Goal: Task Accomplishment & Management: Use online tool/utility

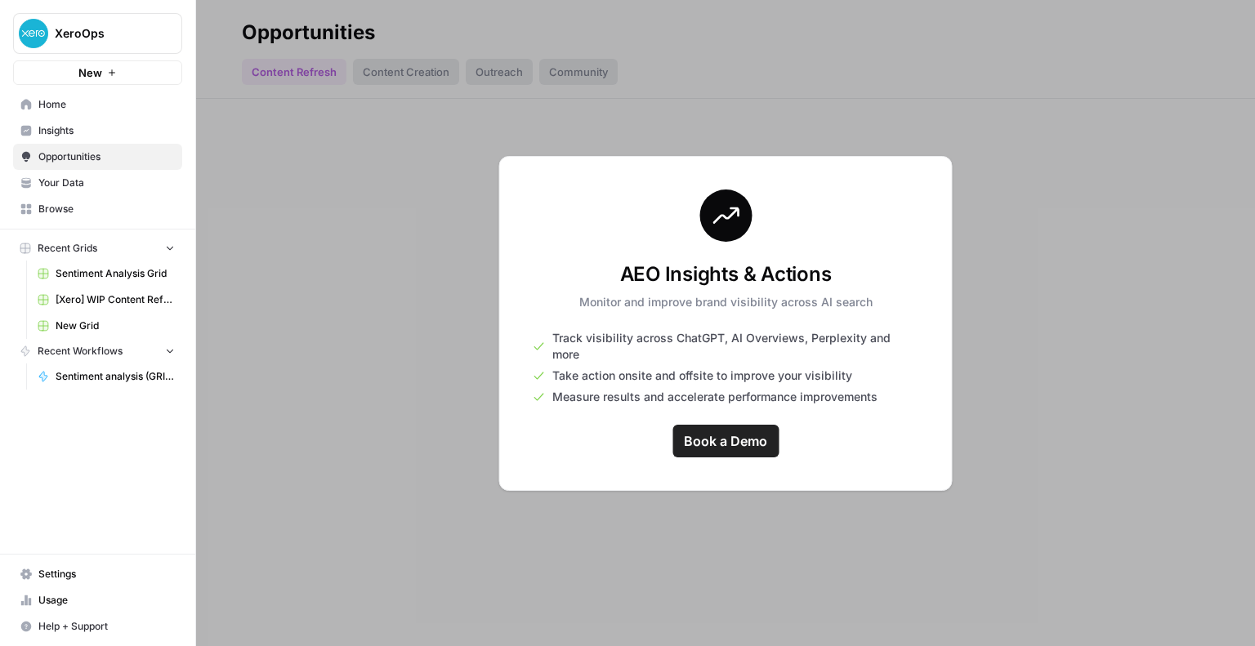
click at [345, 313] on div at bounding box center [725, 323] width 1059 height 646
click at [69, 122] on link "Insights" at bounding box center [97, 131] width 169 height 26
click at [66, 103] on span "Home" at bounding box center [106, 104] width 136 height 15
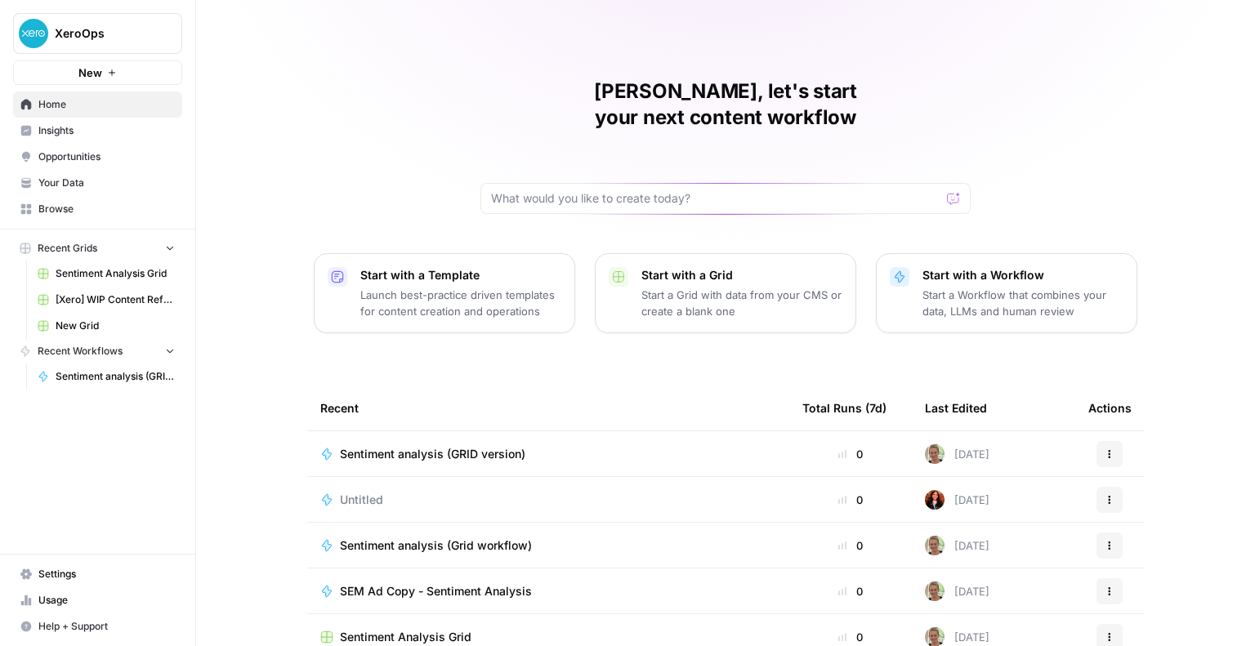
click at [78, 65] on span "New" at bounding box center [90, 73] width 24 height 16
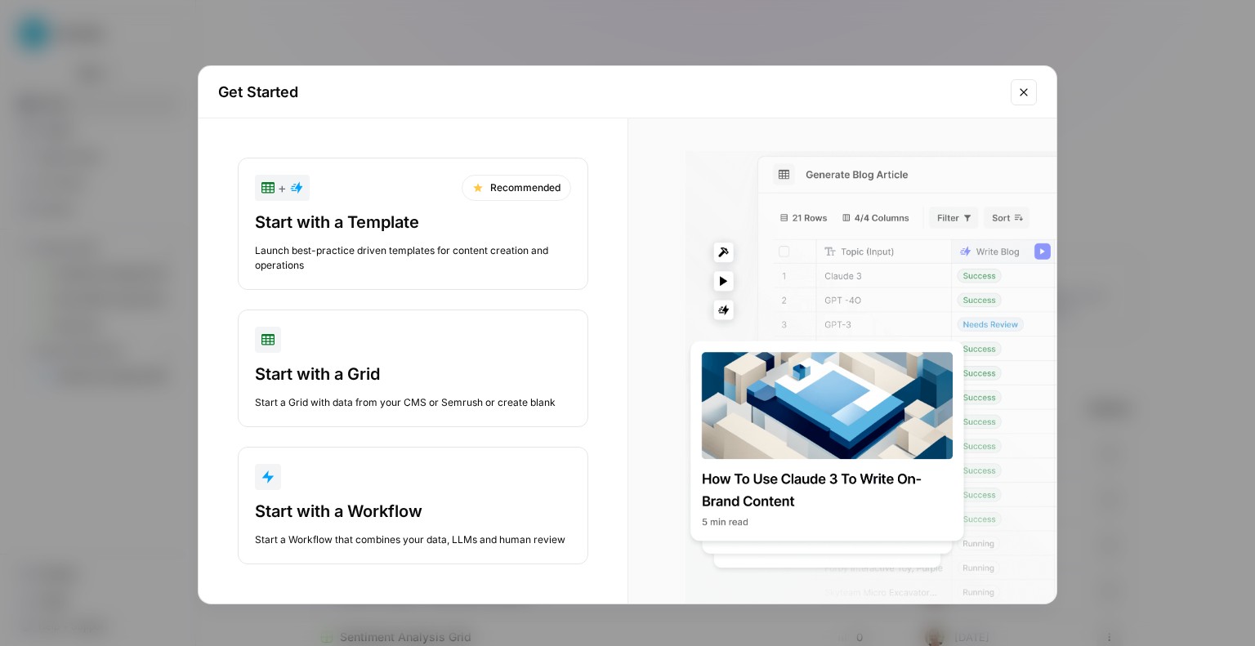
click at [651, 26] on div "Get Started + Recommended Start with a Template Launch best-practice driven tem…" at bounding box center [627, 323] width 1255 height 646
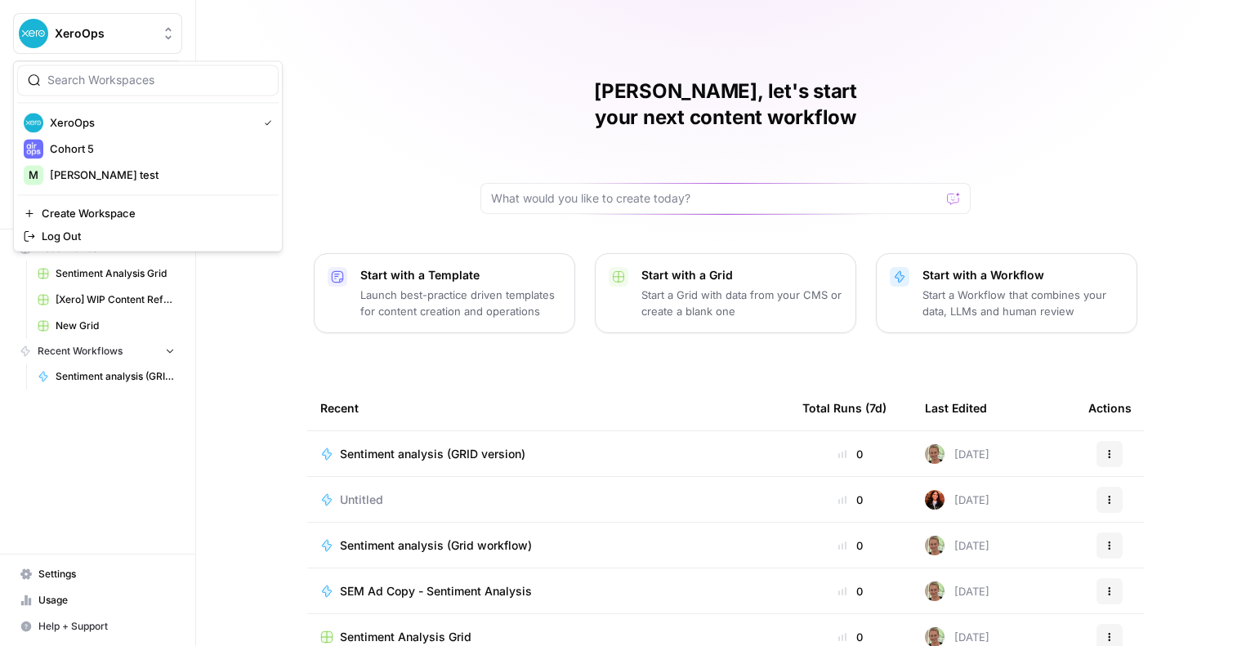
click at [105, 38] on span "XeroOps" at bounding box center [104, 33] width 99 height 16
click at [101, 155] on span "Cohort 5" at bounding box center [158, 149] width 216 height 16
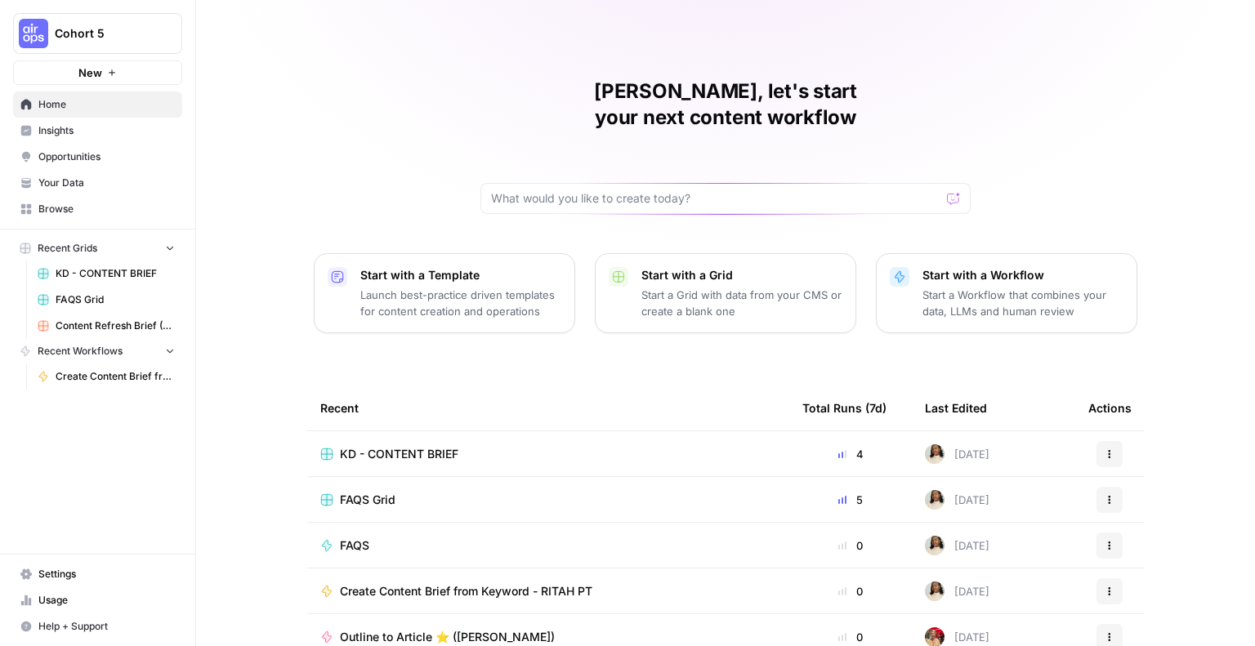
click at [62, 177] on span "Your Data" at bounding box center [106, 183] width 136 height 15
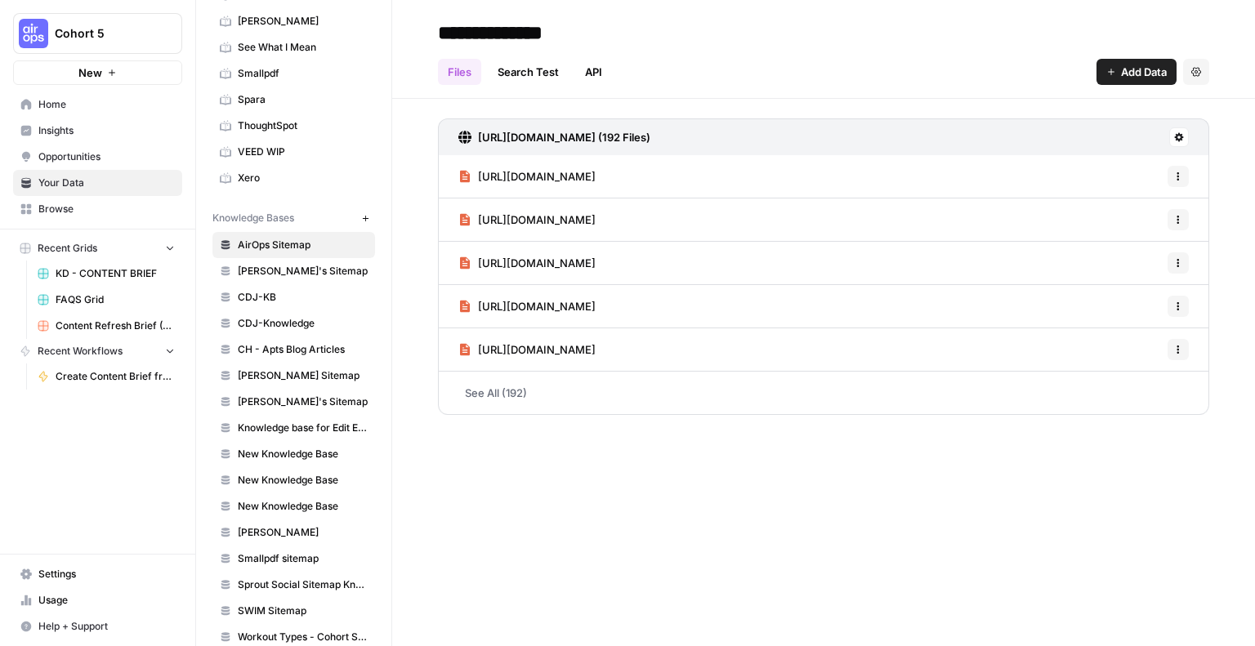
scroll to position [663, 0]
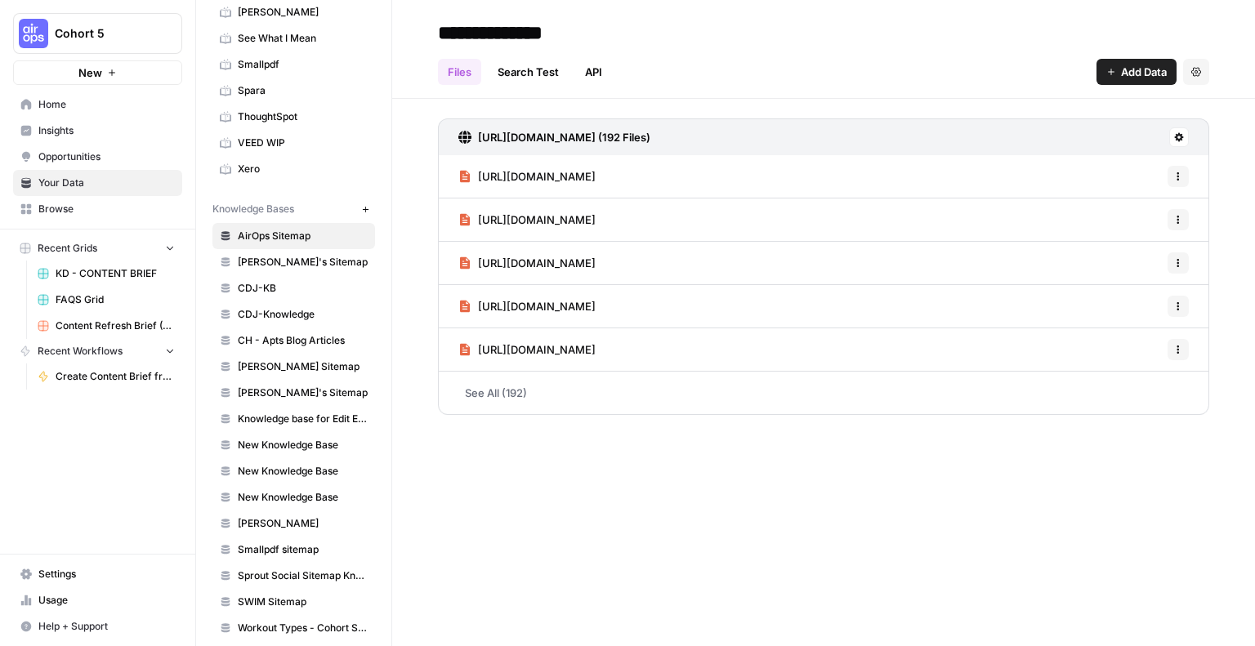
click at [34, 221] on link "Browse" at bounding box center [97, 209] width 169 height 26
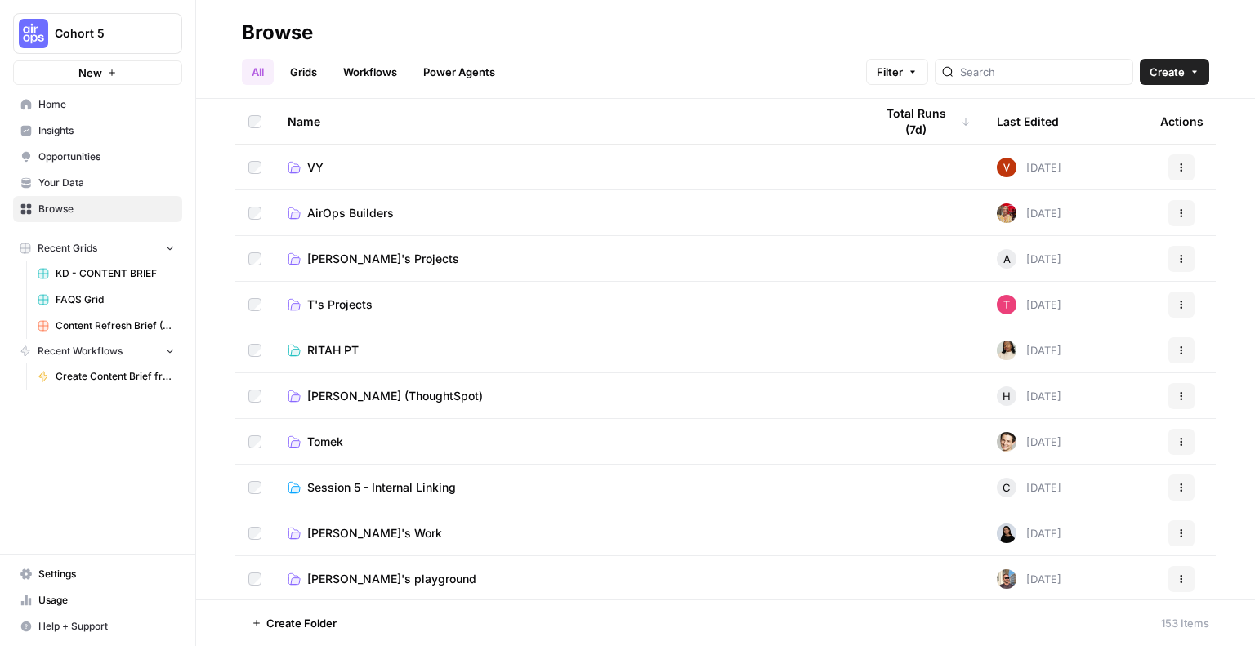
click at [1173, 70] on span "Create" at bounding box center [1167, 72] width 35 height 16
click at [1129, 113] on span "Folder" at bounding box center [1143, 110] width 92 height 16
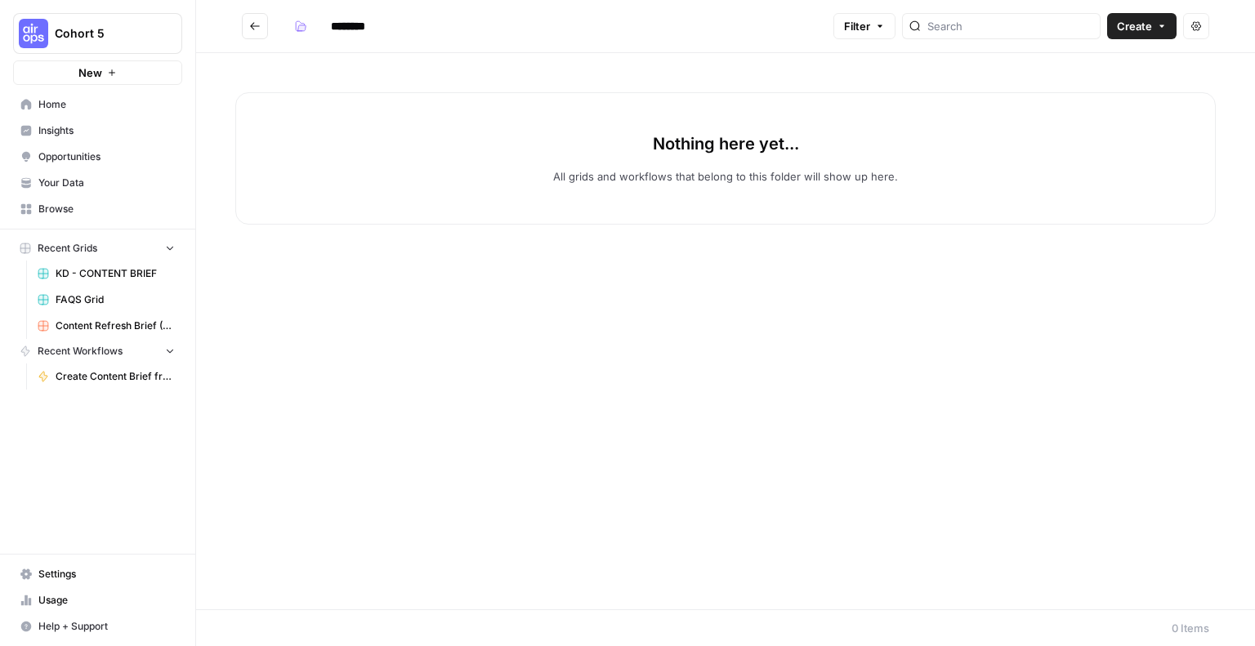
click at [369, 25] on input "********" at bounding box center [370, 26] width 92 height 26
type input "*****"
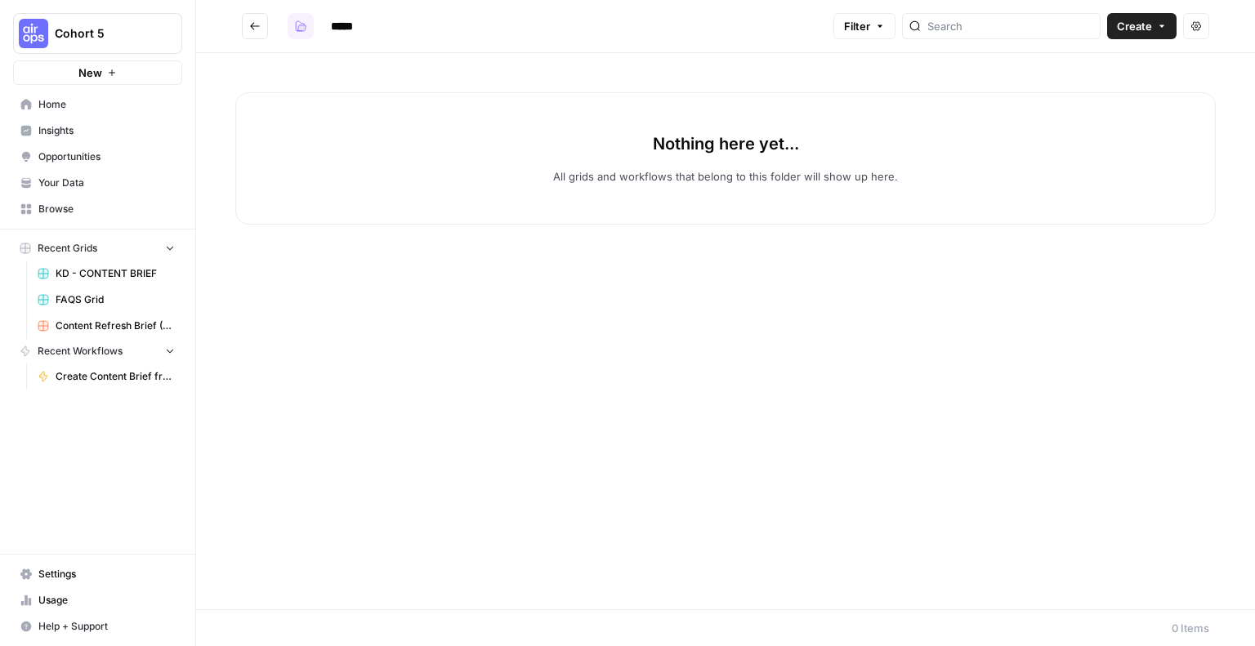
click at [291, 20] on button "button" at bounding box center [301, 26] width 26 height 26
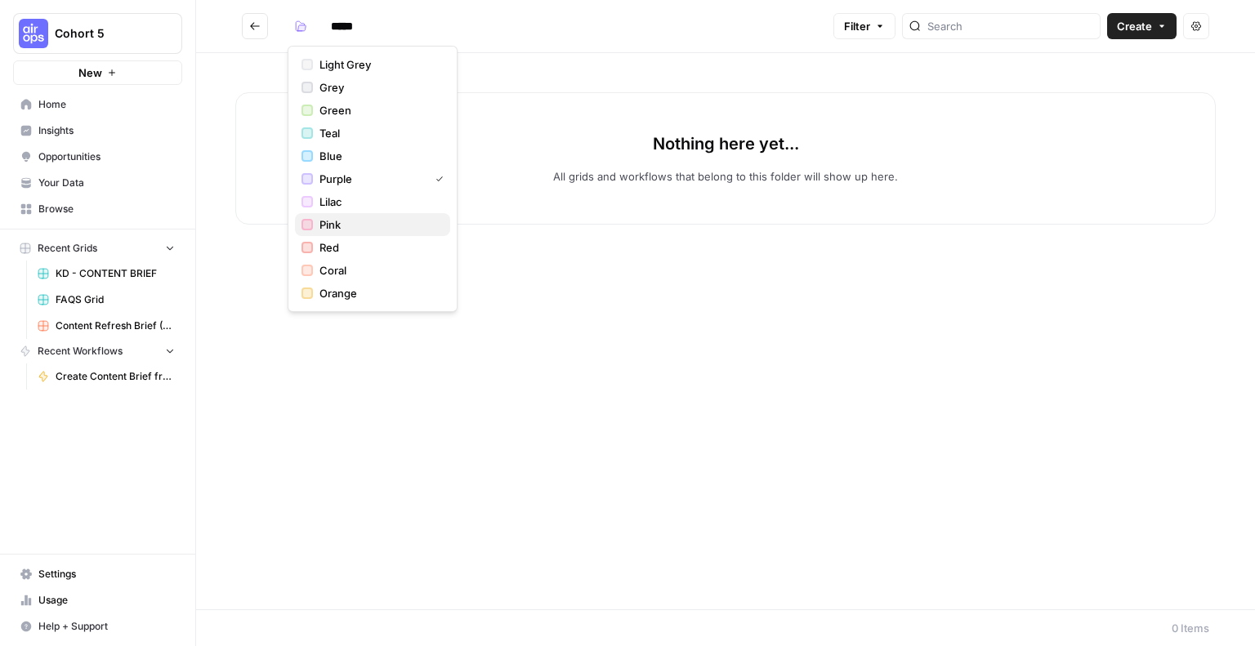
click at [333, 228] on span "Pink" at bounding box center [379, 225] width 118 height 16
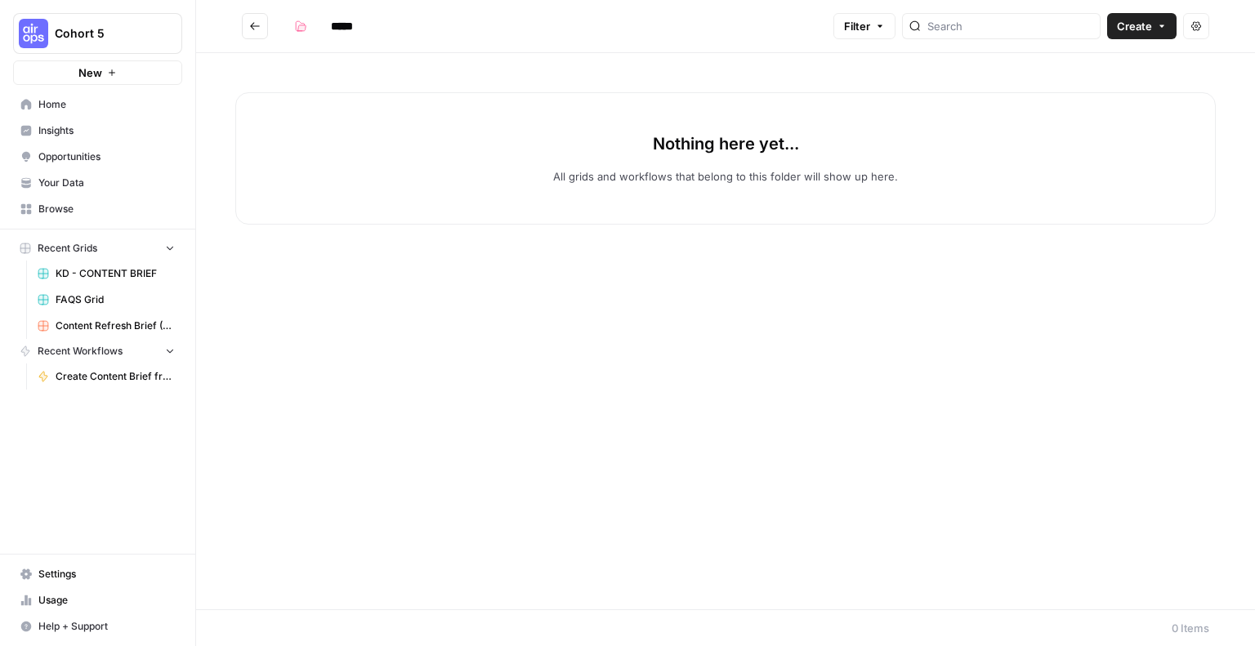
click at [400, 149] on div "Nothing here yet... All grids and workflows that belong to this folder will sho…" at bounding box center [725, 158] width 981 height 132
click at [1136, 24] on span "Create" at bounding box center [1134, 26] width 35 height 16
click at [1070, 53] on button "Grid" at bounding box center [1105, 64] width 129 height 23
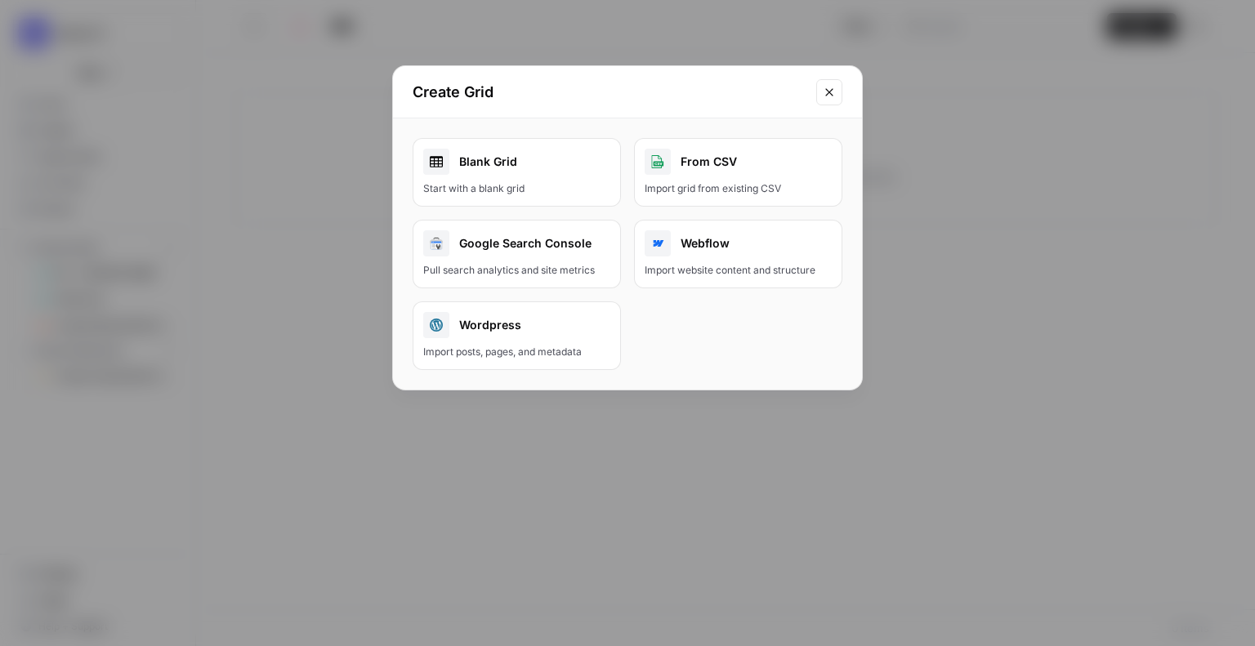
click at [820, 86] on button "Close modal" at bounding box center [829, 92] width 26 height 26
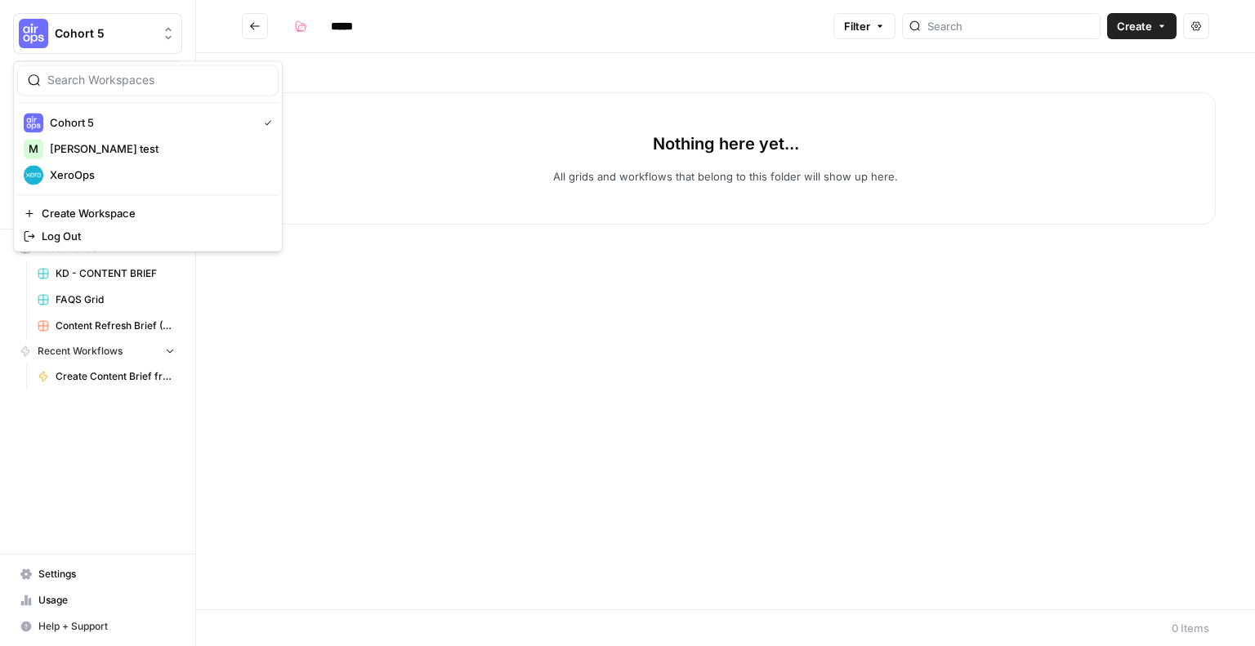
click at [69, 39] on span "Cohort 5" at bounding box center [104, 33] width 99 height 16
click at [73, 153] on span "Marie test" at bounding box center [158, 149] width 216 height 16
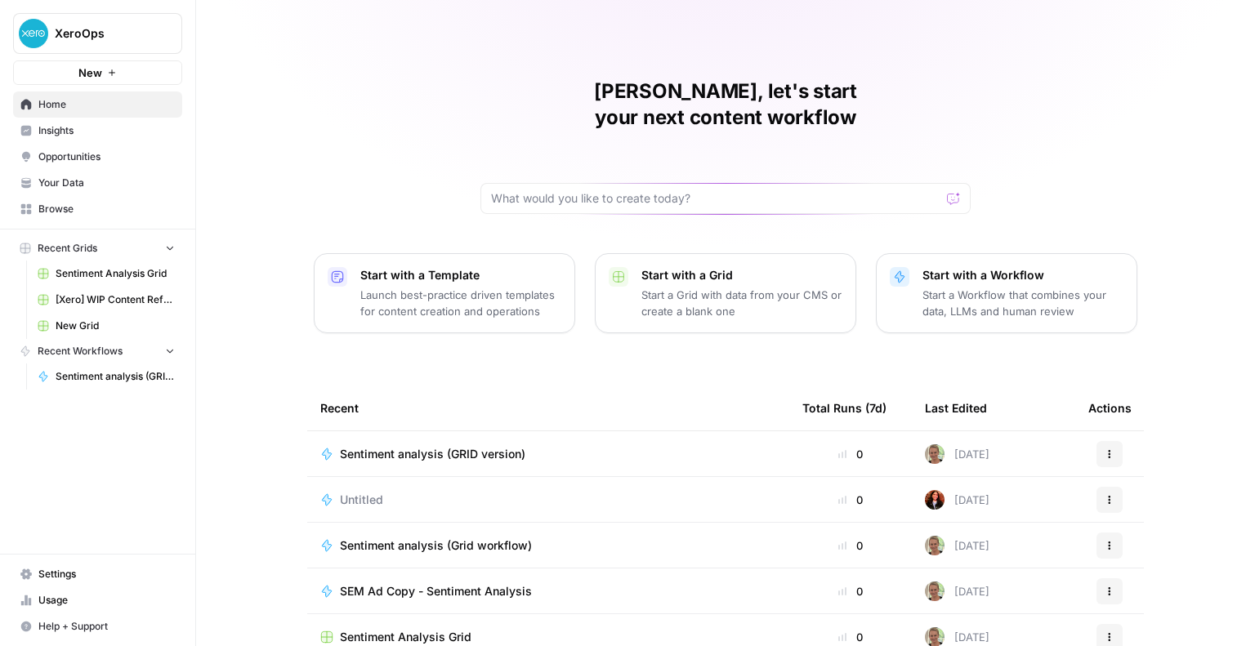
click at [101, 183] on span "Your Data" at bounding box center [106, 183] width 136 height 15
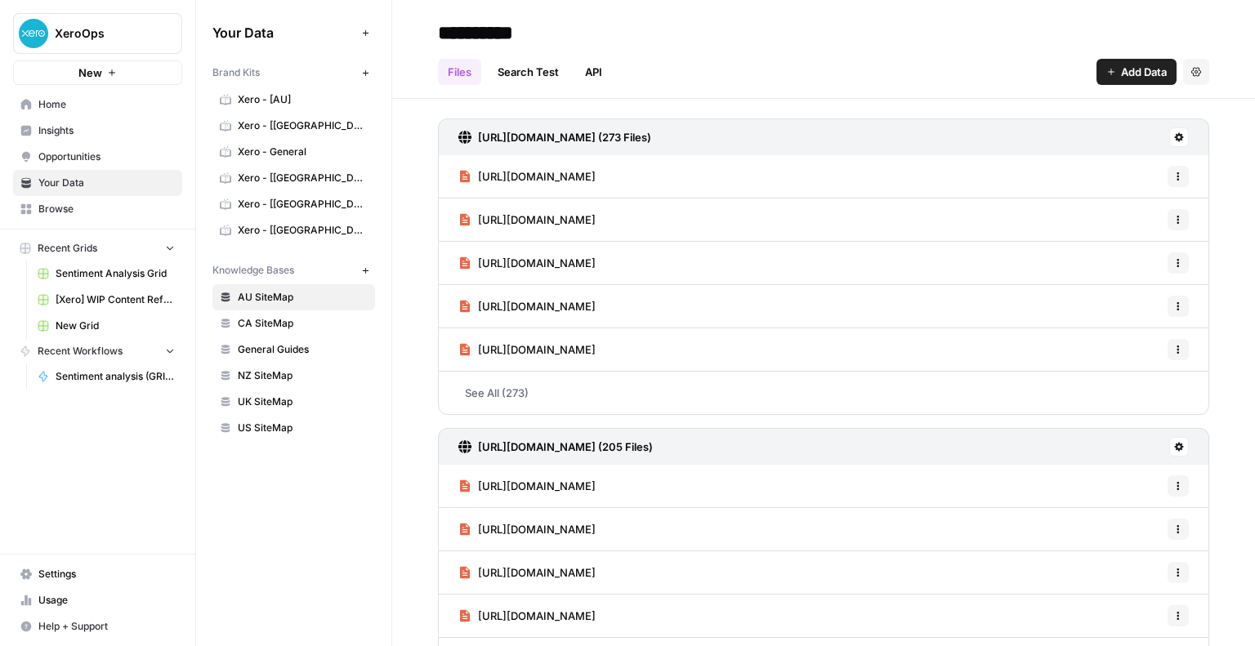
click at [101, 213] on span "Browse" at bounding box center [106, 209] width 136 height 15
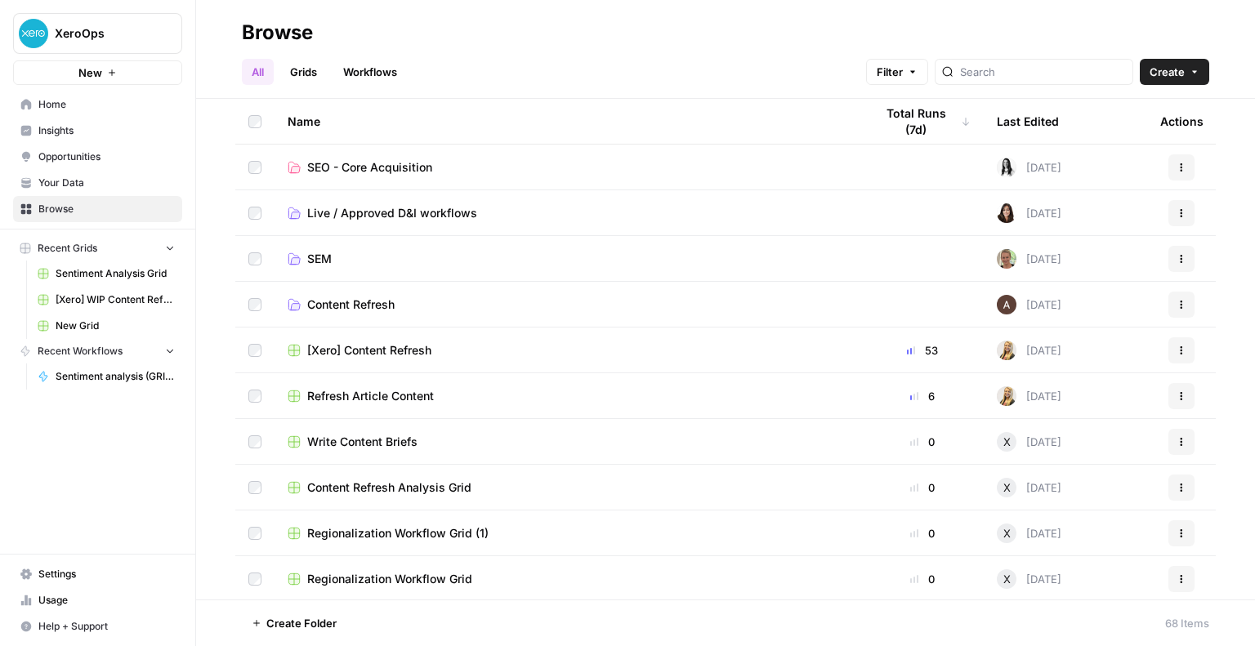
click at [408, 167] on span "SEO - Core Acquisition" at bounding box center [369, 167] width 125 height 16
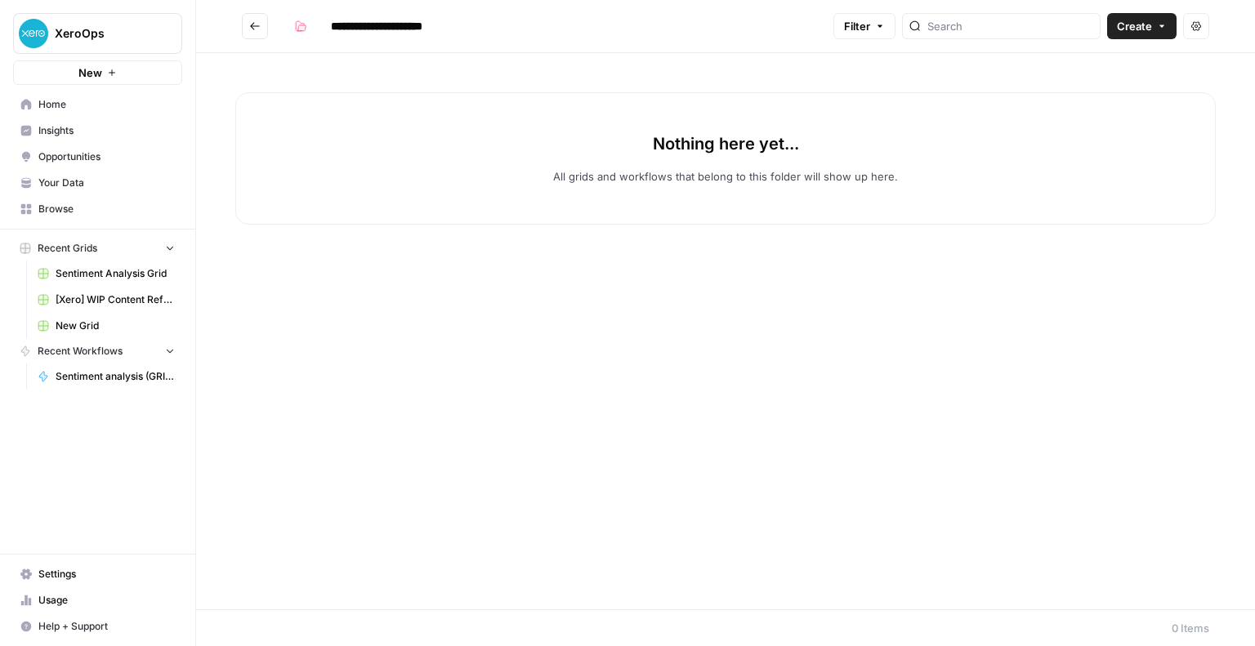
click at [1133, 29] on span "Create" at bounding box center [1134, 26] width 35 height 16
click at [1108, 58] on span "Grid" at bounding box center [1112, 64] width 92 height 16
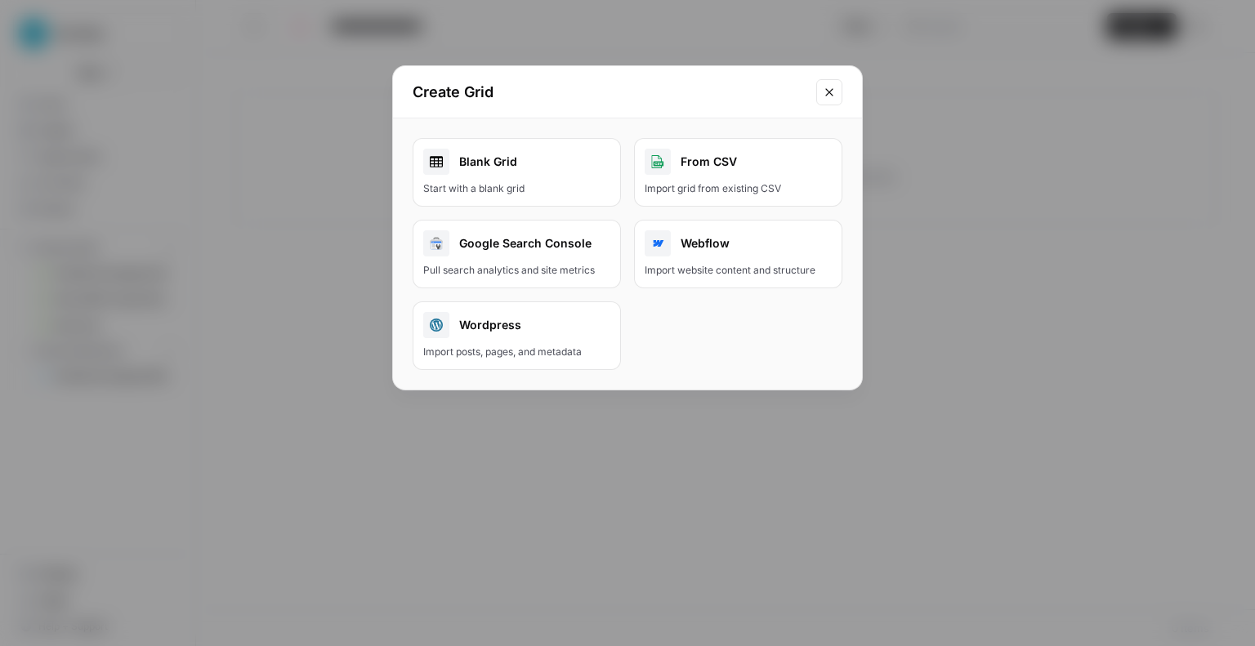
click at [468, 252] on div "Google Search Console" at bounding box center [516, 243] width 187 height 26
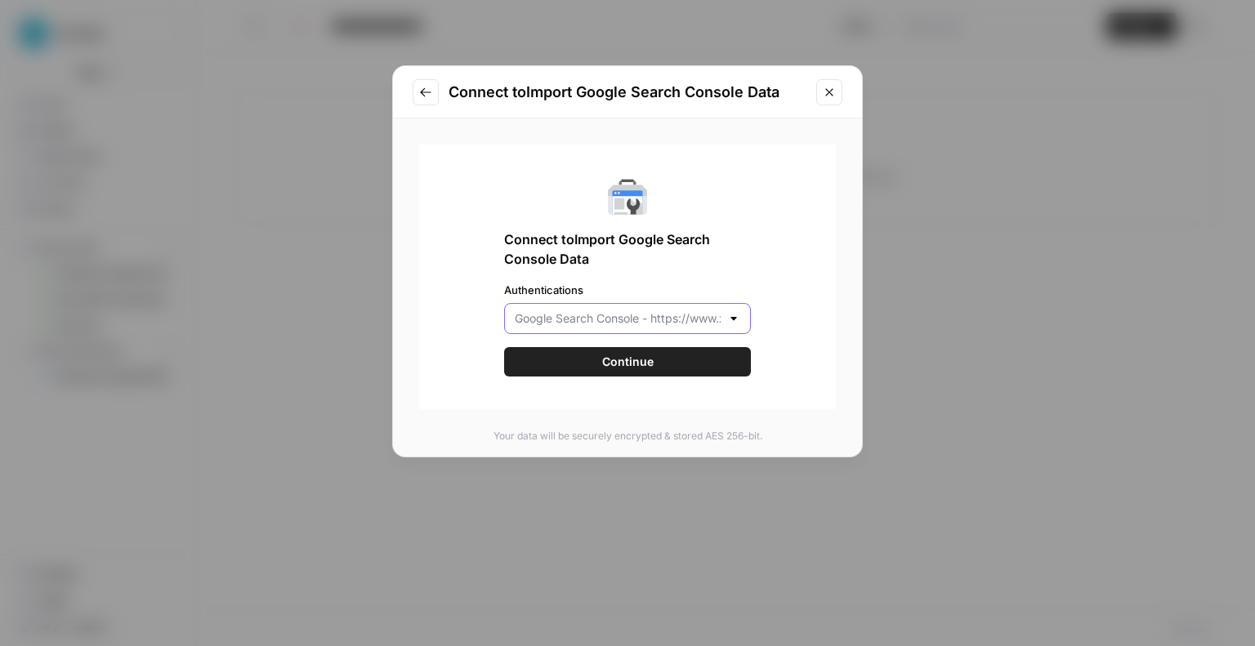
click at [634, 321] on input "Authentications" at bounding box center [618, 319] width 206 height 16
type input "Google Search Console - [URL][DOMAIN_NAME]"
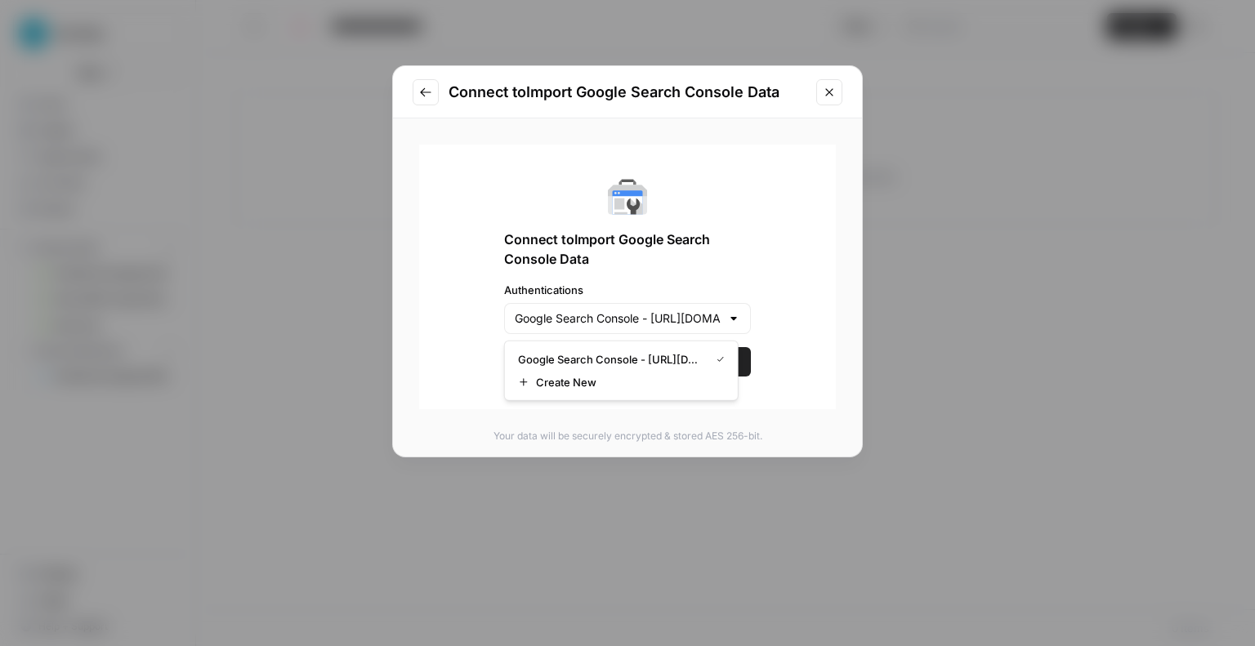
click at [437, 368] on div "Connect to Import Google Search Console Data Authentications Google Search Cons…" at bounding box center [627, 277] width 417 height 265
click at [588, 363] on button "Continue" at bounding box center [627, 361] width 247 height 29
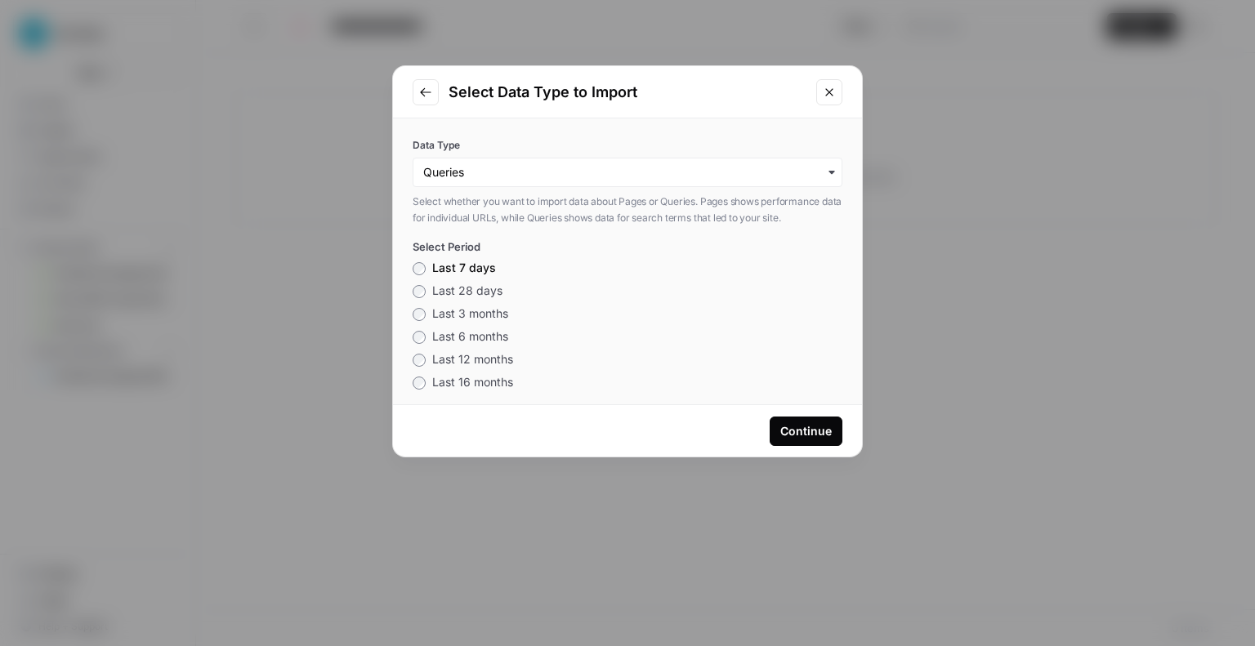
click at [438, 290] on span "Last 28 days" at bounding box center [467, 291] width 70 height 14
click at [690, 172] on input "Data Type" at bounding box center [627, 172] width 409 height 16
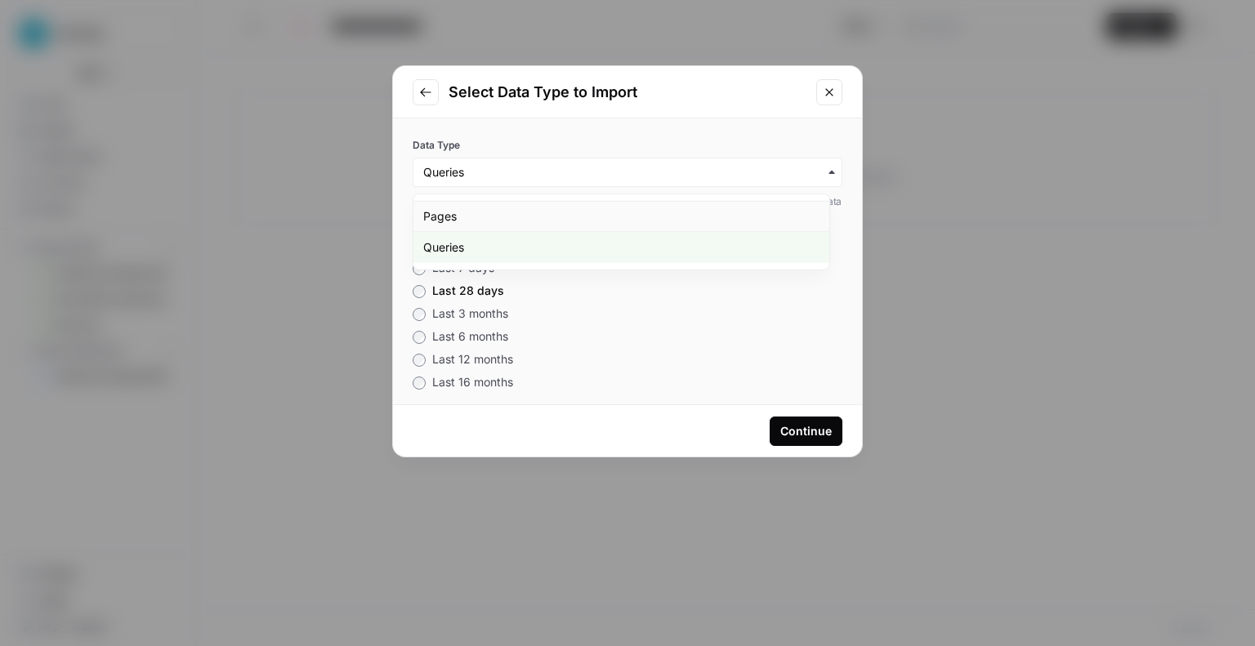
click at [571, 217] on div "Pages" at bounding box center [621, 216] width 416 height 31
click at [814, 429] on div "Continue" at bounding box center [805, 431] width 51 height 16
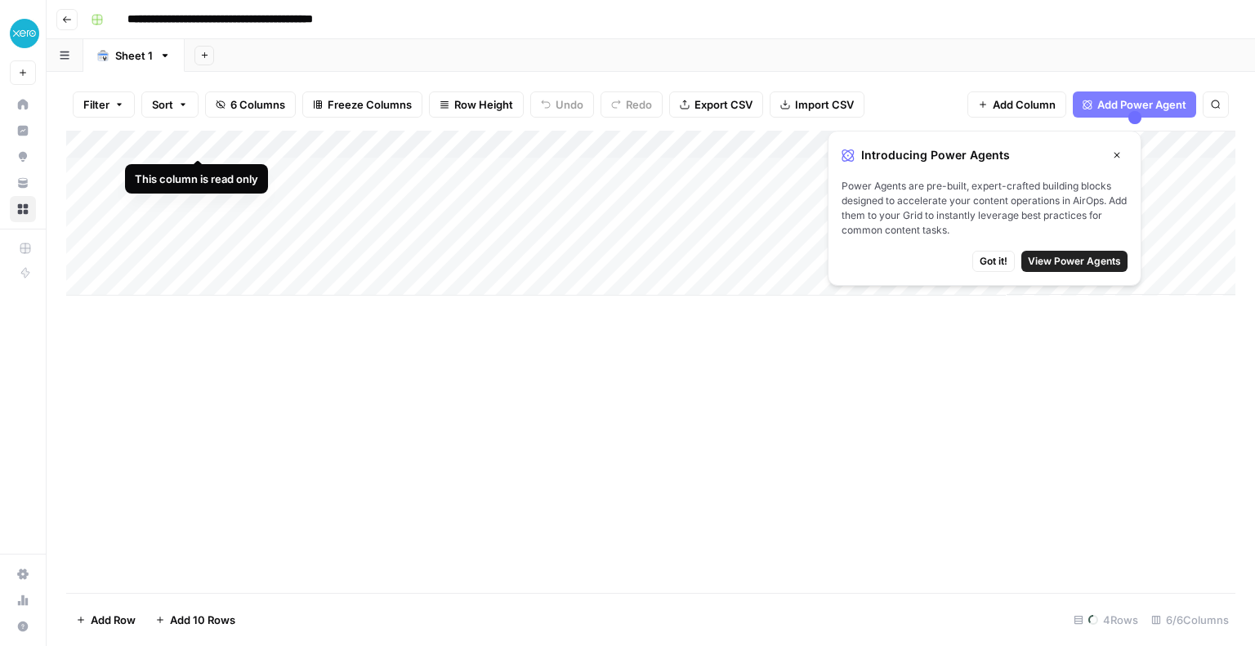
click at [199, 141] on div "Add Column" at bounding box center [650, 213] width 1169 height 165
click at [993, 264] on span "Got it!" at bounding box center [994, 261] width 28 height 15
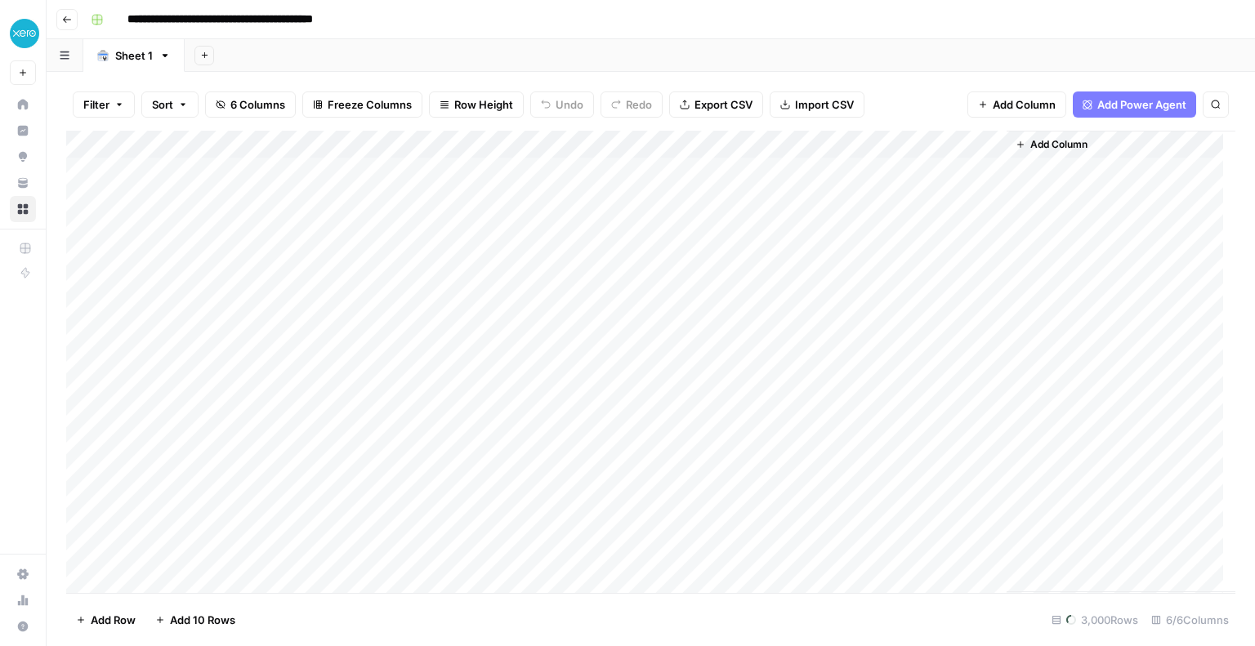
click at [235, 145] on div "Add Column" at bounding box center [650, 362] width 1169 height 463
click at [340, 265] on p "Run Specific Subset" at bounding box center [354, 262] width 123 height 21
click at [235, 143] on div at bounding box center [197, 147] width 148 height 33
click at [218, 179] on input "Google Search Console Import" at bounding box center [221, 184] width 166 height 16
click at [109, 99] on span "Filter" at bounding box center [96, 104] width 26 height 16
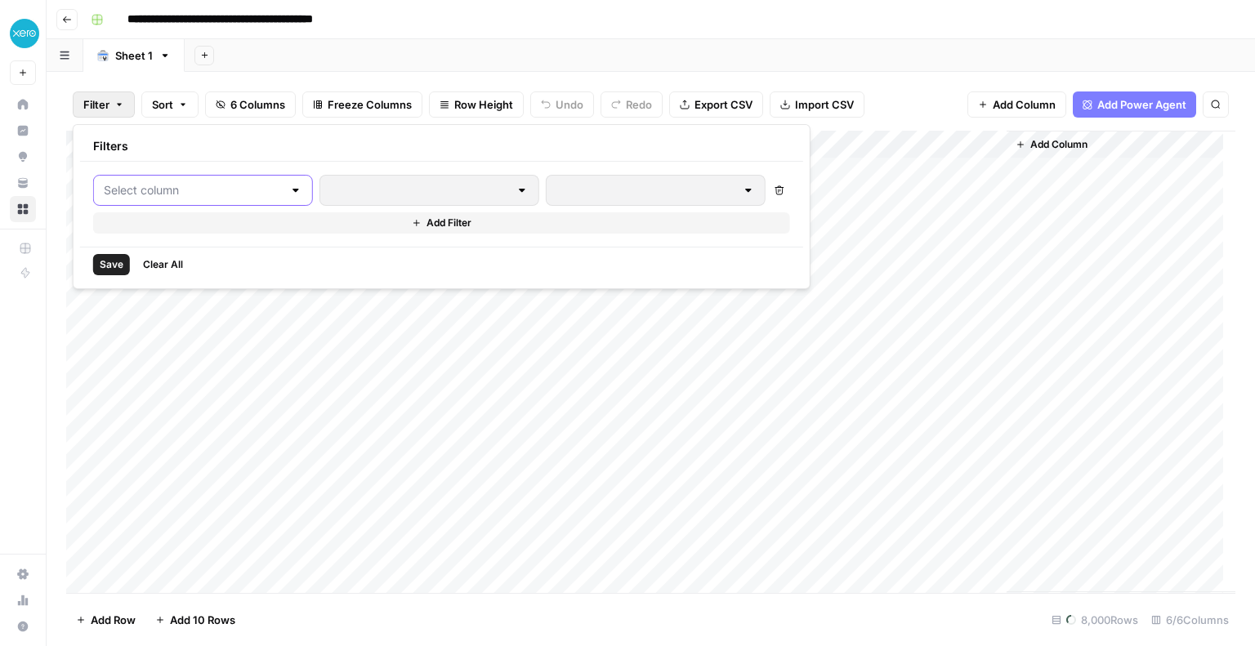
click at [159, 191] on input "text" at bounding box center [193, 190] width 179 height 16
click at [932, 91] on div "Filter Sort 6 Columns Freeze Columns Row Height Undo Redo Export CSV Import CSV…" at bounding box center [650, 104] width 1169 height 52
click at [302, 143] on div "Add Column" at bounding box center [650, 362] width 1169 height 463
click at [165, 144] on div "Add Column" at bounding box center [650, 362] width 1169 height 463
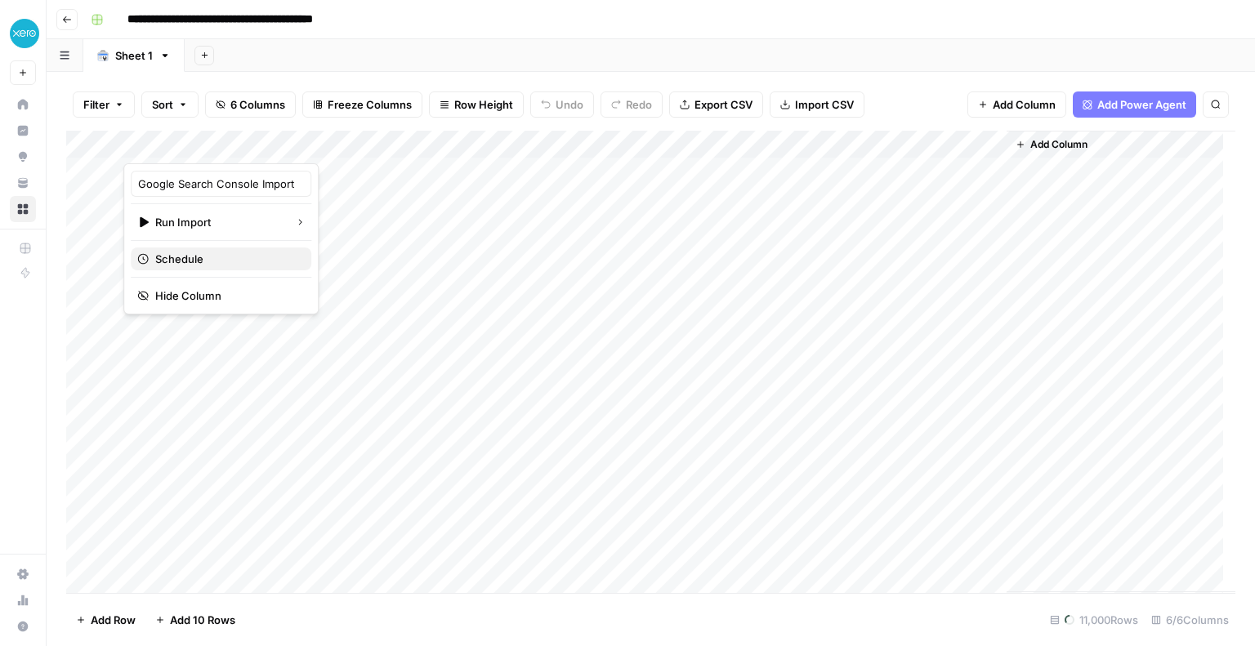
click at [199, 257] on span "Schedule" at bounding box center [226, 259] width 143 height 16
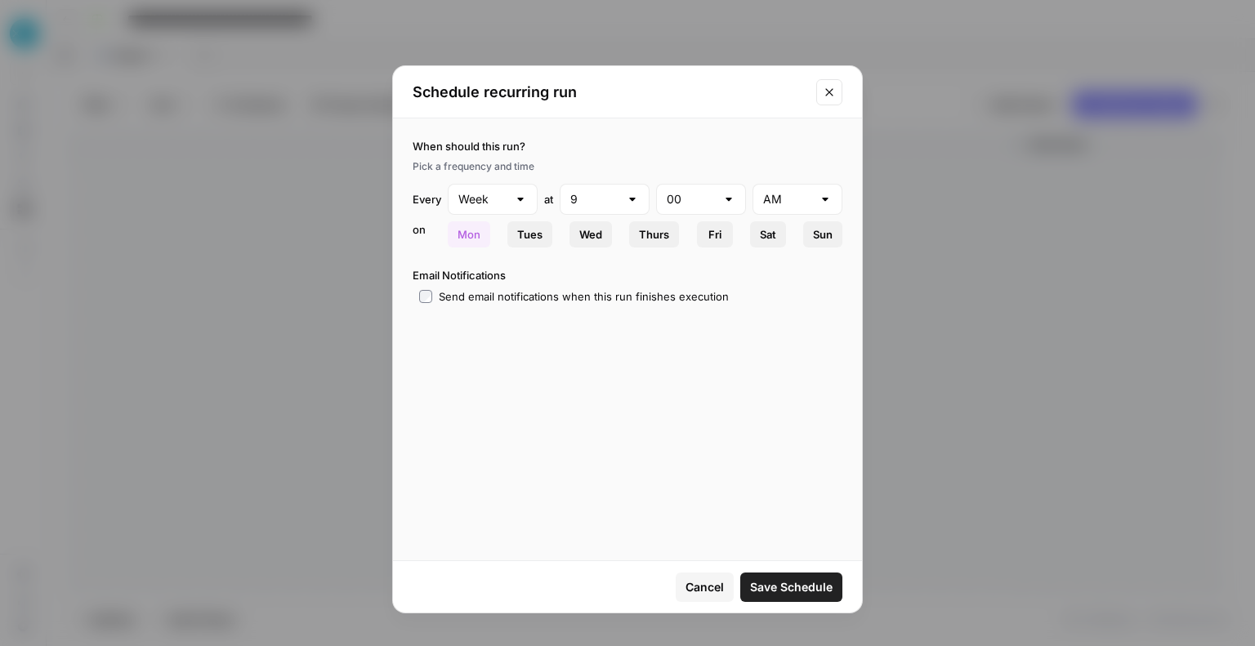
click at [840, 91] on button "Close modal" at bounding box center [829, 92] width 26 height 26
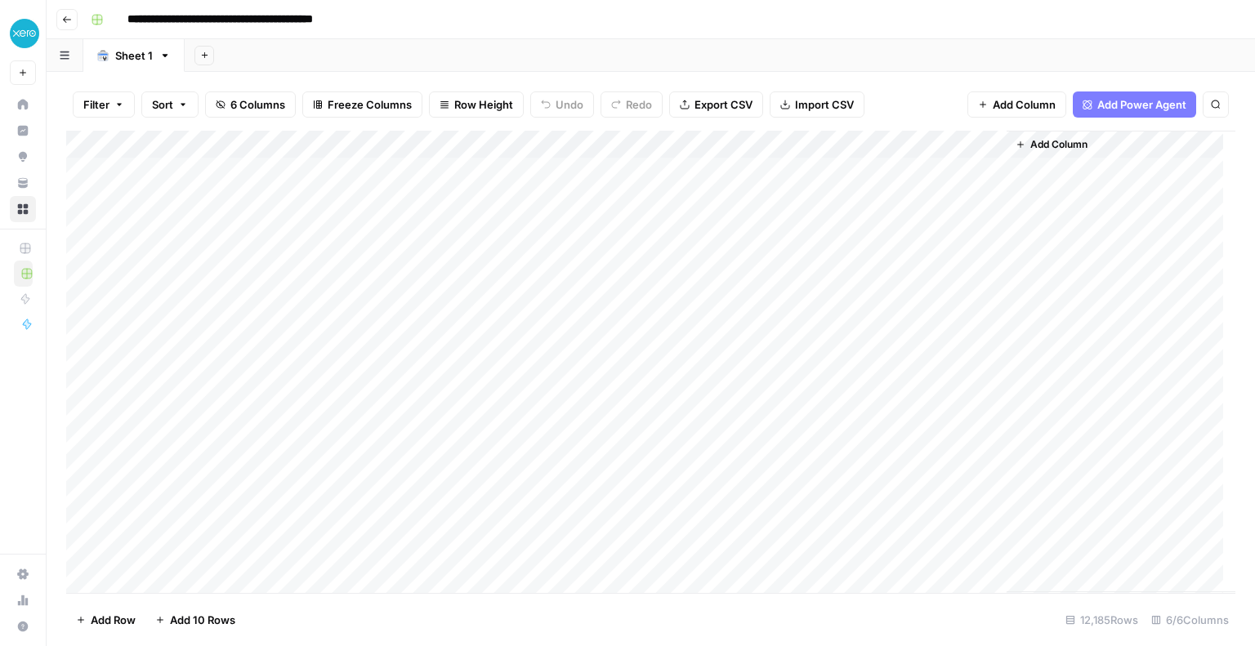
click at [400, 140] on div "Add Column" at bounding box center [650, 362] width 1169 height 463
click at [253, 141] on div "Add Column" at bounding box center [650, 362] width 1169 height 463
click at [239, 141] on div "Add Column" at bounding box center [650, 362] width 1169 height 463
click at [181, 198] on div "Google Search Console Import Run Import Schedule Hide Column" at bounding box center [220, 238] width 195 height 151
click at [181, 179] on input "Google Search Console Import" at bounding box center [221, 184] width 166 height 16
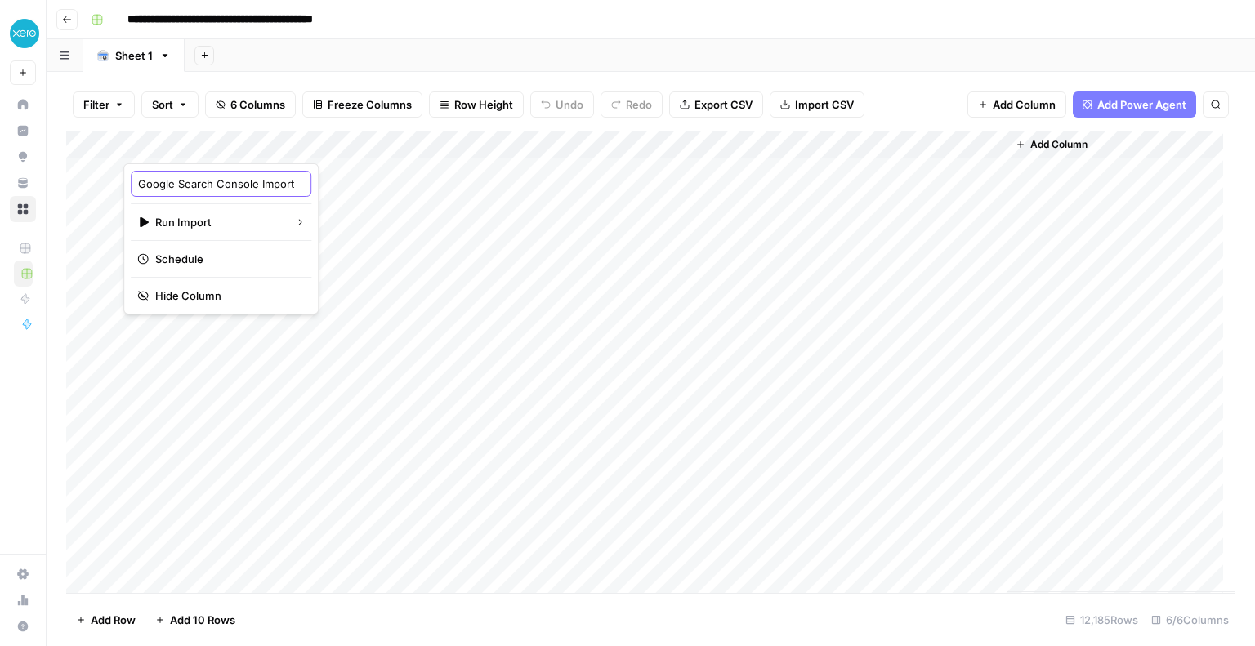
click at [181, 179] on input "Google Search Console Import" at bounding box center [221, 184] width 166 height 16
drag, startPoint x: 253, startPoint y: 182, endPoint x: 89, endPoint y: 184, distance: 164.3
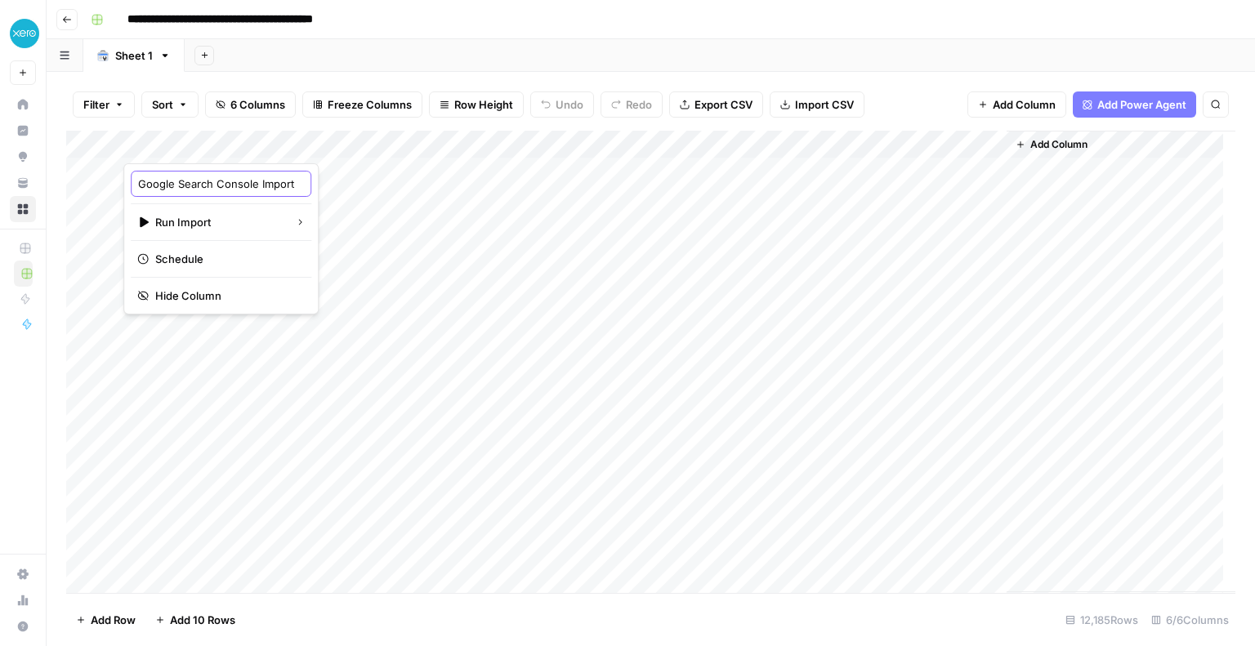
click at [89, 184] on body "**********" at bounding box center [627, 323] width 1255 height 646
click at [89, 184] on div "Add Column" at bounding box center [650, 362] width 1169 height 463
drag, startPoint x: 271, startPoint y: 146, endPoint x: 709, endPoint y: 184, distance: 439.6
click at [709, 184] on div "Add Column" at bounding box center [650, 362] width 1169 height 463
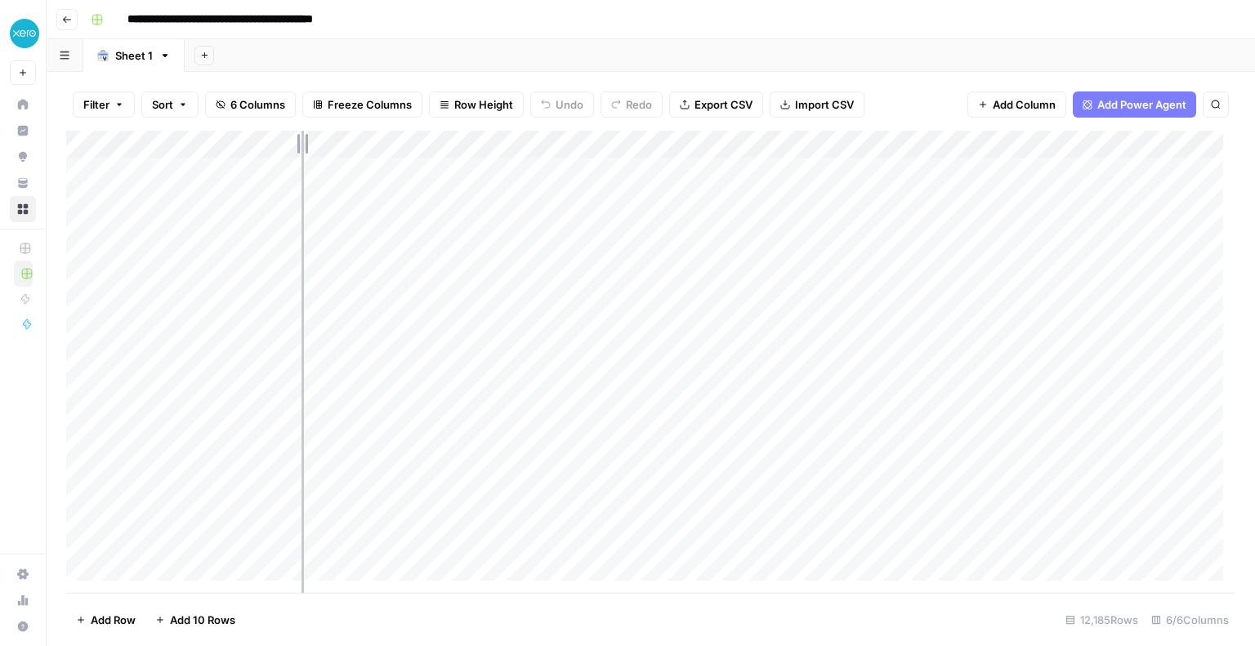
drag, startPoint x: 709, startPoint y: 138, endPoint x: 302, endPoint y: 152, distance: 408.0
click at [302, 152] on div "Add Column" at bounding box center [650, 362] width 1169 height 463
click at [438, 145] on div "Add Column" at bounding box center [650, 362] width 1169 height 463
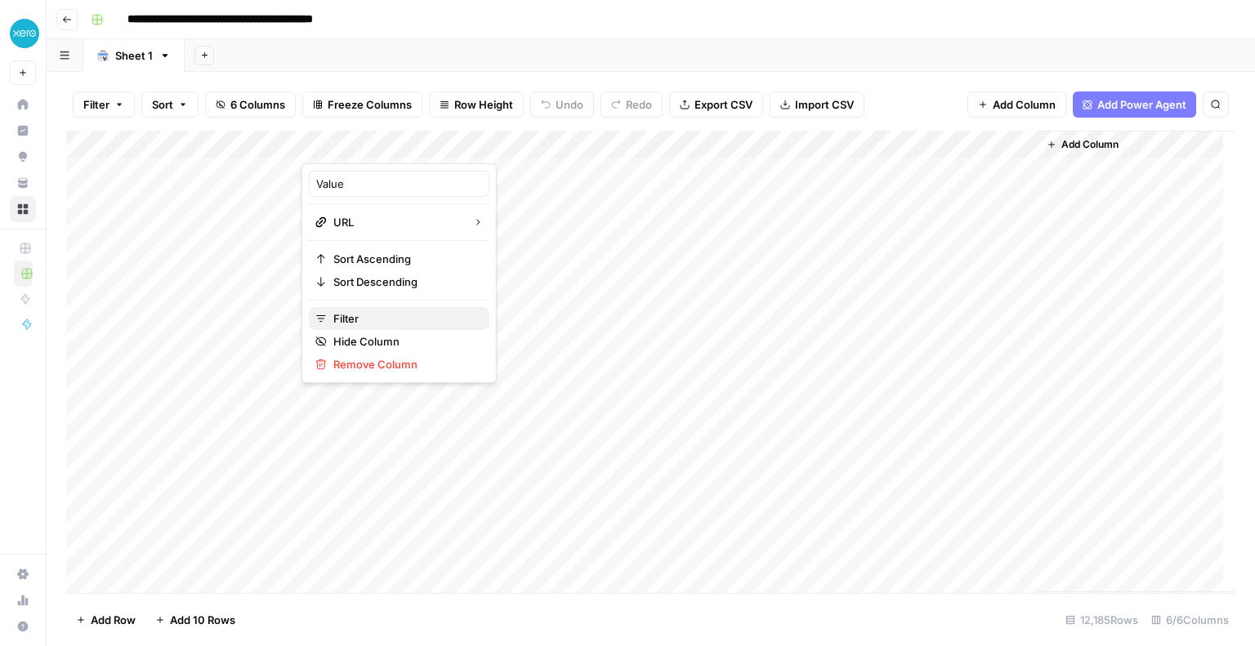
click at [345, 316] on span "Filter" at bounding box center [404, 319] width 143 height 16
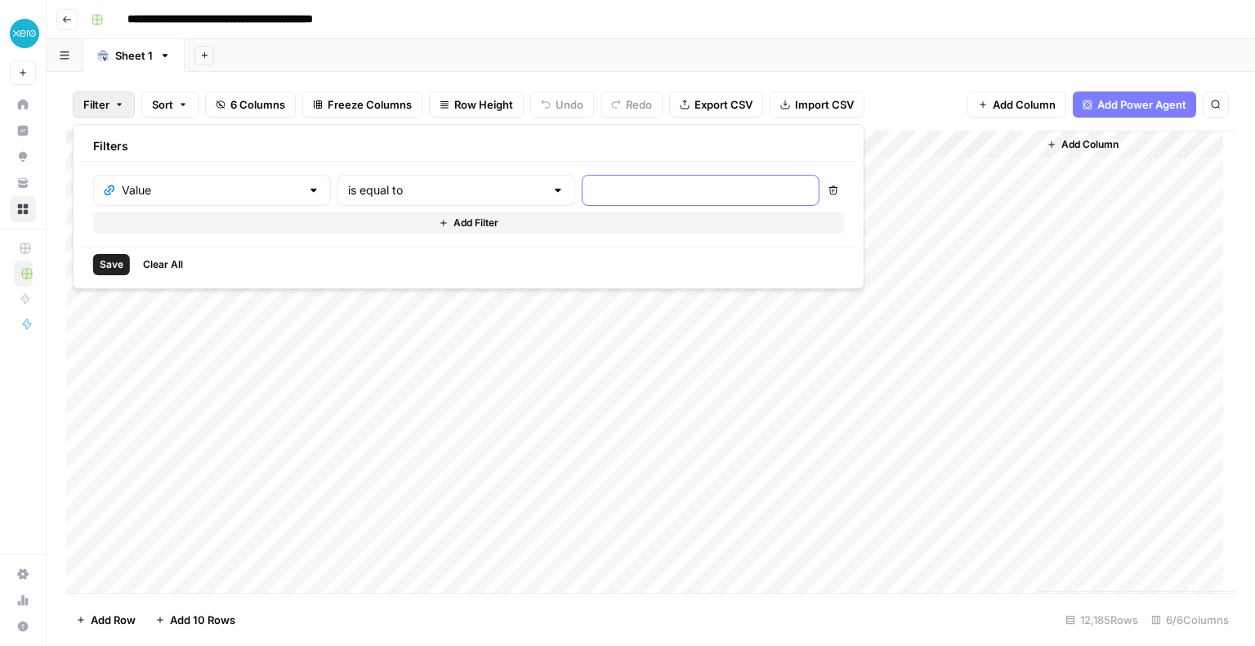
click at [592, 182] on input "text" at bounding box center [700, 190] width 217 height 16
click at [592, 186] on input "/sof" at bounding box center [700, 190] width 217 height 16
paste input "accounting-software/"
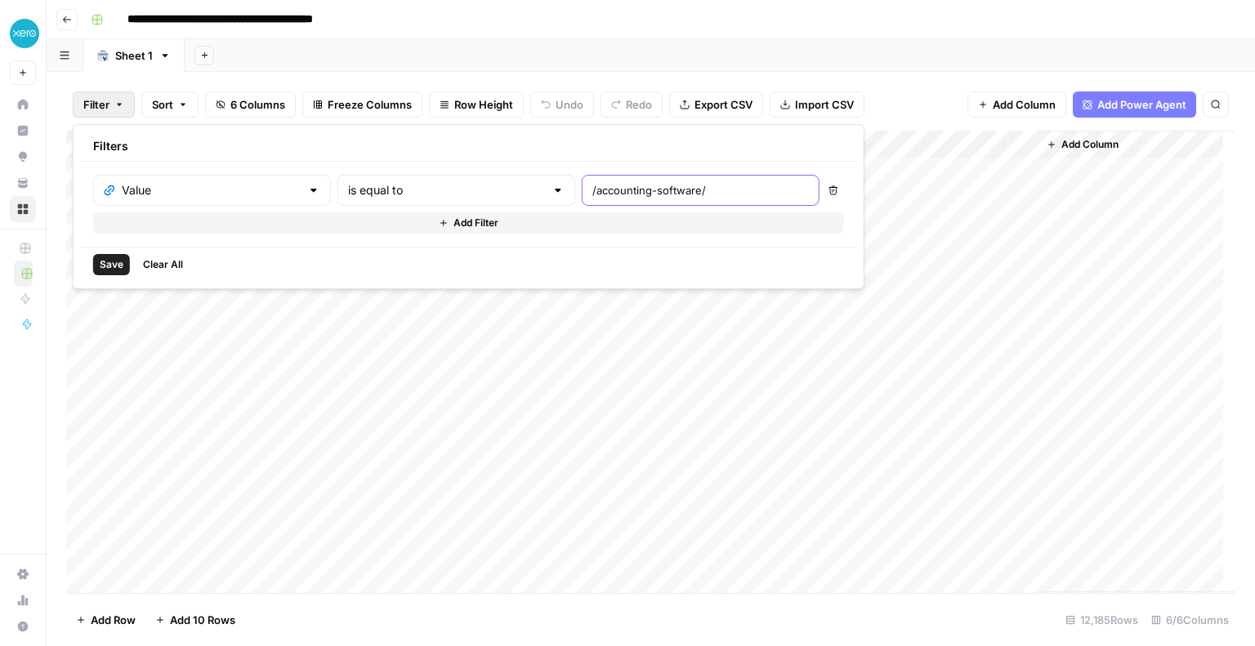
type input "/accounting-software/"
click at [441, 194] on input "text" at bounding box center [446, 190] width 197 height 16
click at [404, 275] on span "contains" at bounding box center [418, 276] width 181 height 16
type input "contains"
click at [530, 220] on button "Add Filter" at bounding box center [468, 222] width 751 height 21
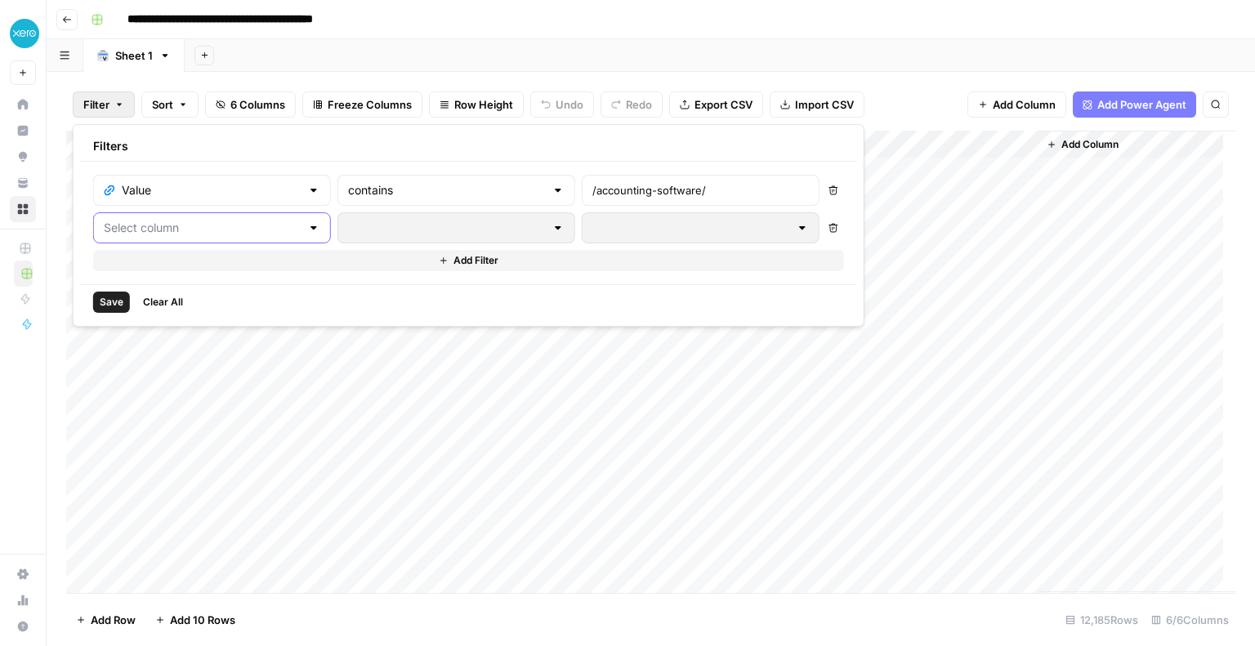
click at [200, 222] on input "text" at bounding box center [202, 228] width 197 height 16
click at [197, 273] on span "Value" at bounding box center [206, 268] width 163 height 16
click at [396, 233] on input "text" at bounding box center [446, 228] width 197 height 16
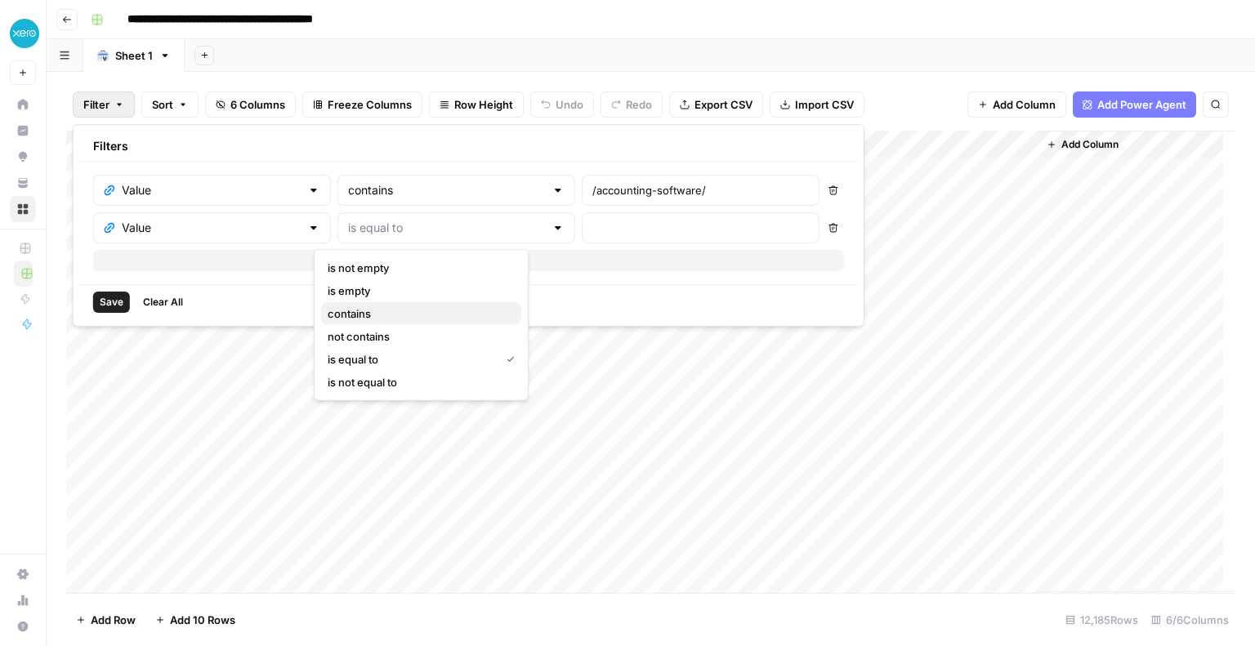
click at [372, 306] on span "contains" at bounding box center [418, 314] width 181 height 16
type input "contains"
click at [592, 228] on input "text" at bounding box center [700, 228] width 217 height 16
paste input "/small-businesses/"
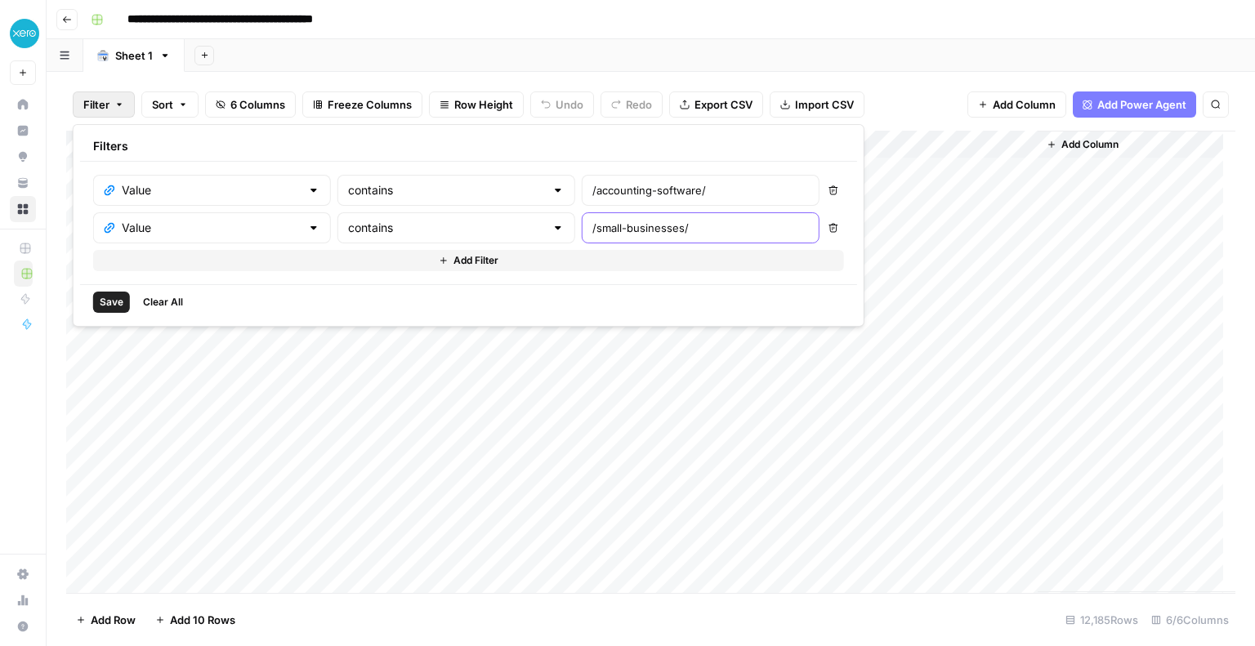
type input "/small-businesses/"
click at [489, 268] on button "Add Filter" at bounding box center [468, 260] width 751 height 21
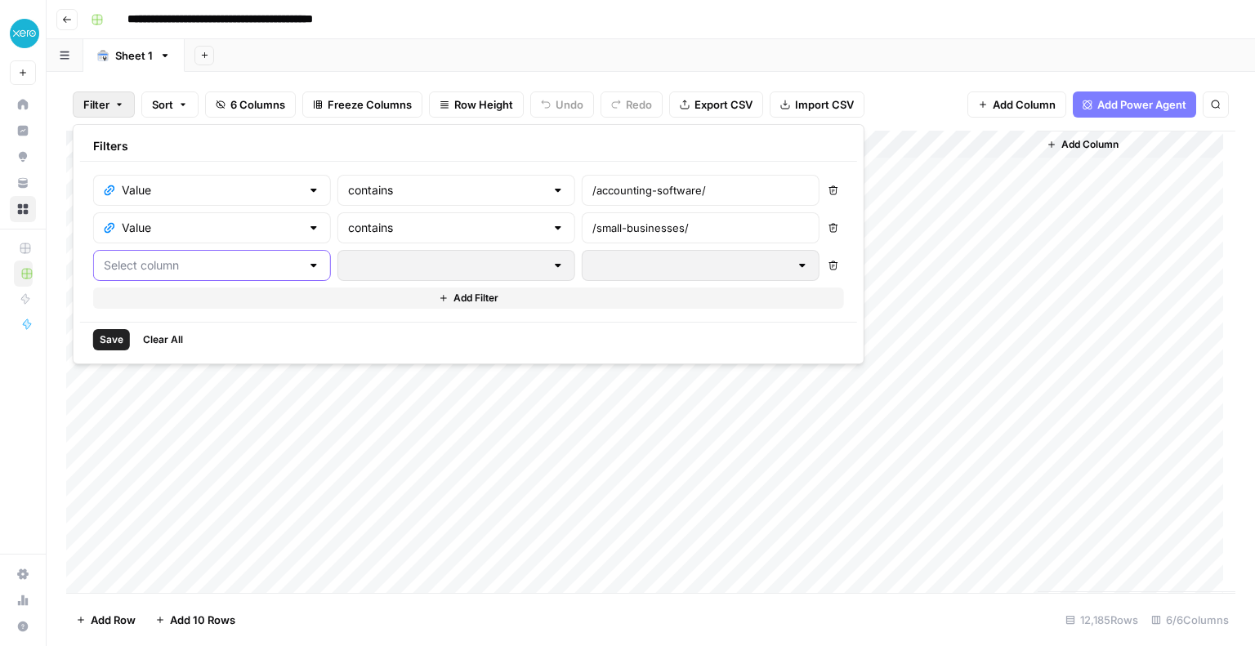
click at [234, 268] on input "text" at bounding box center [202, 265] width 197 height 16
click at [210, 306] on span "Value" at bounding box center [206, 305] width 163 height 16
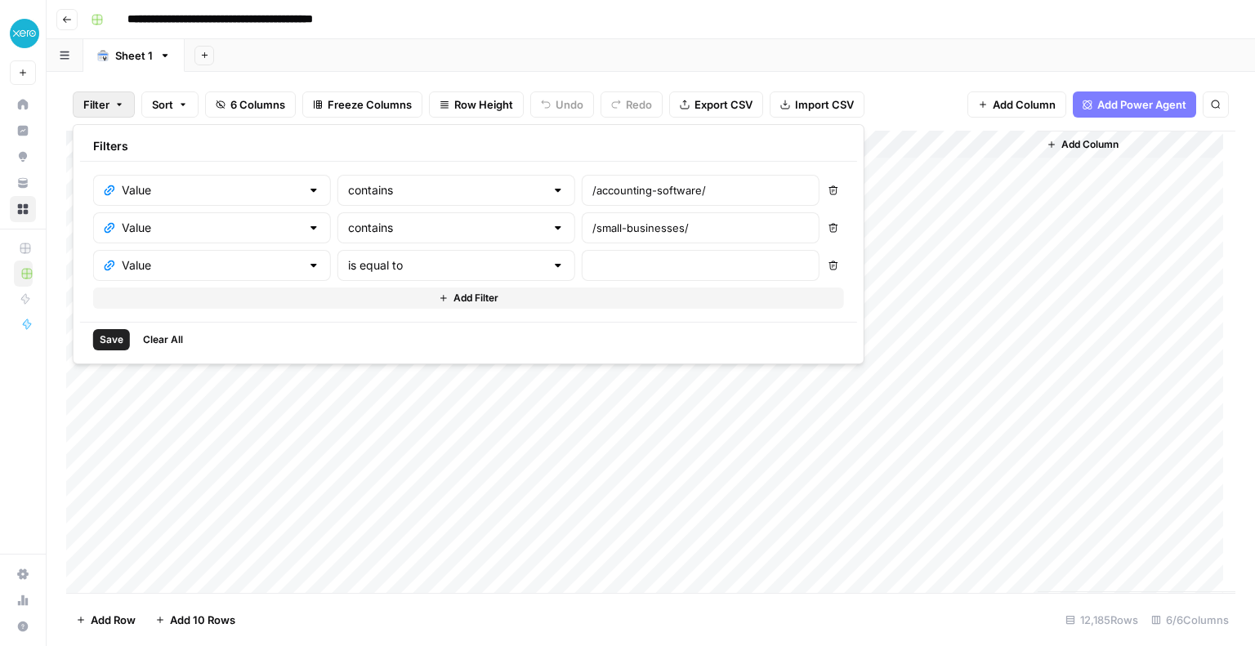
click at [222, 298] on button "Add Filter" at bounding box center [468, 298] width 751 height 21
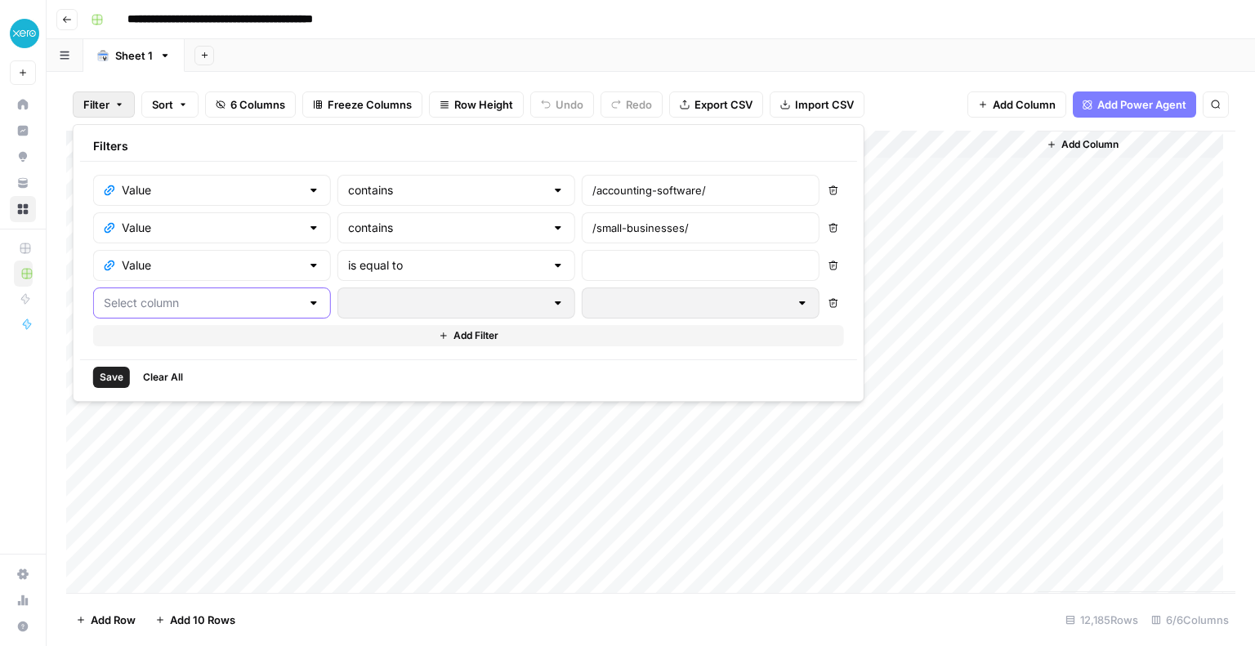
click at [246, 302] on input "text" at bounding box center [202, 303] width 197 height 16
click at [232, 337] on span "Value" at bounding box center [206, 342] width 163 height 16
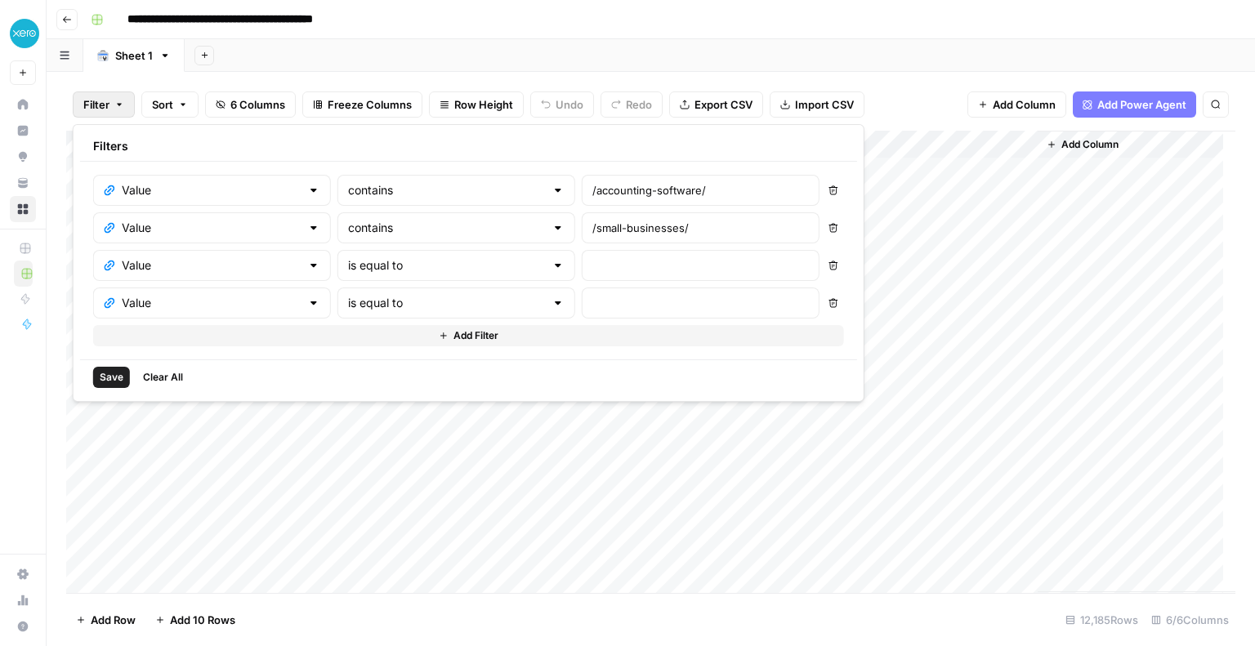
click at [330, 337] on button "Add Filter" at bounding box center [468, 335] width 751 height 21
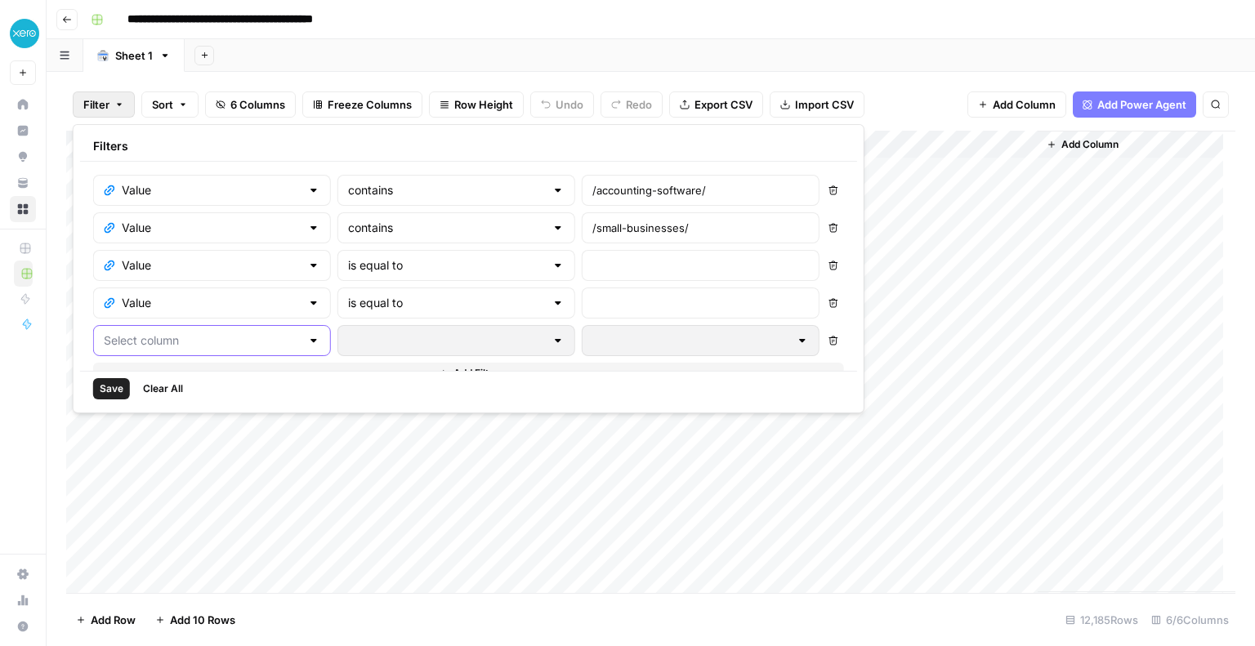
click at [213, 344] on input "text" at bounding box center [202, 341] width 197 height 16
click at [211, 378] on span "Value" at bounding box center [206, 380] width 163 height 16
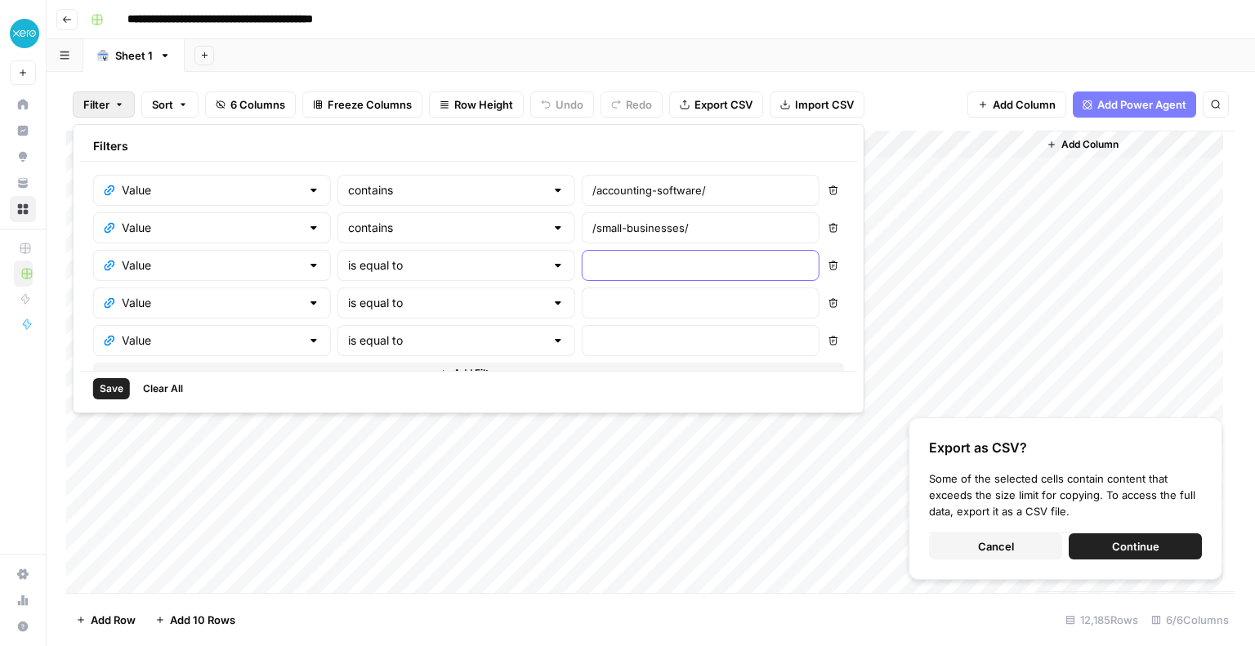
click at [592, 264] on input "text" at bounding box center [700, 265] width 217 height 16
paste input "/explore/"
type input "/explore/"
click at [592, 296] on input "text" at bounding box center [700, 303] width 217 height 16
paste input "/initiative/"
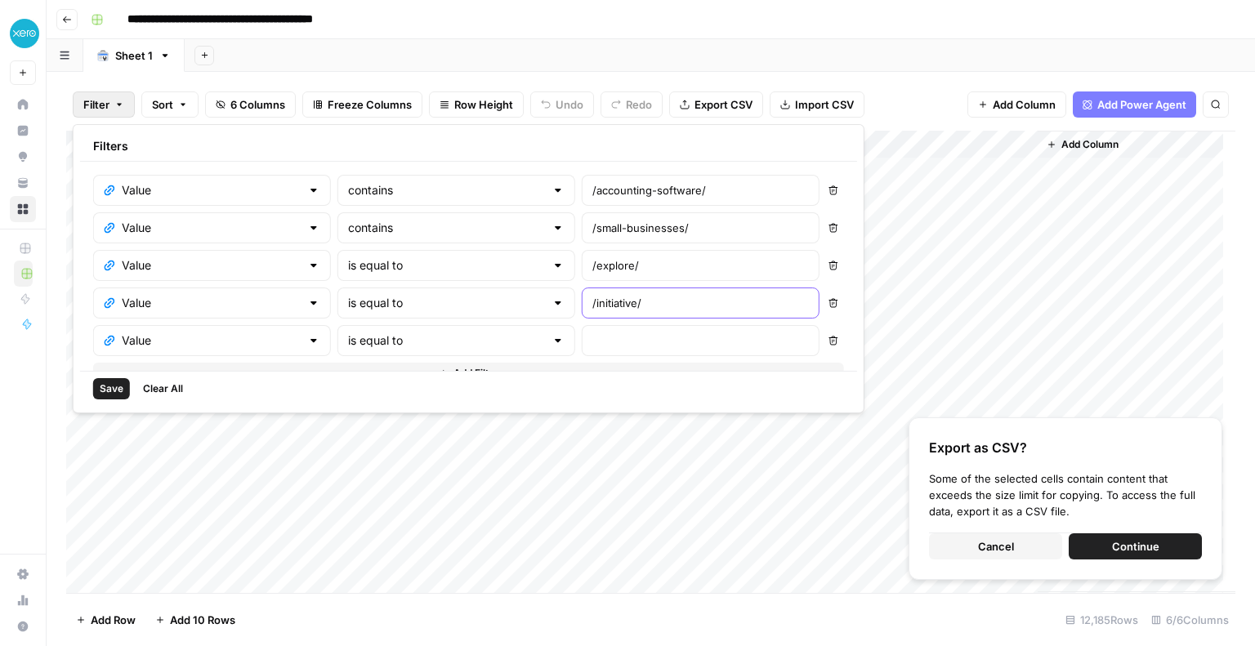
type input "/initiative/"
click at [592, 341] on input "text" at bounding box center [700, 341] width 217 height 16
paste input "/programme/"
type input "/programme/"
click at [489, 369] on button "Add Filter" at bounding box center [468, 373] width 751 height 21
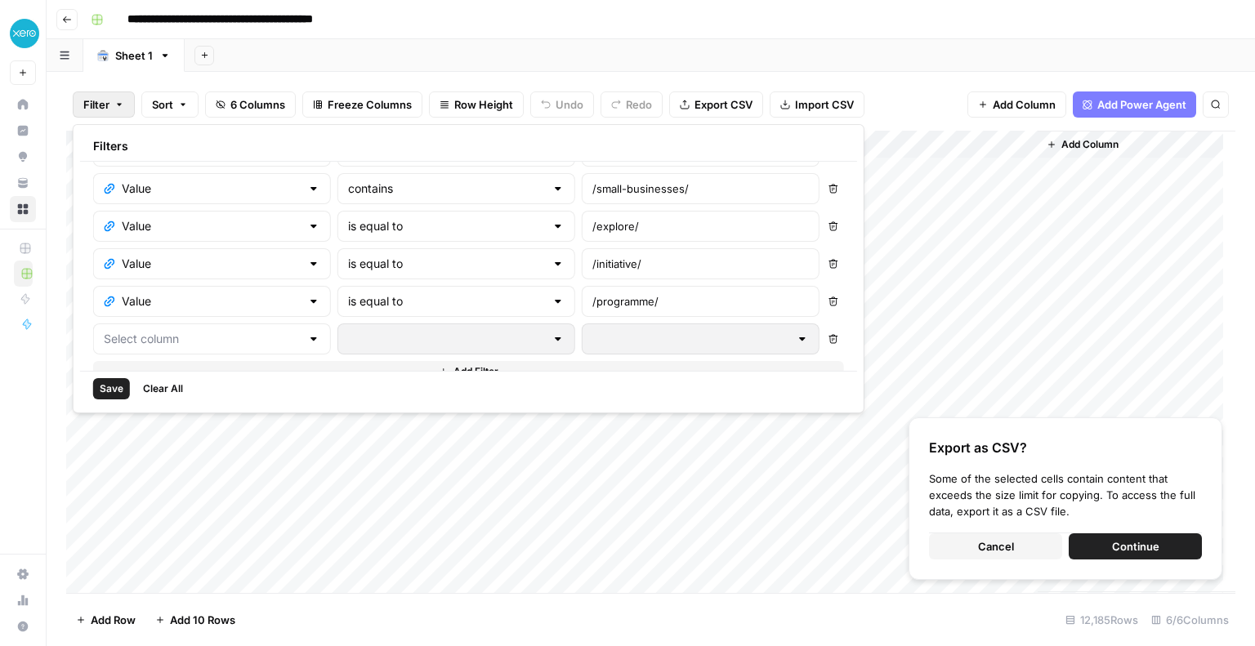
scroll to position [62, 0]
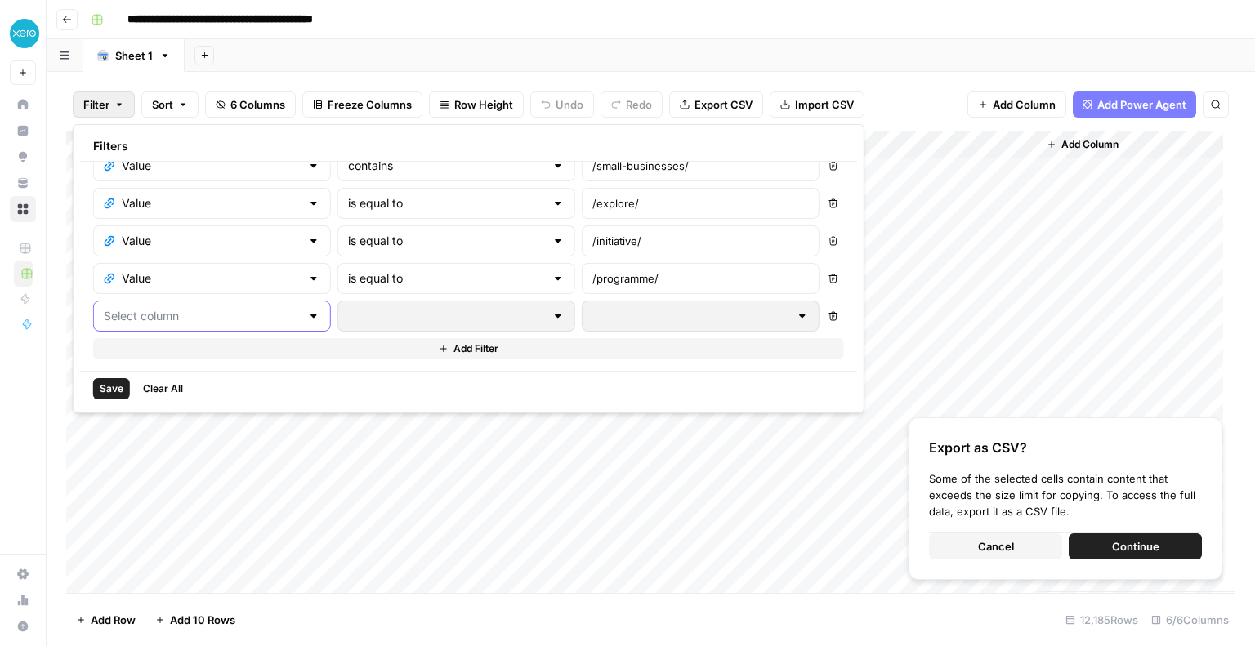
click at [205, 318] on input "text" at bounding box center [202, 316] width 197 height 16
click at [186, 355] on span "Value" at bounding box center [206, 354] width 163 height 16
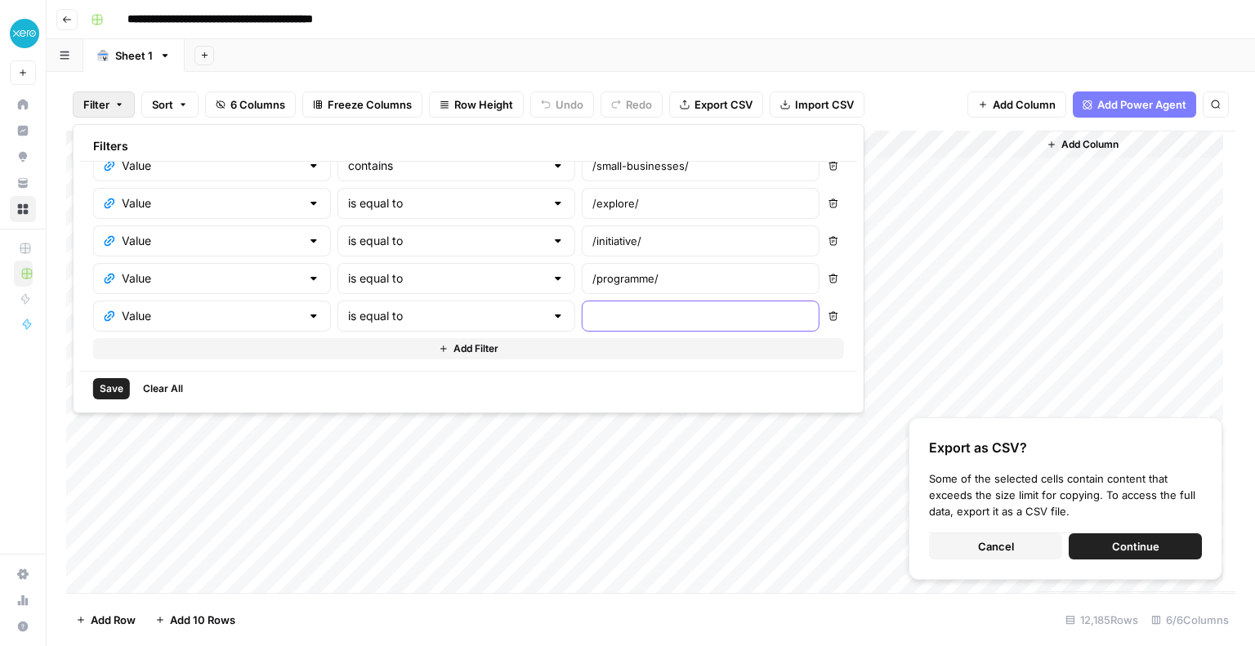
click at [592, 313] on input "text" at bounding box center [700, 316] width 217 height 16
paste input "partnerships/"
type input "partnerships/"
click at [528, 342] on button "Add Filter" at bounding box center [468, 348] width 751 height 21
click at [426, 360] on div at bounding box center [456, 353] width 238 height 31
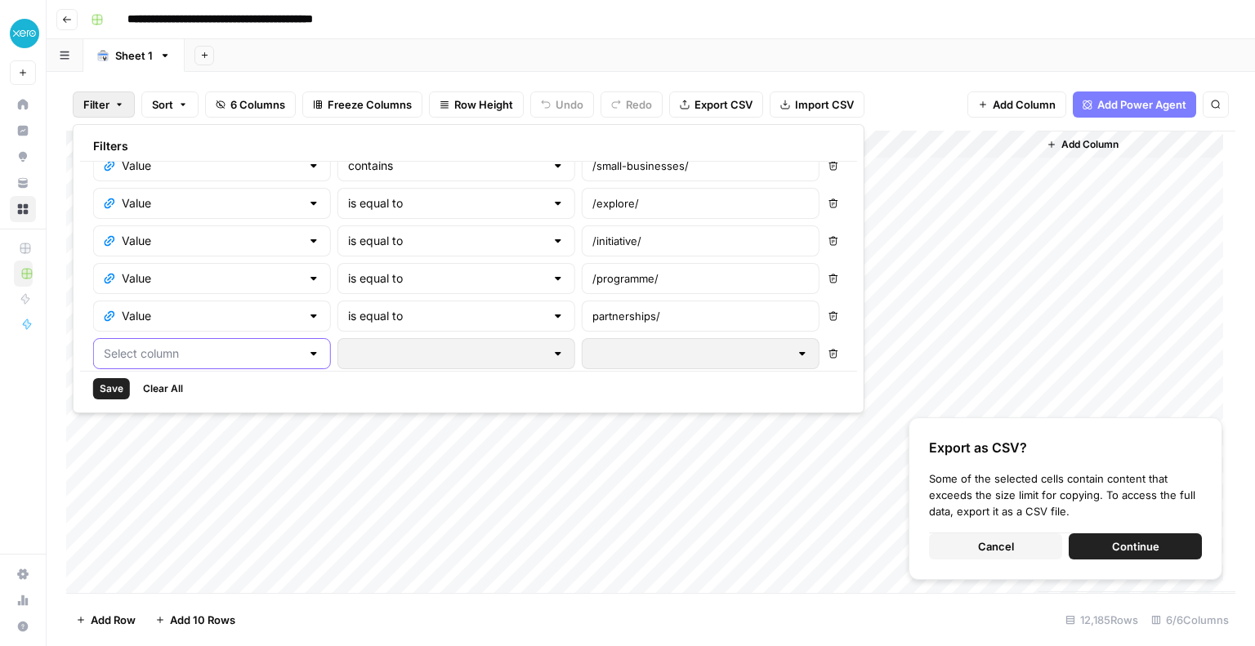
click at [160, 355] on input "text" at bounding box center [202, 354] width 197 height 16
click at [167, 395] on span "Value" at bounding box center [206, 392] width 163 height 16
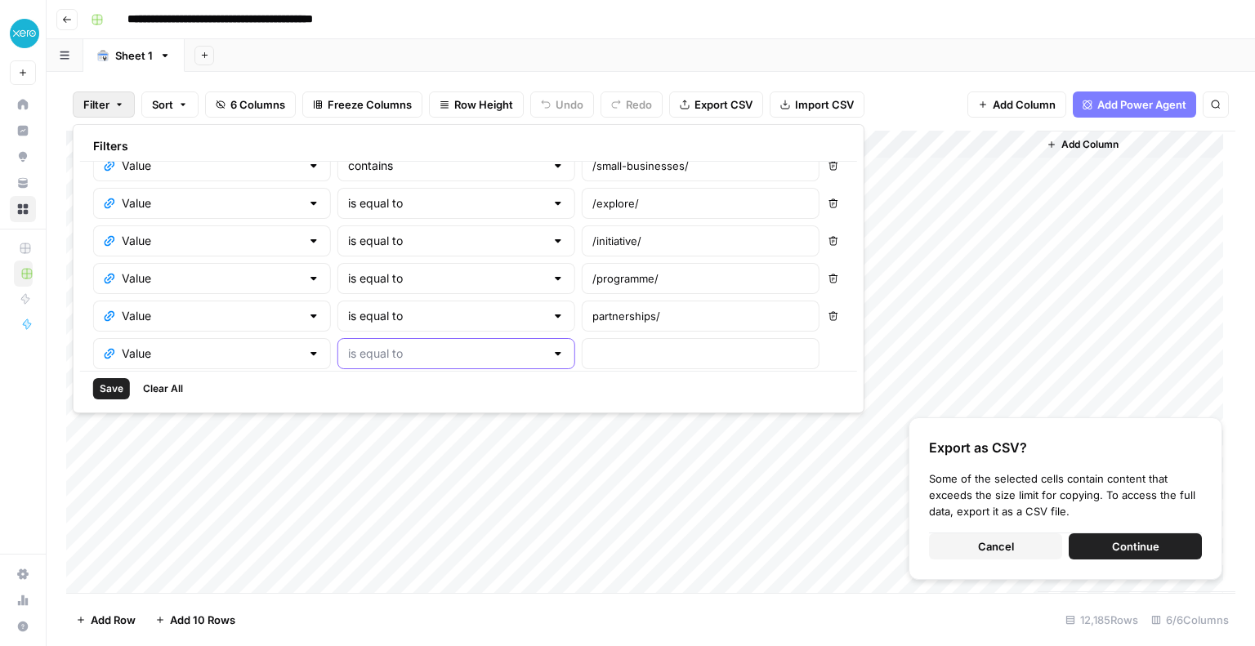
click at [348, 357] on input "text" at bounding box center [446, 354] width 197 height 16
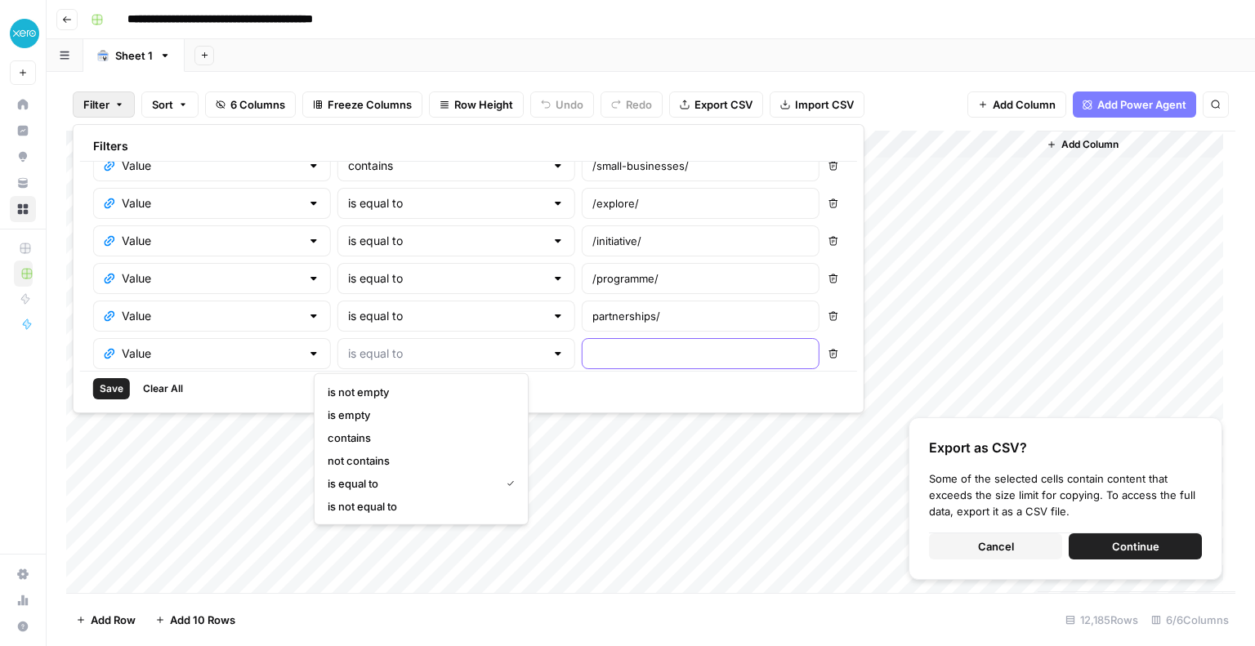
type input "is equal to"
click at [622, 350] on input "text" at bounding box center [700, 354] width 217 height 16
paste input "versus/"
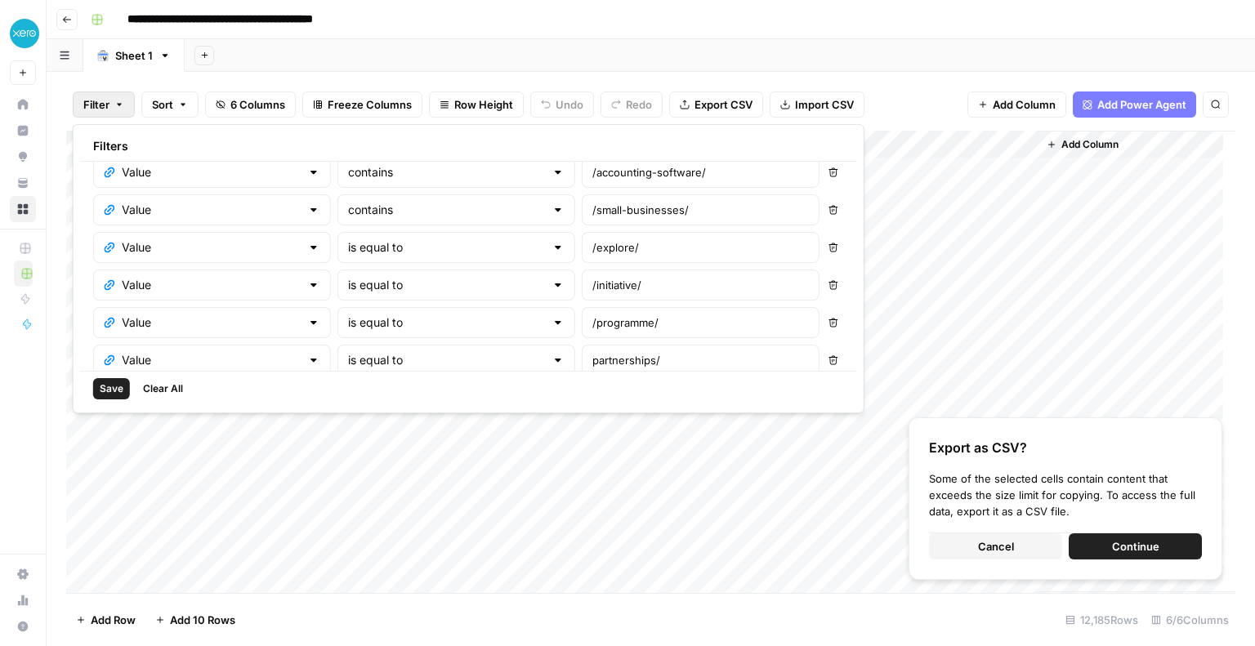
scroll to position [0, 0]
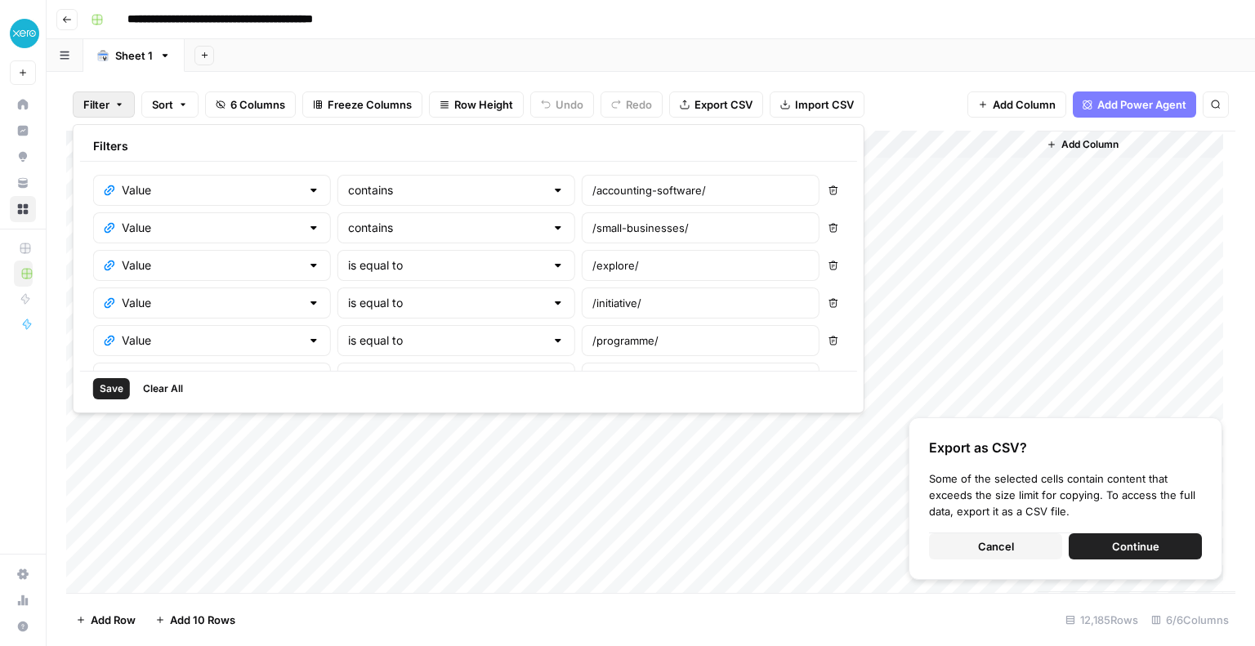
type input "versus/"
click at [405, 272] on input "text" at bounding box center [446, 265] width 197 height 16
click at [388, 346] on span "contains" at bounding box center [418, 350] width 181 height 16
type input "contains"
click at [374, 302] on input "text" at bounding box center [446, 303] width 197 height 16
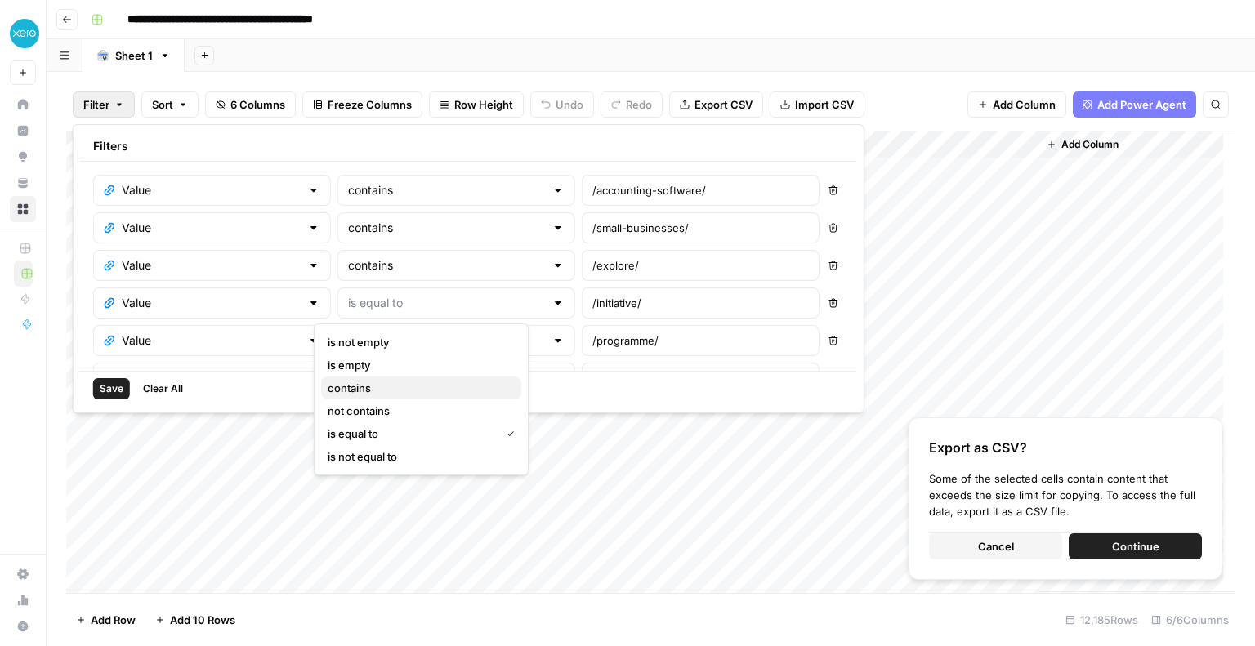
click at [360, 387] on span "contains" at bounding box center [418, 388] width 181 height 16
type input "contains"
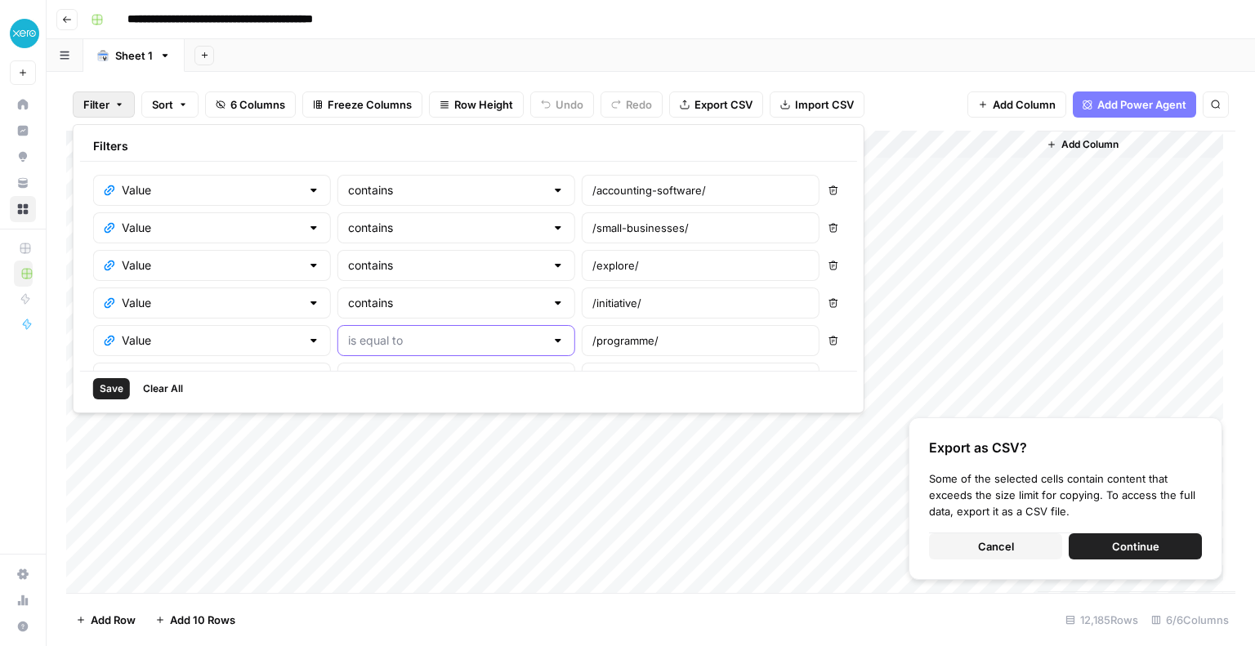
click at [373, 336] on input "text" at bounding box center [446, 341] width 197 height 16
click at [350, 427] on span "contains" at bounding box center [418, 426] width 181 height 16
type input "contains"
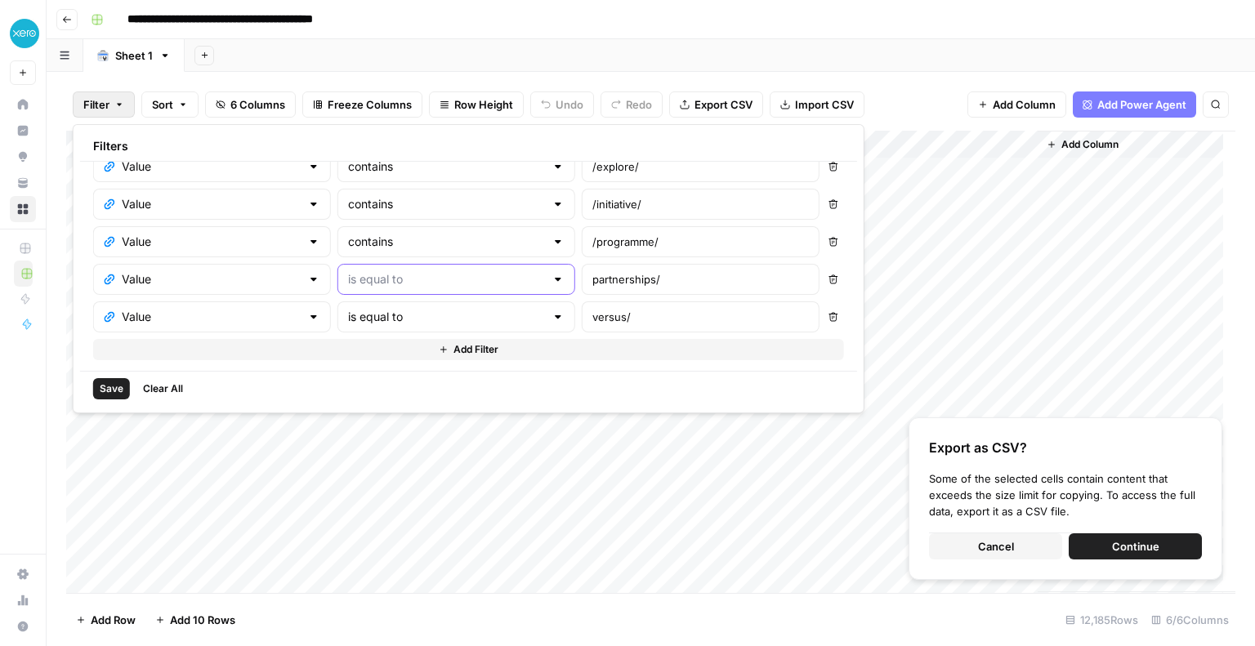
click at [408, 284] on input "text" at bounding box center [446, 279] width 197 height 16
click at [386, 367] on span "contains" at bounding box center [418, 363] width 181 height 16
type input "contains"
click at [400, 304] on div "is equal to" at bounding box center [456, 317] width 238 height 31
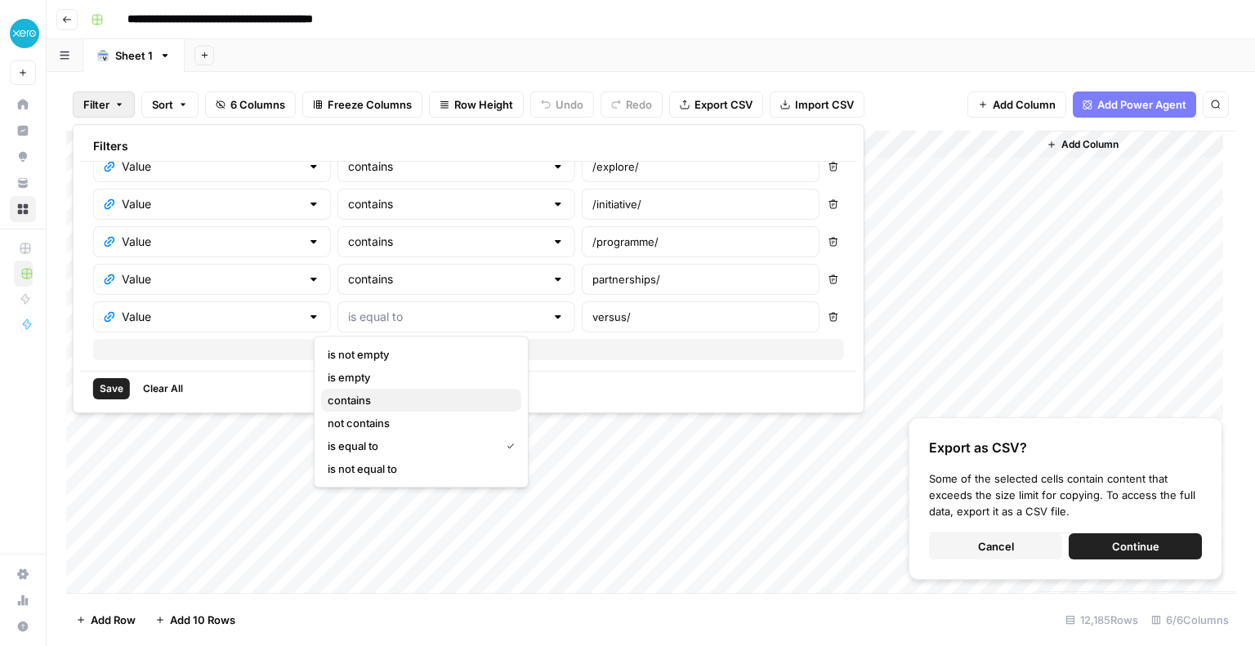
click at [371, 396] on span "contains" at bounding box center [418, 400] width 181 height 16
type input "contains"
click at [592, 313] on input "versus/" at bounding box center [700, 317] width 217 height 16
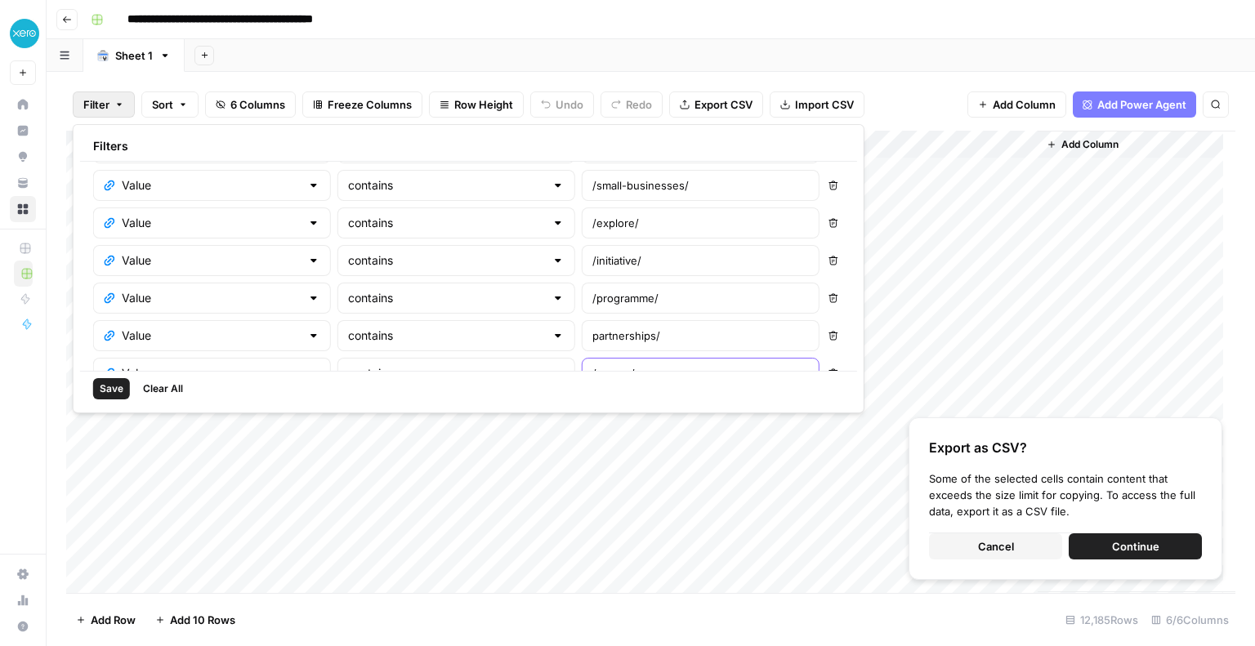
scroll to position [0, 0]
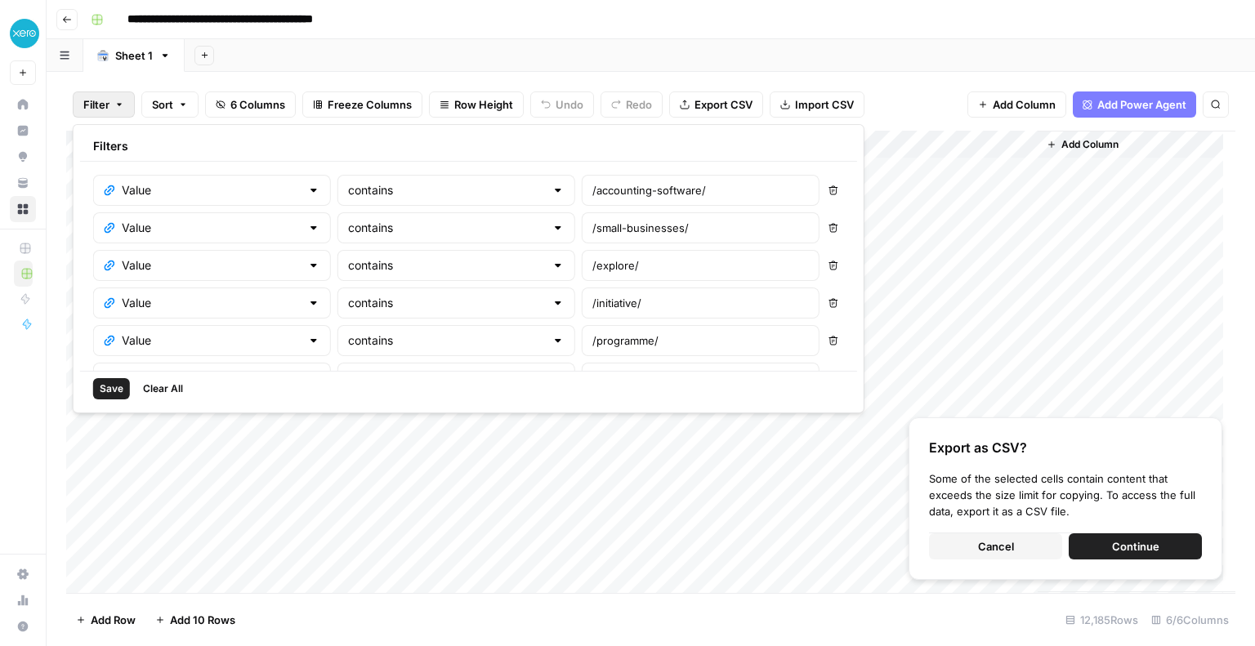
type input "/versus/"
click at [108, 386] on span "Save" at bounding box center [112, 389] width 24 height 15
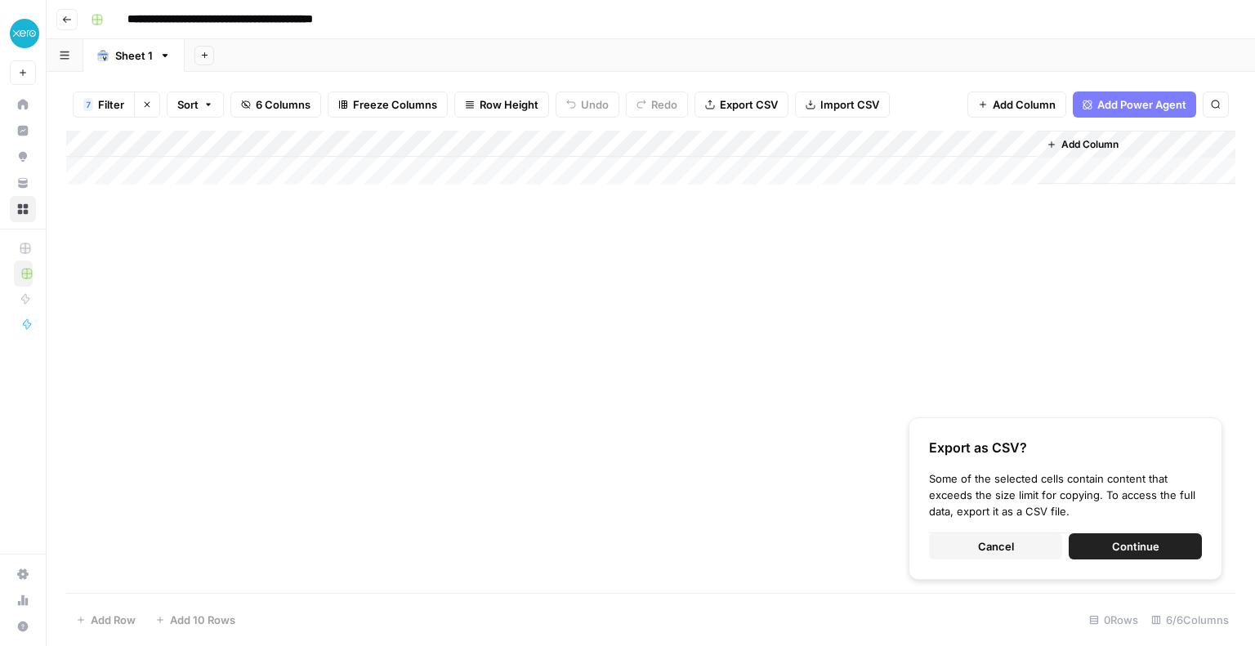
click at [435, 149] on div "Add Column" at bounding box center [650, 158] width 1169 height 54
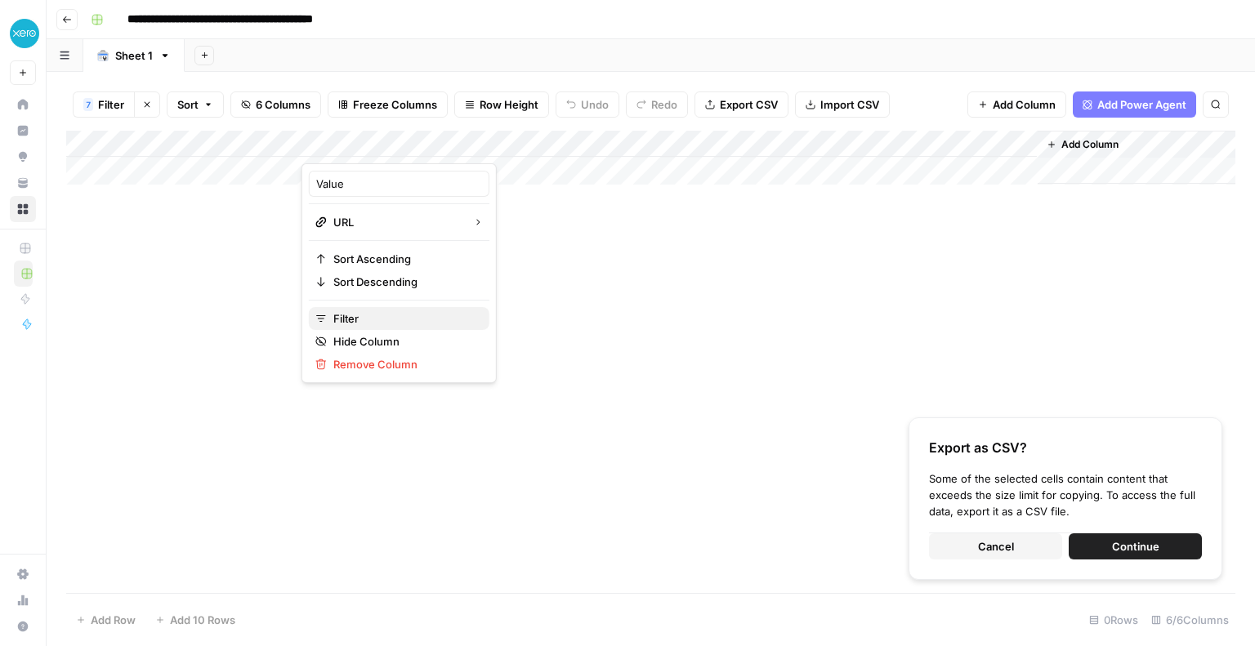
click at [364, 320] on span "Filter" at bounding box center [404, 319] width 143 height 16
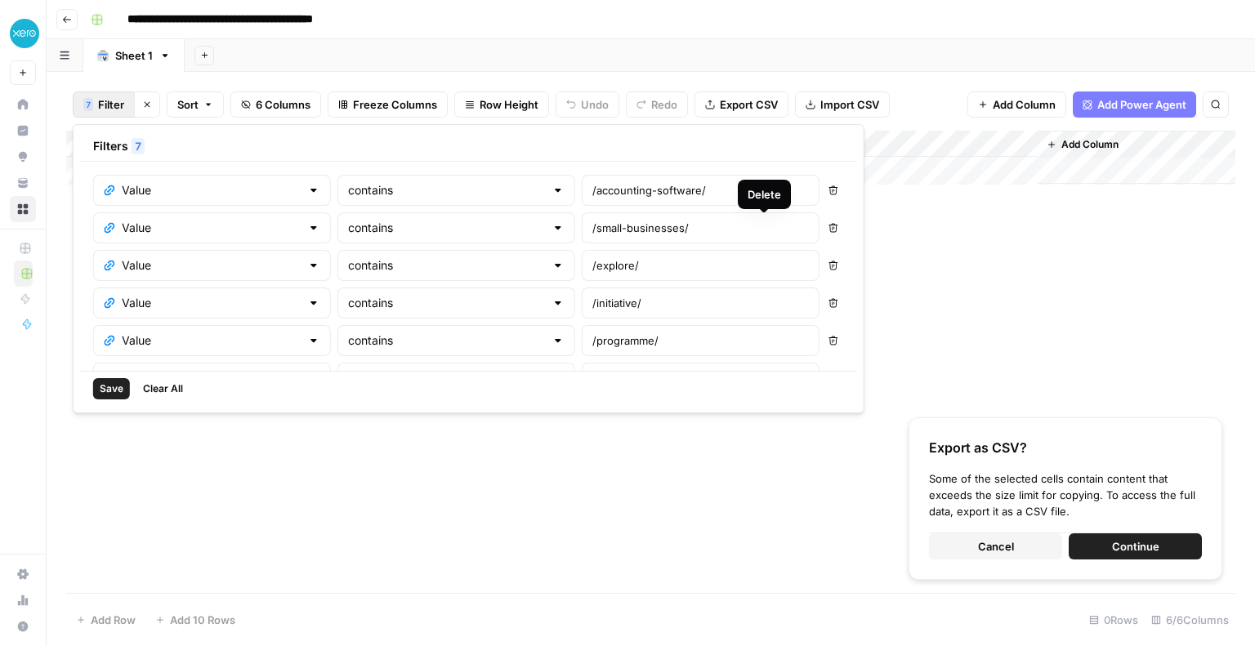
click at [829, 227] on icon "button" at bounding box center [834, 228] width 10 height 10
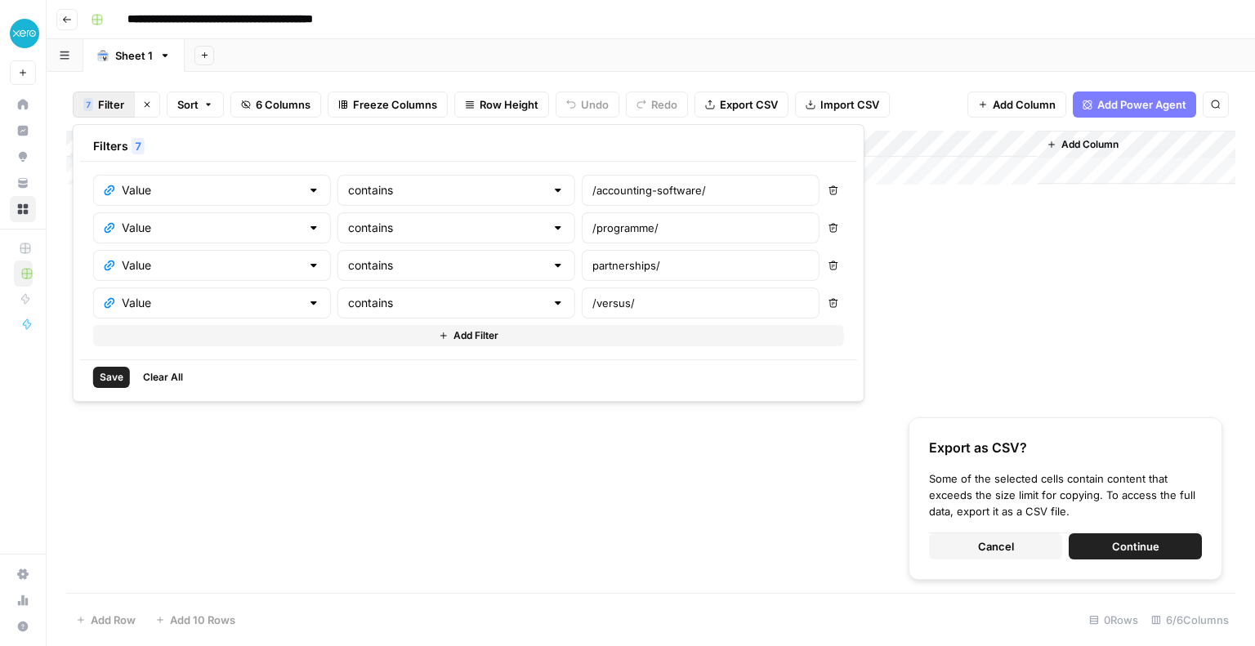
click at [829, 227] on icon "button" at bounding box center [834, 228] width 10 height 10
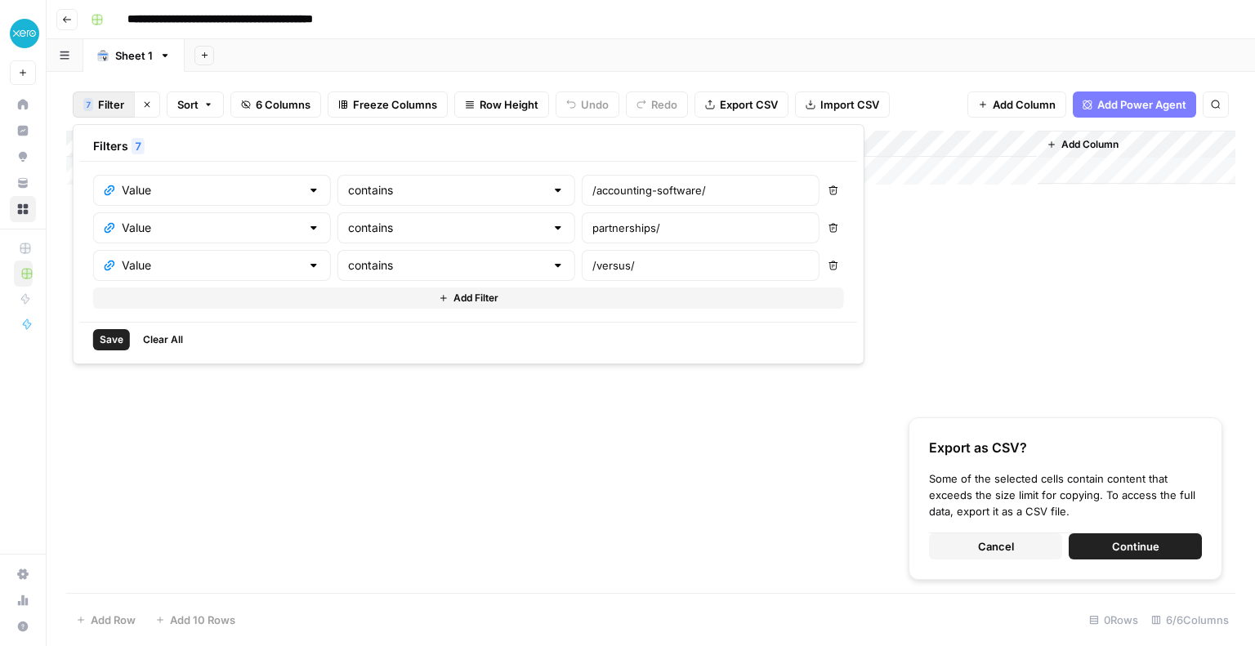
click at [829, 227] on icon "button" at bounding box center [834, 228] width 10 height 10
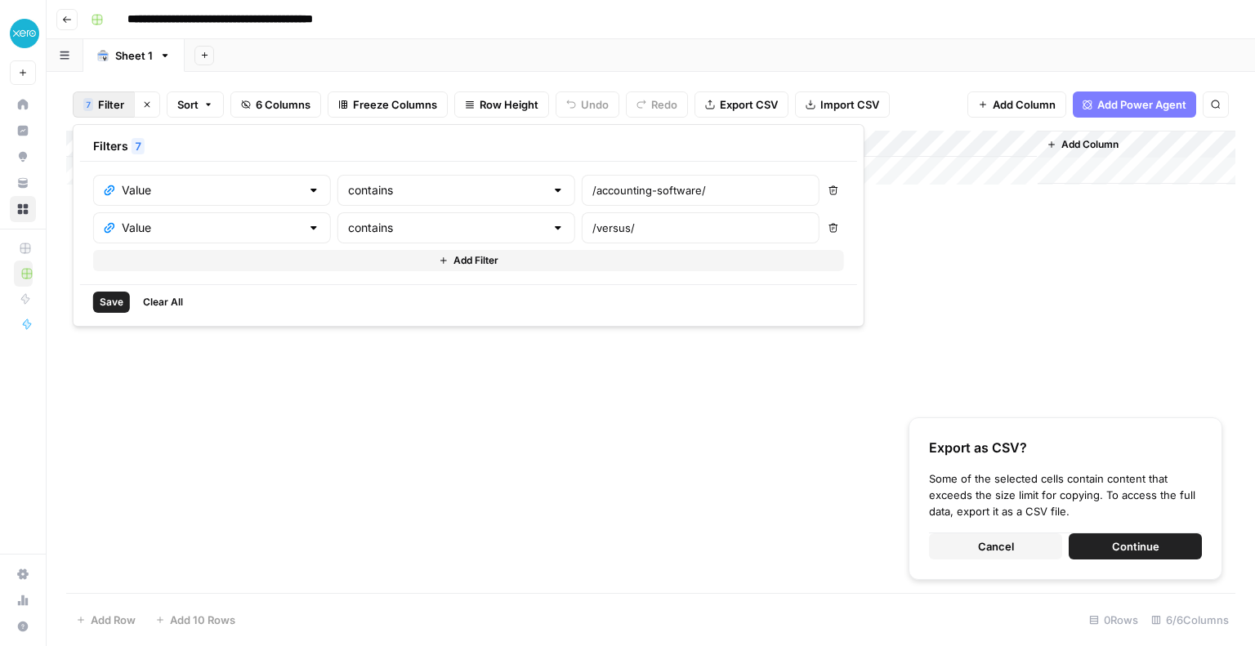
click at [829, 227] on icon "button" at bounding box center [834, 228] width 10 height 10
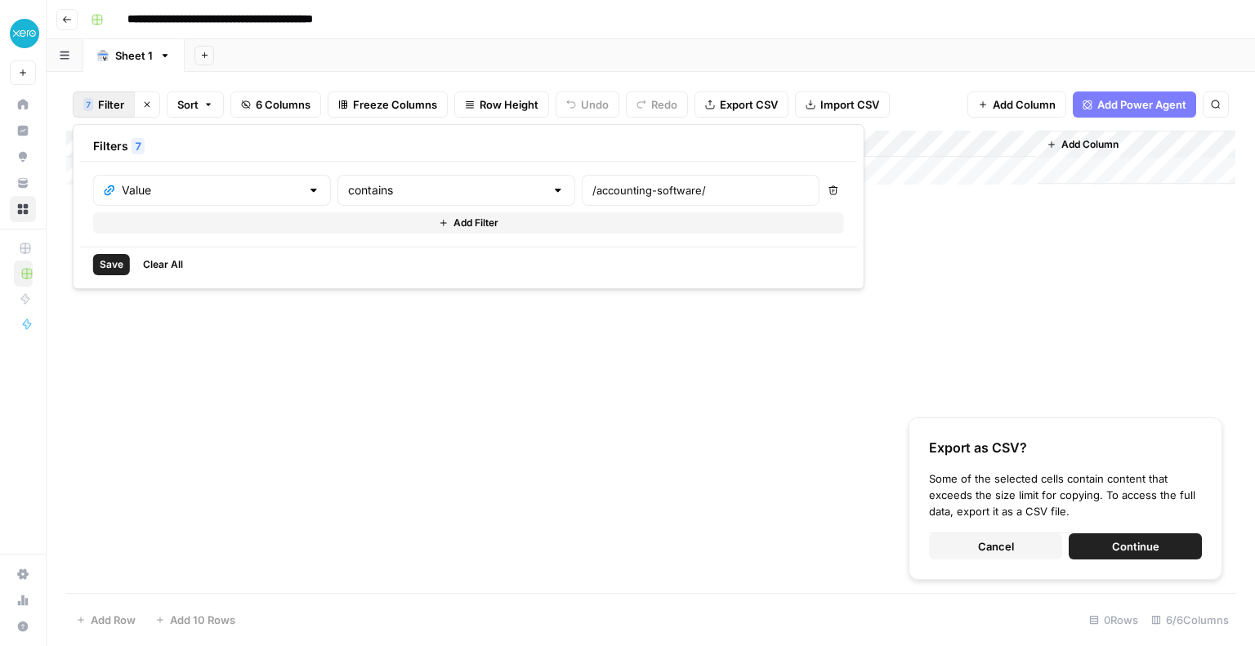
click at [93, 259] on button "Save" at bounding box center [111, 264] width 37 height 21
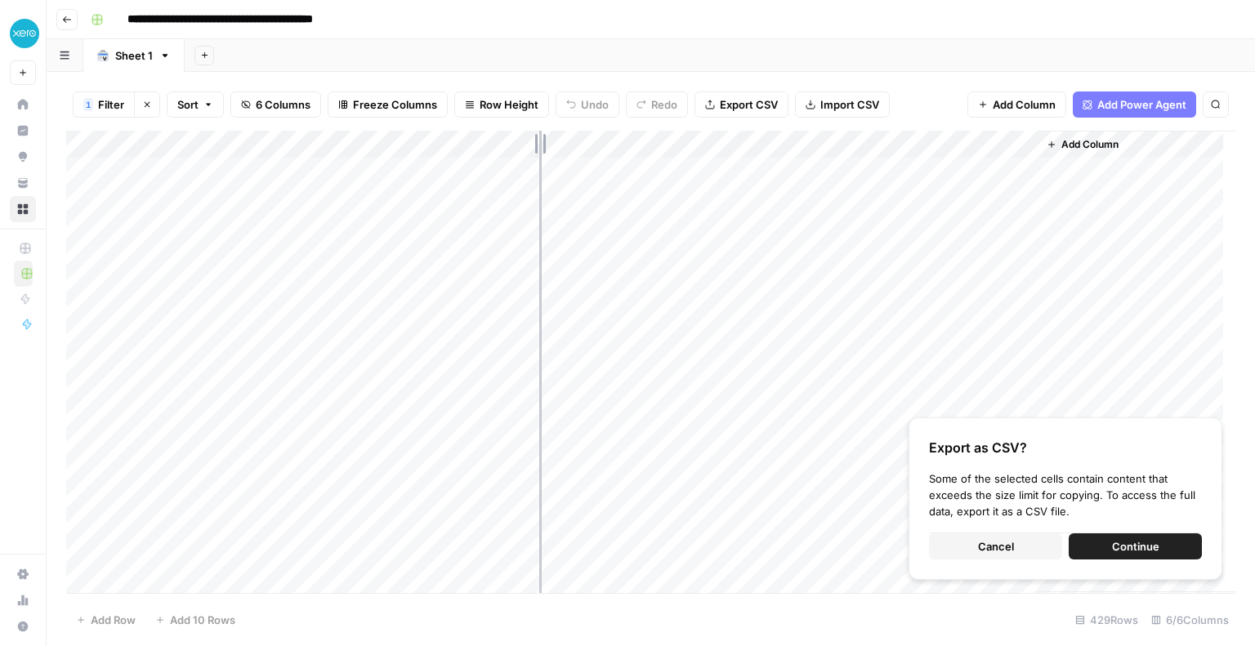
drag, startPoint x: 448, startPoint y: 136, endPoint x: 618, endPoint y: 159, distance: 171.5
click at [618, 159] on div "Add Column" at bounding box center [650, 362] width 1169 height 463
drag, startPoint x: 616, startPoint y: 137, endPoint x: 500, endPoint y: 156, distance: 117.6
click at [500, 156] on div "Add Column" at bounding box center [650, 362] width 1169 height 463
click at [631, 146] on div "Add Column" at bounding box center [650, 362] width 1169 height 463
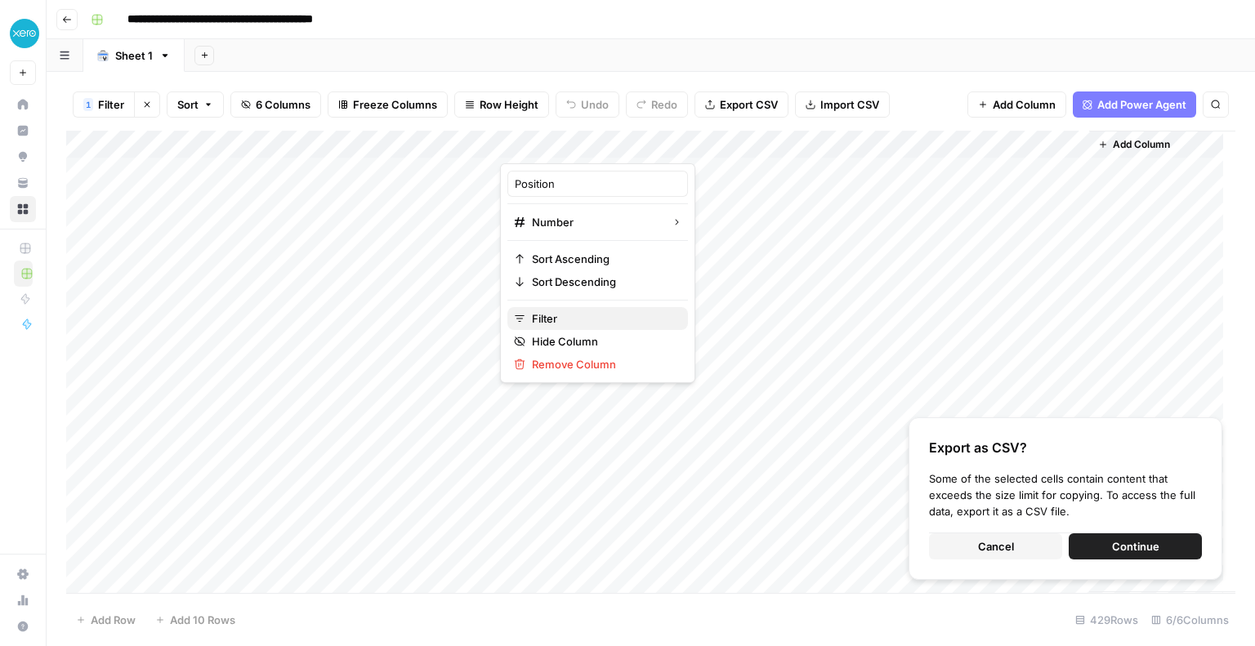
click at [570, 315] on span "Filter" at bounding box center [603, 319] width 143 height 16
click at [973, 71] on div "Add Sheet" at bounding box center [720, 55] width 1071 height 33
click at [776, 143] on div "Add Column" at bounding box center [650, 362] width 1169 height 463
click at [938, 62] on div "Add Sheet" at bounding box center [720, 55] width 1071 height 33
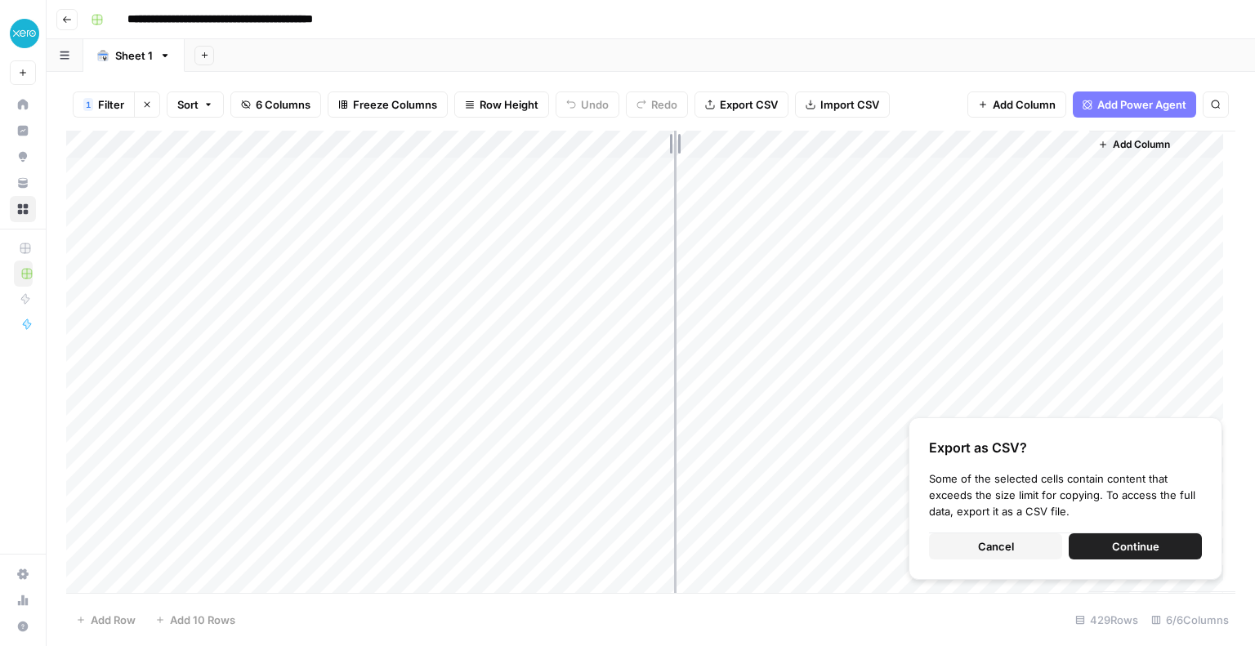
drag, startPoint x: 502, startPoint y: 136, endPoint x: 674, endPoint y: 165, distance: 174.9
click at [674, 165] on div "Add Column" at bounding box center [650, 362] width 1169 height 463
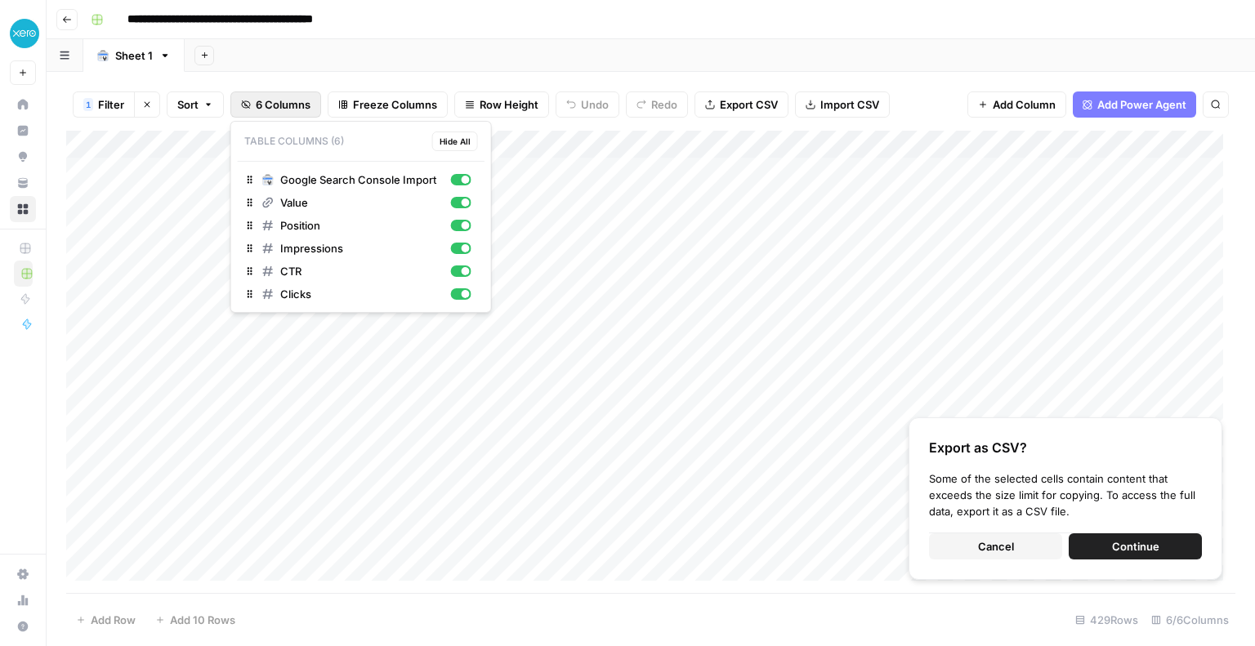
click at [270, 102] on span "6 Columns" at bounding box center [283, 104] width 55 height 16
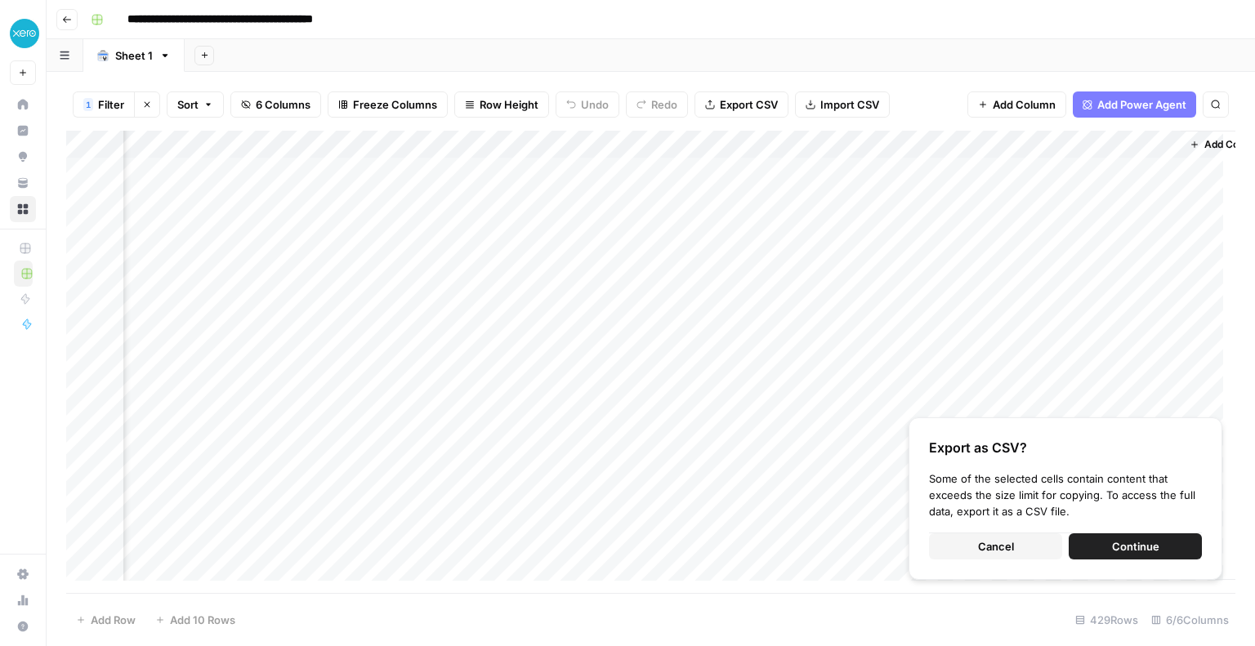
scroll to position [0, 131]
click at [1120, 548] on span "Continue" at bounding box center [1135, 547] width 47 height 16
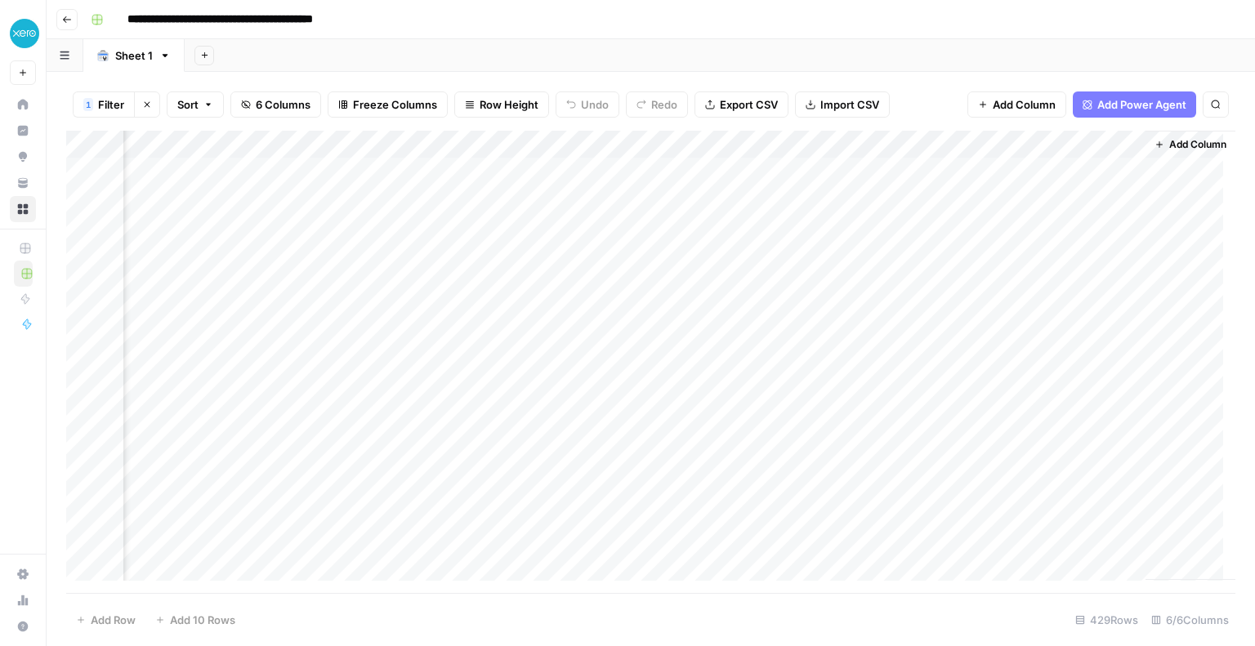
click at [1175, 139] on span "Add Column" at bounding box center [1197, 144] width 57 height 15
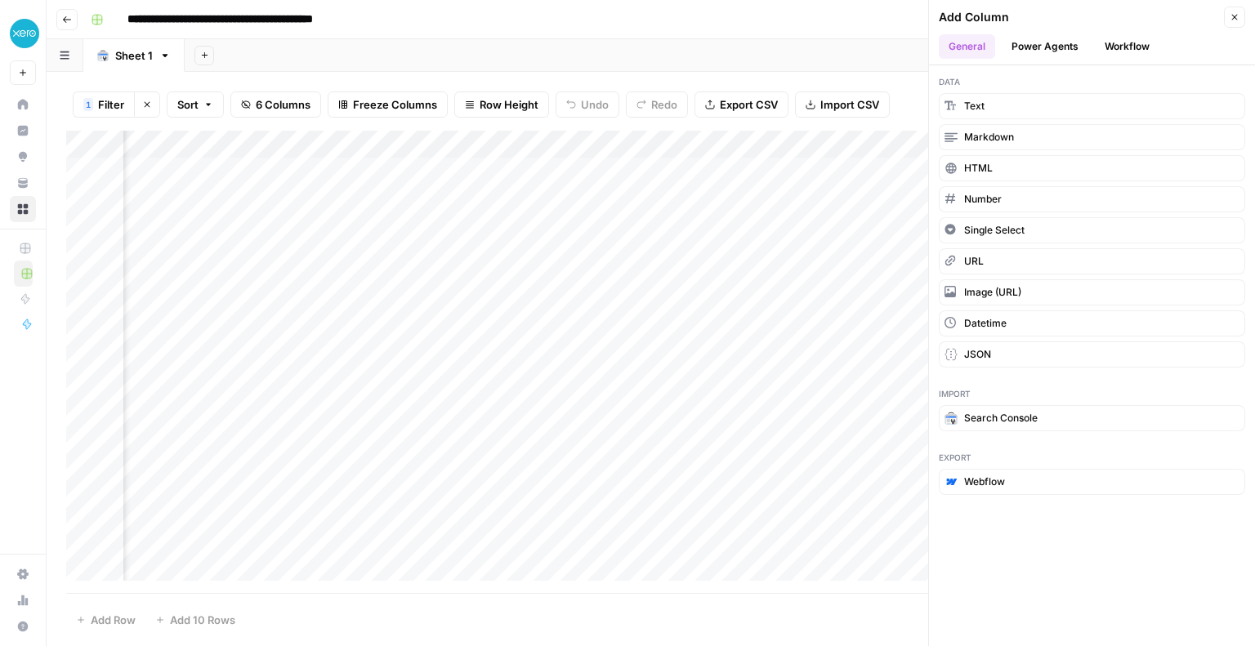
click at [864, 51] on div "Add Sheet" at bounding box center [720, 55] width 1071 height 33
click at [1242, 19] on button "Close" at bounding box center [1234, 17] width 21 height 21
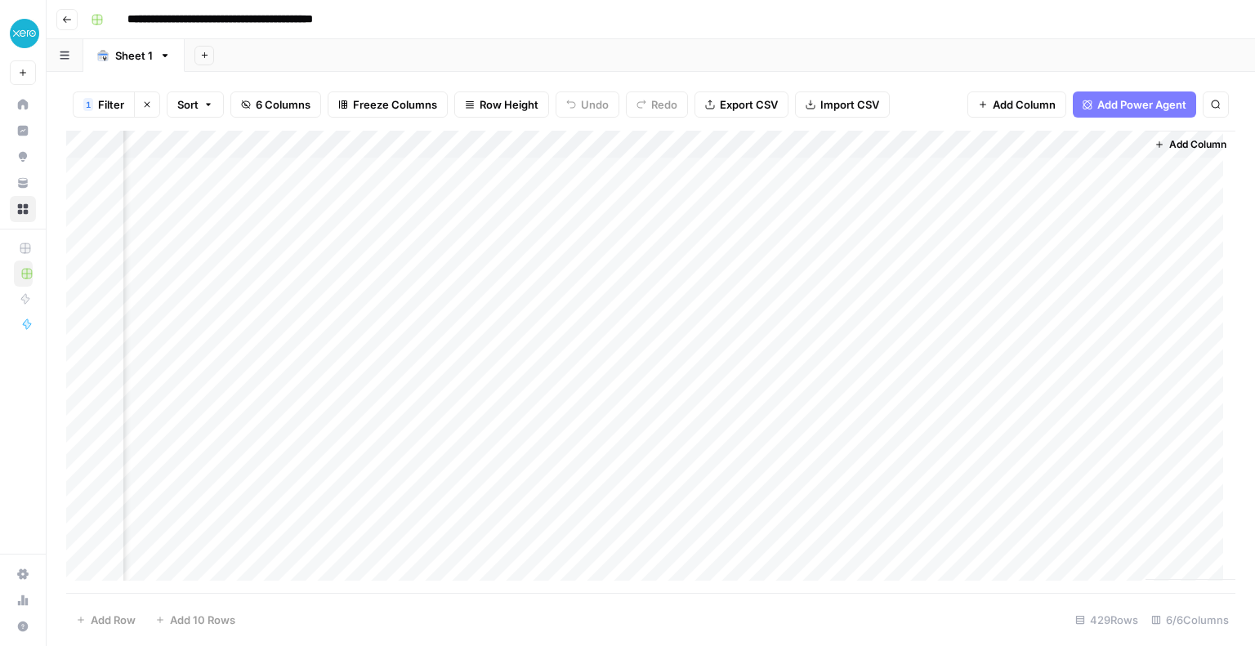
click at [1143, 97] on span "Add Power Agent" at bounding box center [1141, 104] width 89 height 16
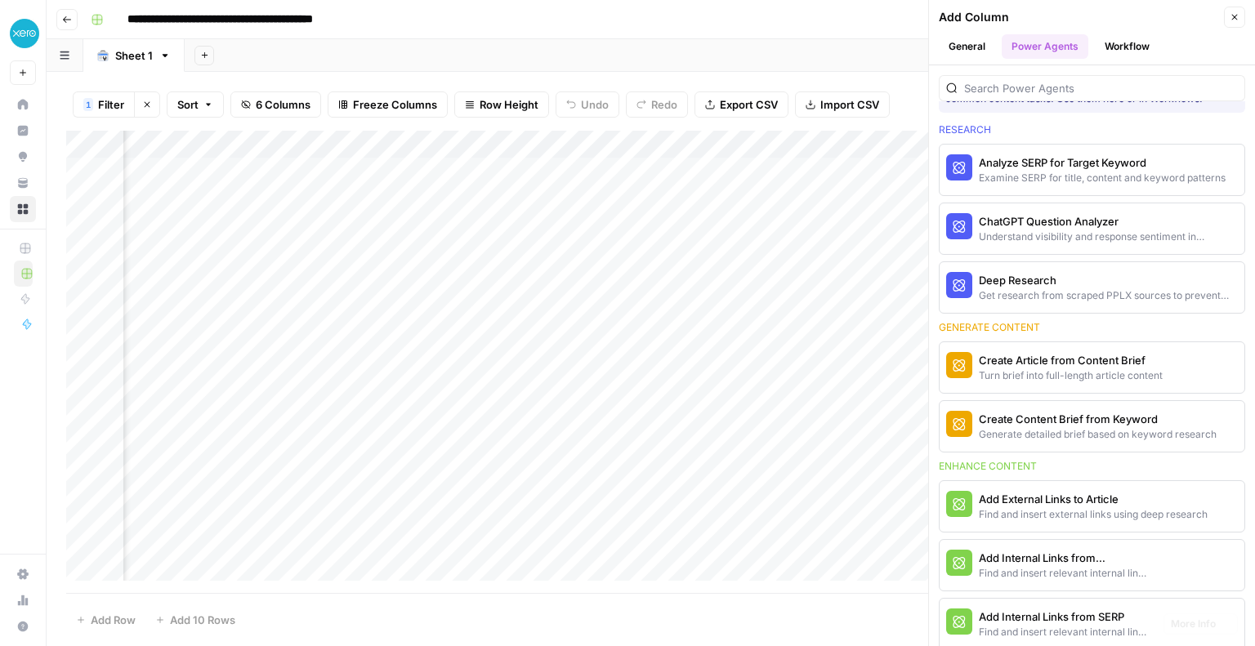
scroll to position [0, 0]
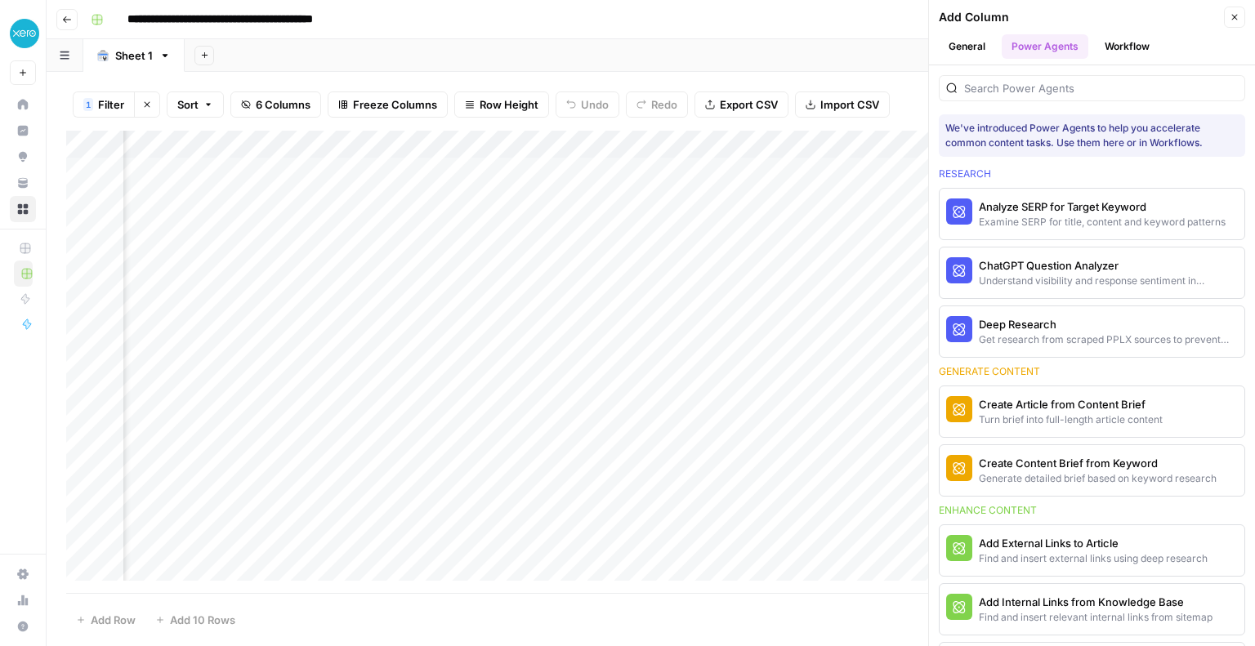
click at [1121, 38] on button "Workflow" at bounding box center [1127, 46] width 65 height 25
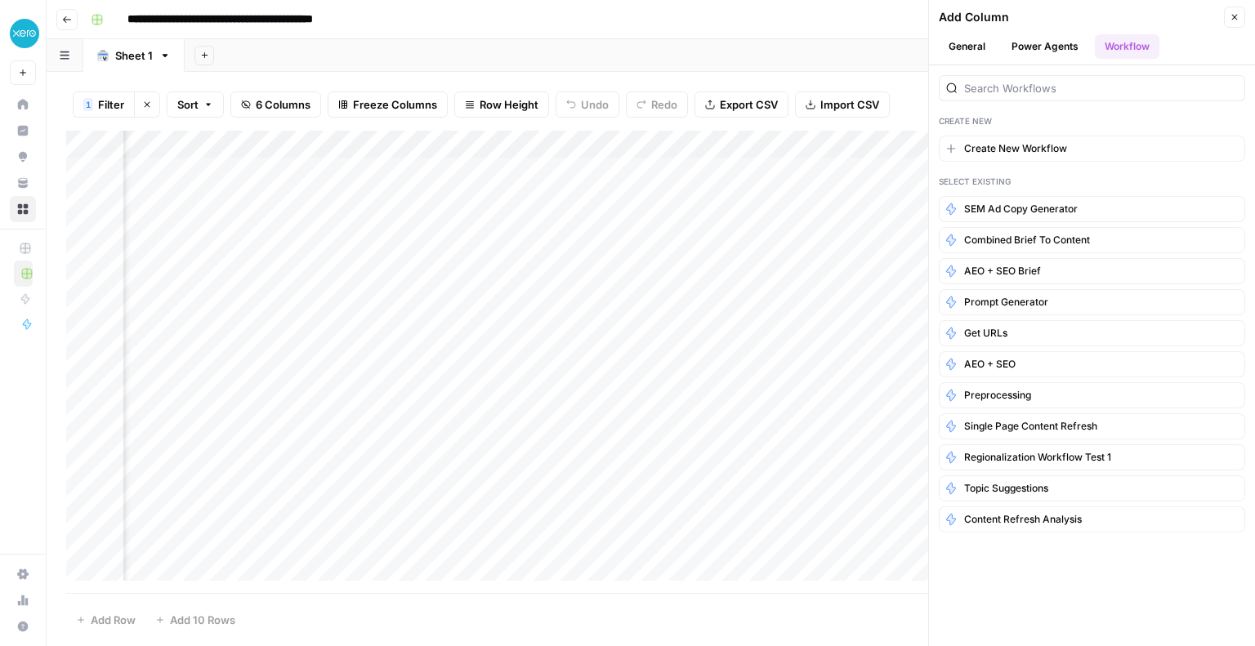
click at [1032, 48] on button "Power Agents" at bounding box center [1045, 46] width 87 height 25
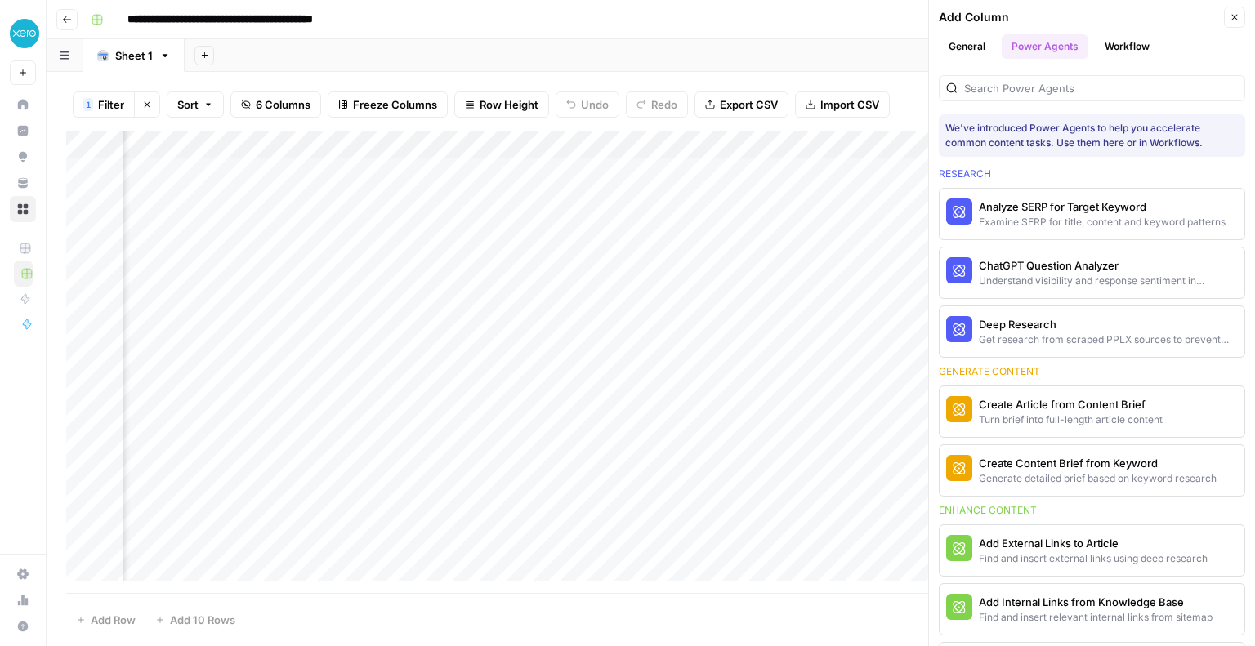
click at [980, 44] on button "General" at bounding box center [967, 46] width 56 height 25
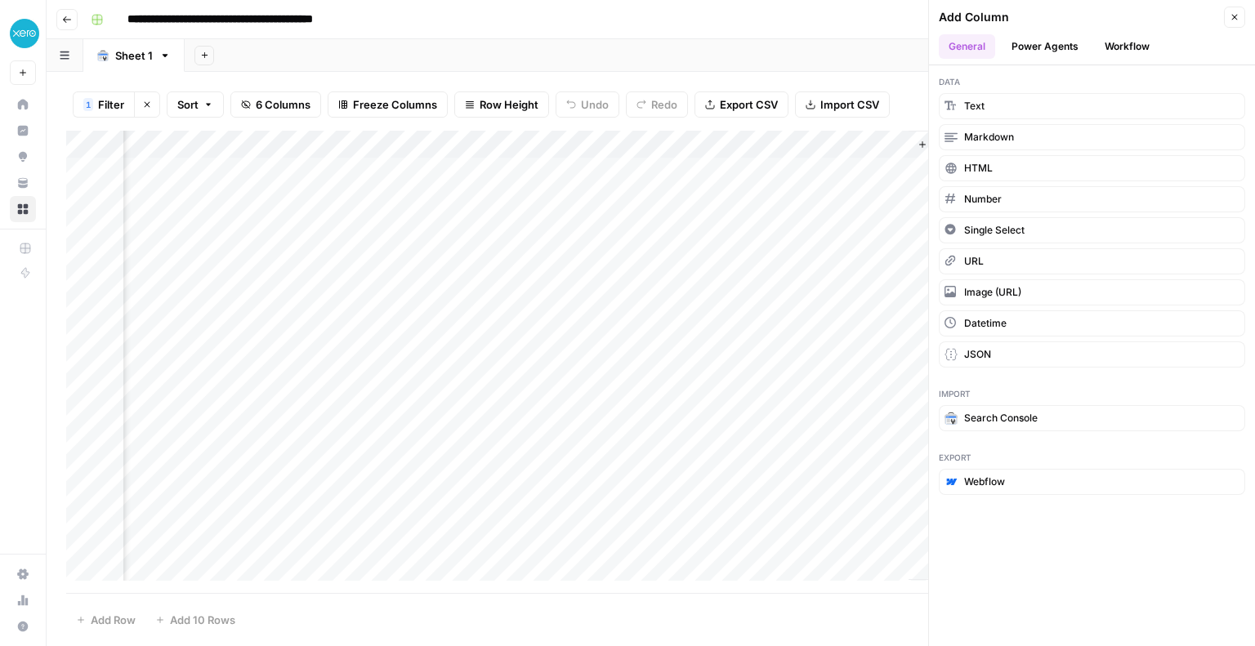
scroll to position [0, 366]
click at [918, 143] on icon "button" at bounding box center [923, 145] width 10 height 10
click at [965, 358] on span "JSON" at bounding box center [977, 354] width 27 height 15
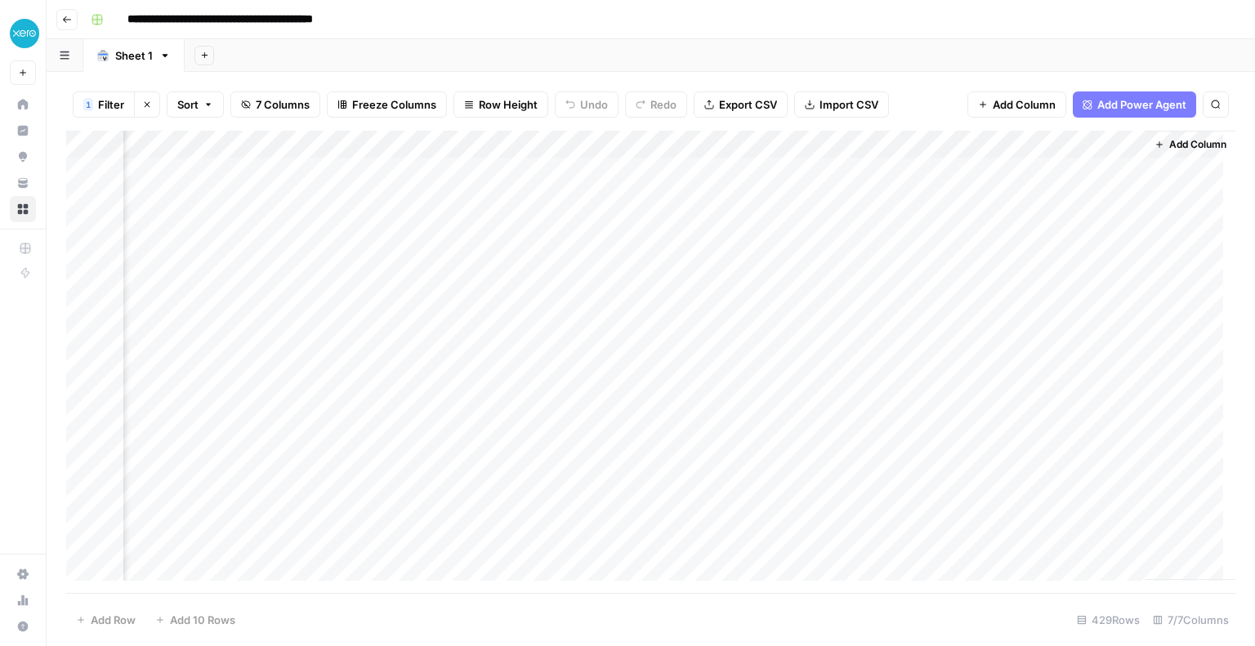
click at [953, 143] on div "Add Column" at bounding box center [650, 362] width 1169 height 463
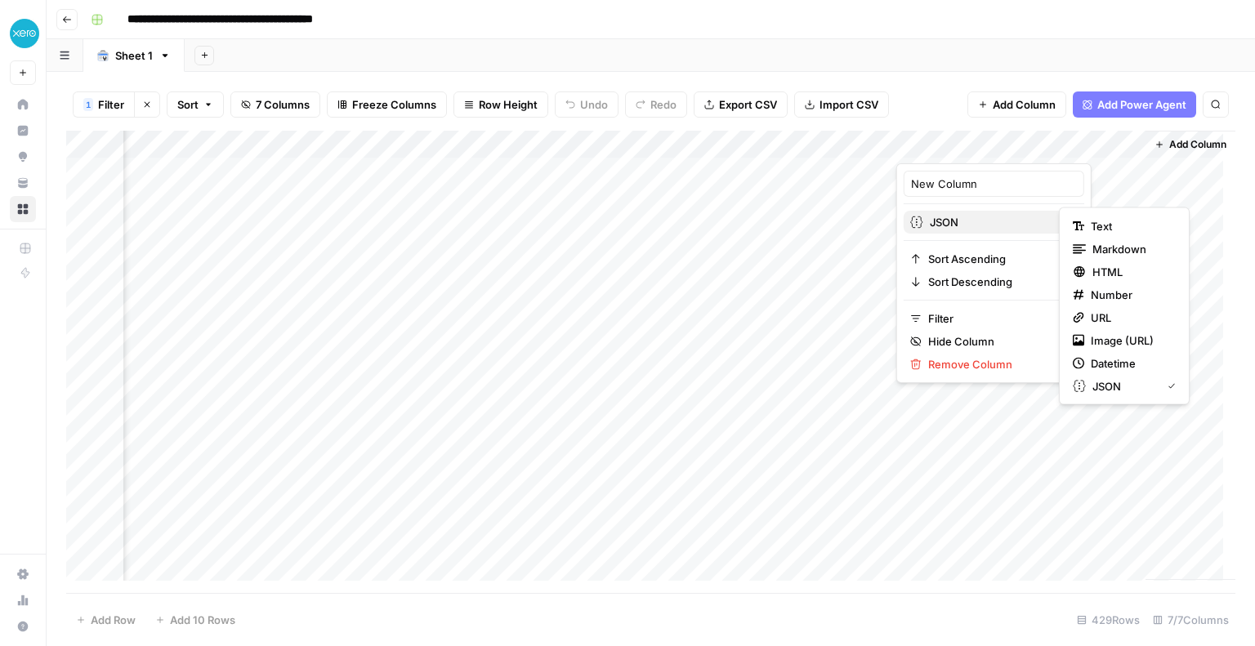
click at [937, 221] on span "JSON" at bounding box center [992, 222] width 125 height 16
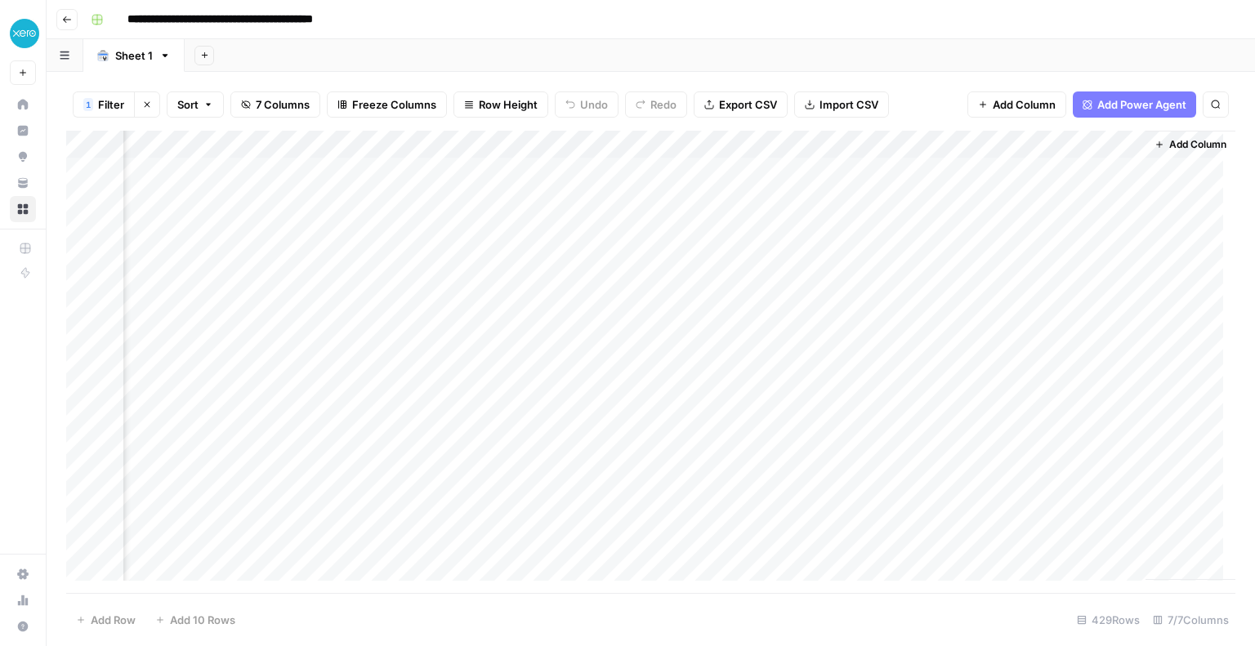
click at [1095, 182] on div "Add Column" at bounding box center [650, 362] width 1169 height 463
click at [1032, 146] on div "Add Column" at bounding box center [650, 362] width 1169 height 463
click at [1124, 141] on div at bounding box center [1014, 147] width 236 height 33
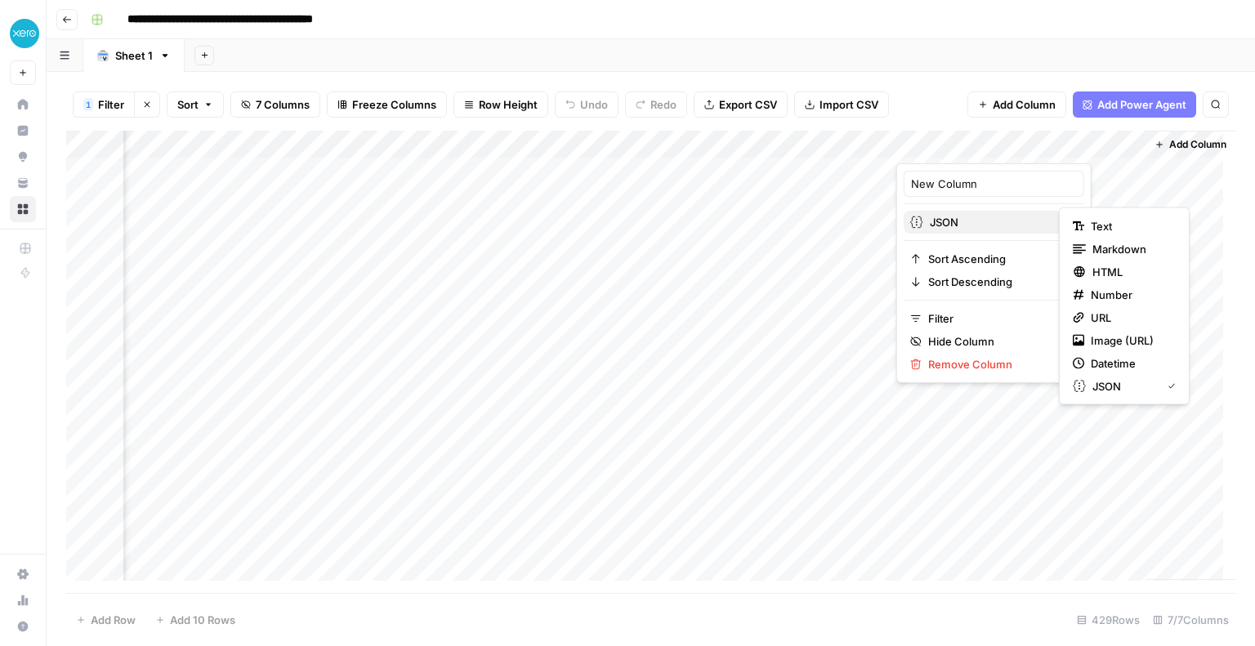
click at [944, 222] on span "JSON" at bounding box center [992, 222] width 125 height 16
click at [1082, 221] on icon "button" at bounding box center [1078, 226] width 11 height 11
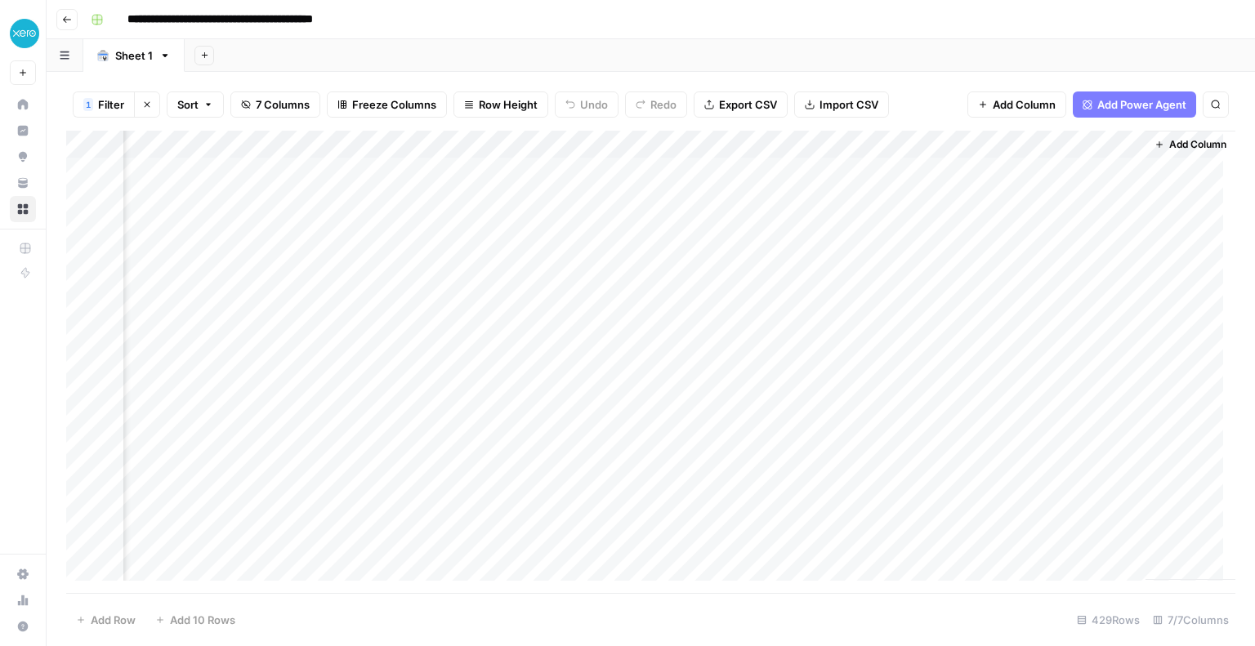
click at [1118, 141] on div "Add Column" at bounding box center [650, 362] width 1169 height 463
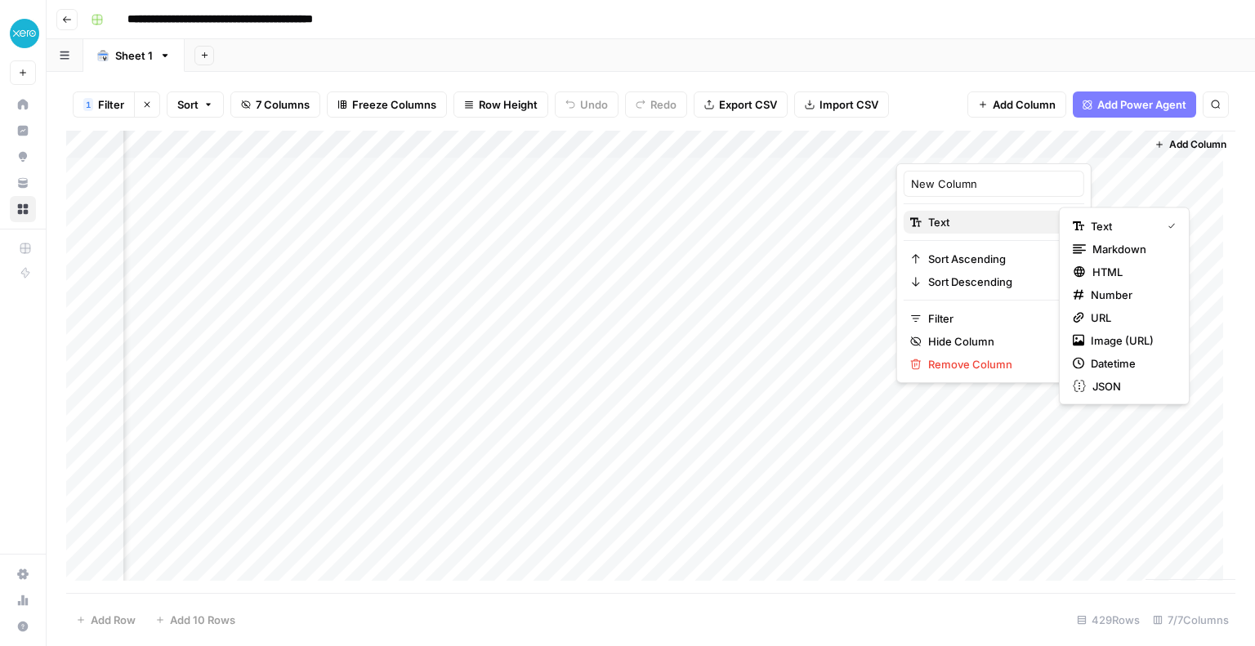
click at [958, 223] on span "Text" at bounding box center [991, 222] width 127 height 16
click at [1094, 270] on span "HTML" at bounding box center [1131, 272] width 77 height 16
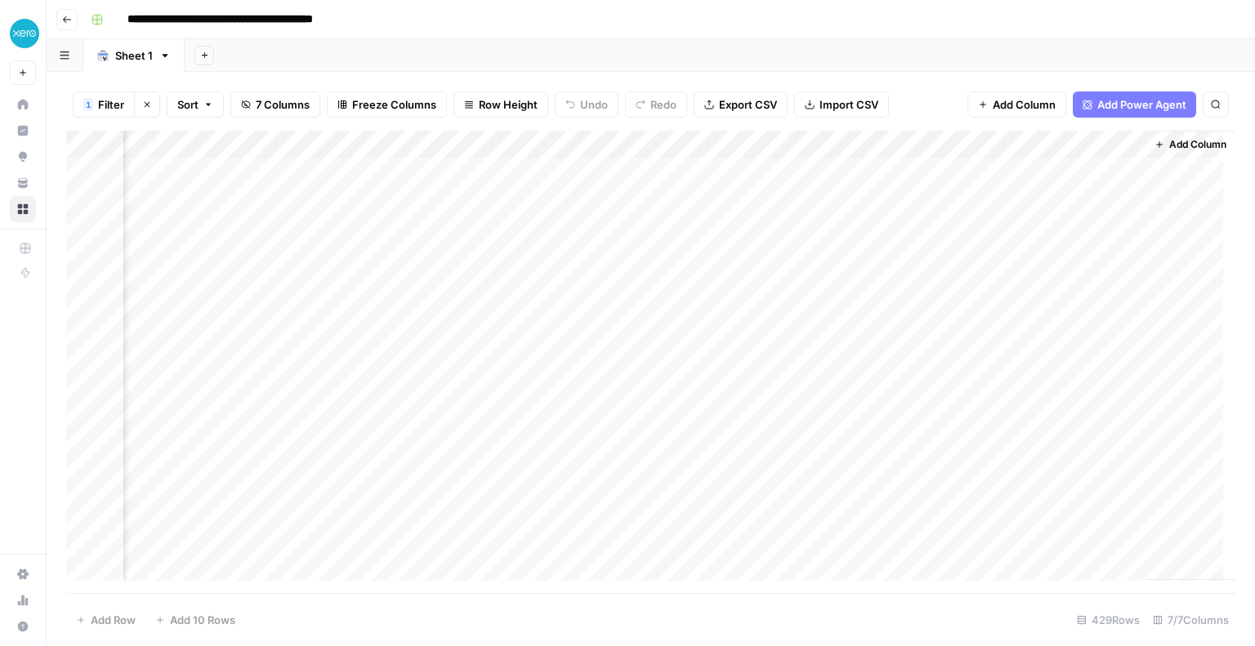
click at [948, 133] on div "Add Column" at bounding box center [650, 362] width 1169 height 463
click at [930, 180] on input "New Column" at bounding box center [994, 184] width 166 height 16
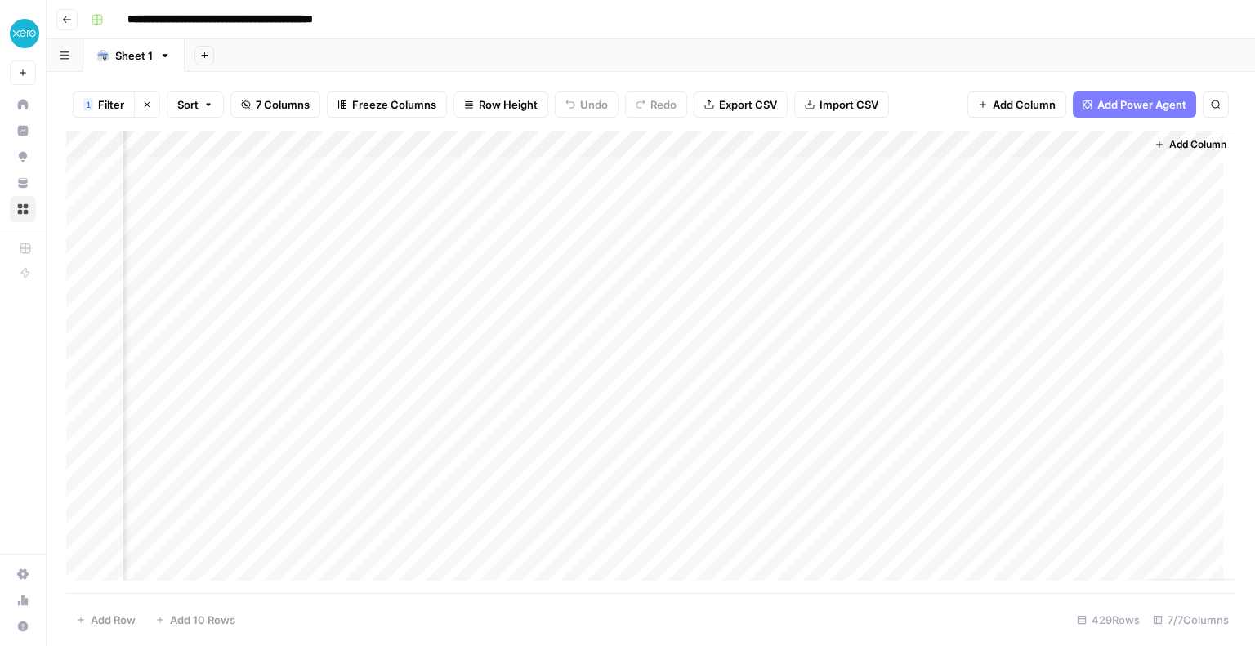
click at [1116, 141] on div "Add Column" at bounding box center [650, 362] width 1169 height 463
click at [1121, 109] on span "Add Power Agent" at bounding box center [1141, 104] width 89 height 16
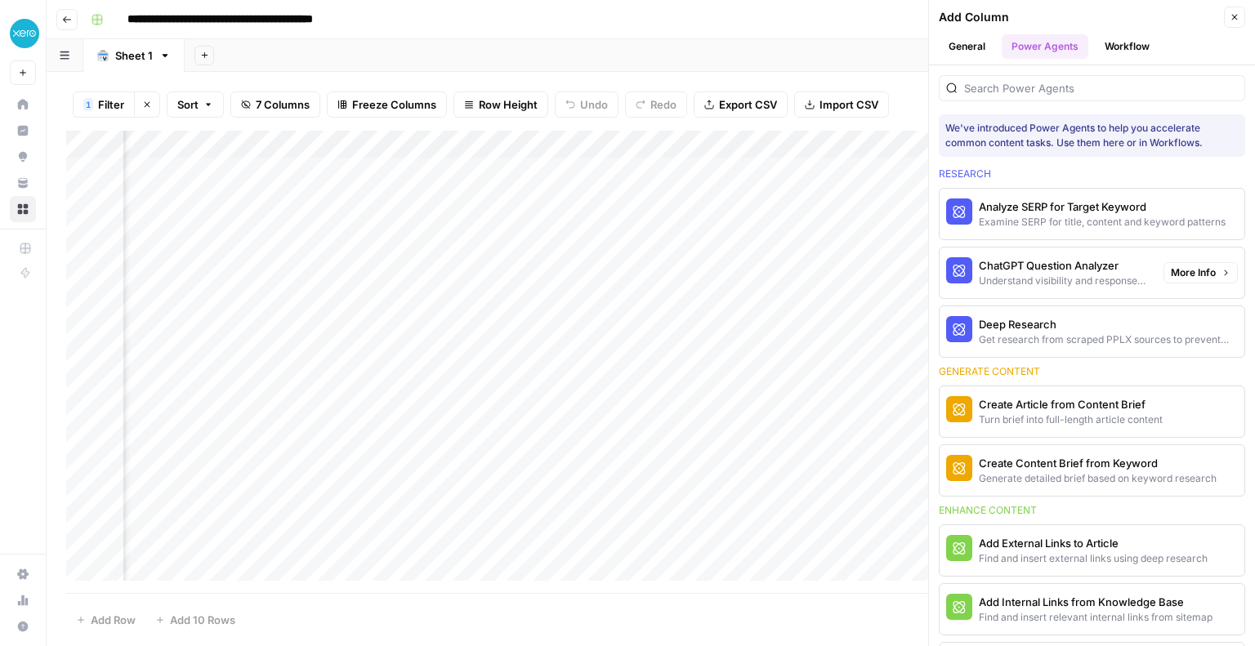
click at [1030, 274] on div "Understand visibility and response sentiment in ChatGPT" at bounding box center [1065, 281] width 172 height 15
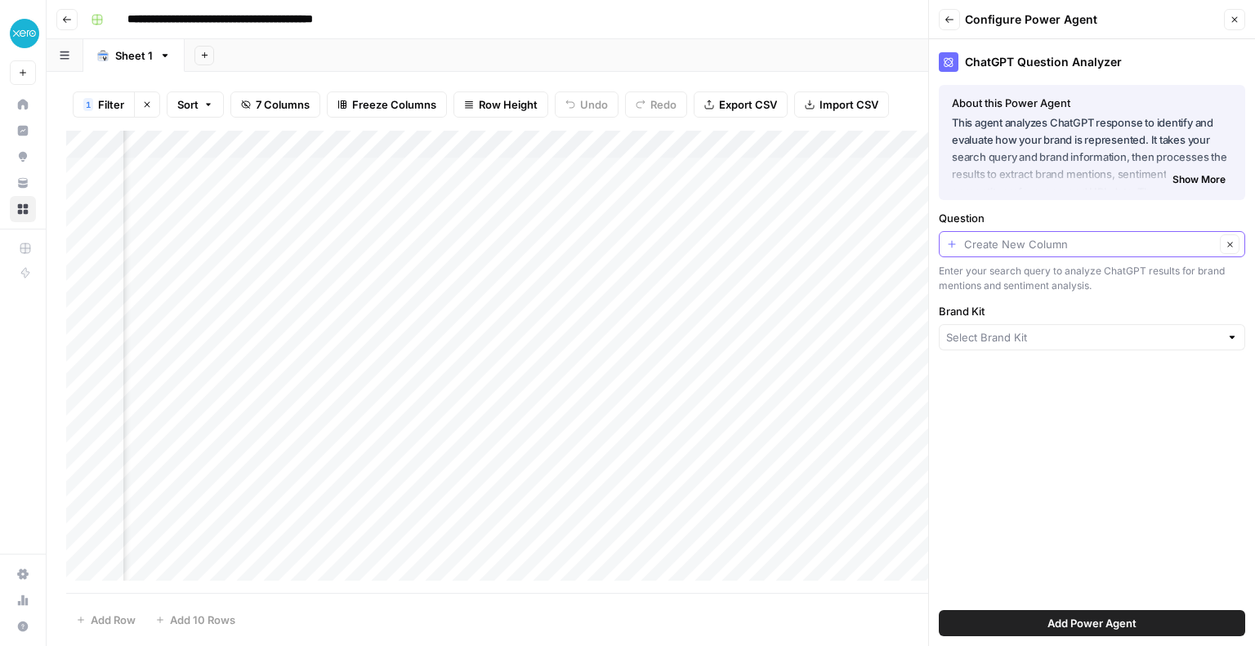
click at [991, 238] on input "Question" at bounding box center [1089, 244] width 251 height 16
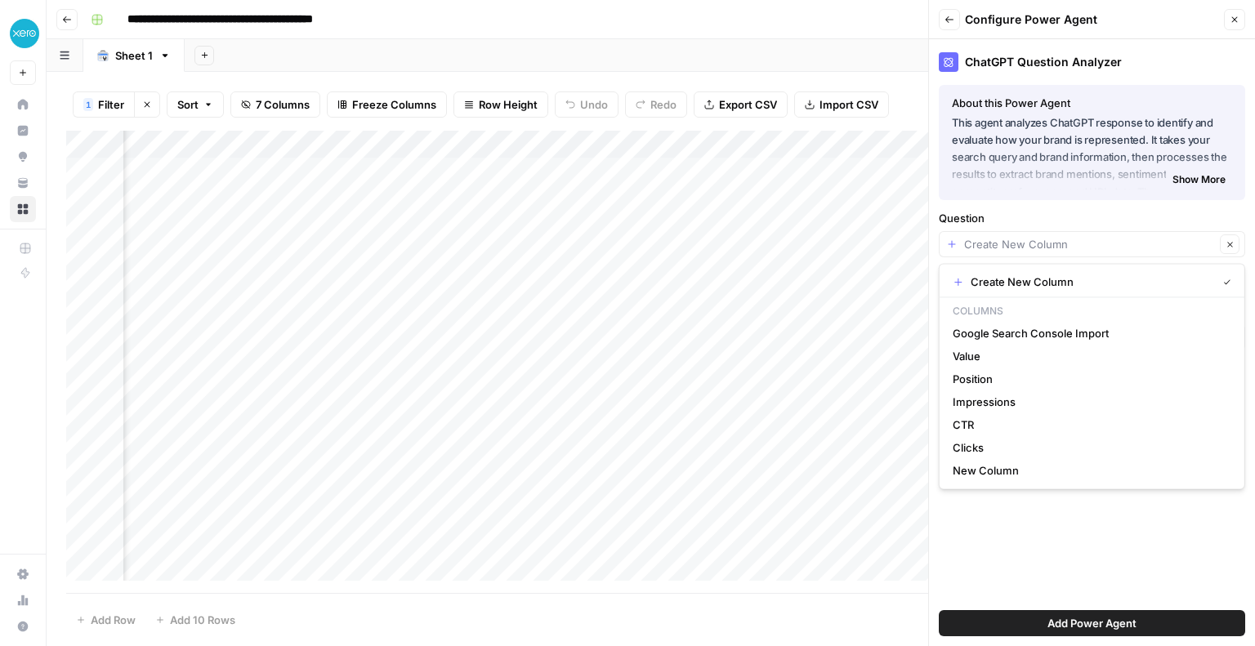
type input "Create New Column"
click at [971, 212] on label "Question" at bounding box center [1092, 218] width 306 height 16
click at [971, 236] on input "Create New Column" at bounding box center [1089, 244] width 251 height 16
type input "Create New Column"
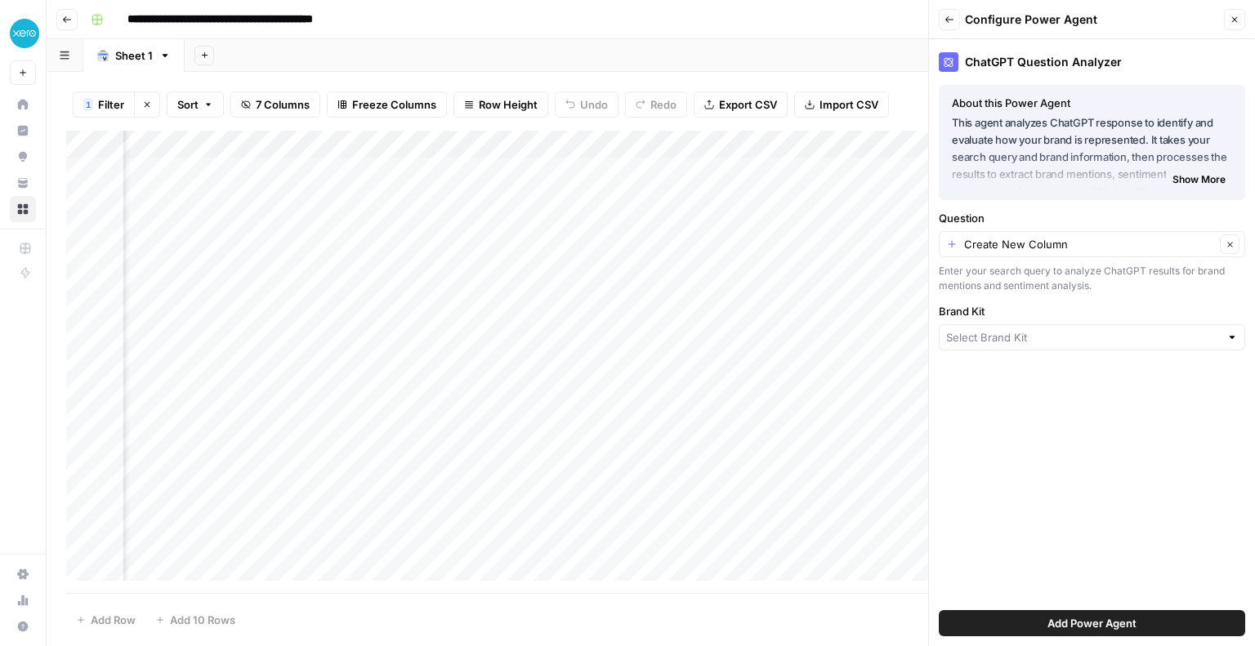
click at [950, 22] on icon "button" at bounding box center [950, 20] width 10 height 10
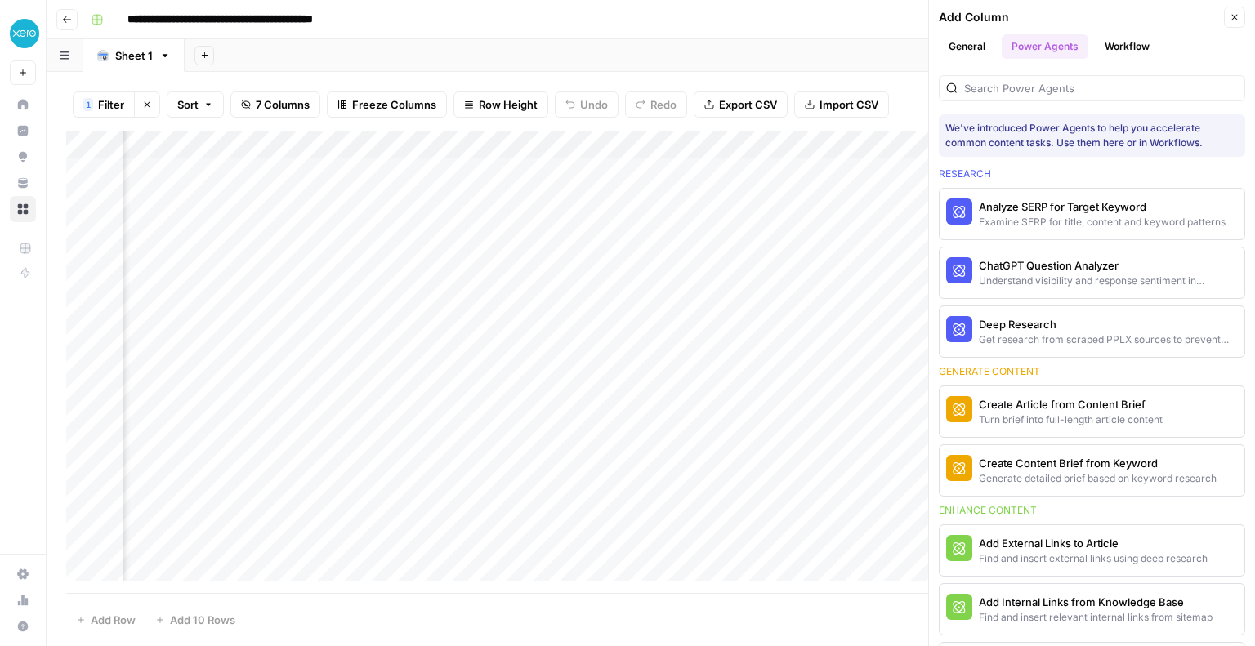
scroll to position [0, 601]
click at [1053, 217] on div "Examine SERP for title, content and keyword patterns" at bounding box center [1065, 222] width 172 height 15
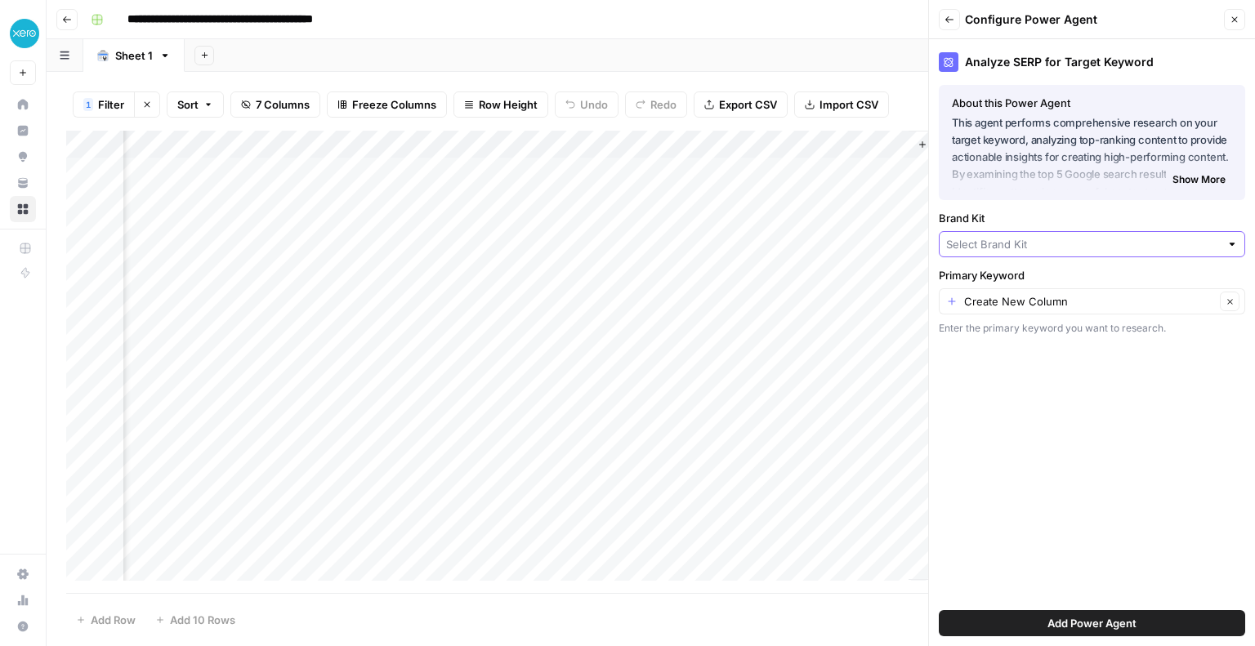
click at [1043, 248] on input "Brand Kit" at bounding box center [1083, 244] width 274 height 16
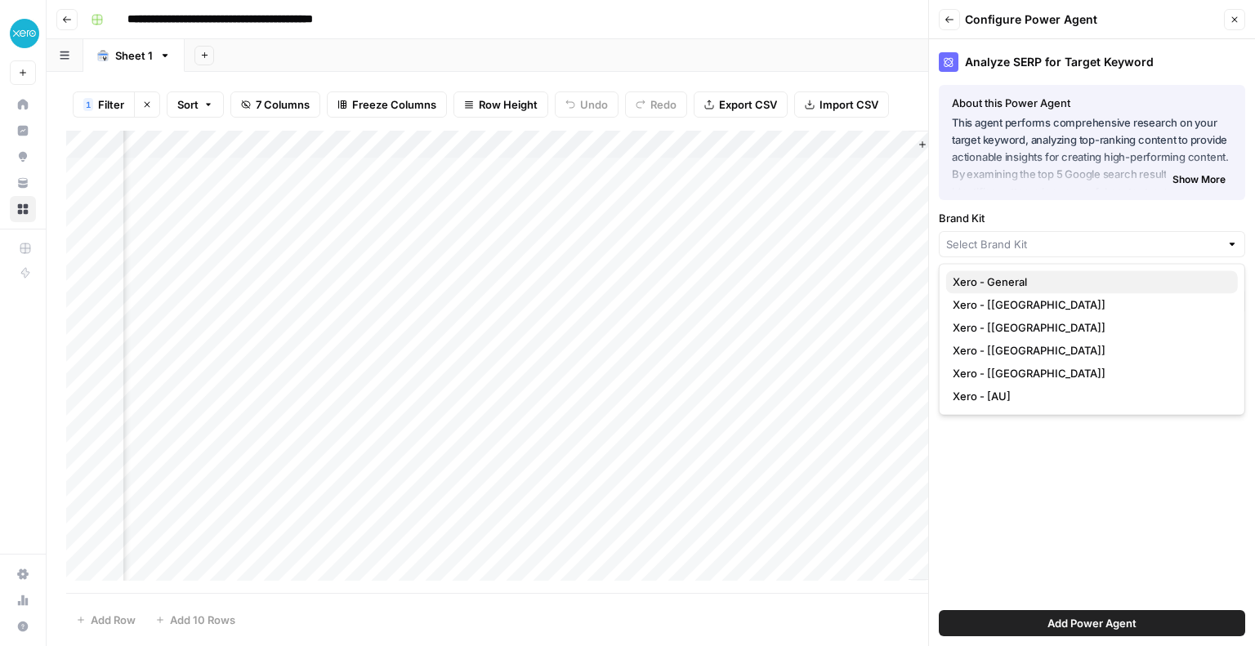
click at [1033, 283] on span "Xero - General" at bounding box center [1089, 282] width 272 height 16
type input "Xero - General"
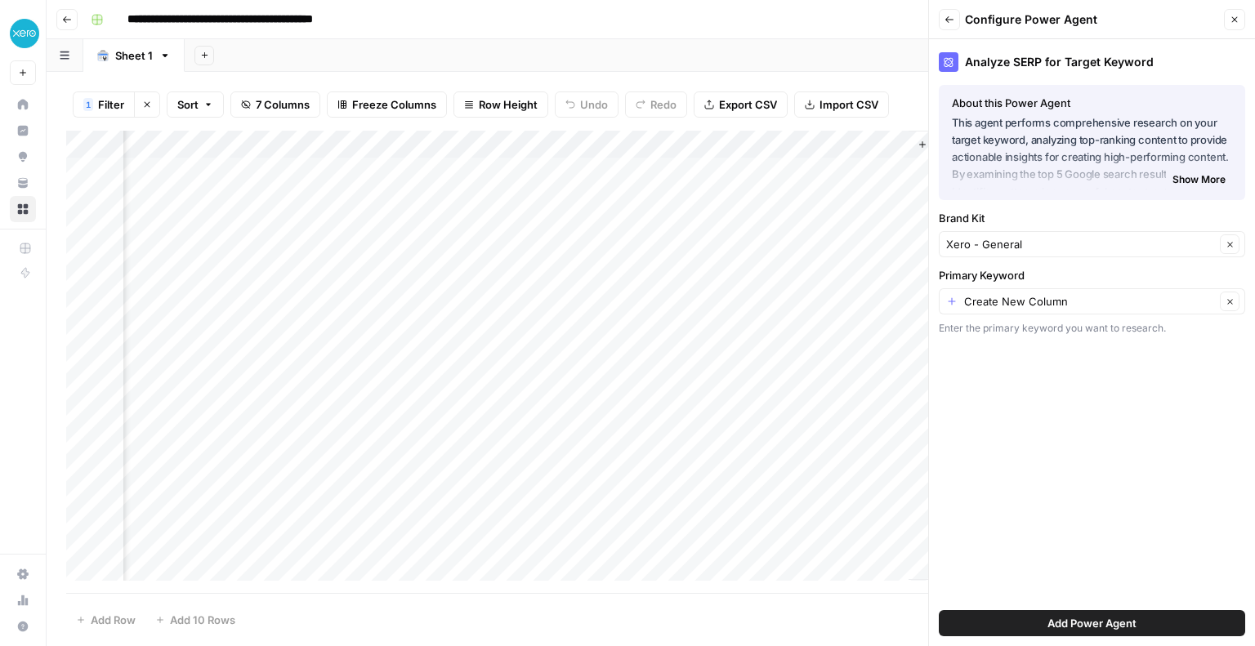
click at [1031, 289] on div "Create New Column Clear" at bounding box center [1092, 301] width 306 height 26
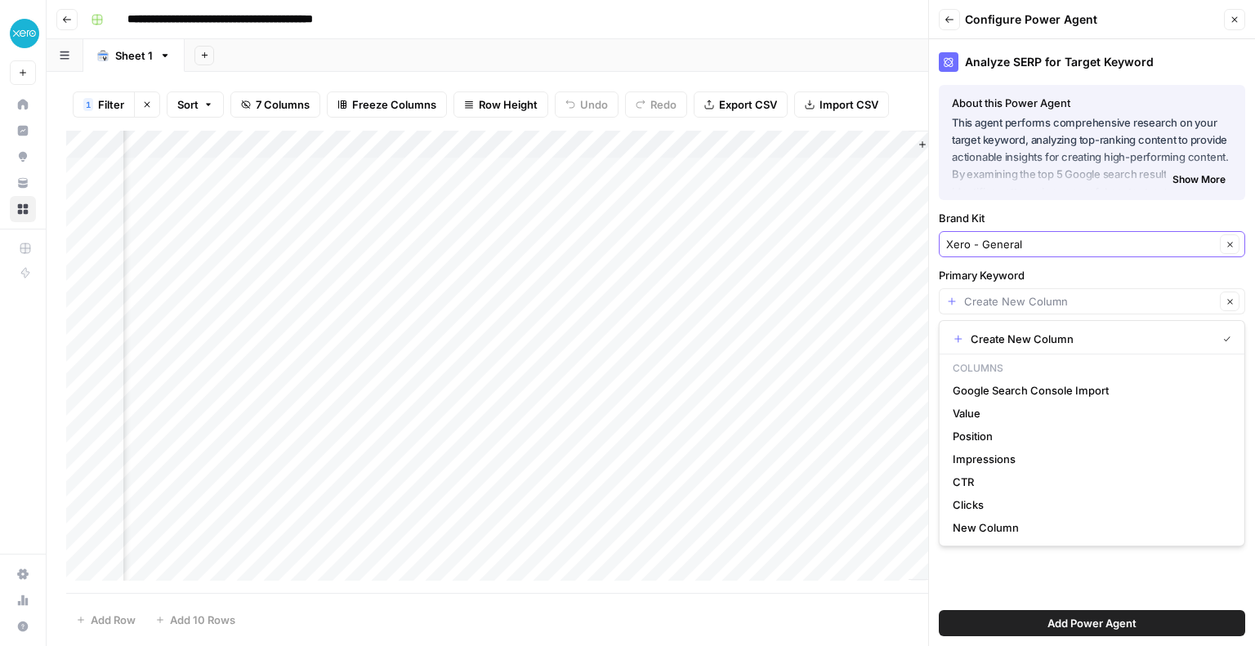
type input "Create New Column"
click at [1012, 242] on input "Brand Kit" at bounding box center [1080, 244] width 269 height 16
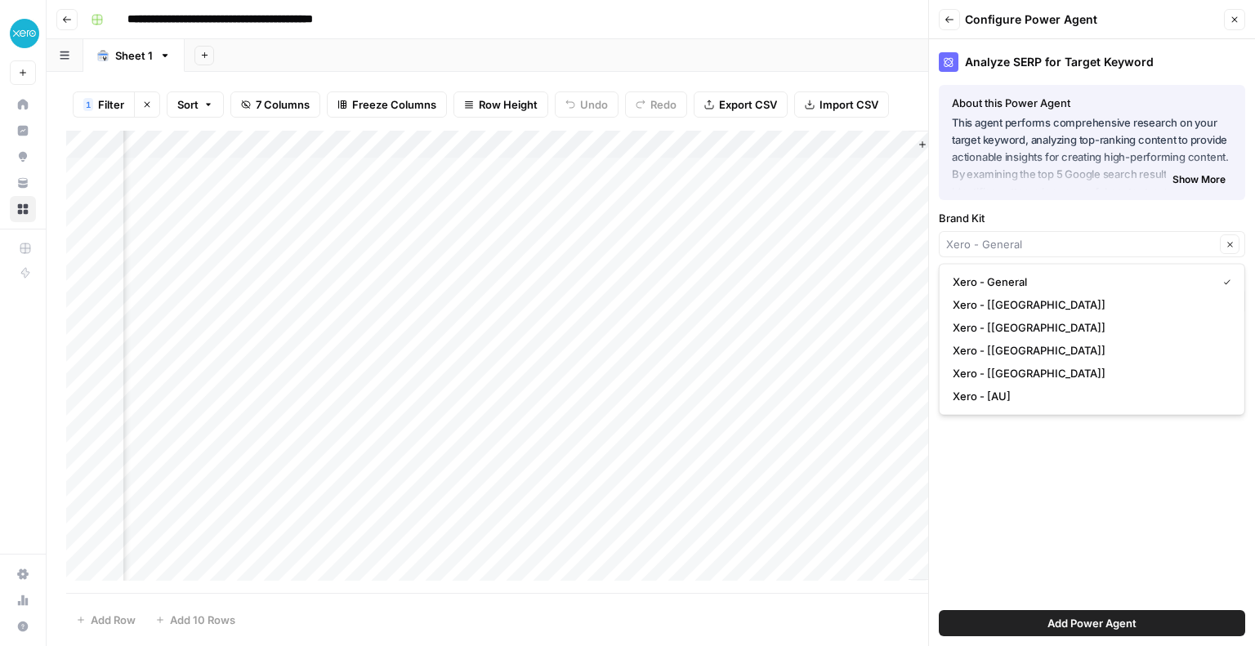
type input "Xero - General"
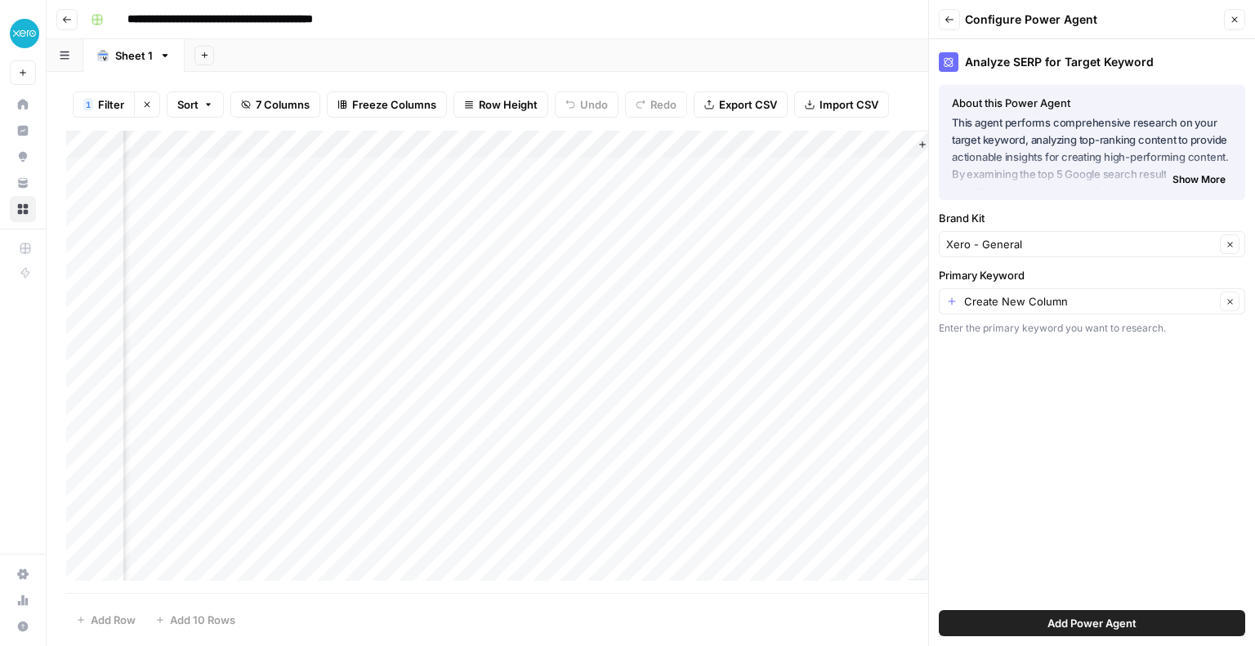
click at [948, 16] on icon "button" at bounding box center [949, 19] width 8 height 7
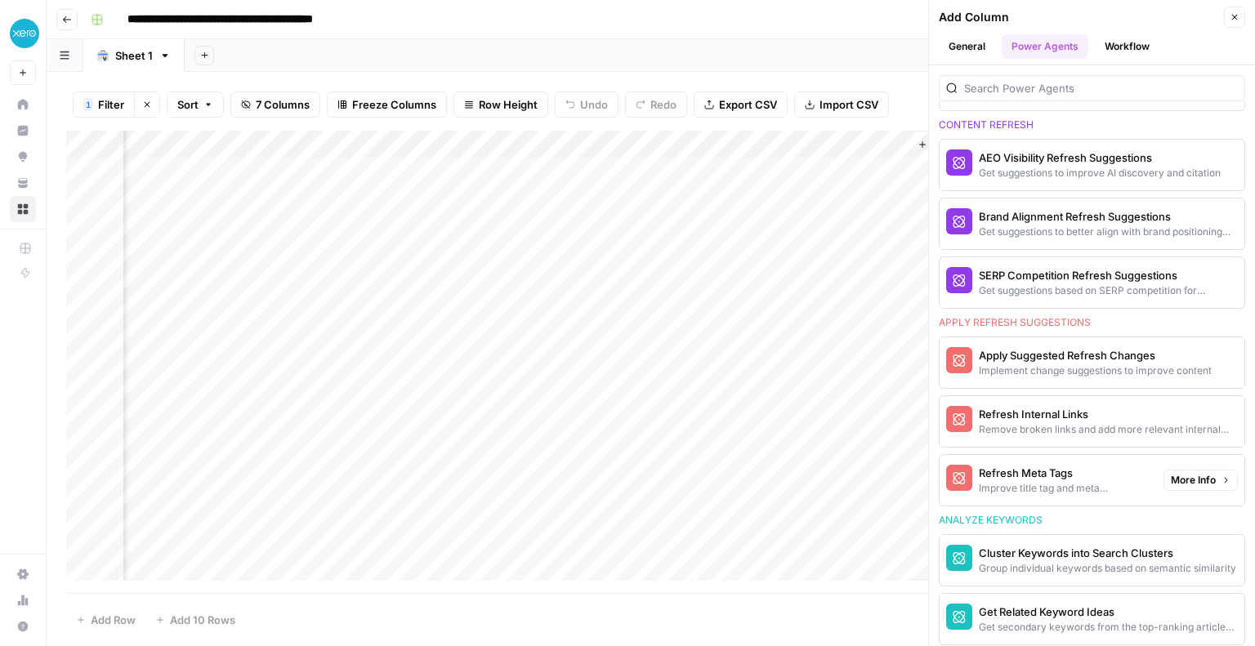
scroll to position [1097, 0]
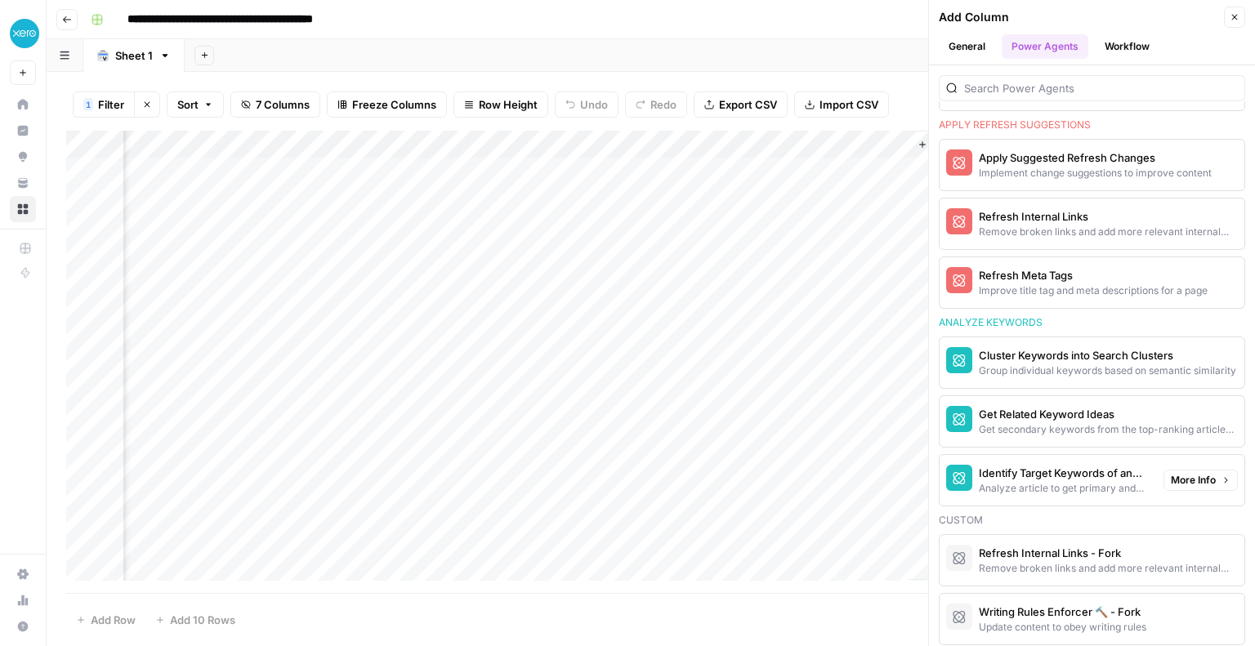
click at [1069, 488] on button "Identify Target Keywords of an Article Analyze article to get primary and secon…" at bounding box center [1048, 480] width 217 height 51
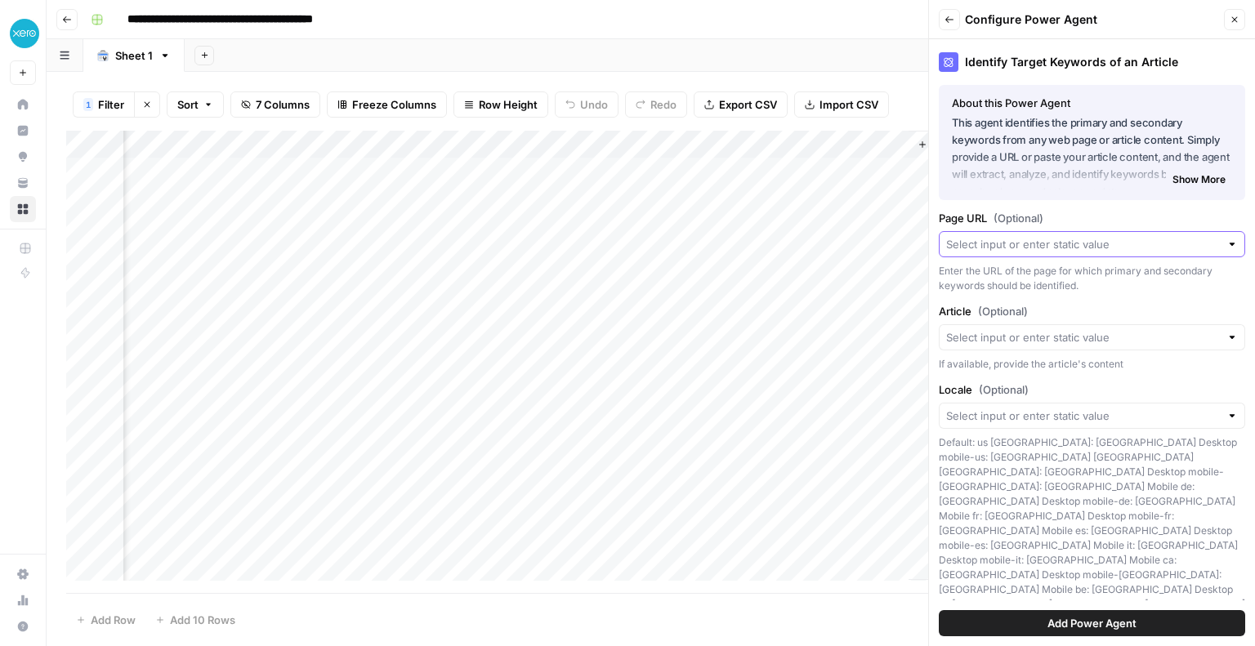
click at [1043, 240] on input "Page URL (Optional)" at bounding box center [1083, 244] width 274 height 16
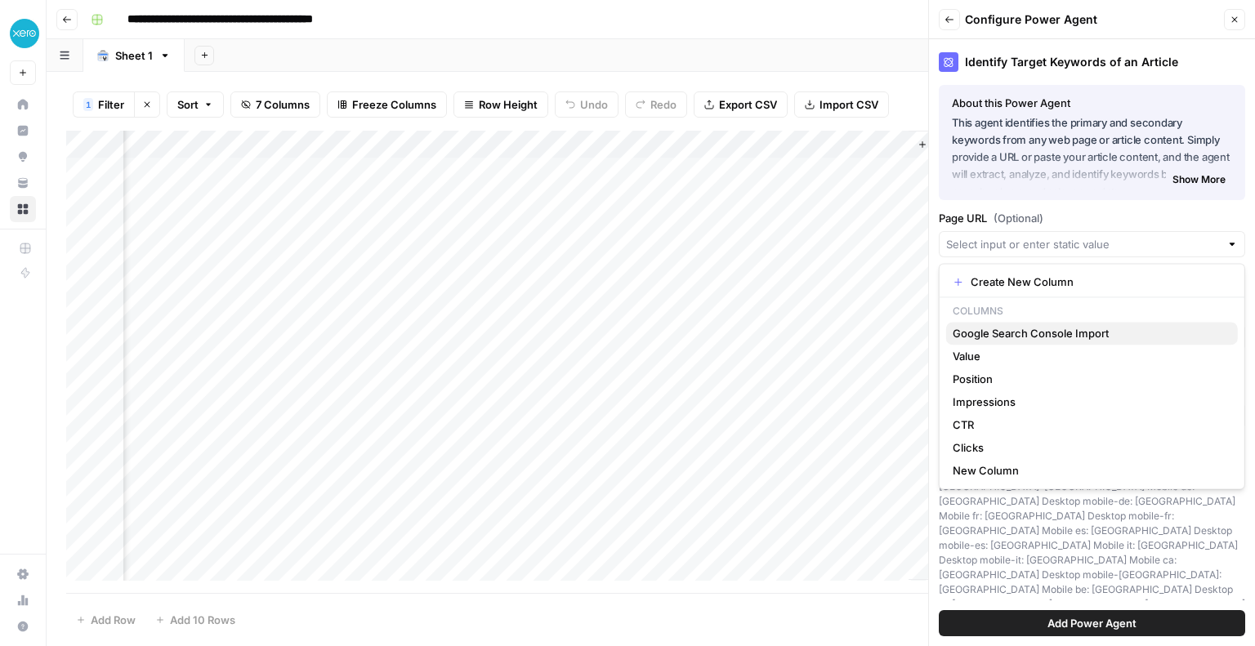
click at [1020, 331] on span "Google Search Console Import" at bounding box center [1089, 333] width 272 height 16
type input "Google Search Console Import"
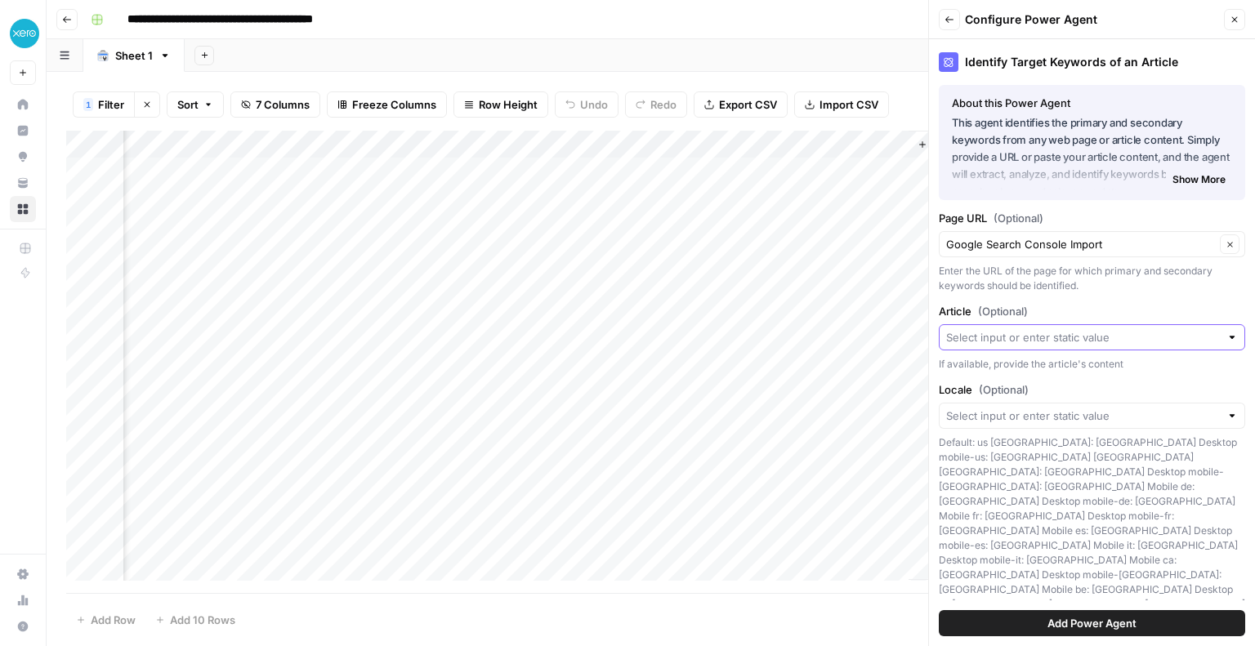
click at [1016, 333] on input "Article (Optional)" at bounding box center [1083, 337] width 274 height 16
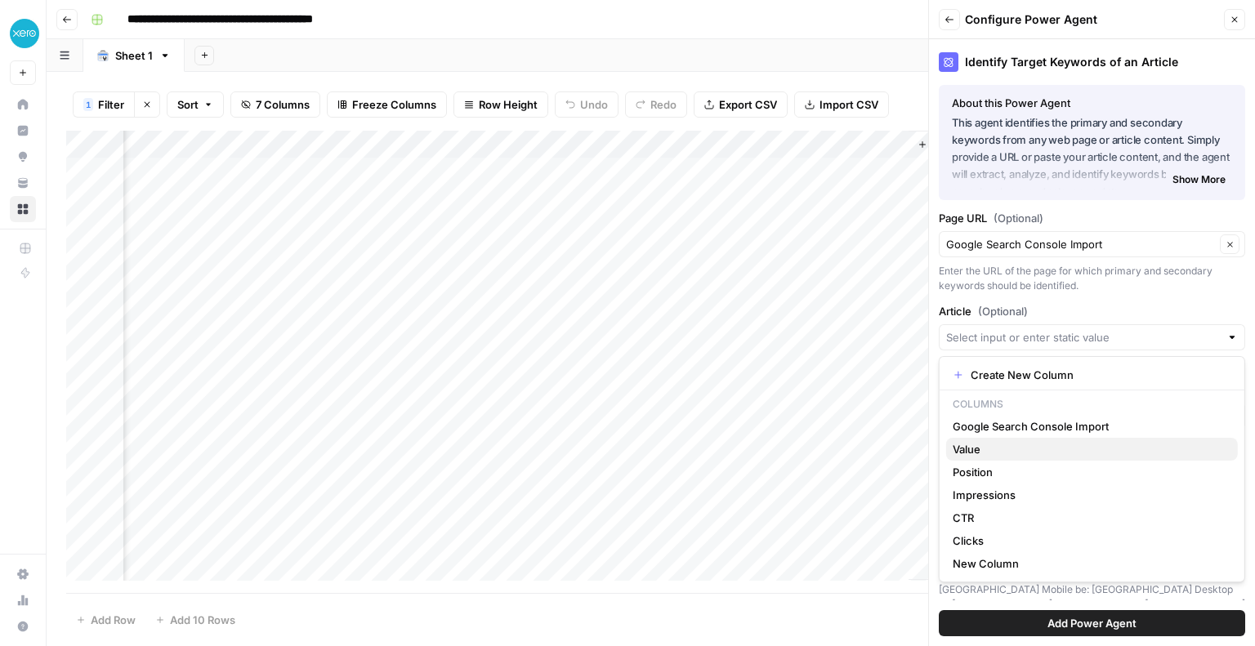
click at [997, 454] on span "Value" at bounding box center [1089, 449] width 272 height 16
type input "Value"
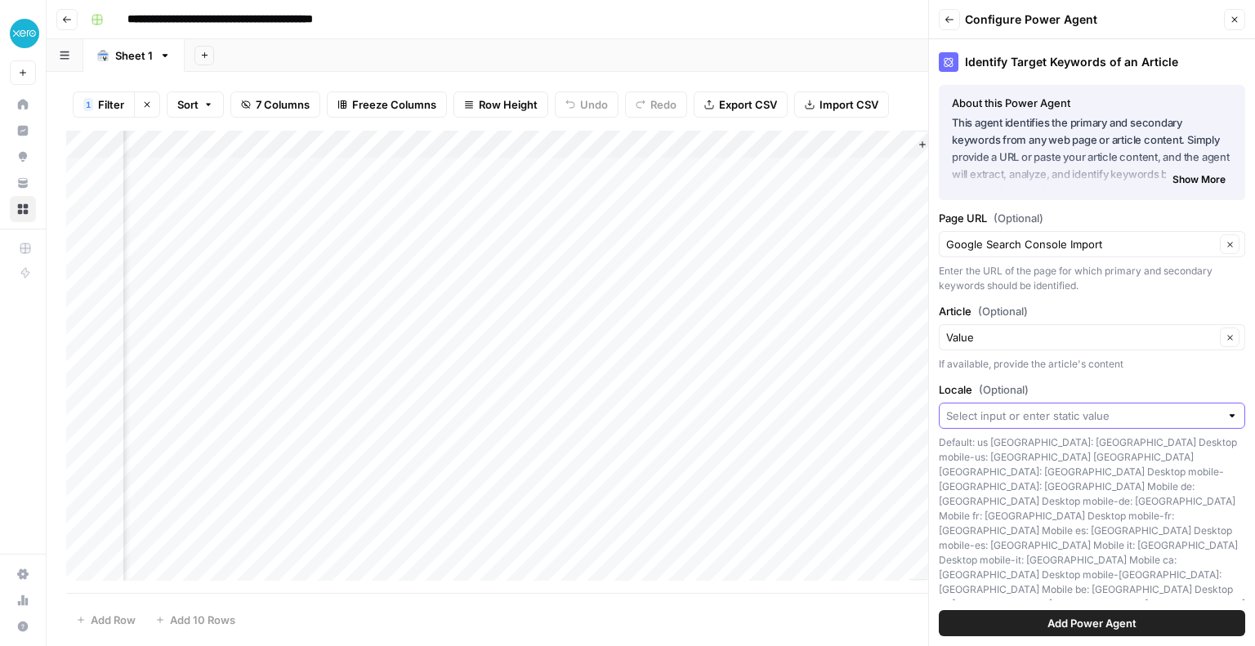
click at [981, 408] on input "Locale (Optional)" at bounding box center [1083, 416] width 274 height 16
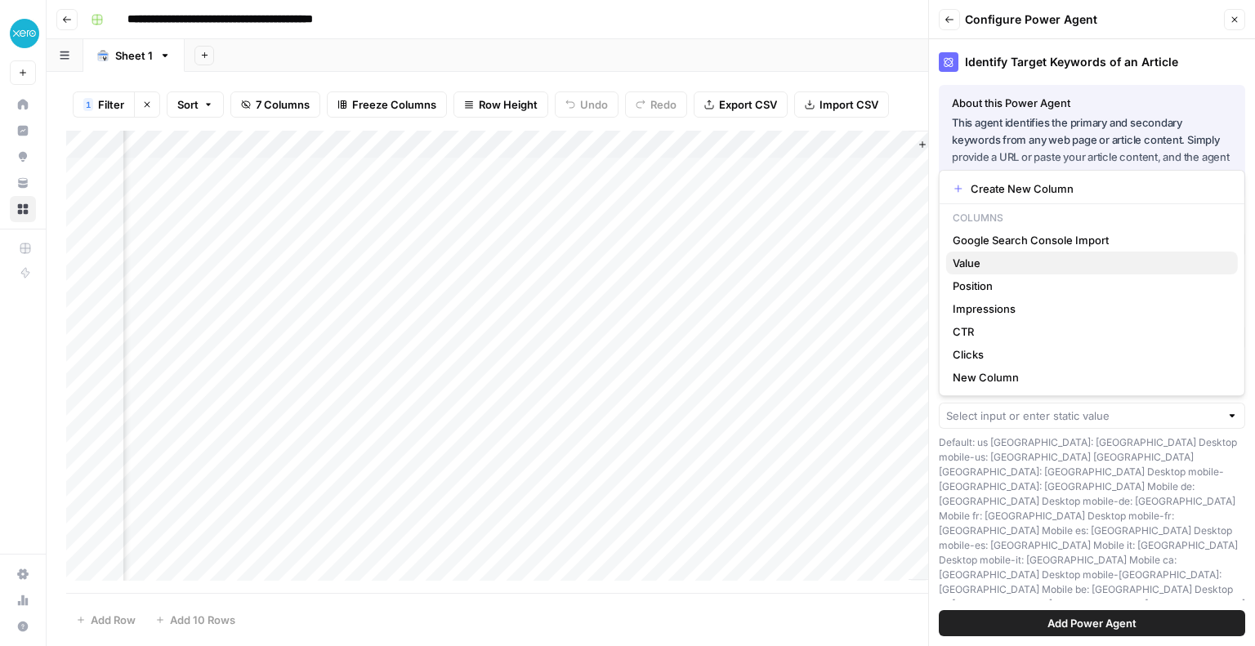
click at [997, 262] on span "Value" at bounding box center [1089, 263] width 272 height 16
type input "Value"
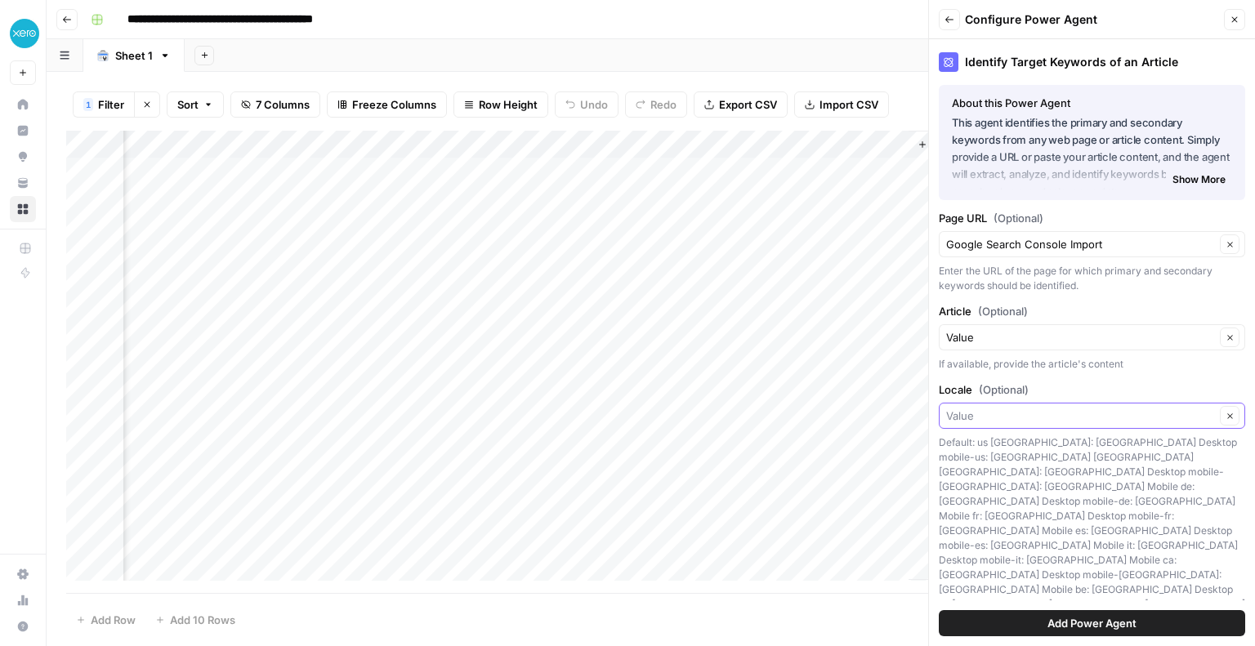
click at [1020, 422] on input "Locale (Optional)" at bounding box center [1080, 416] width 269 height 16
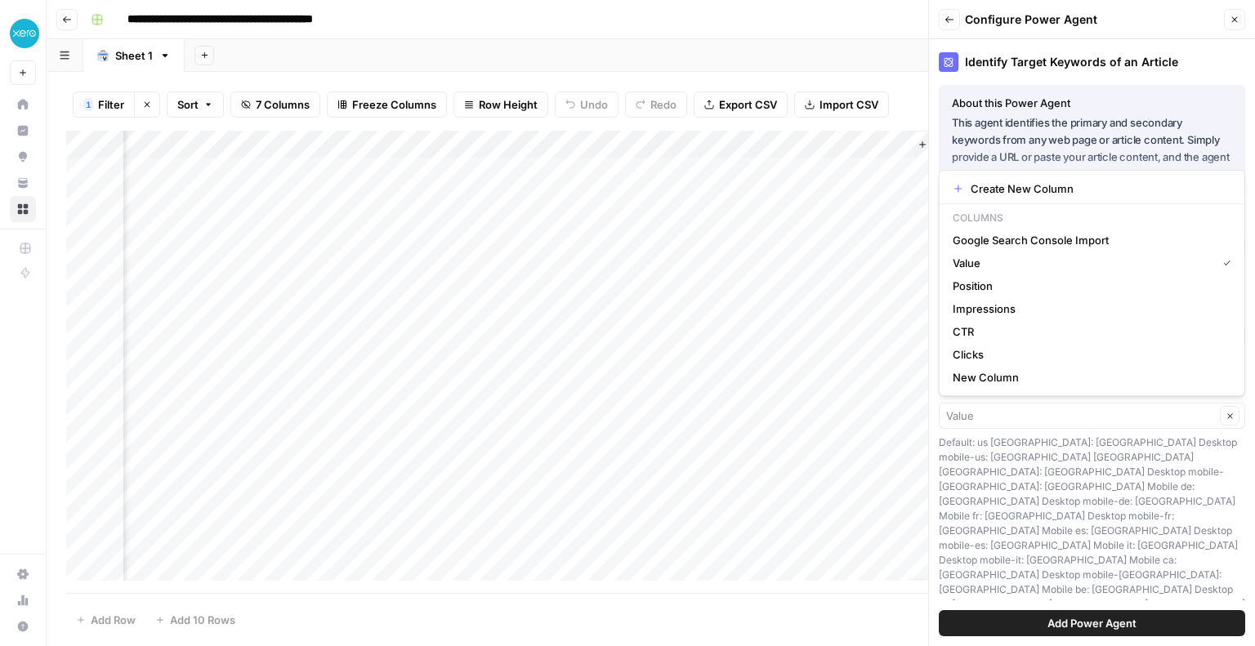
type input "Value"
click at [1032, 542] on div "Identify Target Keywords of an Article About this Power Agent This agent identi…" at bounding box center [1092, 342] width 326 height 607
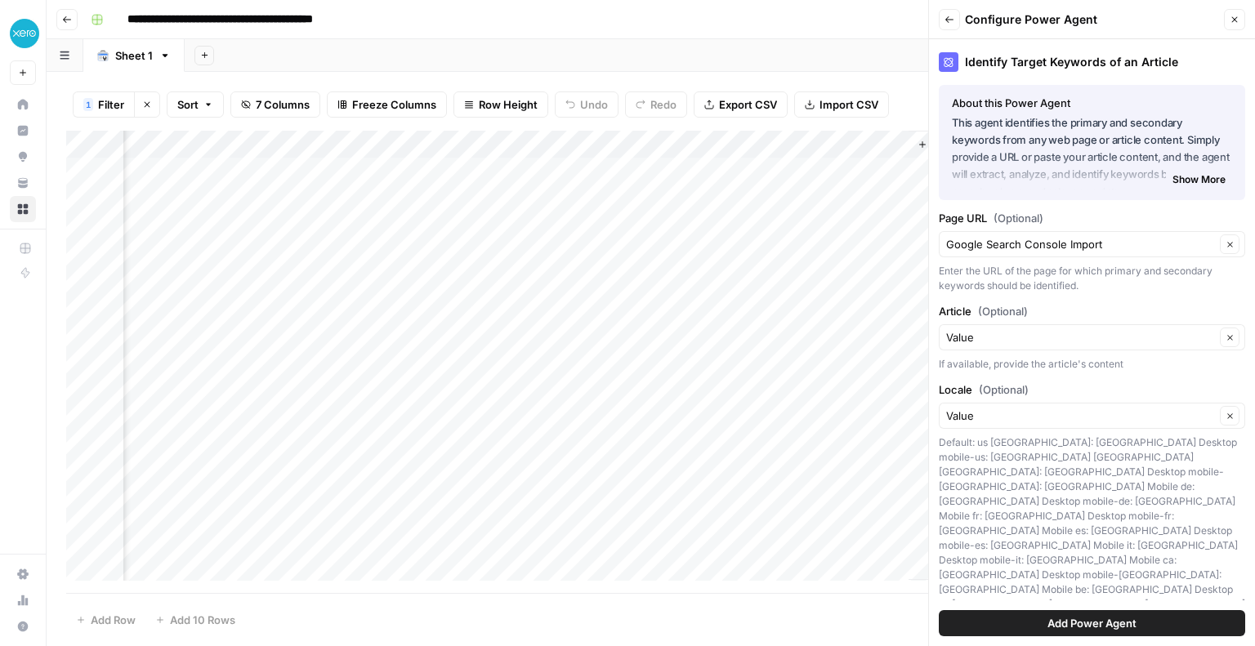
click at [1058, 621] on span "Add Power Agent" at bounding box center [1092, 623] width 89 height 16
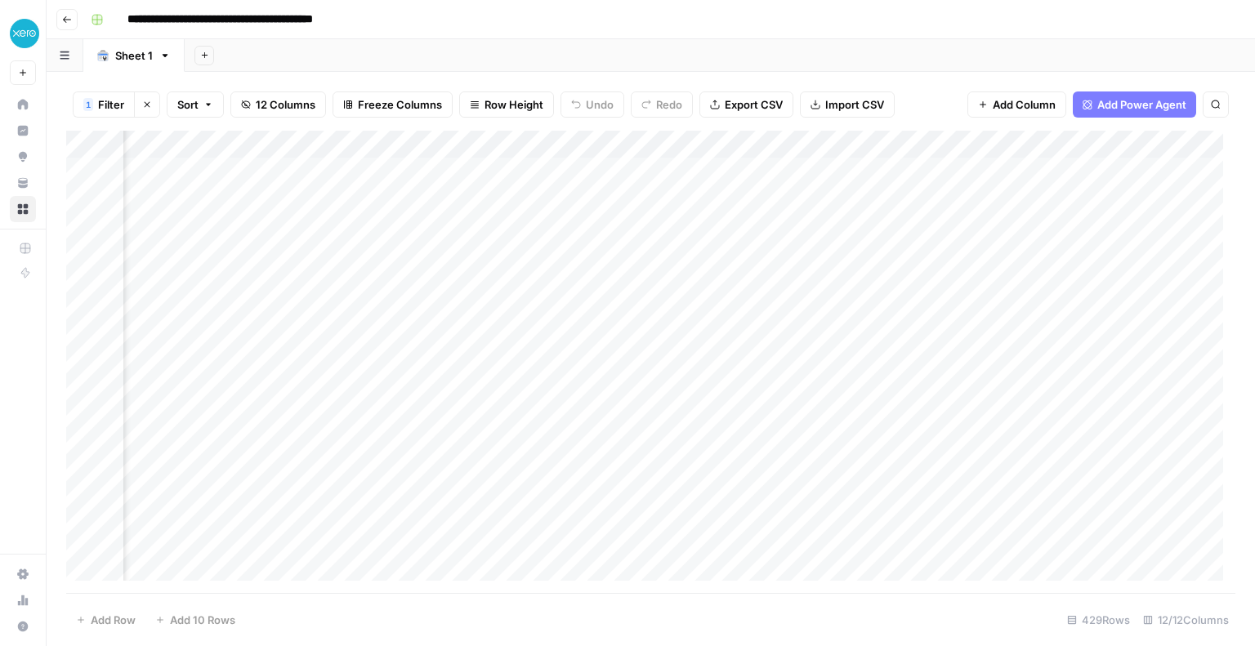
scroll to position [0, 666]
click at [815, 142] on div "Add Column" at bounding box center [650, 362] width 1169 height 463
click at [641, 304] on span "Remove Column" at bounding box center [699, 305] width 143 height 16
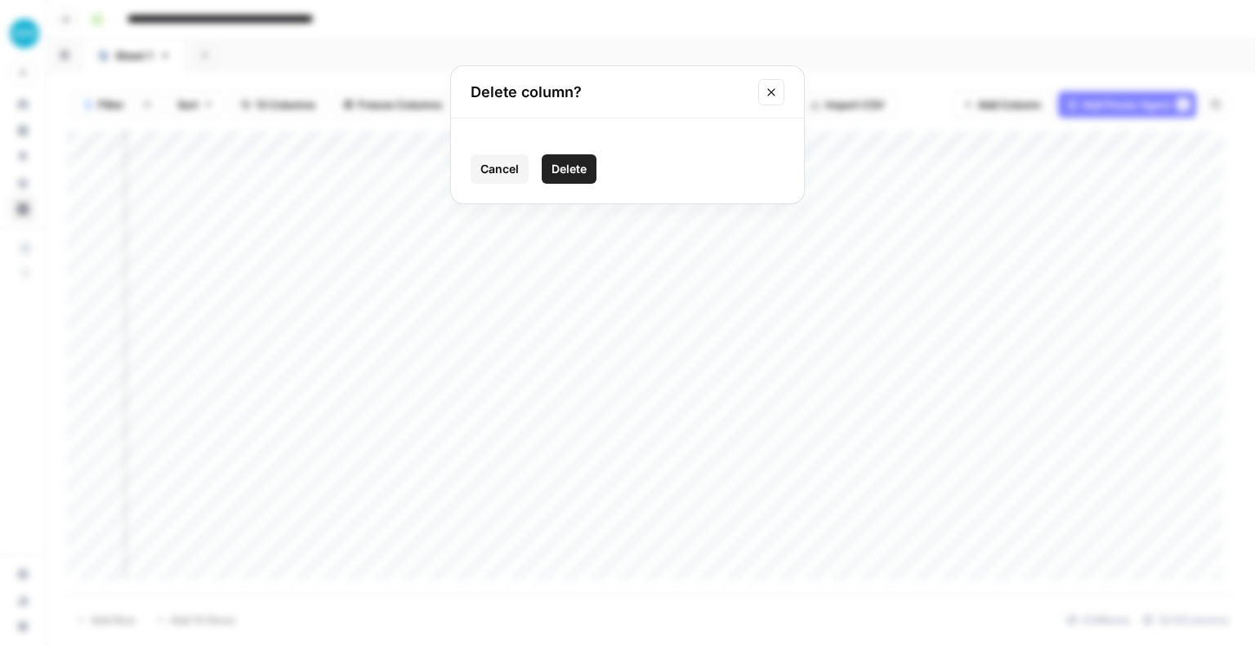
click at [576, 173] on span "Delete" at bounding box center [569, 169] width 35 height 16
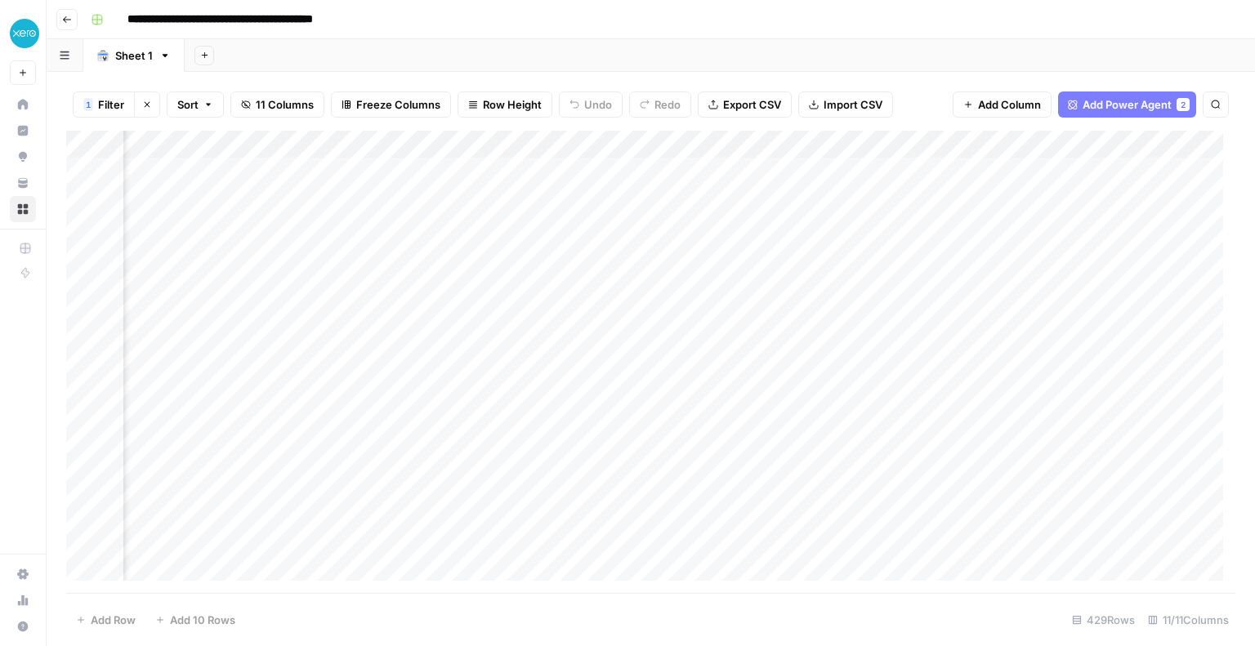
click at [731, 168] on div "Add Column" at bounding box center [650, 362] width 1169 height 463
click at [345, 169] on div "Add Column" at bounding box center [650, 362] width 1169 height 463
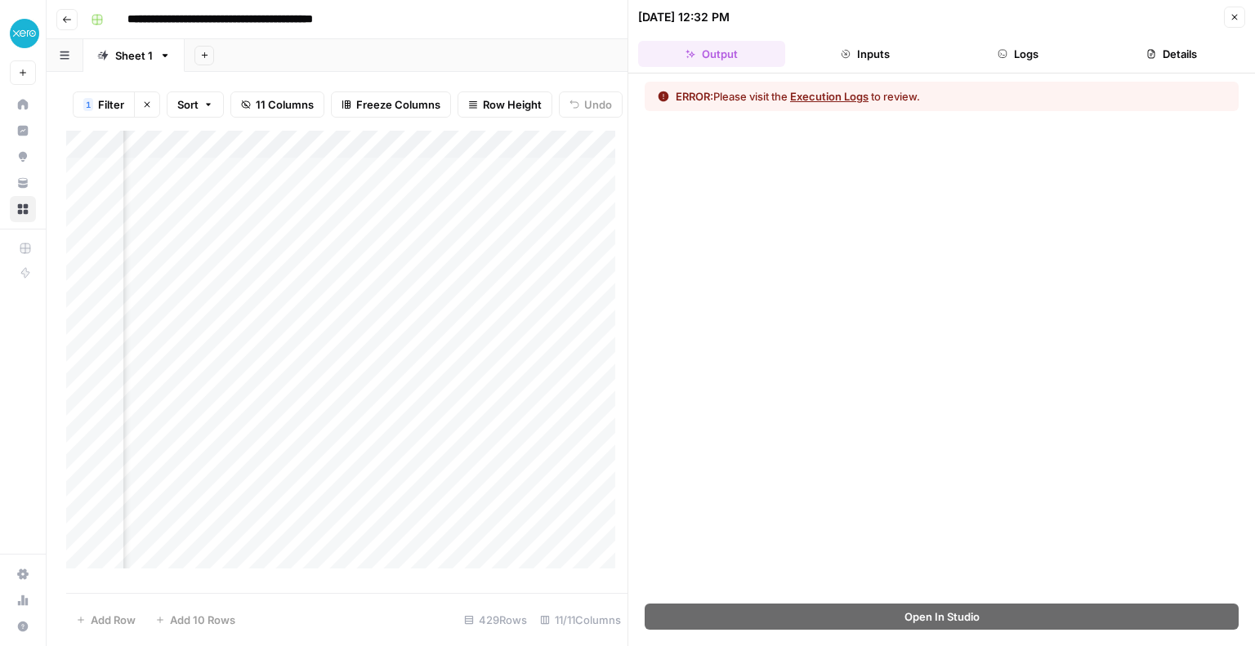
click at [847, 94] on button "Execution Logs" at bounding box center [829, 96] width 78 height 16
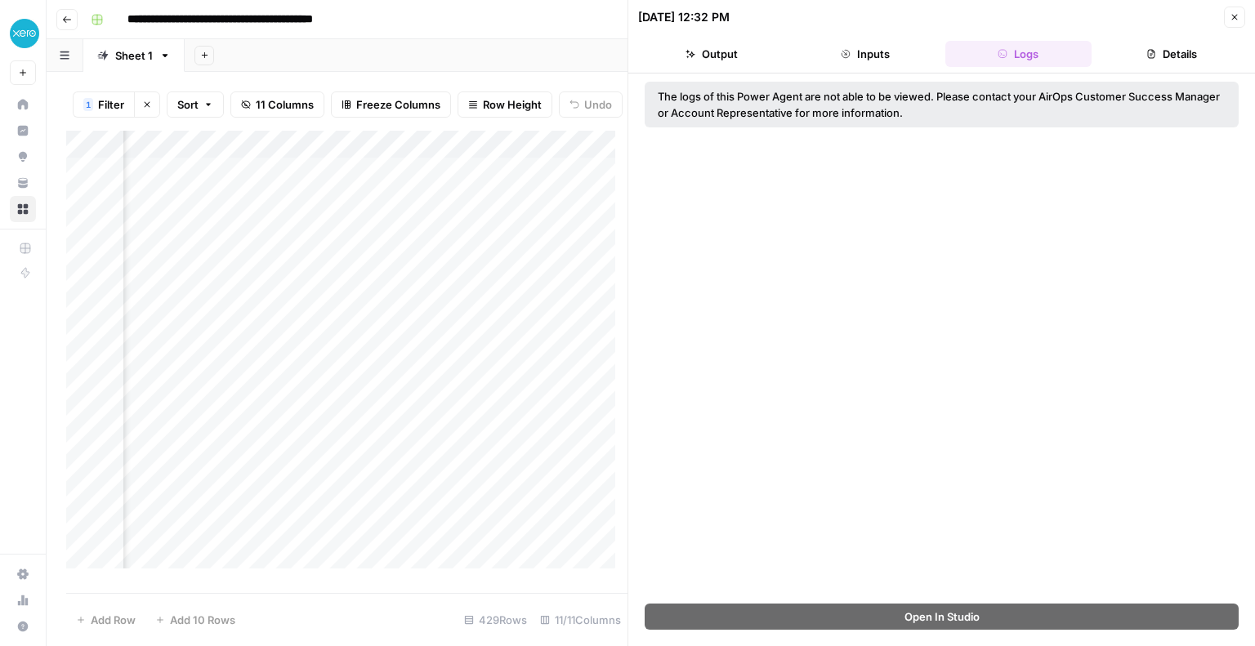
click at [510, 150] on div "Add Column" at bounding box center [346, 356] width 561 height 450
click at [528, 159] on div "Add Column" at bounding box center [346, 356] width 561 height 450
click at [507, 156] on div "Add Column" at bounding box center [346, 356] width 561 height 450
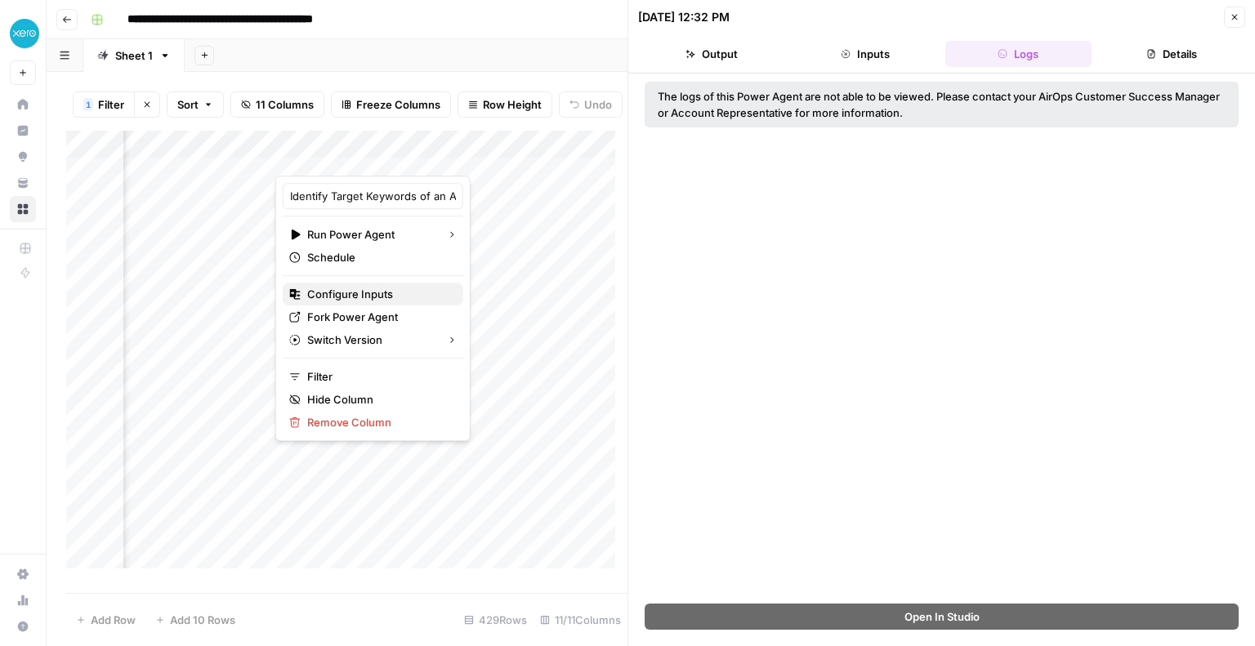
click at [376, 300] on span "Configure Inputs" at bounding box center [378, 294] width 143 height 16
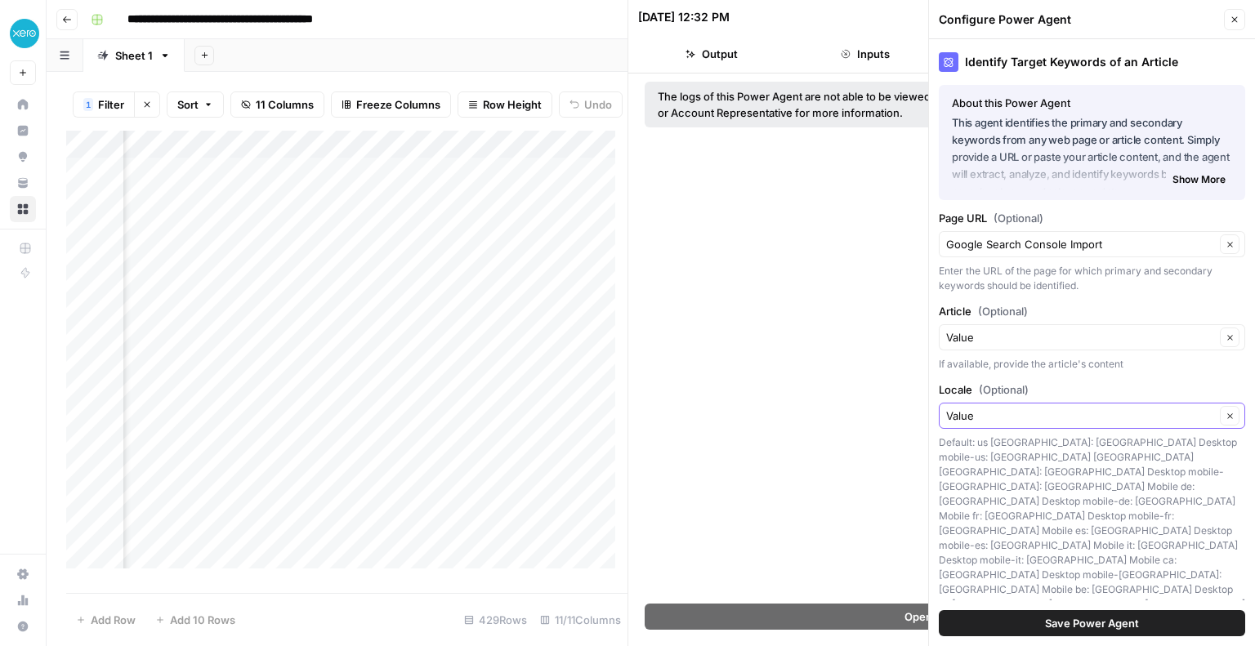
click at [1232, 414] on icon "button" at bounding box center [1230, 416] width 9 height 9
click at [1224, 411] on button "Clear" at bounding box center [1230, 416] width 20 height 20
drag, startPoint x: 1133, startPoint y: 415, endPoint x: 932, endPoint y: 415, distance: 201.8
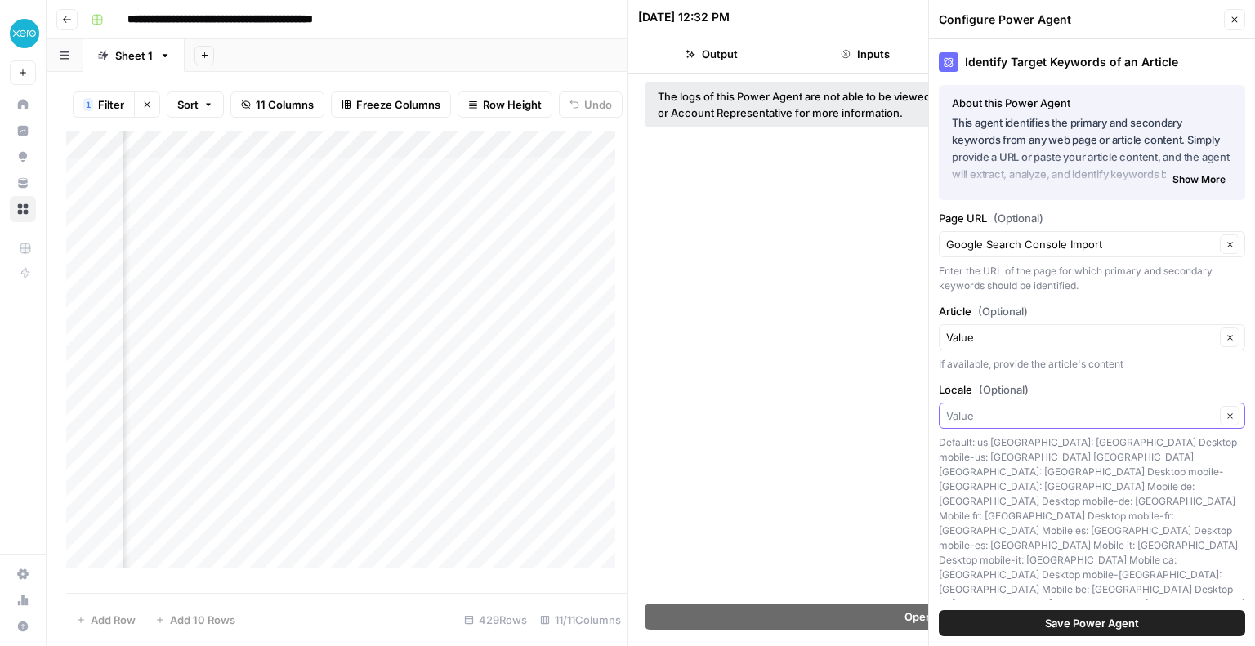
click at [932, 415] on div "Identify Target Keywords of an Article About this Power Agent This agent identi…" at bounding box center [1092, 342] width 326 height 607
type input "Value"
click at [1004, 530] on div "Default: us us: USA Desktop mobile-us: USA Mobile uk: UK Desktop mobile-uk: UK …" at bounding box center [1092, 531] width 306 height 191
click at [1167, 333] on input "Article (Optional)" at bounding box center [1080, 337] width 269 height 16
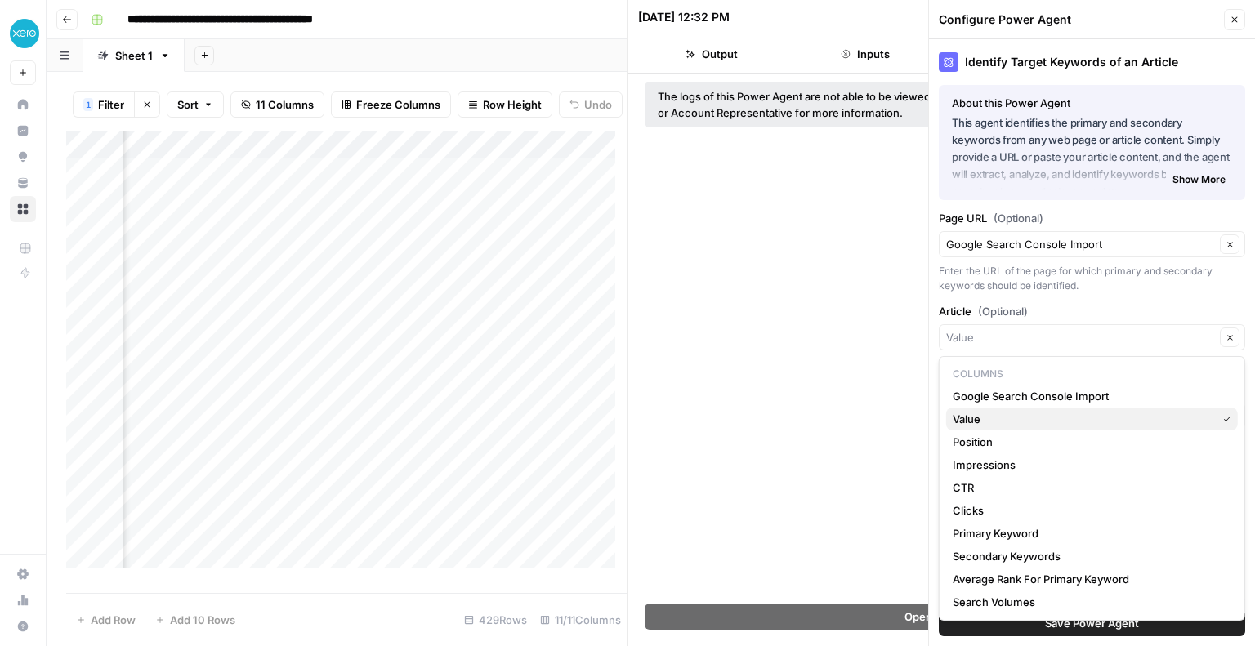
click at [1050, 418] on span "Value" at bounding box center [1081, 419] width 257 height 16
type input "Value"
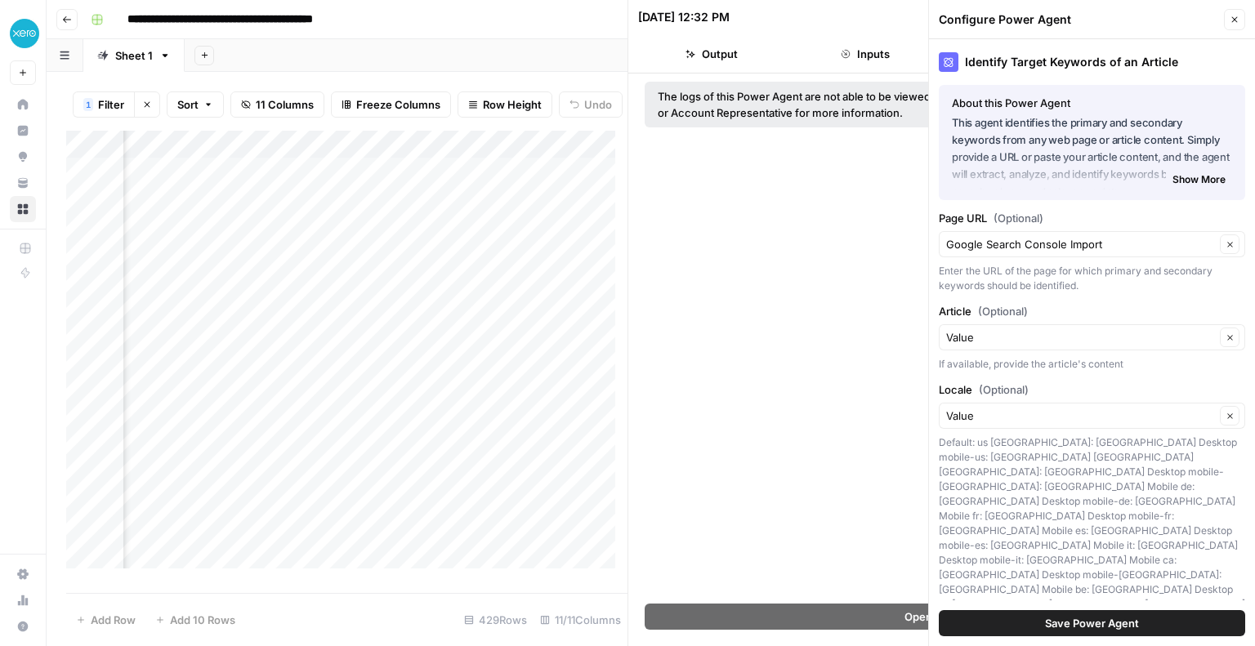
click at [1023, 614] on button "Save Power Agent" at bounding box center [1092, 623] width 306 height 26
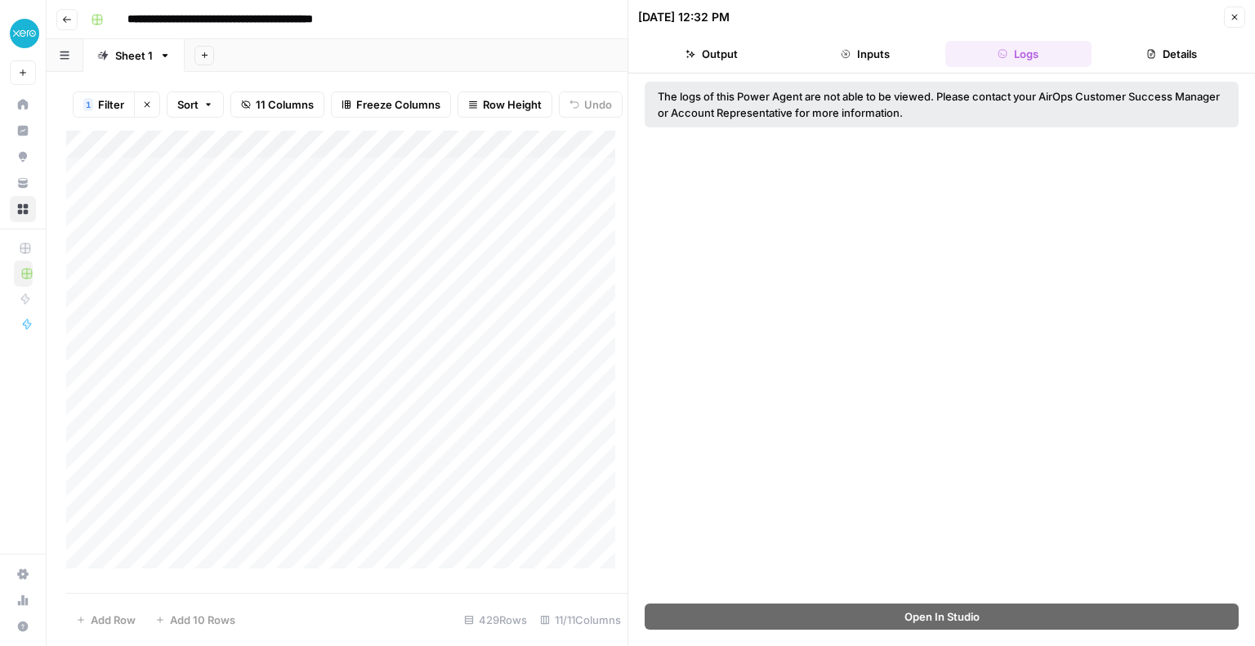
click at [343, 152] on div "Add Column" at bounding box center [346, 356] width 561 height 450
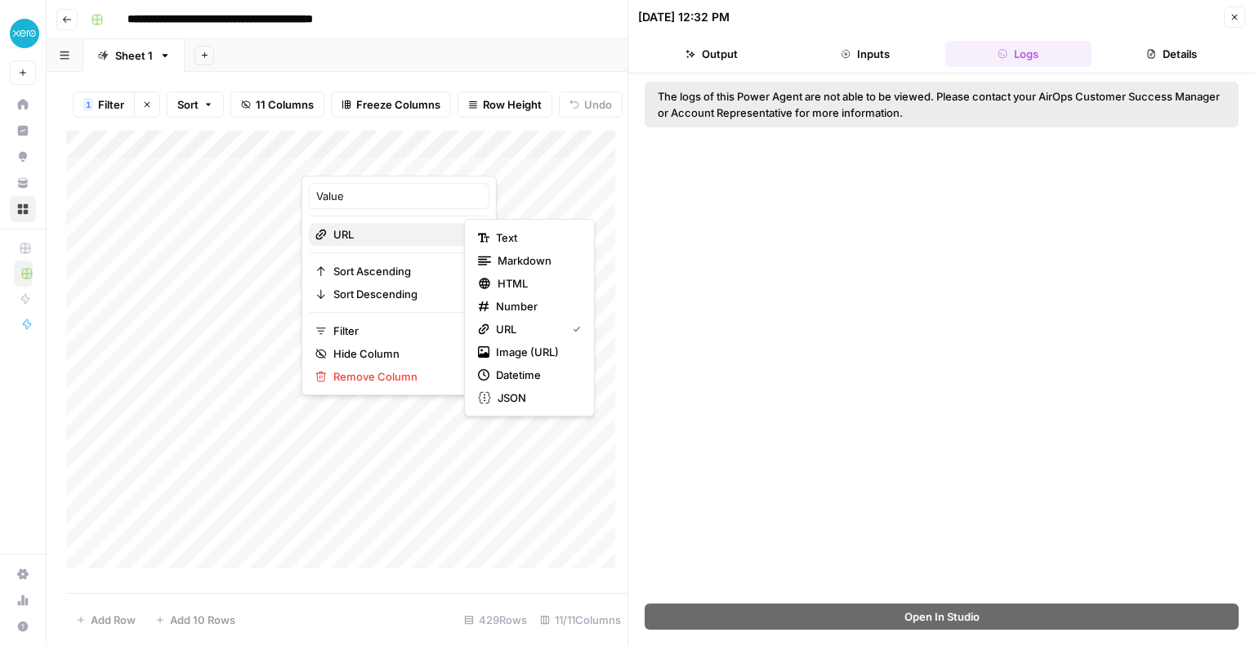
click at [348, 228] on span "URL" at bounding box center [396, 234] width 127 height 16
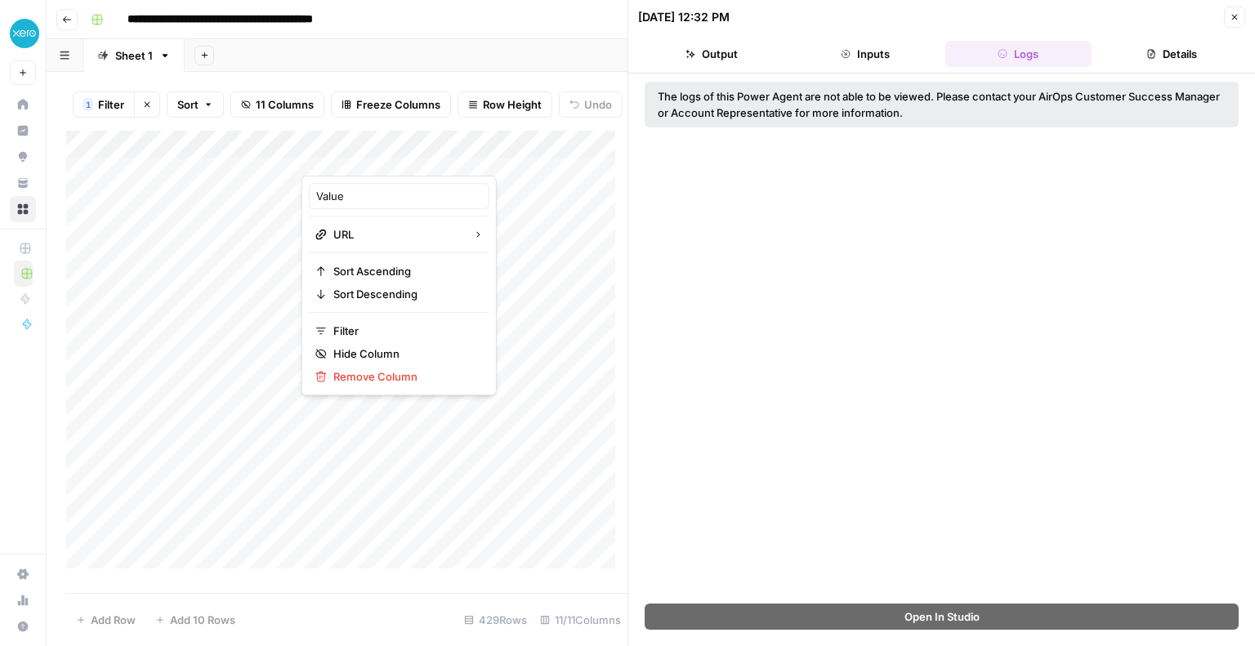
click at [371, 156] on div at bounding box center [488, 159] width 373 height 33
click at [338, 152] on div "Add Column" at bounding box center [346, 356] width 561 height 450
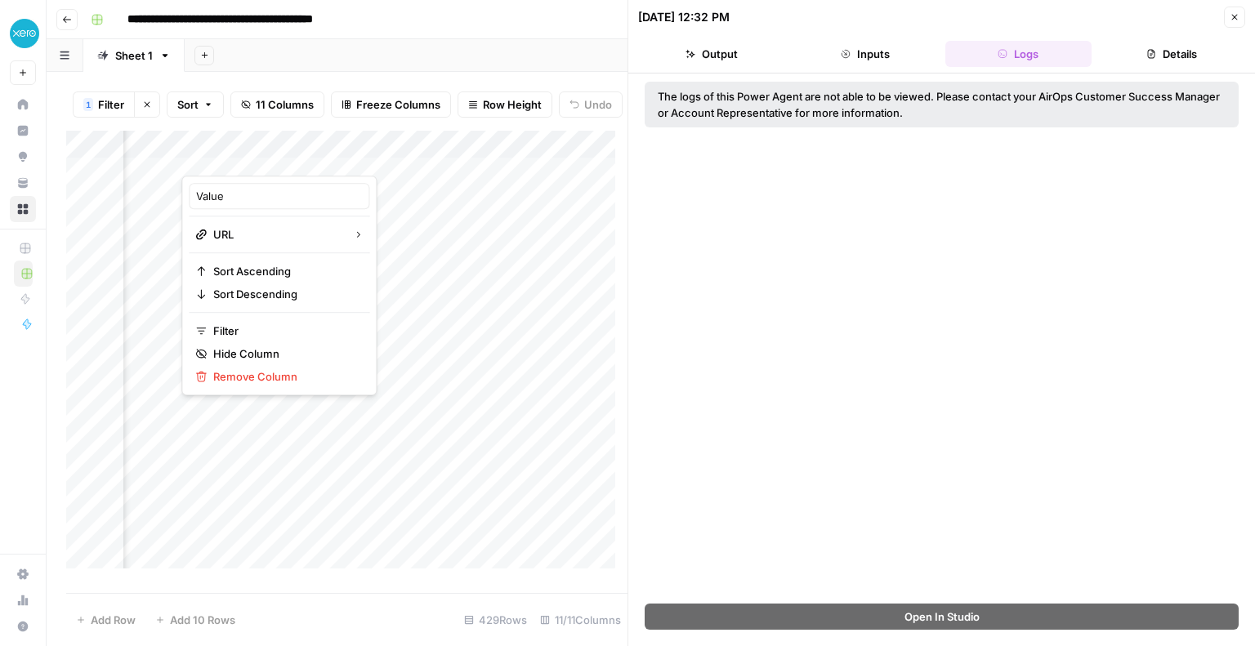
click at [953, 215] on div "The logs of this Power Agent are not able to be viewed. Please contact your Air…" at bounding box center [941, 339] width 627 height 530
click at [354, 176] on div "Add Column" at bounding box center [346, 356] width 561 height 450
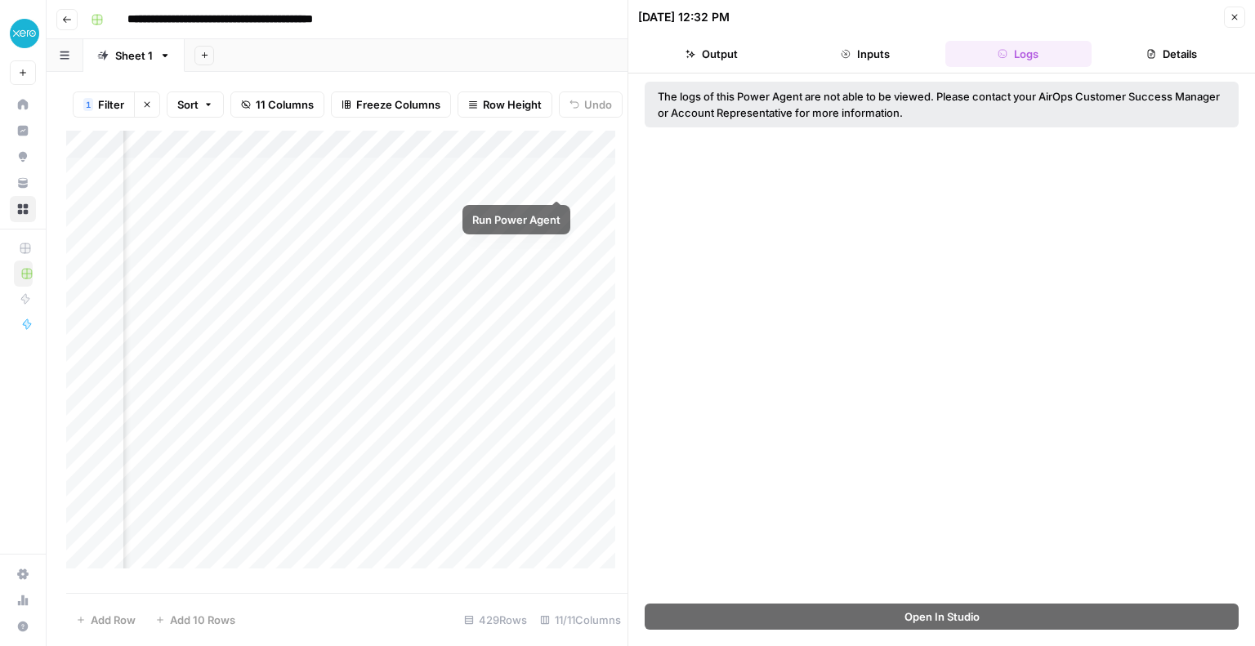
click at [553, 182] on div "Add Column" at bounding box center [346, 356] width 561 height 450
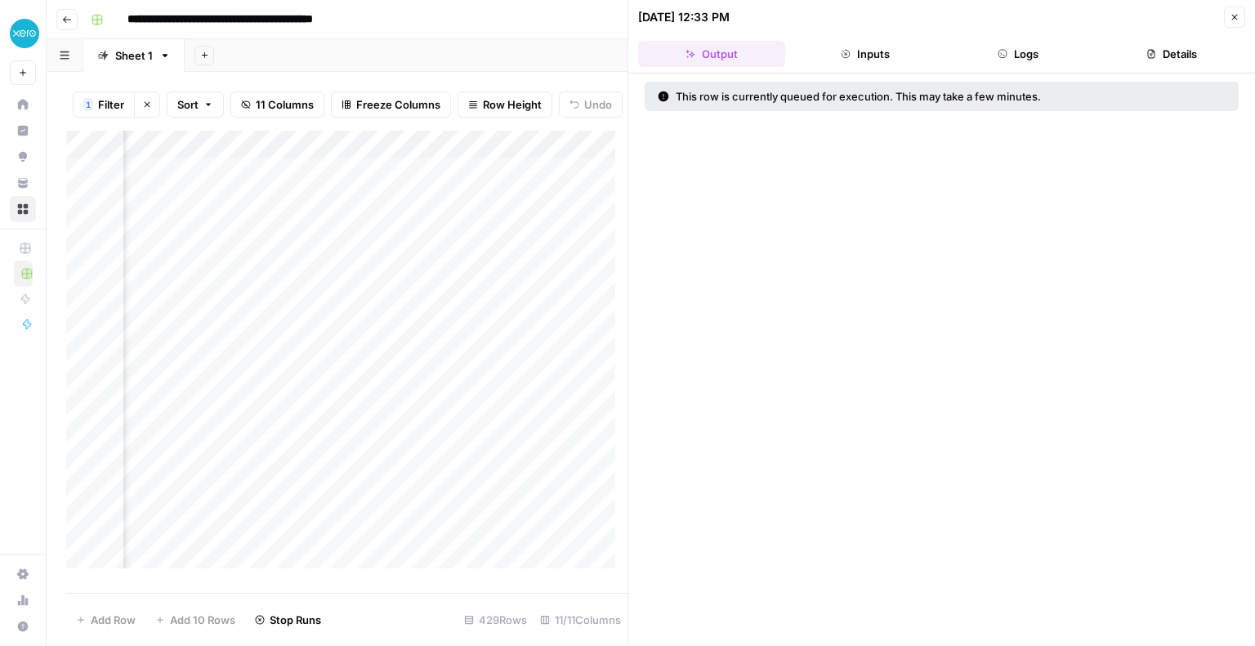
click at [1227, 12] on button "Close" at bounding box center [1234, 17] width 21 height 21
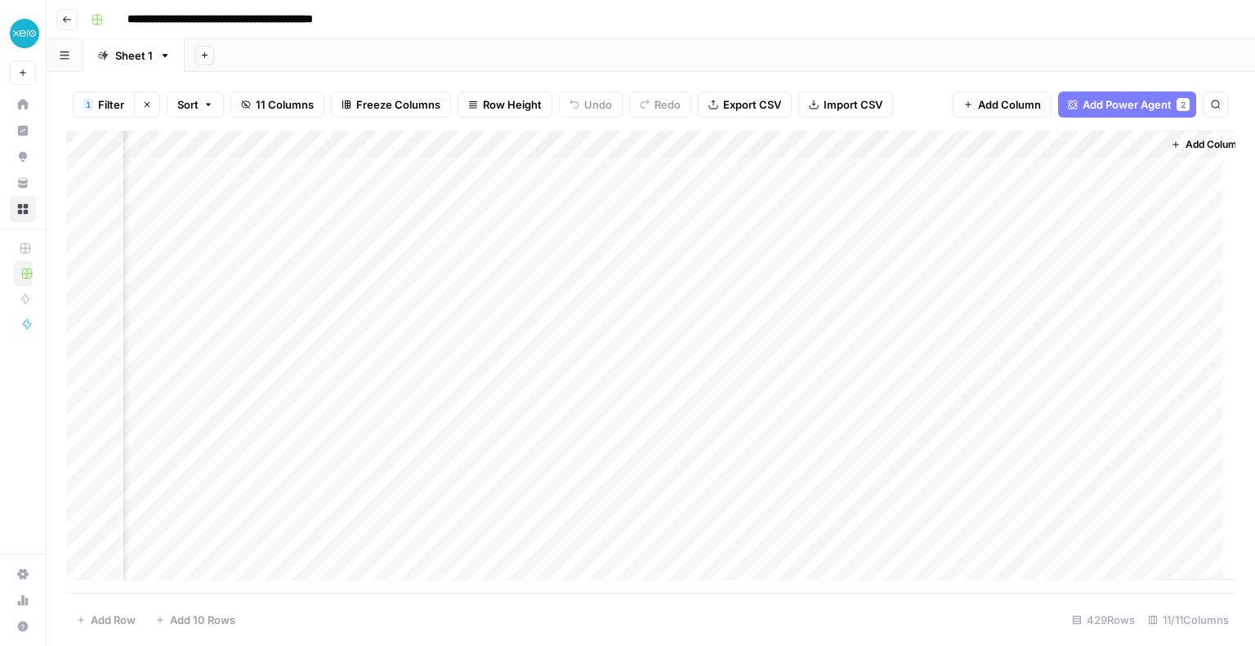
click at [435, 194] on div "Add Column" at bounding box center [650, 362] width 1169 height 463
click at [535, 143] on div "Add Column" at bounding box center [650, 362] width 1169 height 463
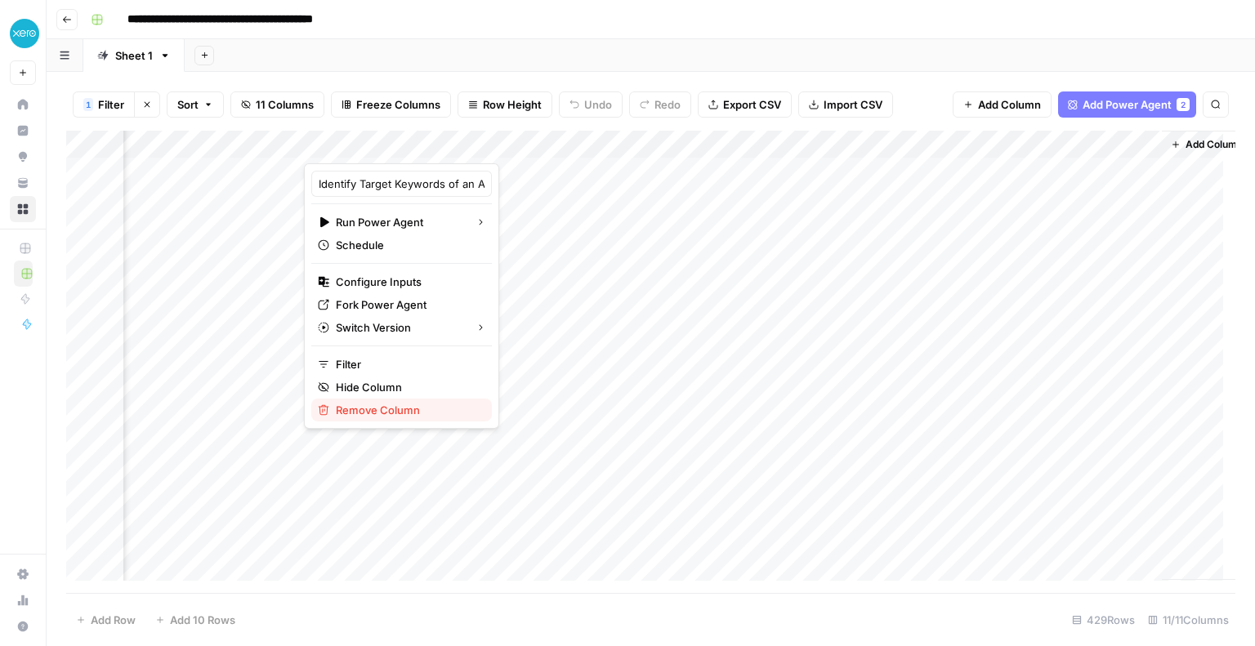
drag, startPoint x: 435, startPoint y: 143, endPoint x: 360, endPoint y: 407, distance: 274.5
click at [360, 407] on span "Remove Column" at bounding box center [407, 410] width 143 height 16
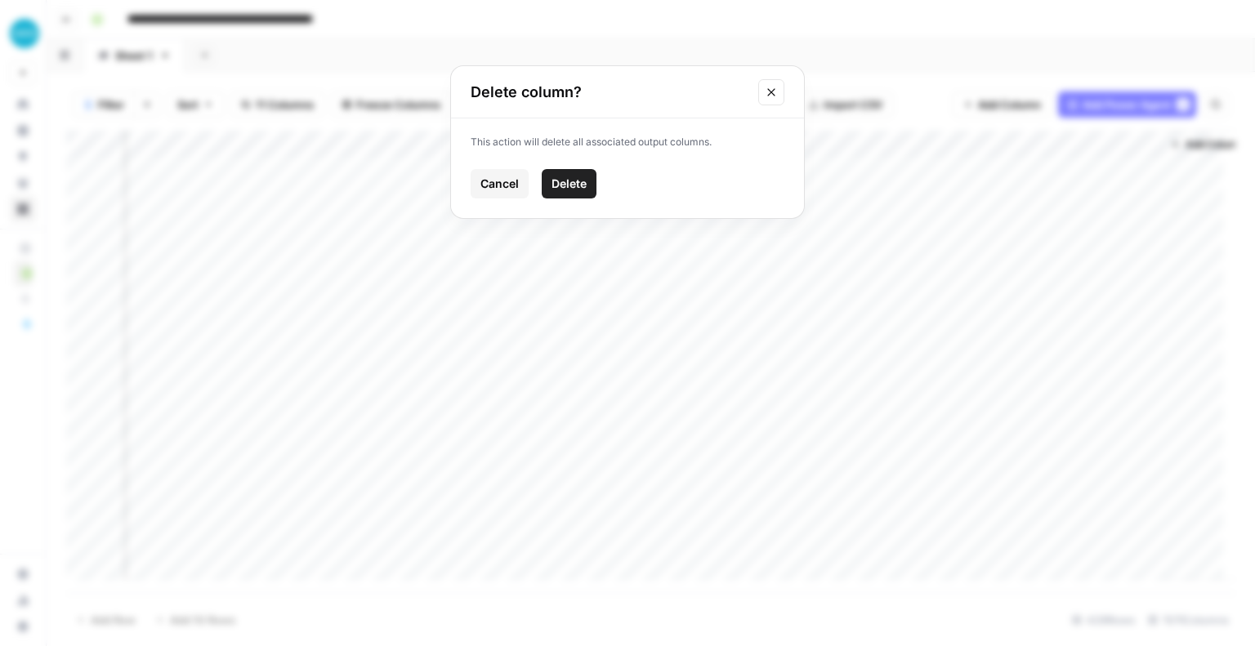
click at [561, 182] on span "Delete" at bounding box center [569, 184] width 35 height 16
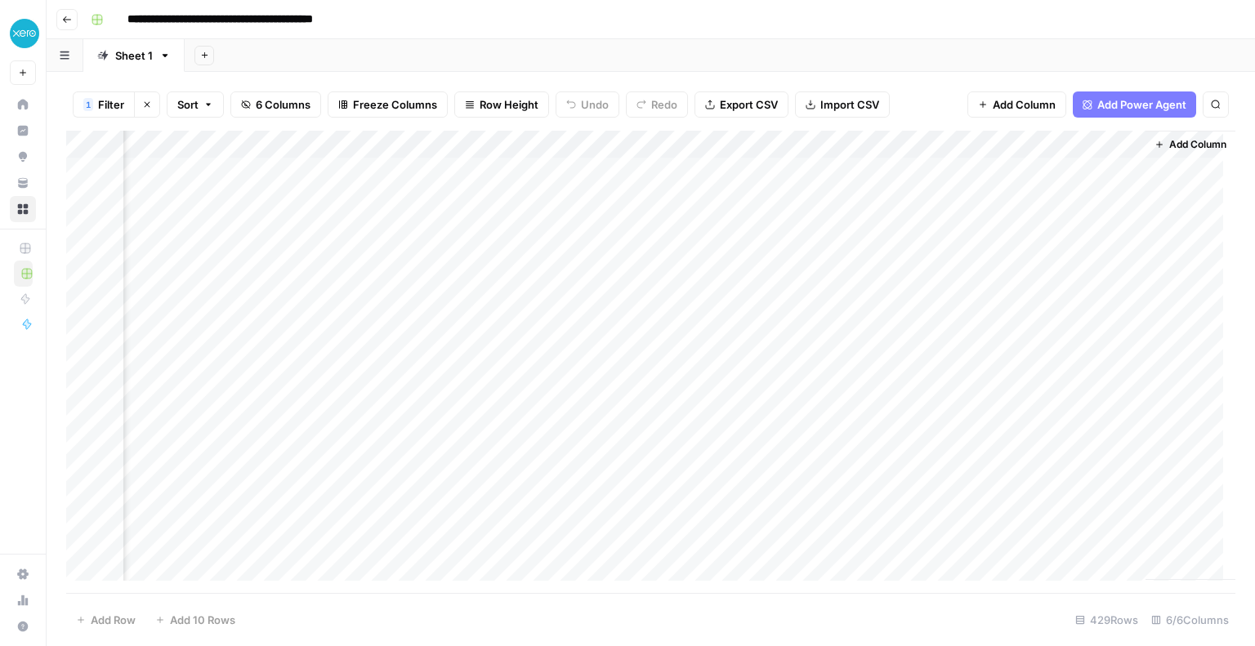
scroll to position [0, 131]
click at [1092, 111] on button "Add Power Agent" at bounding box center [1134, 105] width 123 height 26
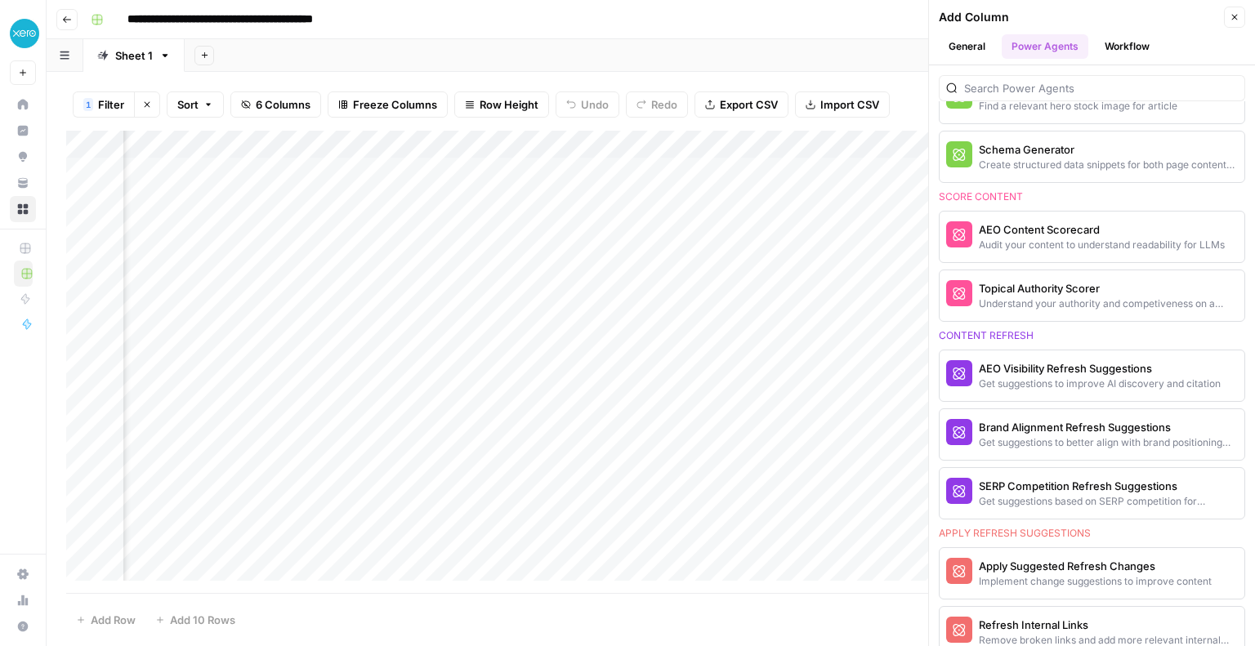
scroll to position [0, 366]
click at [982, 37] on button "General" at bounding box center [967, 46] width 56 height 25
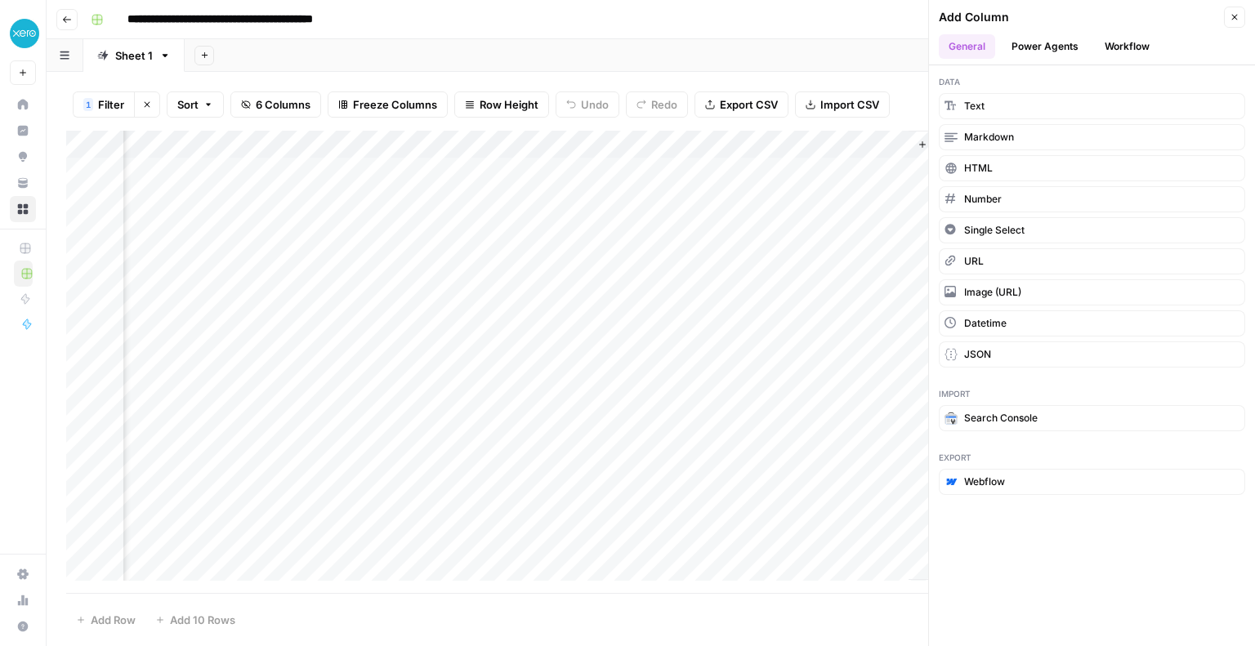
click at [1109, 41] on button "Workflow" at bounding box center [1127, 46] width 65 height 25
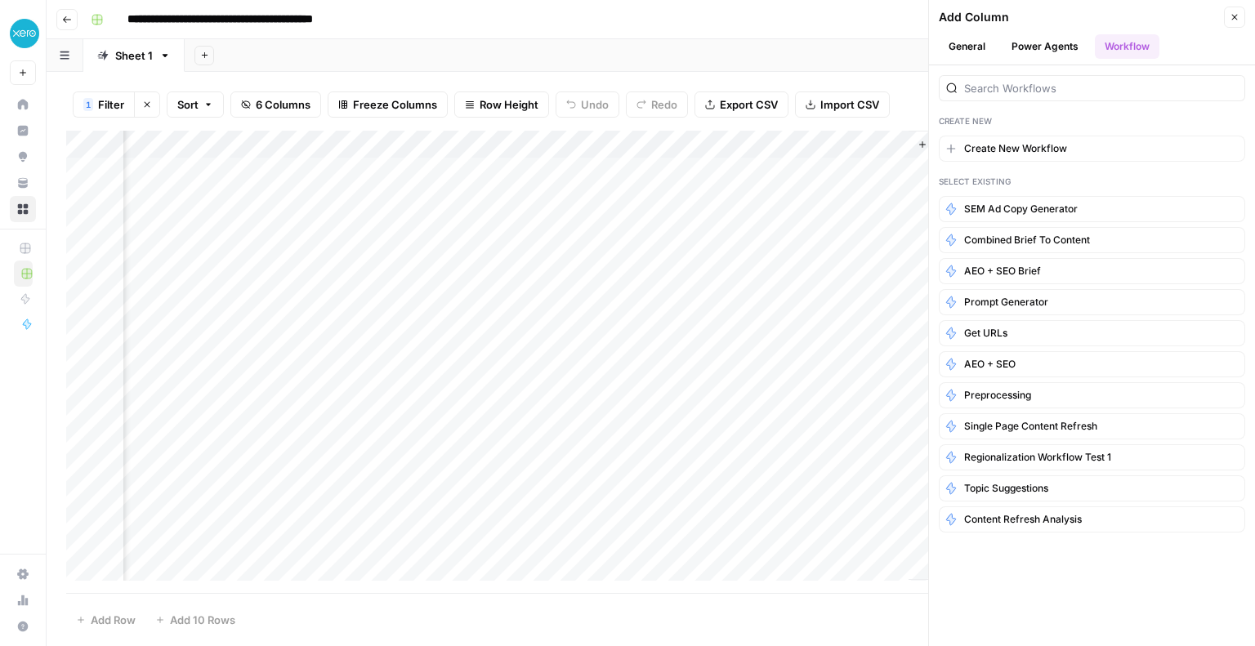
click at [953, 47] on button "General" at bounding box center [967, 46] width 56 height 25
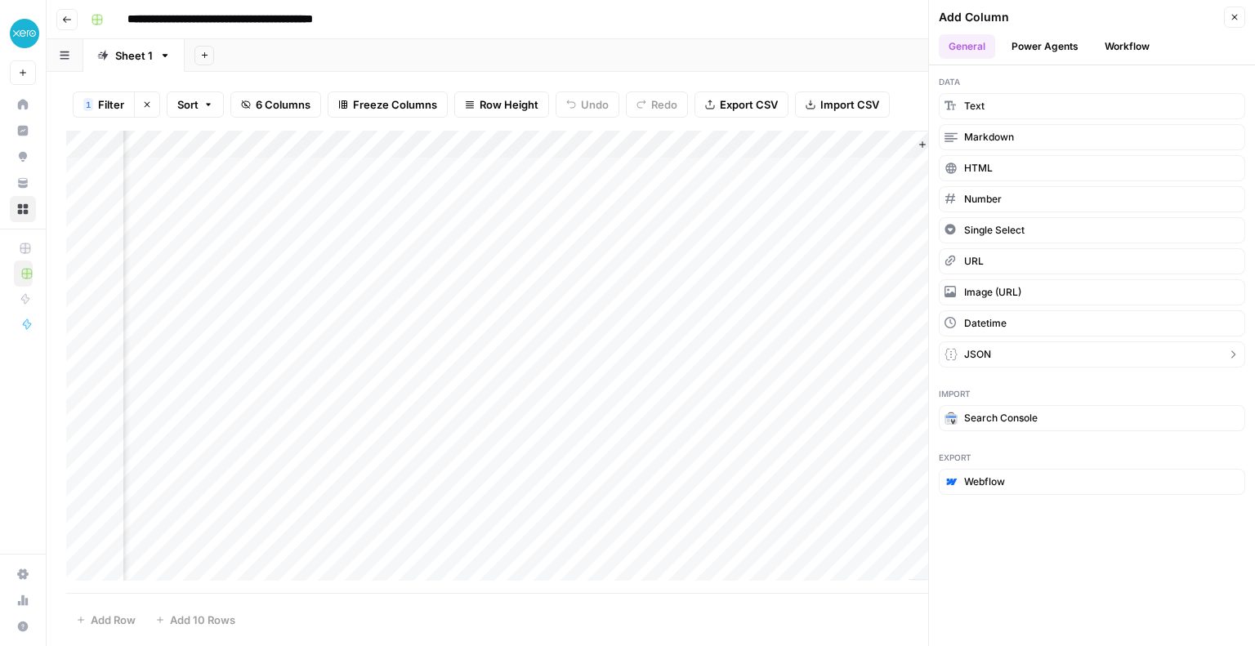
click at [981, 347] on span "JSON" at bounding box center [977, 354] width 27 height 15
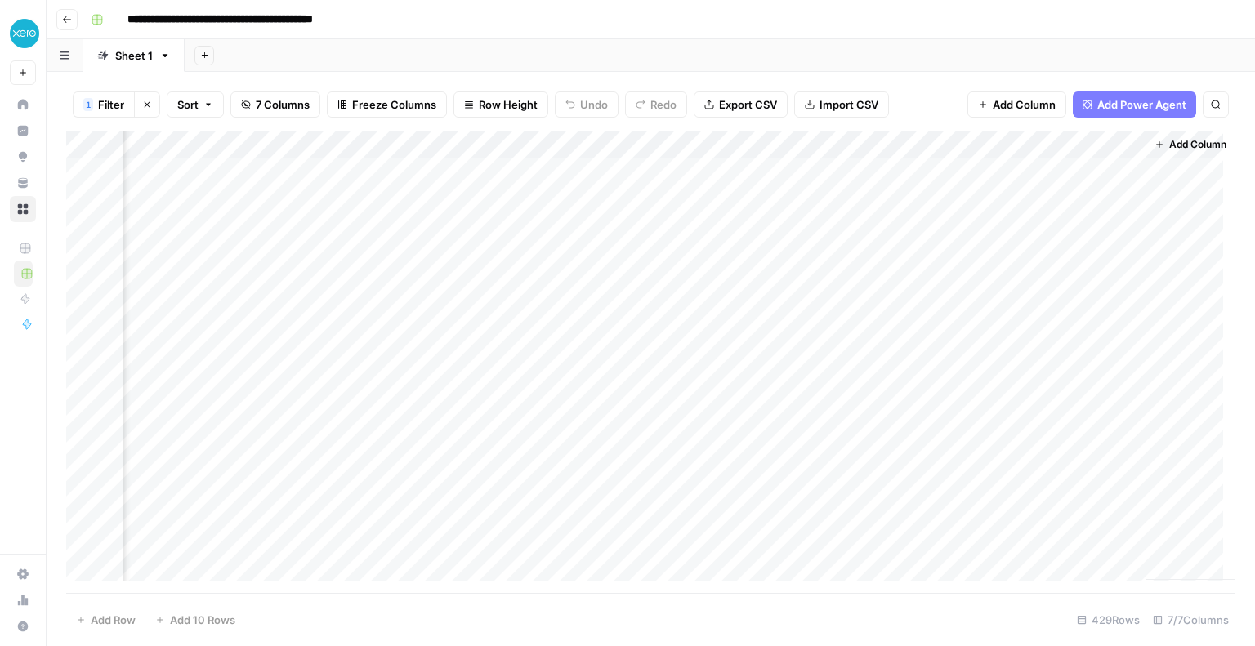
click at [981, 142] on div "Add Column" at bounding box center [650, 362] width 1169 height 463
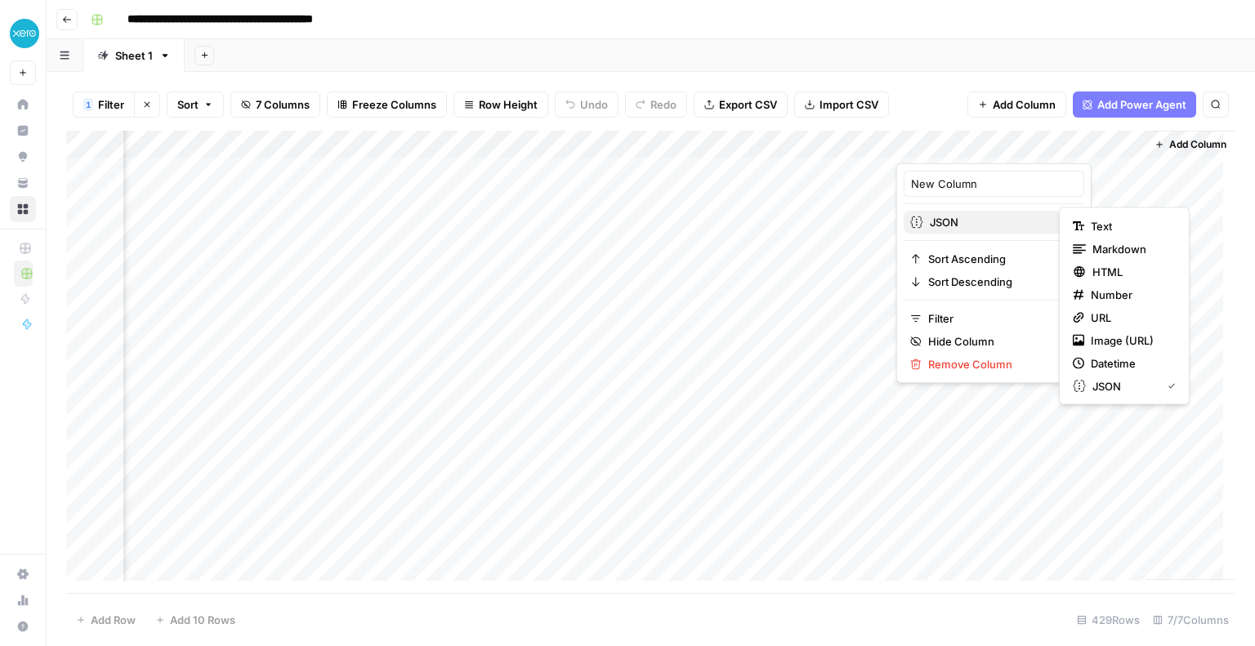
click at [945, 221] on span "JSON" at bounding box center [992, 222] width 125 height 16
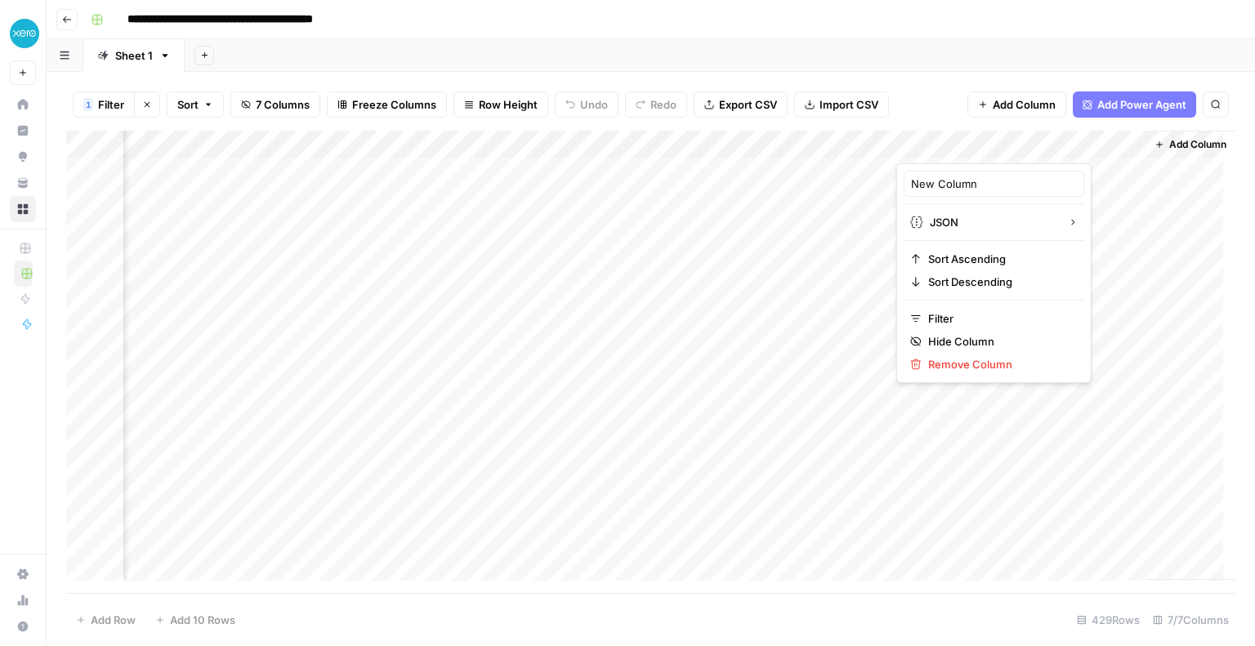
click at [1105, 172] on div "Add Column" at bounding box center [650, 362] width 1169 height 463
click at [1088, 173] on div "Add Column" at bounding box center [650, 362] width 1169 height 463
click at [1088, 173] on div at bounding box center [1015, 171] width 238 height 30
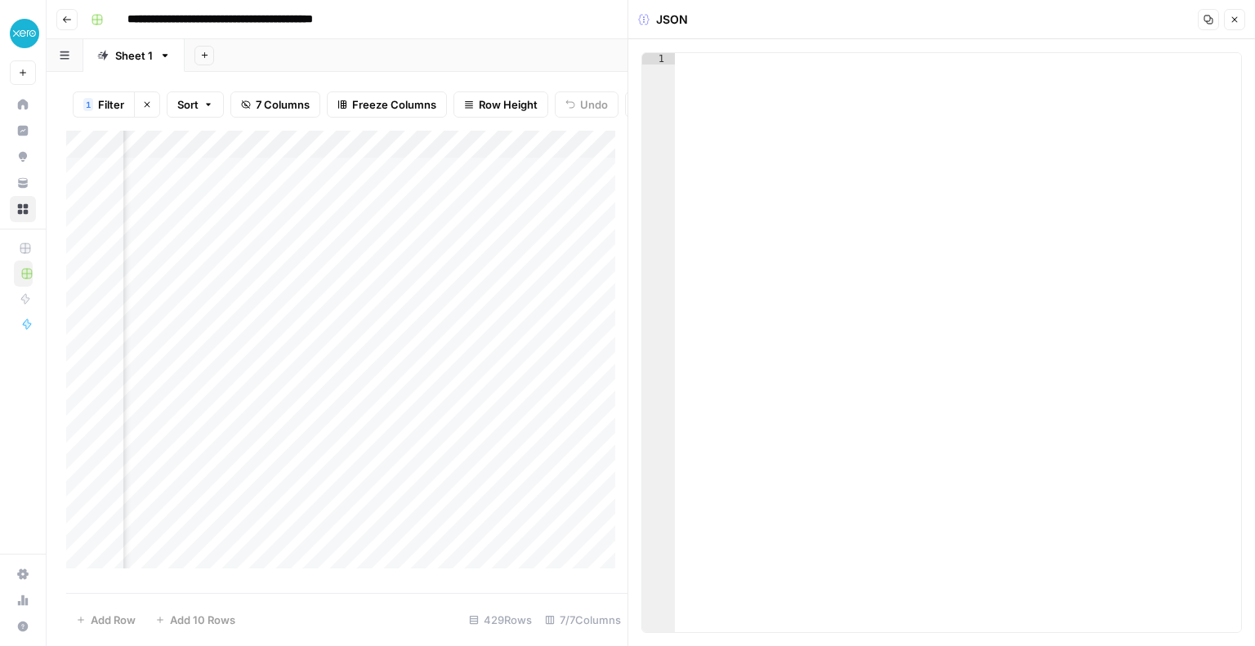
click at [1232, 19] on icon "button" at bounding box center [1235, 20] width 10 height 10
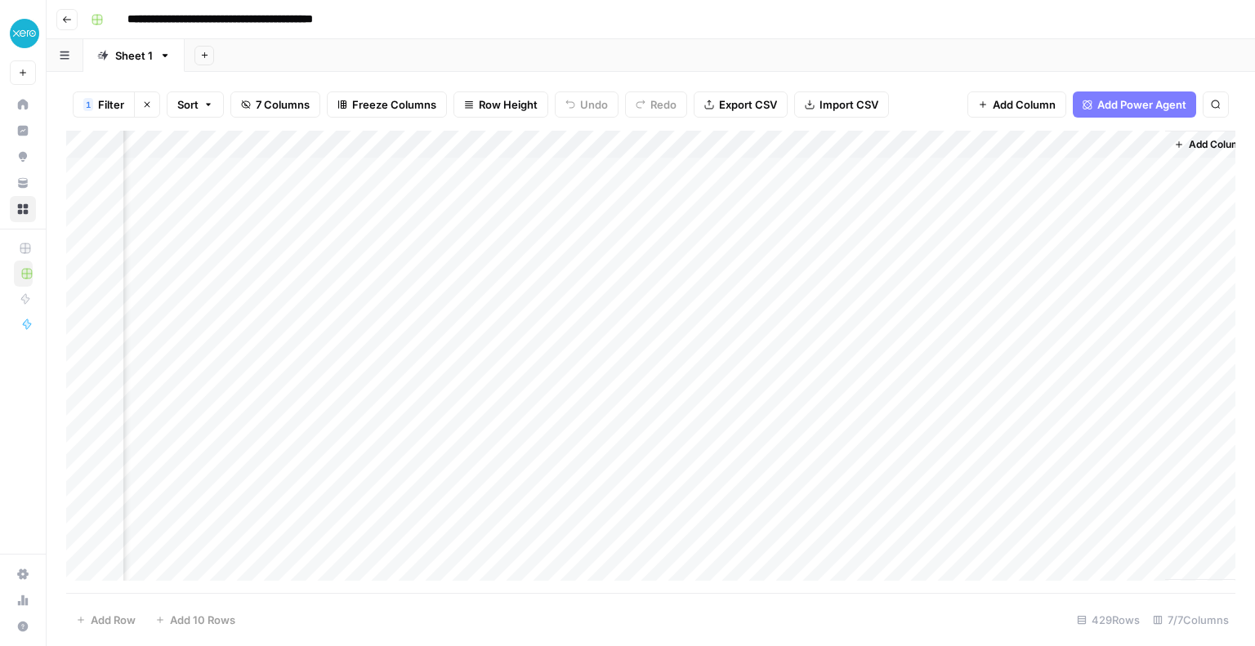
scroll to position [0, 346]
click at [1035, 109] on span "Add Column" at bounding box center [1024, 104] width 63 height 16
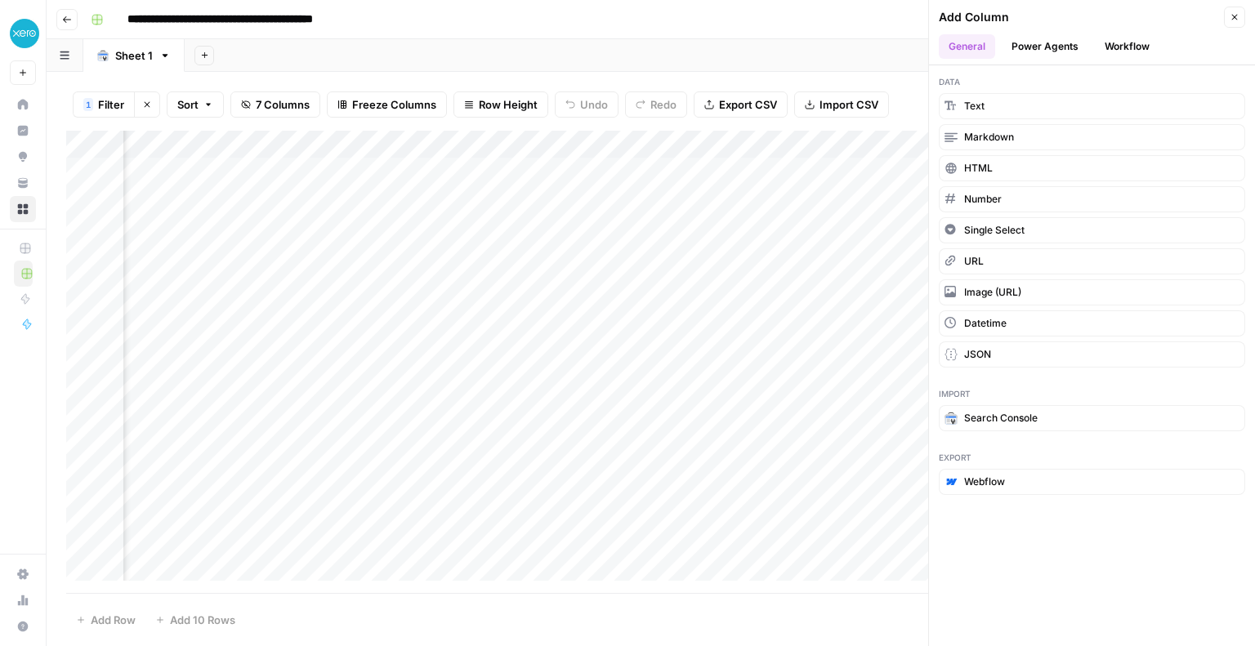
click at [1049, 47] on button "Power Agents" at bounding box center [1045, 46] width 87 height 25
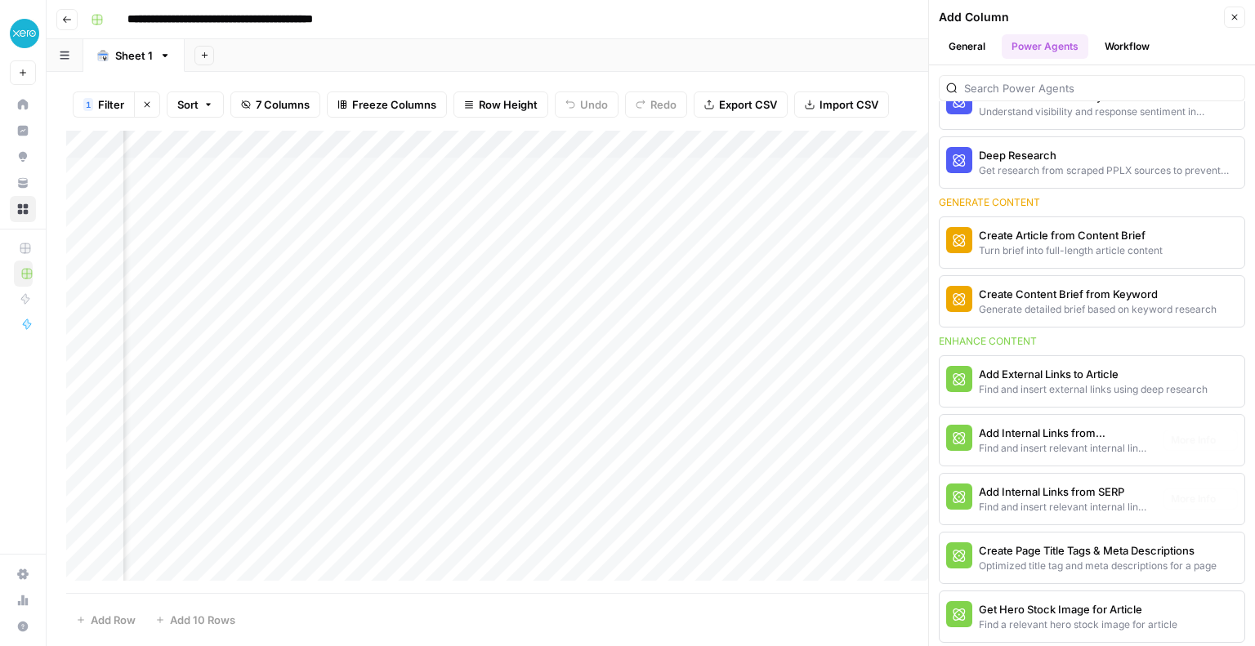
scroll to position [0, 0]
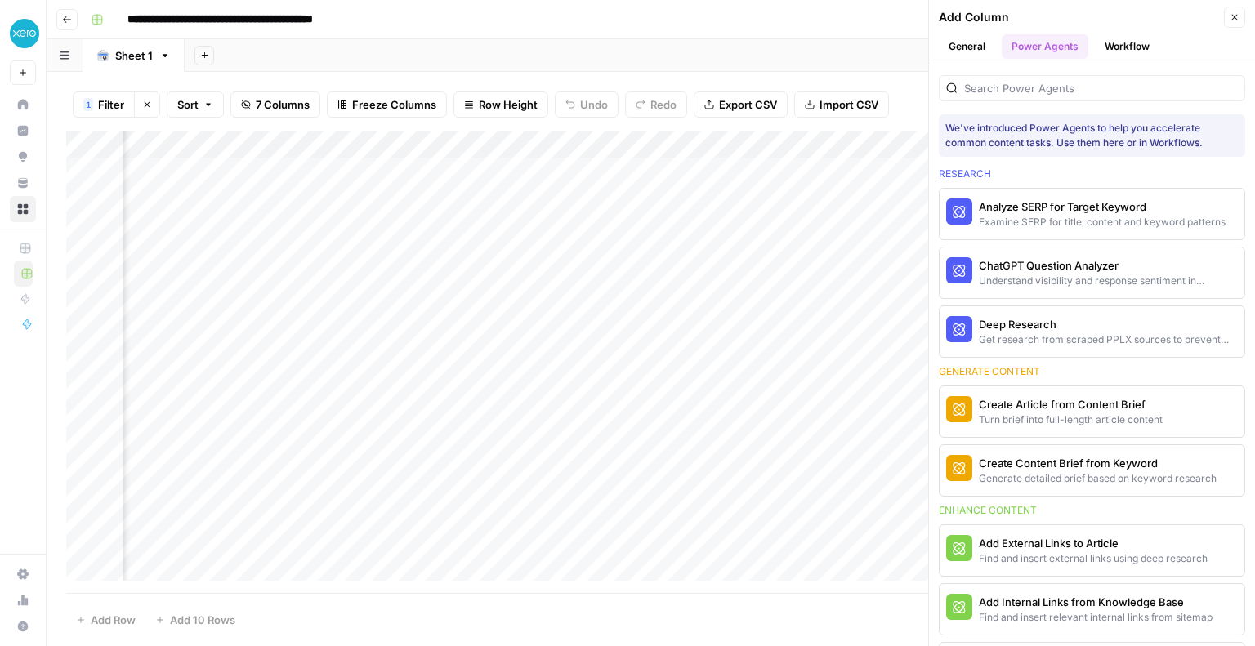
click at [1142, 45] on button "Workflow" at bounding box center [1127, 46] width 65 height 25
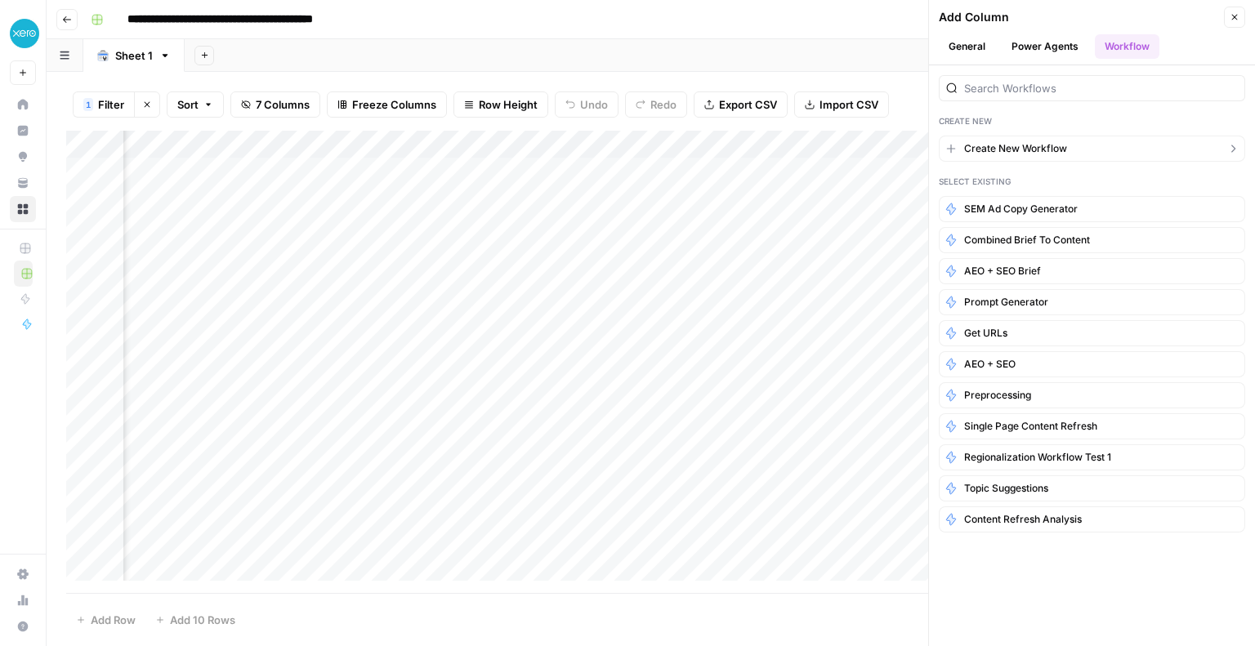
click at [1025, 153] on span "Create New Workflow" at bounding box center [1015, 148] width 103 height 15
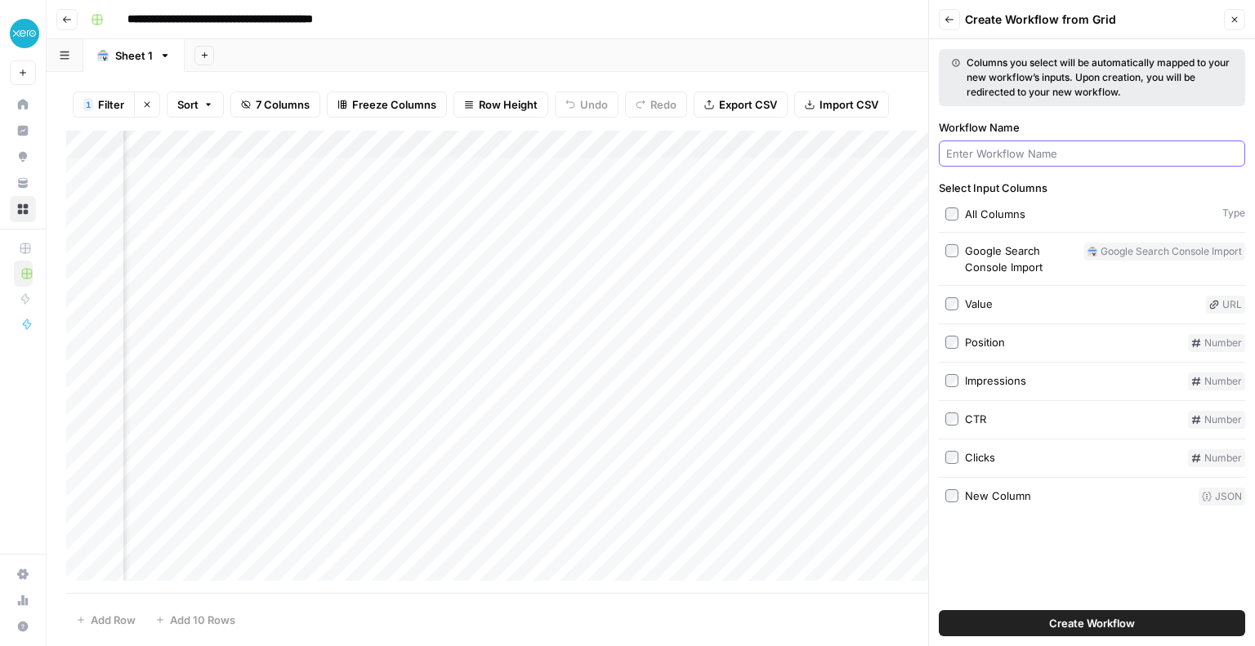
click at [1025, 153] on input "Workflow Name" at bounding box center [1092, 153] width 292 height 16
type input "Extract country"
click at [1083, 624] on span "Create Workflow" at bounding box center [1092, 623] width 86 height 16
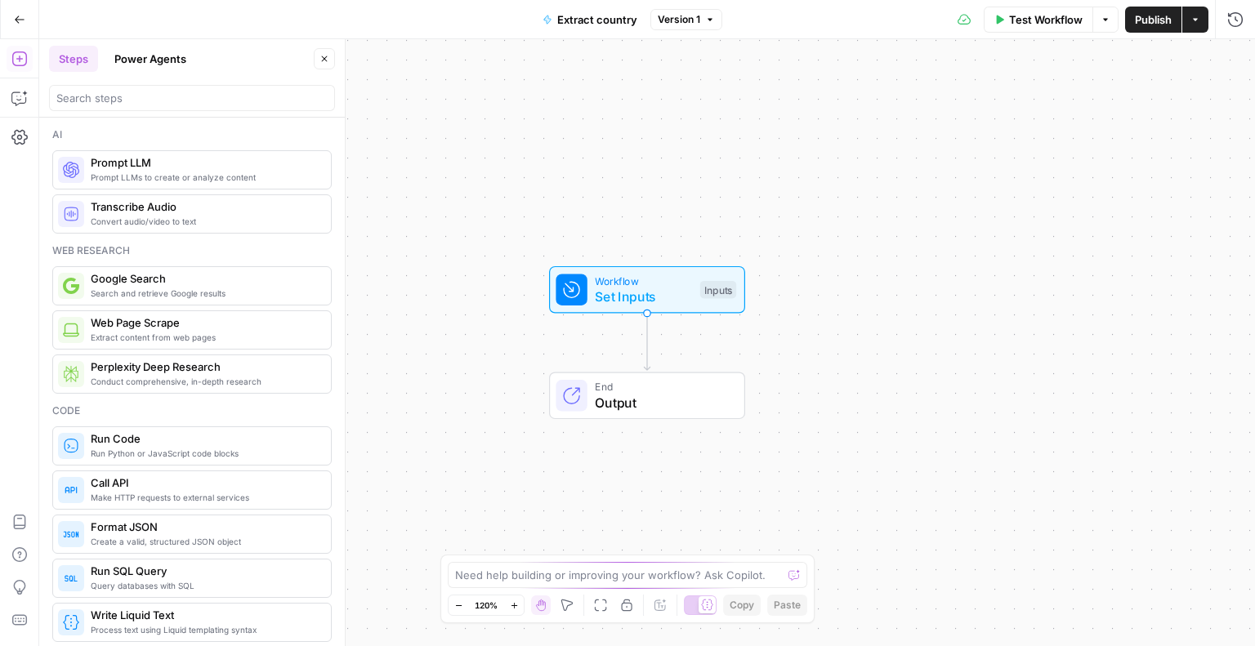
click at [118, 163] on span "Prompt LLM" at bounding box center [204, 162] width 227 height 16
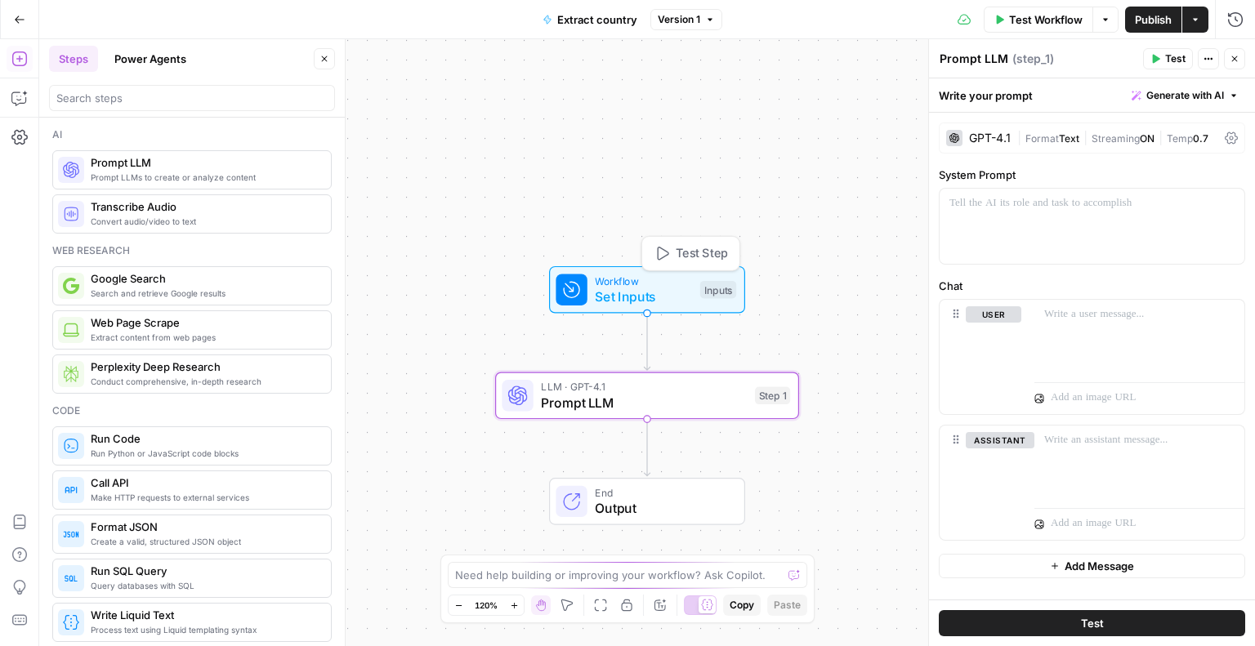
click at [588, 290] on div "Workflow Set Inputs Inputs Test Step" at bounding box center [646, 290] width 181 height 34
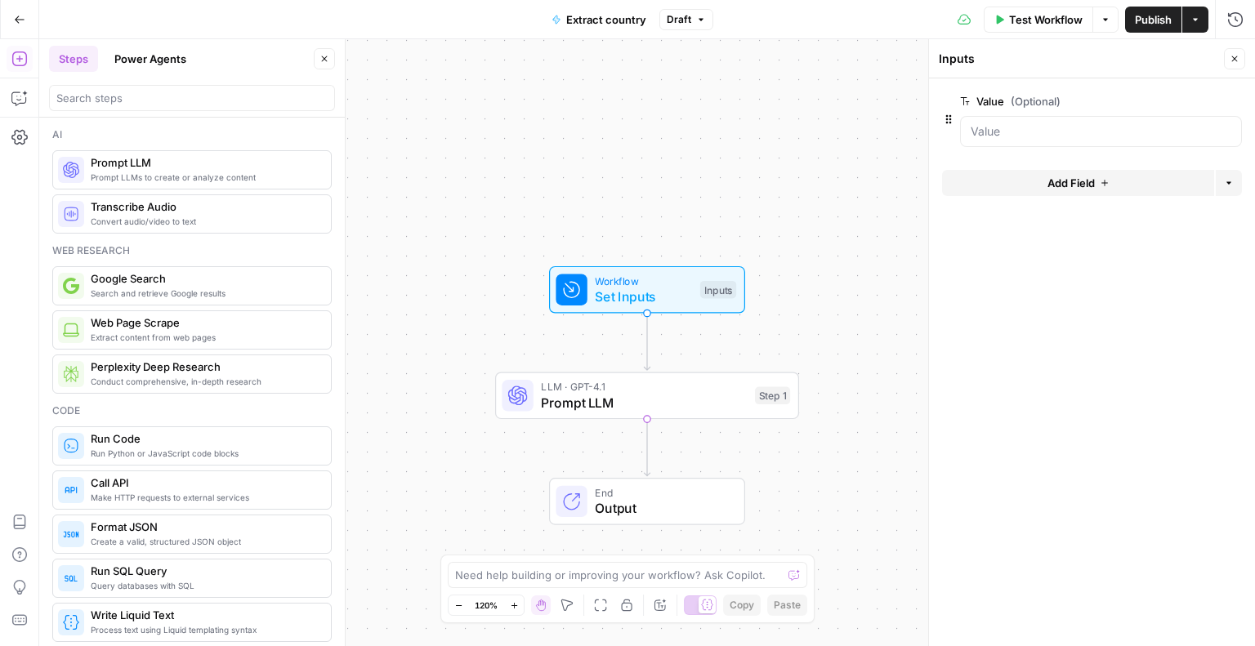
click at [613, 396] on span "Prompt LLM" at bounding box center [644, 403] width 206 height 20
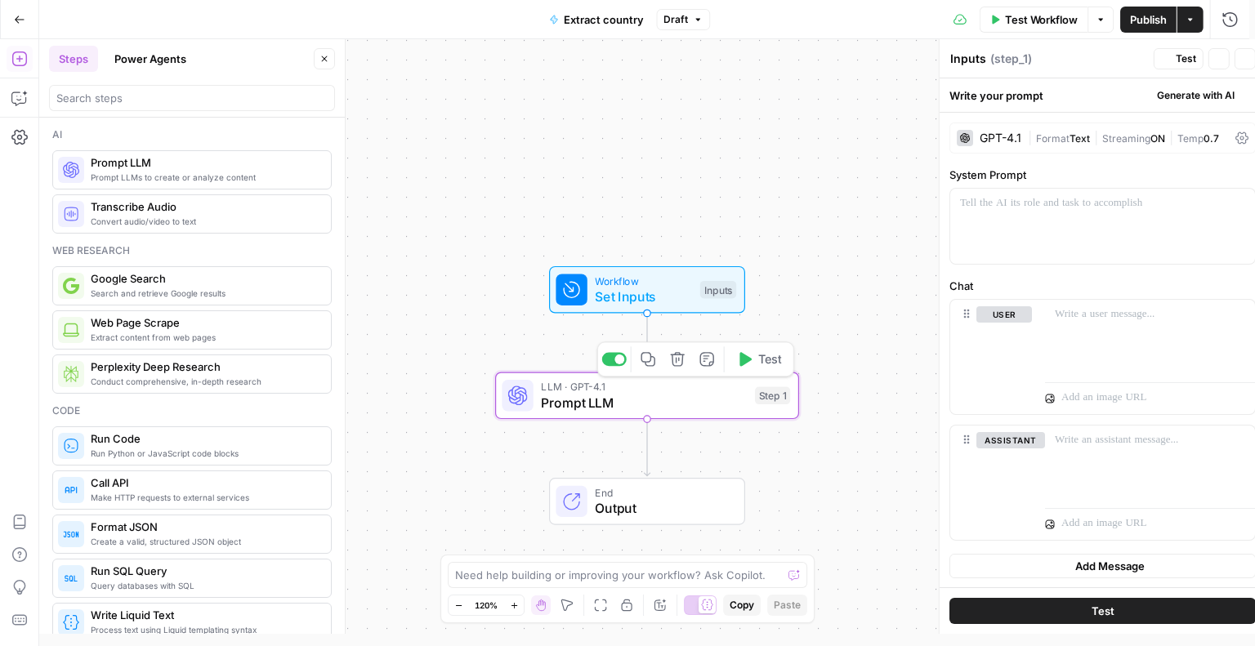
type textarea "Prompt LLM"
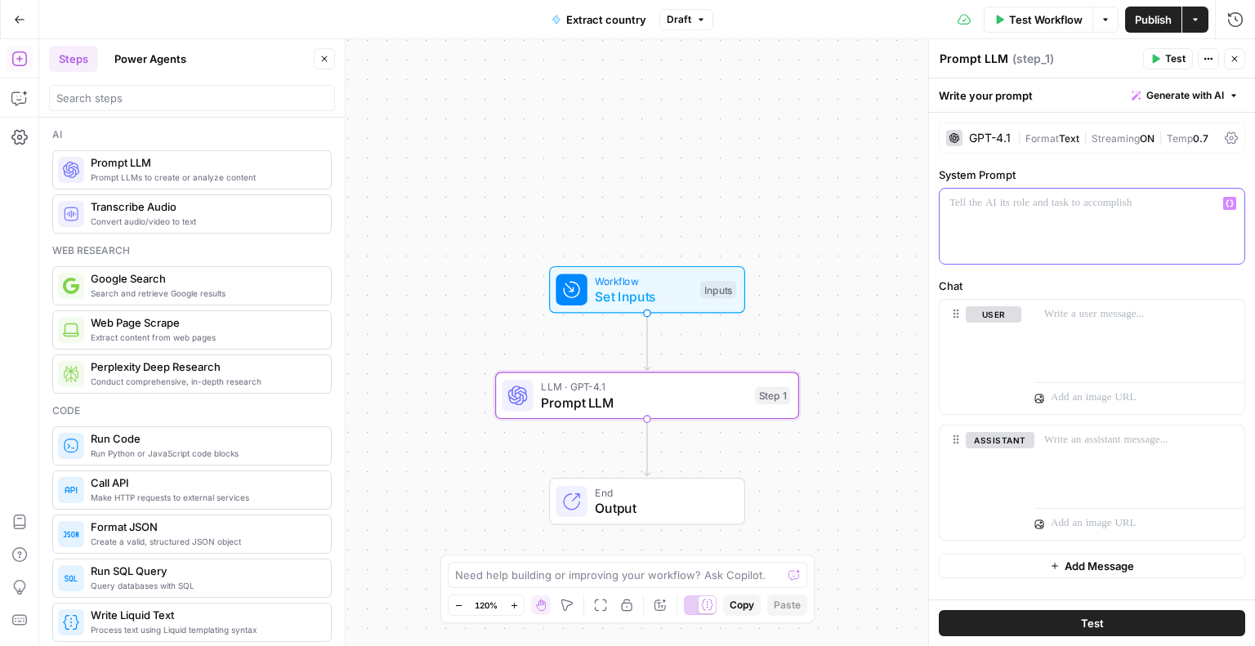
click at [1115, 219] on div at bounding box center [1092, 226] width 305 height 75
click at [1059, 623] on button "Test" at bounding box center [1092, 623] width 306 height 26
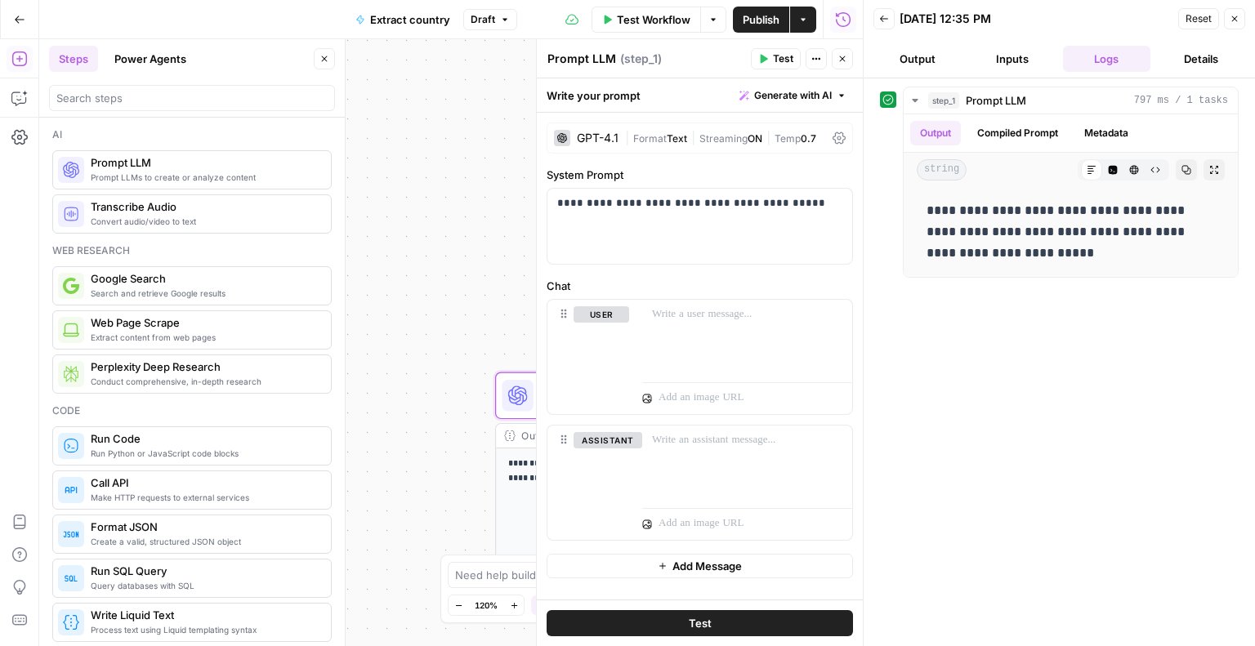
click at [444, 258] on div "**********" at bounding box center [451, 342] width 824 height 607
click at [646, 343] on div at bounding box center [747, 337] width 210 height 75
click at [668, 464] on div at bounding box center [747, 463] width 210 height 75
click at [395, 427] on div "**********" at bounding box center [451, 342] width 824 height 607
click at [396, 262] on div "**********" at bounding box center [451, 342] width 824 height 607
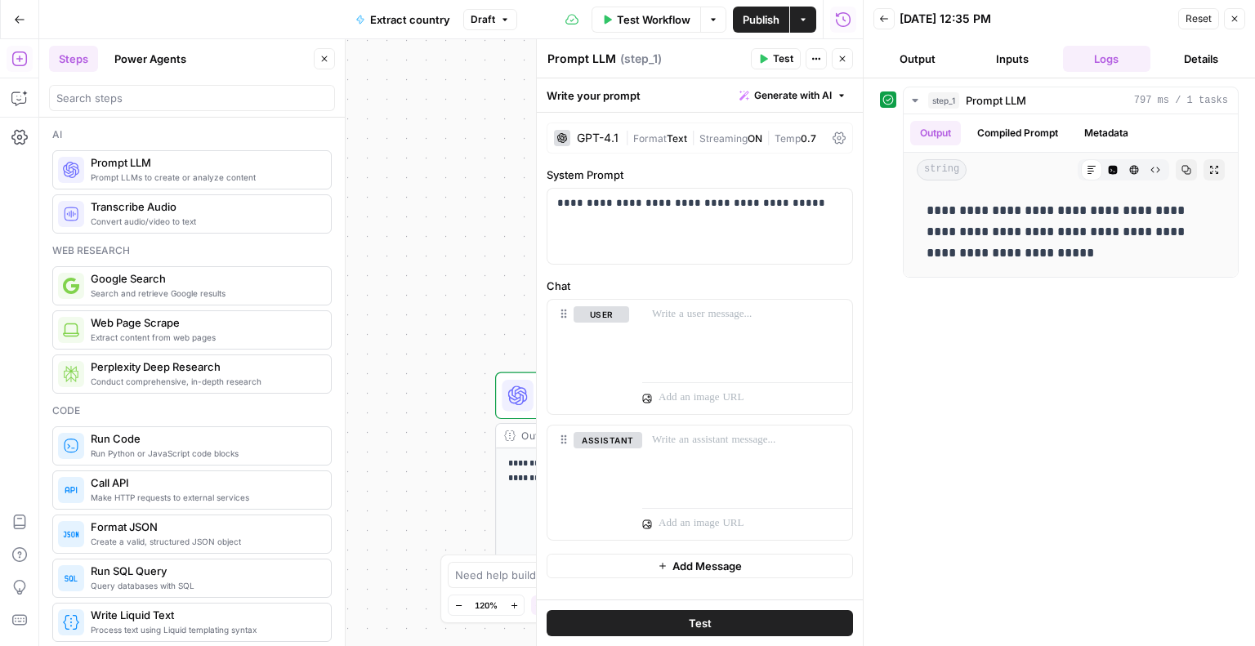
click at [431, 265] on div "**********" at bounding box center [451, 342] width 824 height 607
click at [1229, 20] on button "Close" at bounding box center [1234, 18] width 21 height 21
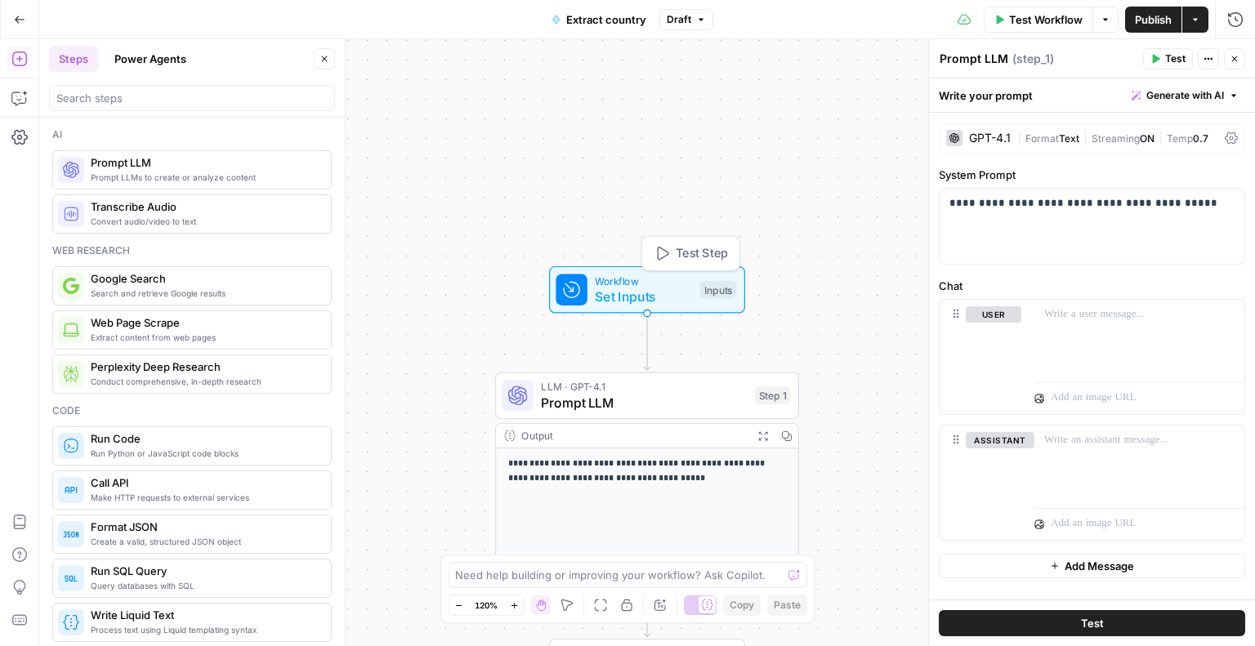
click at [660, 287] on span "Set Inputs" at bounding box center [643, 297] width 97 height 20
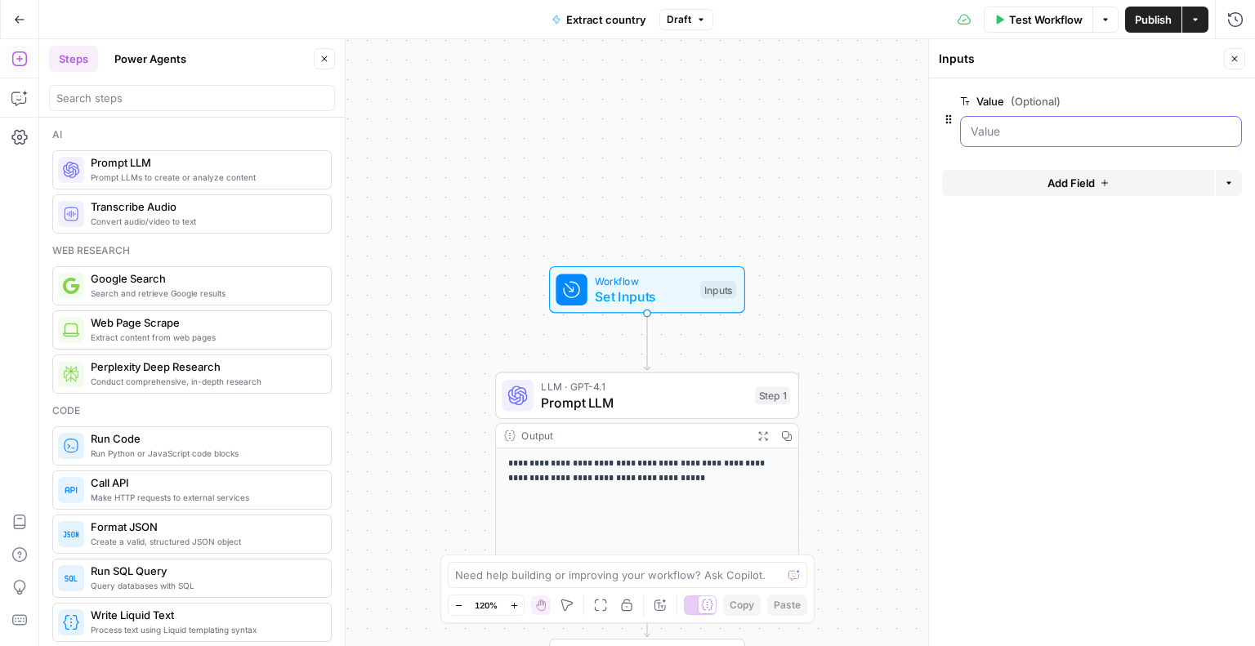
click at [1070, 129] on input "Value (Optional)" at bounding box center [1101, 131] width 261 height 16
click at [1012, 136] on input "Value (Optional)" at bounding box center [1101, 131] width 261 height 16
click at [1021, 181] on button "Add Field" at bounding box center [1078, 183] width 272 height 26
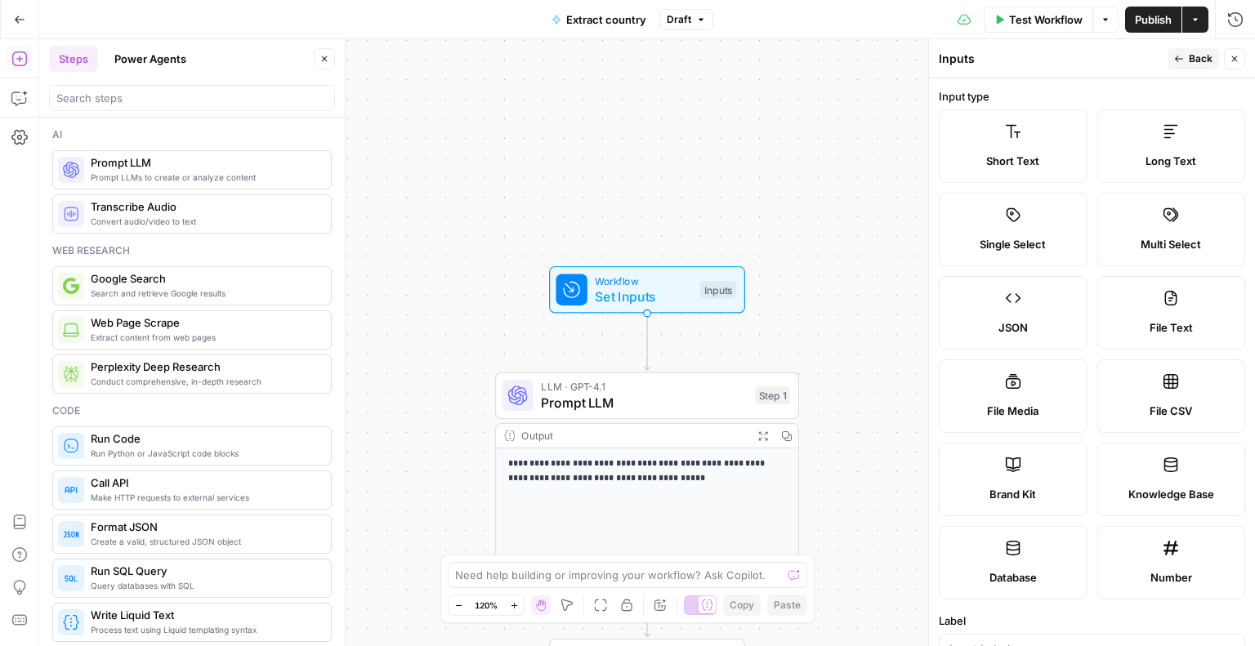
click at [1200, 56] on span "Back" at bounding box center [1201, 58] width 24 height 15
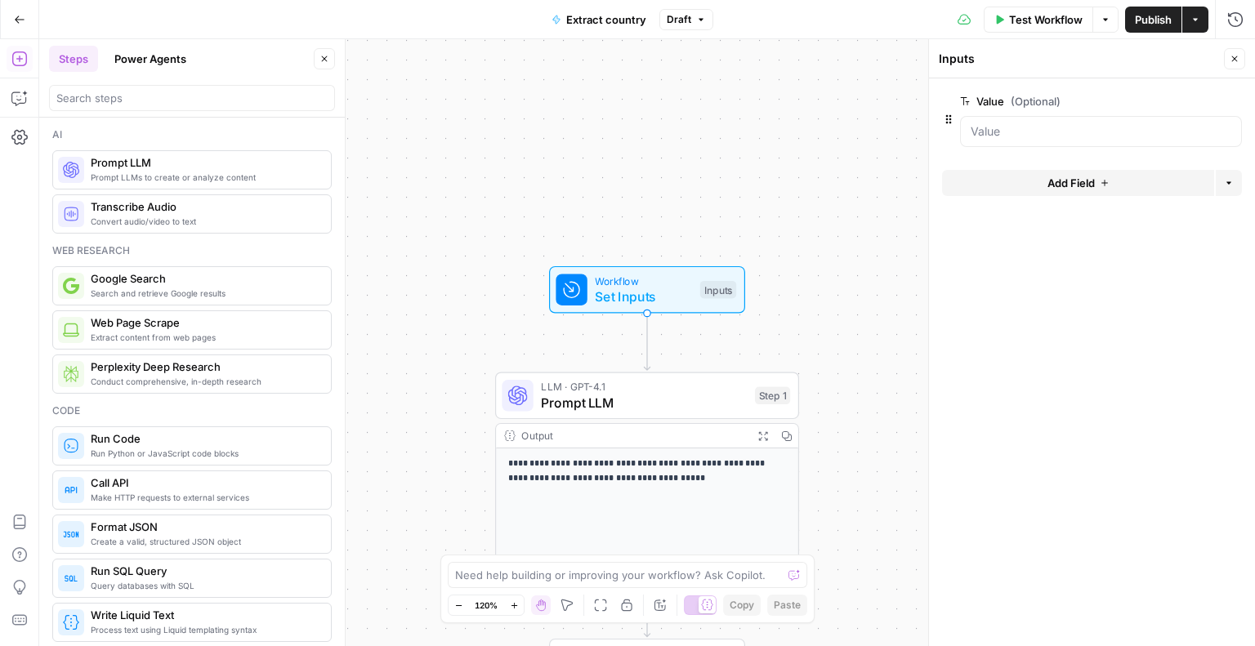
click at [1025, 94] on span "(Optional)" at bounding box center [1036, 101] width 50 height 16
click at [1025, 123] on input "Value (Optional)" at bounding box center [1101, 131] width 261 height 16
click at [1182, 97] on span "edit field" at bounding box center [1181, 101] width 36 height 13
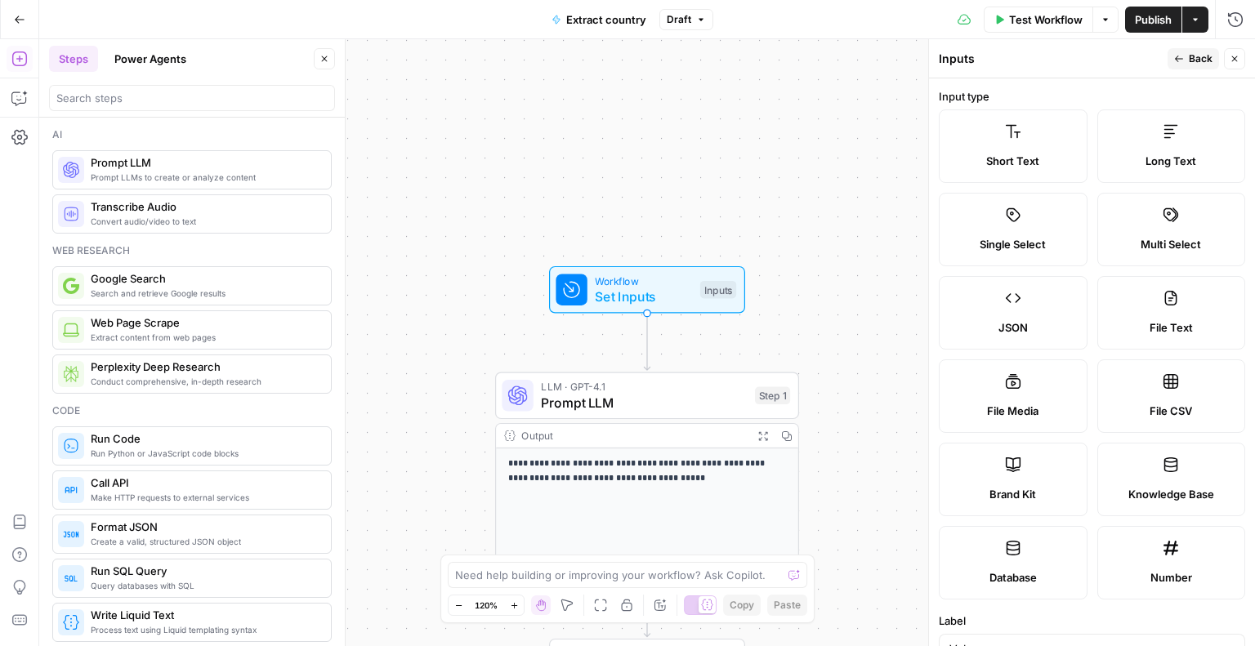
click at [965, 64] on div "Inputs" at bounding box center [1051, 59] width 224 height 16
click at [644, 324] on icon "Edge from start to step_1" at bounding box center [647, 341] width 6 height 57
click at [619, 277] on span "Workflow" at bounding box center [643, 281] width 97 height 16
click at [713, 293] on div "Inputs" at bounding box center [718, 290] width 36 height 18
click at [735, 239] on div "**********" at bounding box center [647, 342] width 1216 height 607
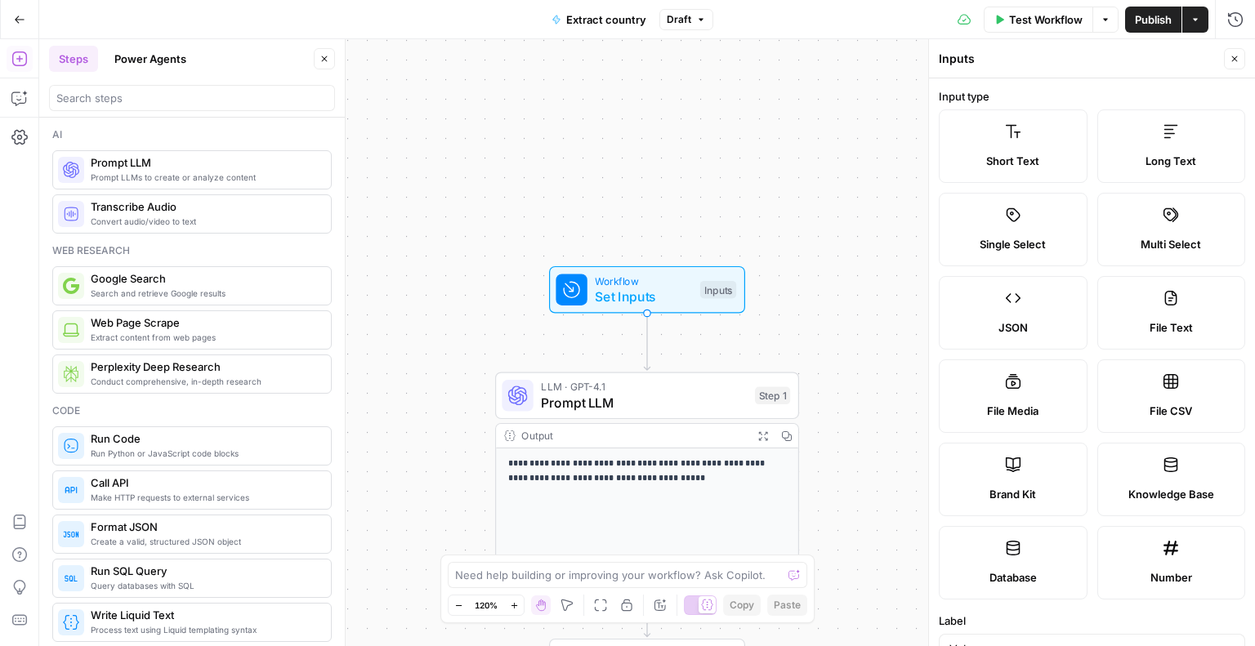
click at [1226, 48] on button "Close" at bounding box center [1234, 58] width 21 height 21
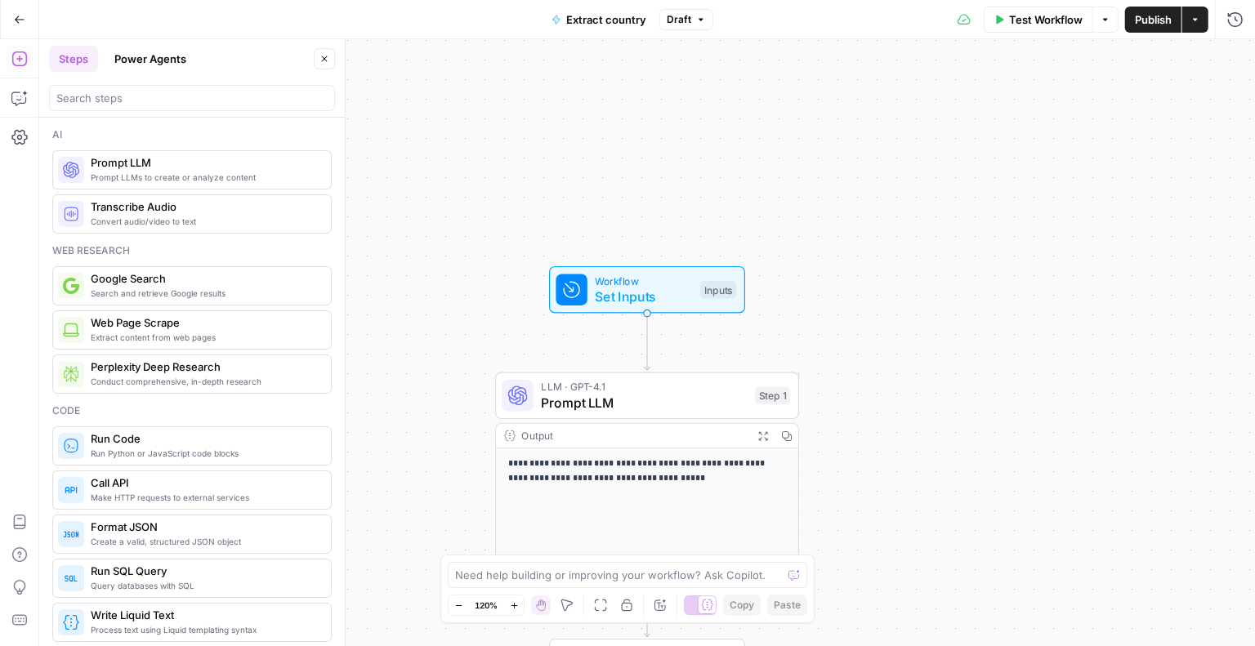
click at [1232, 60] on div "**********" at bounding box center [647, 342] width 1216 height 607
click at [616, 302] on span "Set Inputs" at bounding box center [643, 297] width 97 height 20
click at [998, 126] on input "Value (Optional)" at bounding box center [1101, 131] width 261 height 16
click at [1125, 184] on button "Add Field" at bounding box center [1078, 183] width 272 height 26
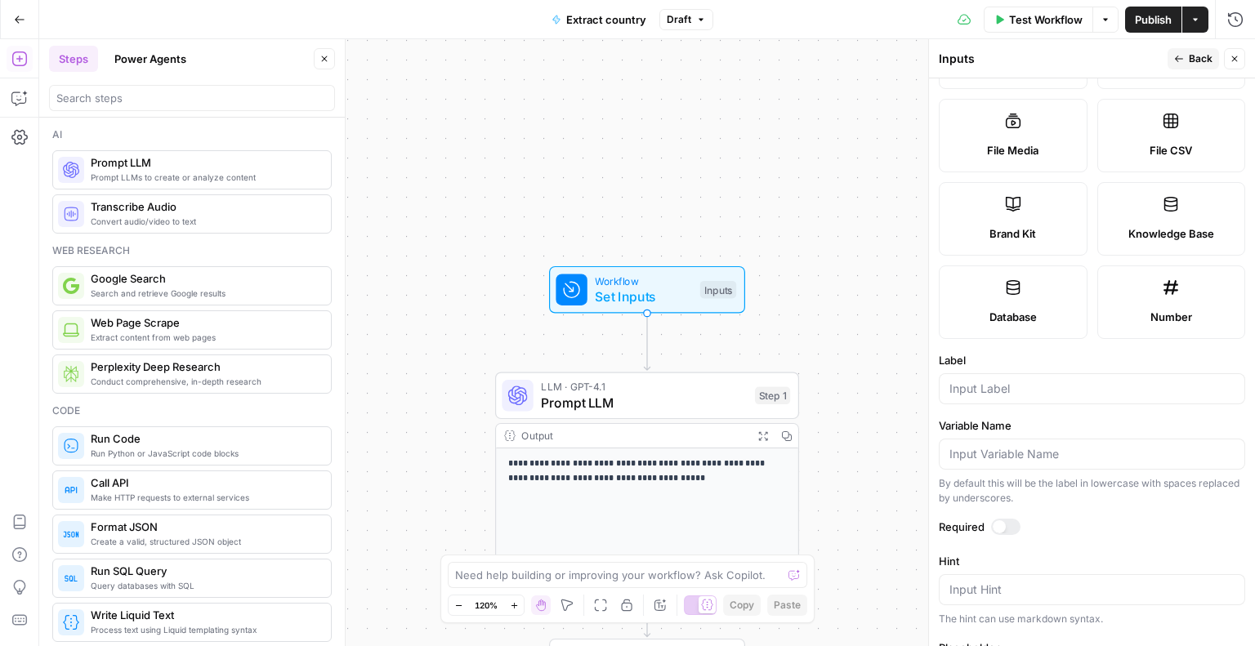
scroll to position [422, 0]
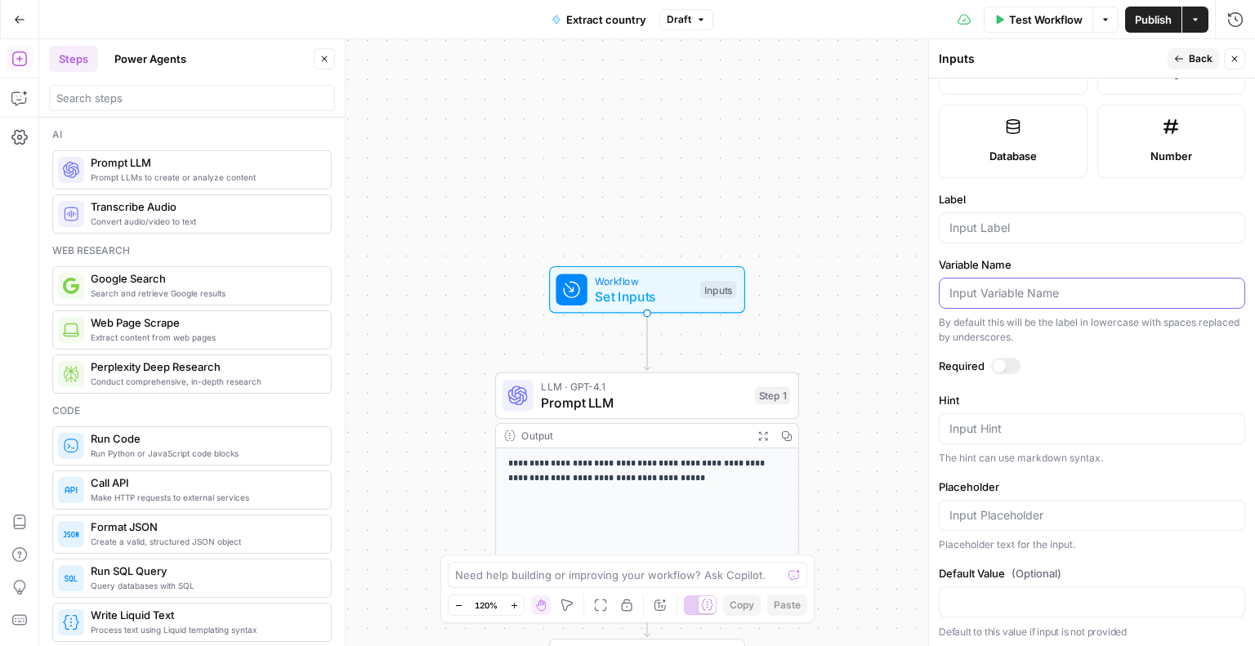
click at [969, 285] on input "Variable Name" at bounding box center [1092, 293] width 285 height 16
click at [881, 248] on div "**********" at bounding box center [647, 342] width 1216 height 607
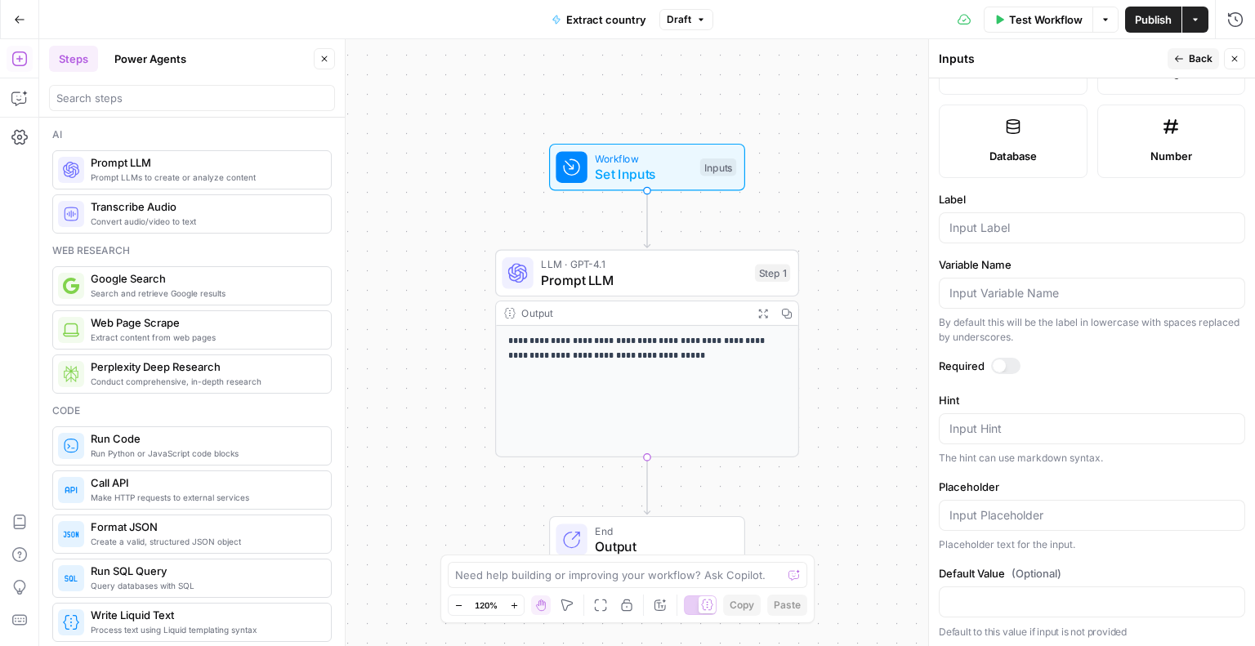
click at [861, 145] on div "**********" at bounding box center [647, 342] width 1216 height 607
click at [606, 19] on span "Extract country" at bounding box center [606, 19] width 80 height 16
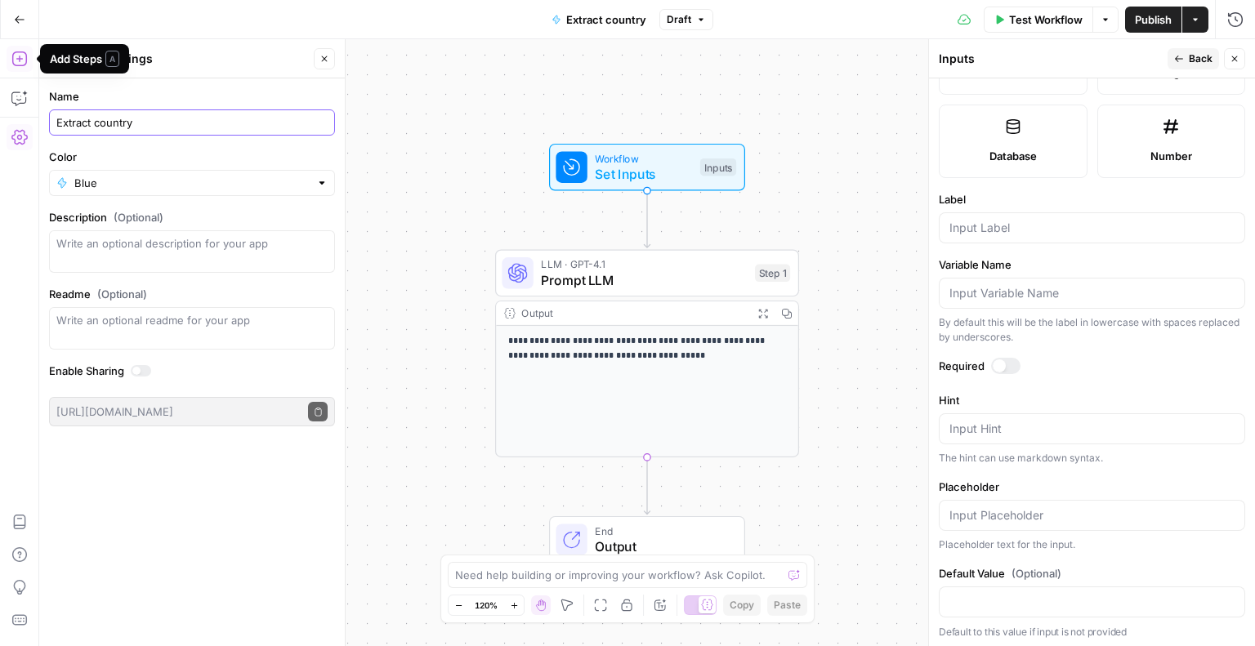
click at [125, 121] on input "Extract country" at bounding box center [191, 122] width 271 height 16
click at [150, 128] on input "Extract country" at bounding box center [191, 122] width 271 height 16
type input "Extract country - [PERSON_NAME]"
click at [396, 123] on div "**********" at bounding box center [647, 342] width 1216 height 607
click at [418, 217] on div "**********" at bounding box center [647, 342] width 1216 height 607
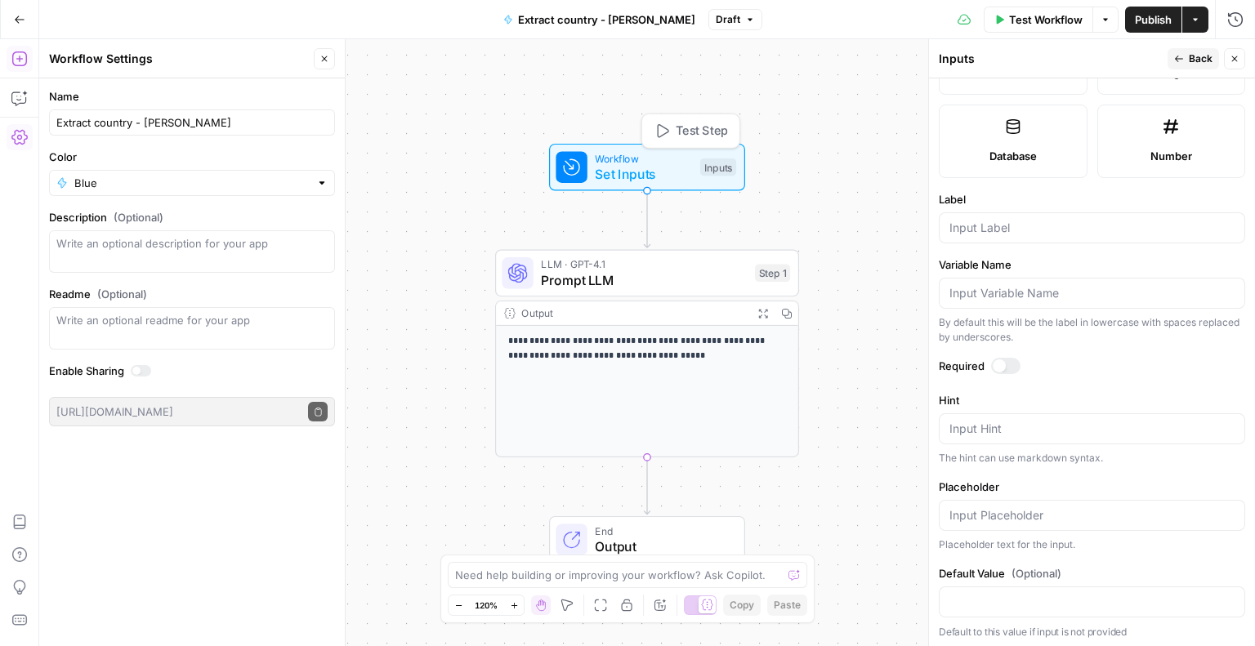
click at [631, 173] on span "Set Inputs" at bounding box center [643, 174] width 97 height 20
click at [571, 418] on div "**********" at bounding box center [647, 391] width 302 height 131
click at [598, 533] on span "End" at bounding box center [661, 531] width 133 height 16
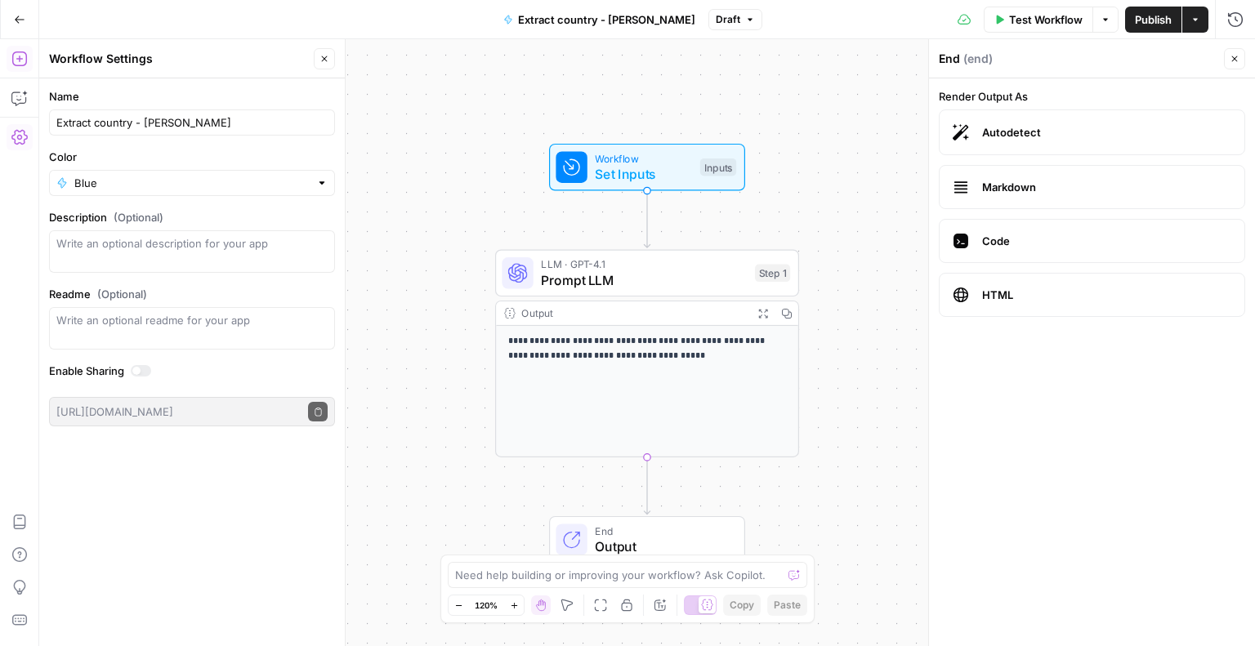
click at [1146, 16] on span "Publish" at bounding box center [1153, 19] width 37 height 16
click at [14, 14] on icon "button" at bounding box center [19, 19] width 11 height 11
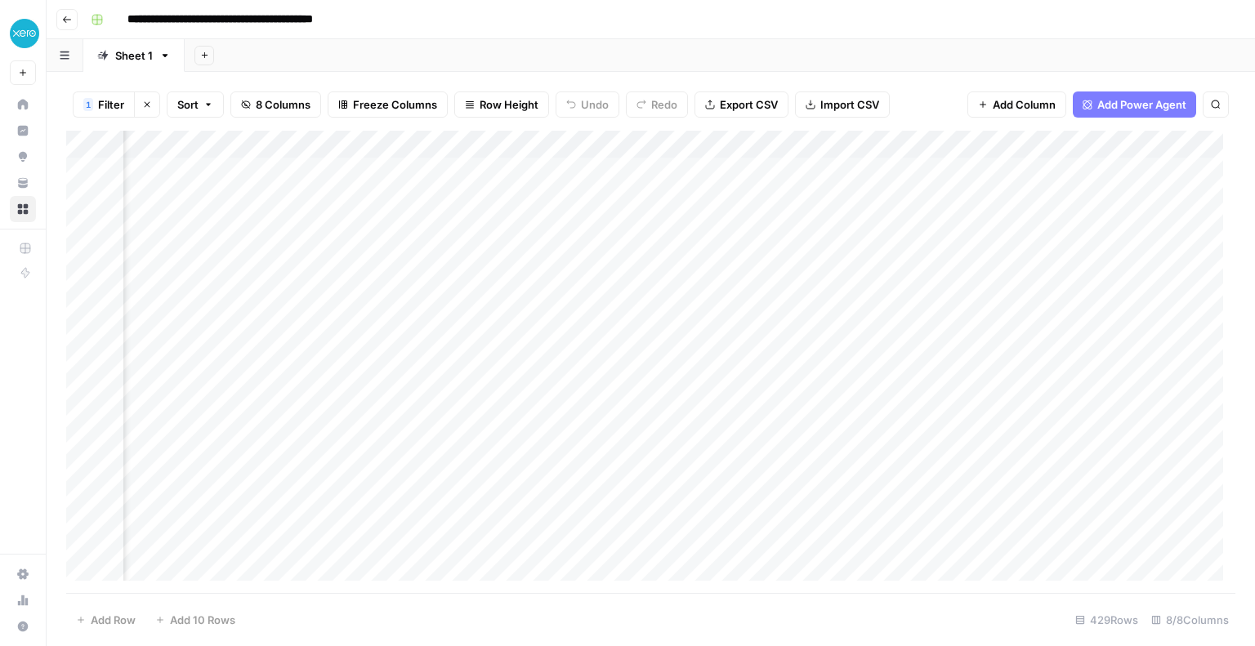
scroll to position [0, 522]
click at [999, 162] on div "Add Column" at bounding box center [650, 362] width 1169 height 463
click at [961, 140] on div "Add Column" at bounding box center [650, 362] width 1169 height 463
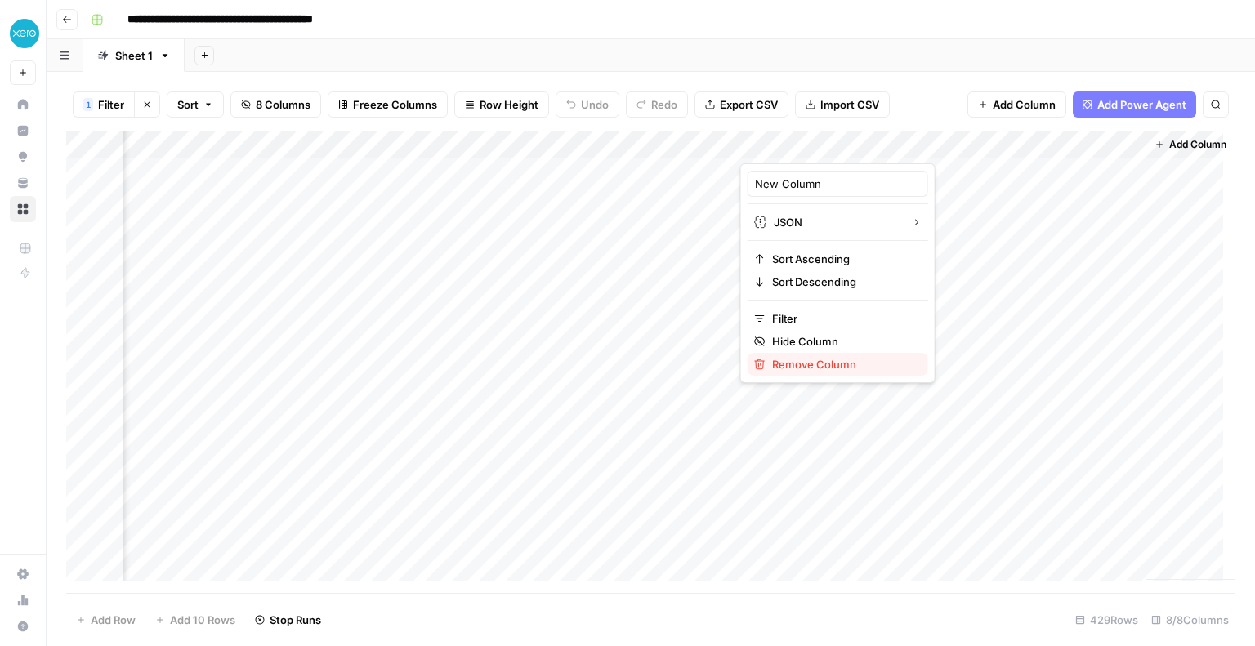
click at [782, 362] on span "Remove Column" at bounding box center [843, 364] width 143 height 16
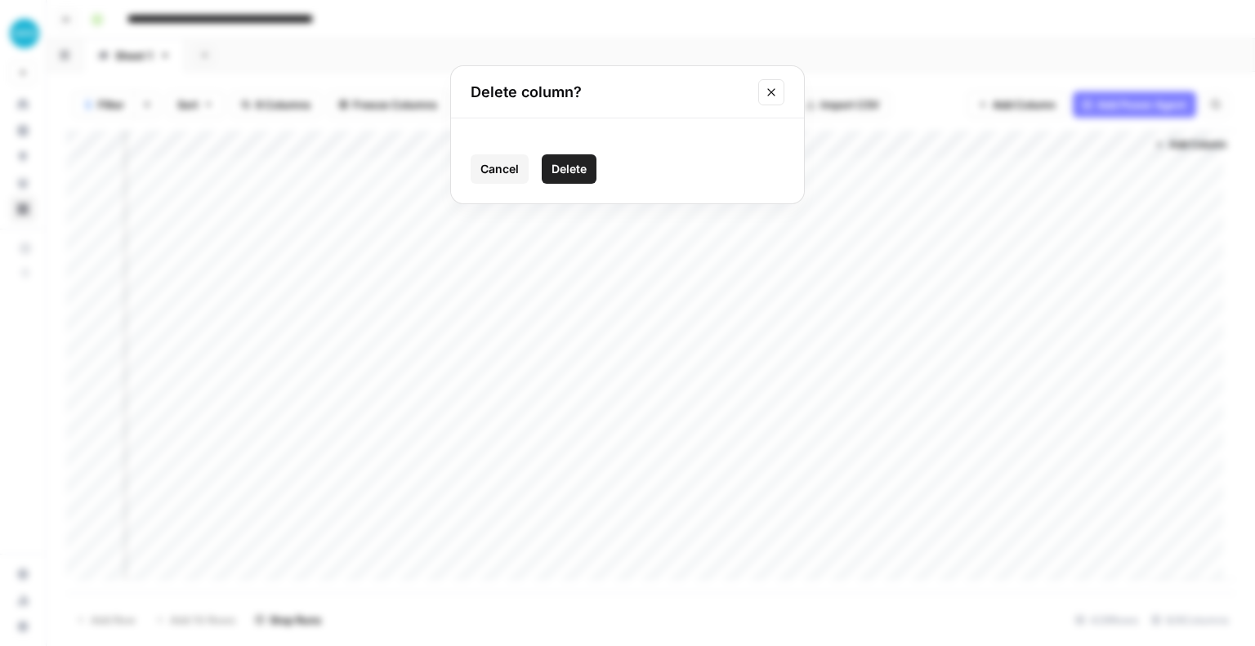
click at [569, 168] on span "Delete" at bounding box center [569, 169] width 35 height 16
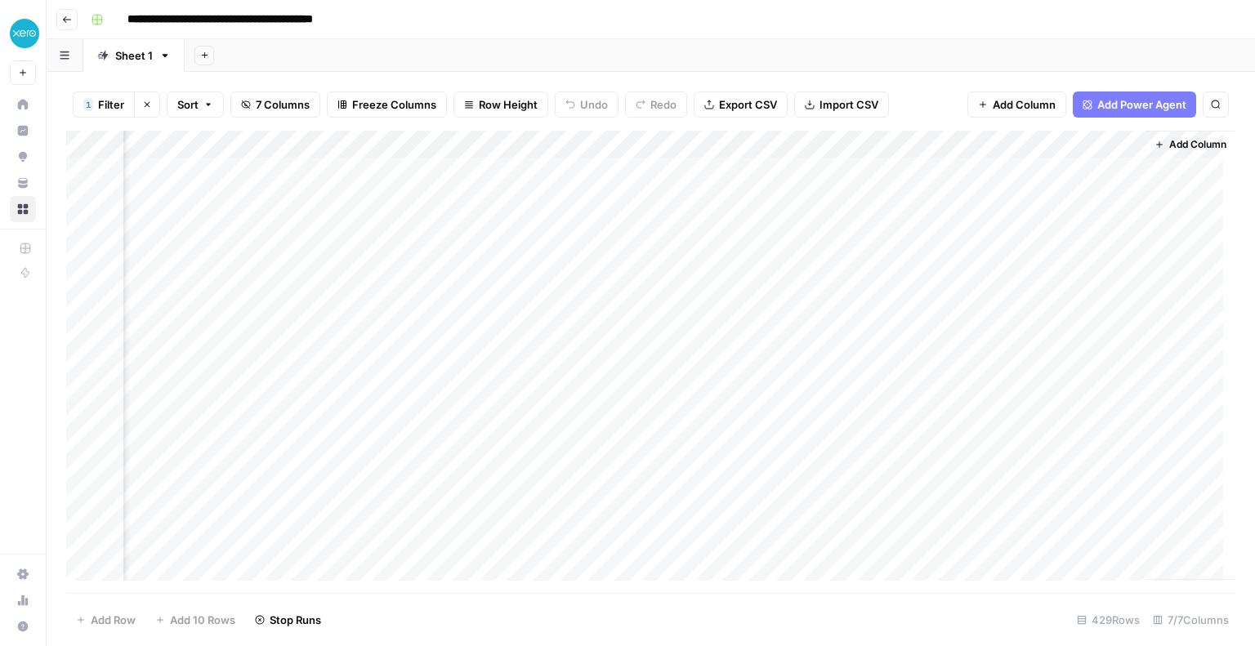
scroll to position [0, 287]
click at [1042, 168] on div "Add Column" at bounding box center [650, 362] width 1169 height 463
click at [1030, 169] on div "Add Column" at bounding box center [650, 362] width 1169 height 463
click at [976, 280] on div "Add Column" at bounding box center [650, 362] width 1169 height 463
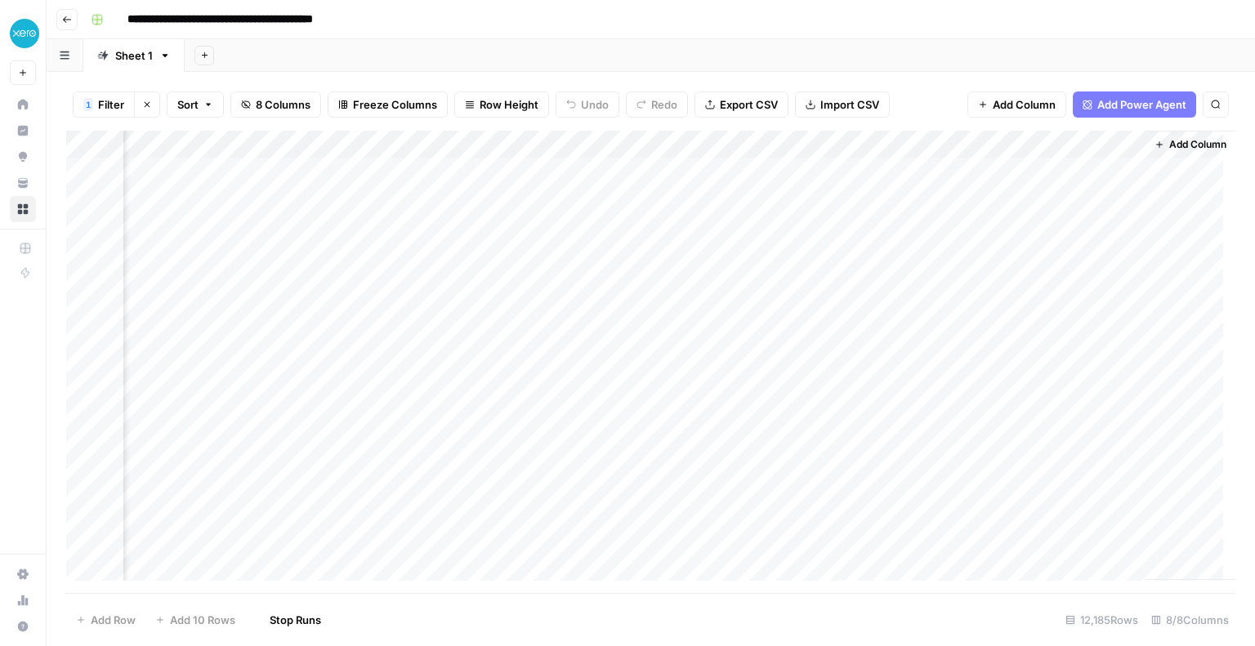
click at [1032, 169] on div "Add Column" at bounding box center [650, 362] width 1169 height 463
click at [1007, 169] on div "Add Column" at bounding box center [650, 362] width 1169 height 463
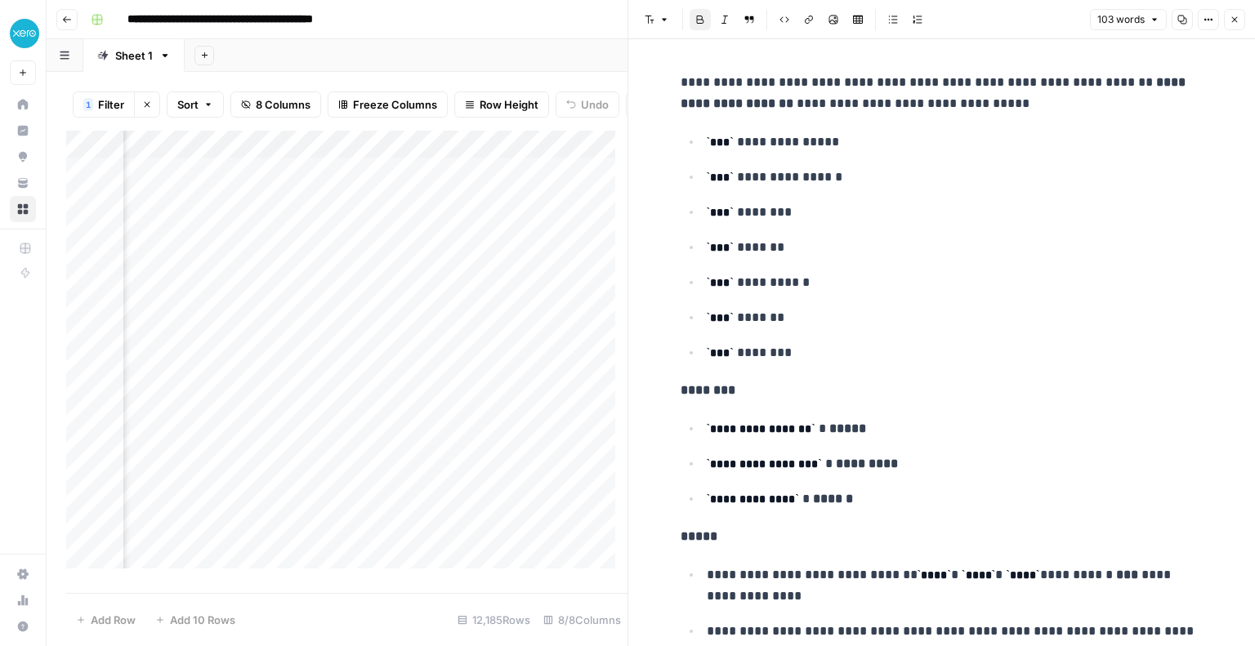
click at [1242, 15] on button "Close" at bounding box center [1234, 19] width 21 height 21
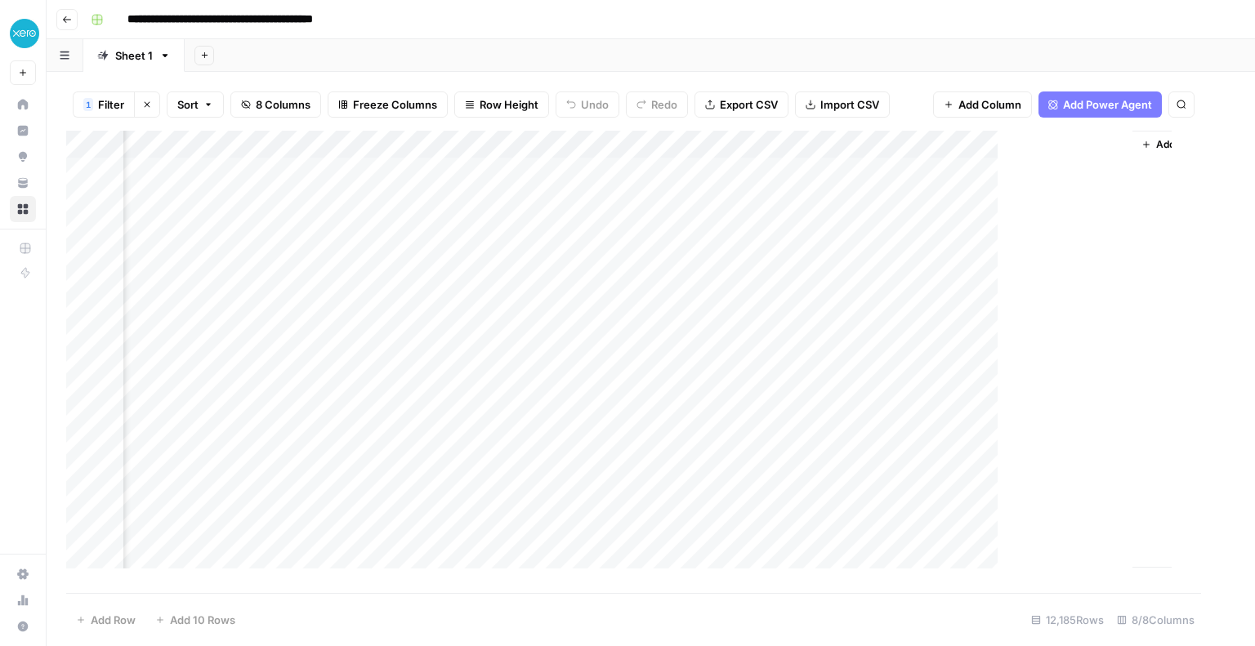
scroll to position [0, 414]
click at [974, 141] on div "Add Column" at bounding box center [650, 362] width 1169 height 463
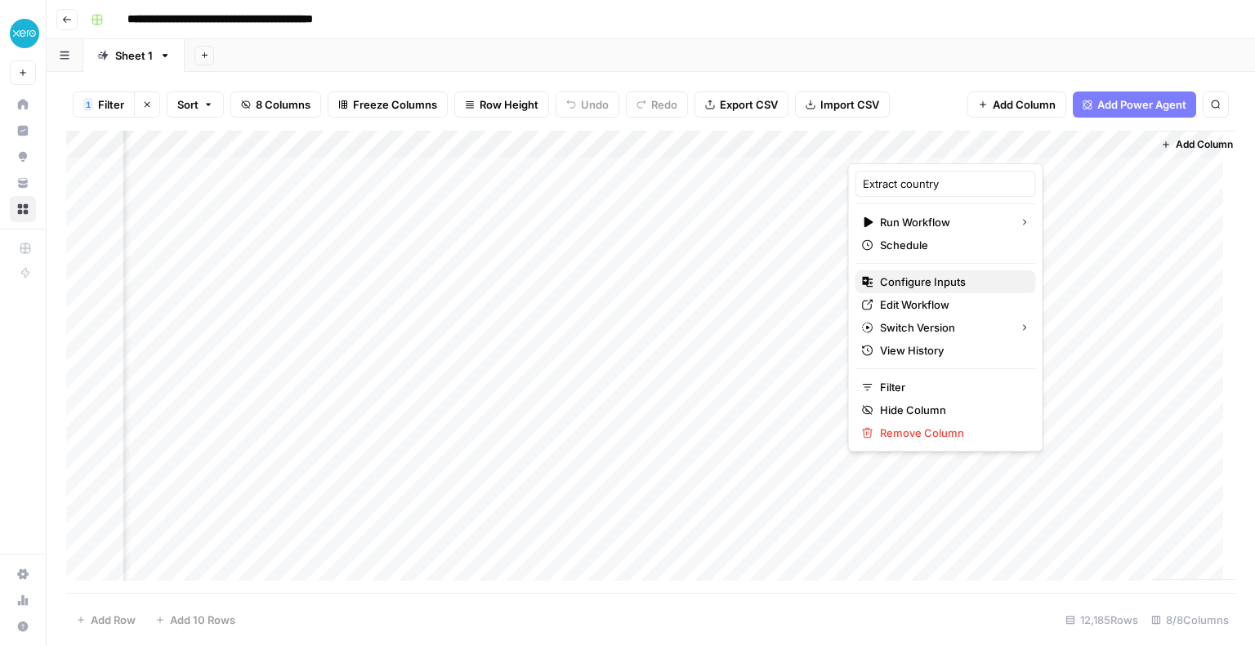
click at [938, 274] on span "Configure Inputs" at bounding box center [951, 282] width 143 height 16
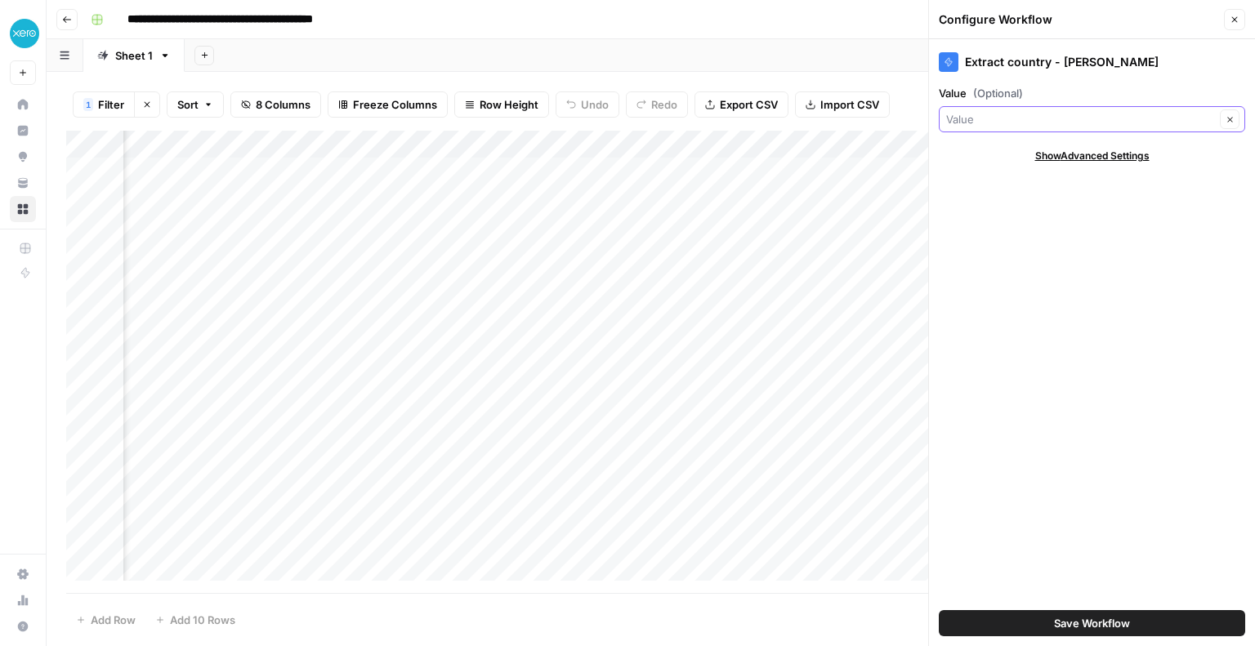
click at [963, 123] on input "Value (Optional)" at bounding box center [1080, 119] width 269 height 16
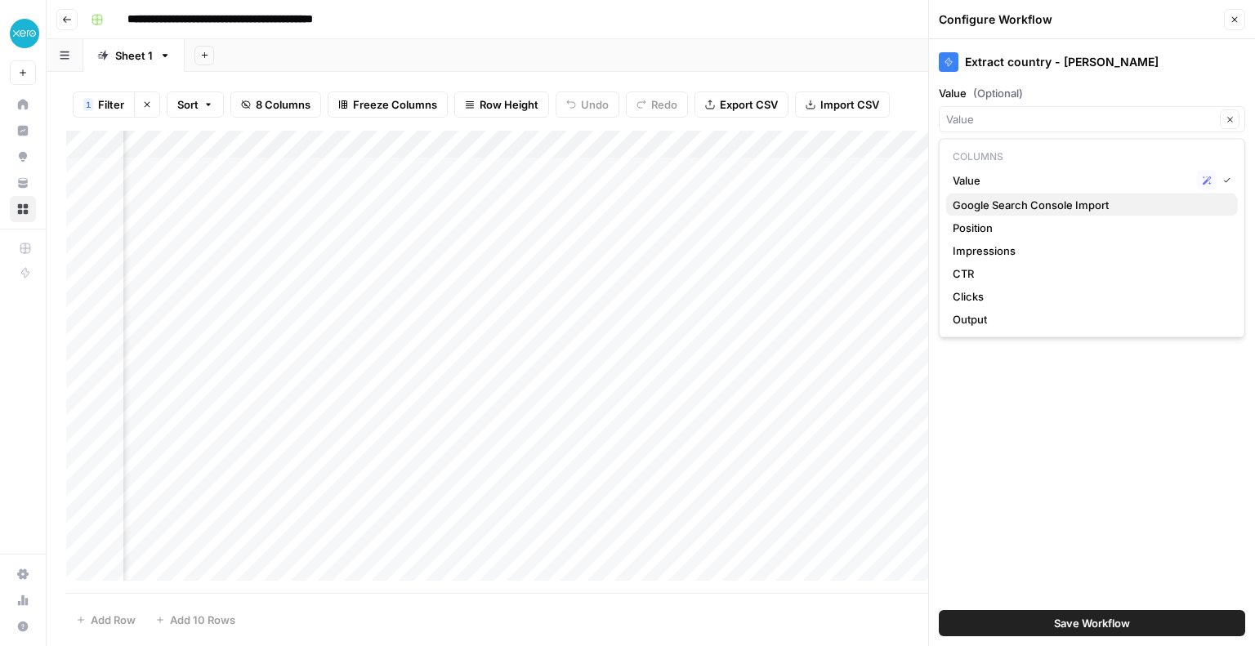
click at [971, 199] on span "Google Search Console Import" at bounding box center [1089, 205] width 272 height 16
type input "Google Search Console Import"
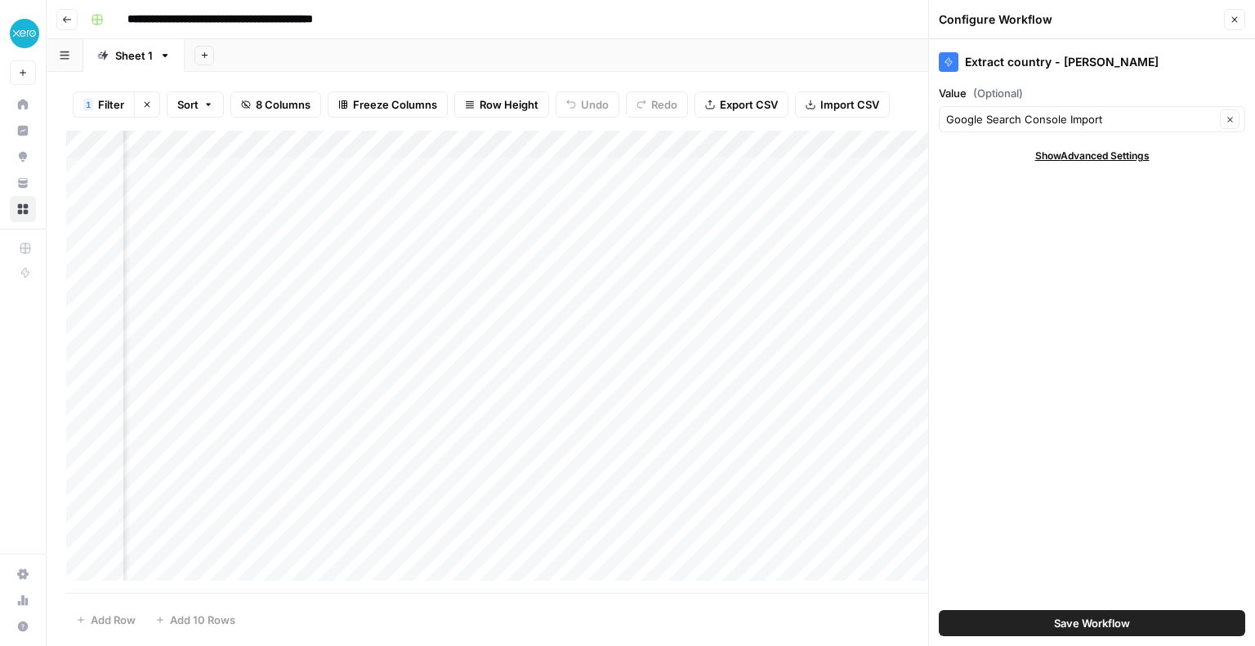
click at [1051, 627] on button "Save Workflow" at bounding box center [1092, 623] width 306 height 26
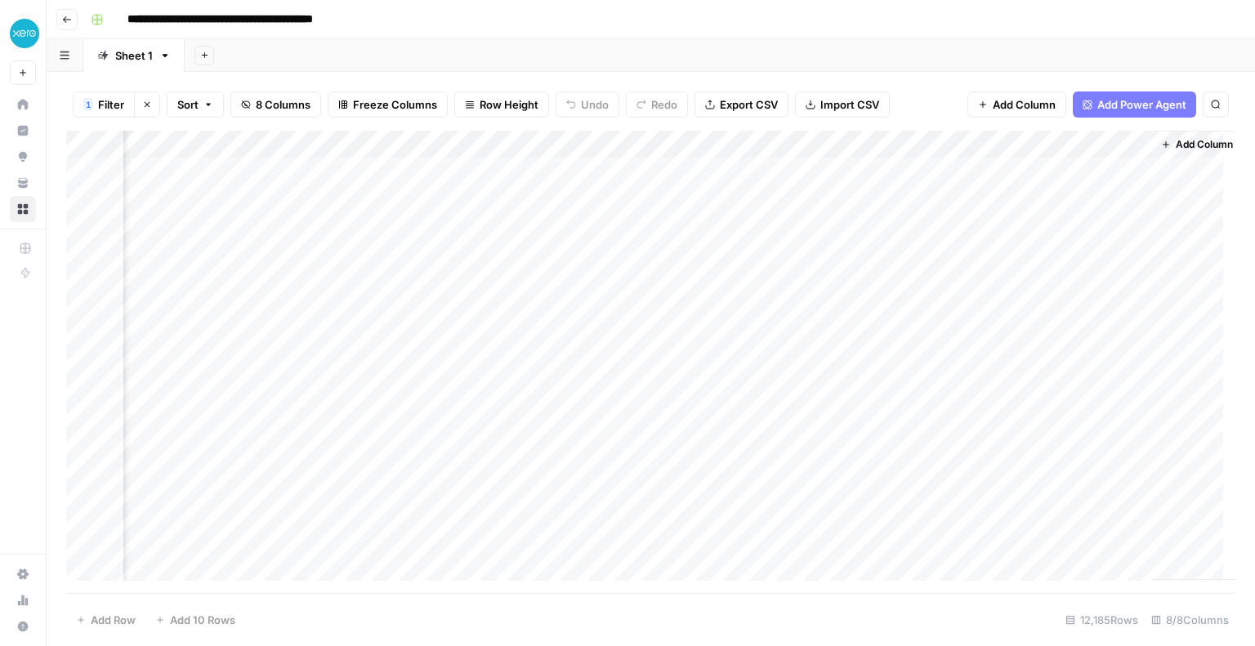
click at [905, 169] on div "Add Column" at bounding box center [650, 362] width 1169 height 463
click at [930, 195] on div "Add Column" at bounding box center [650, 362] width 1169 height 463
click at [973, 143] on div "Add Column" at bounding box center [650, 362] width 1169 height 463
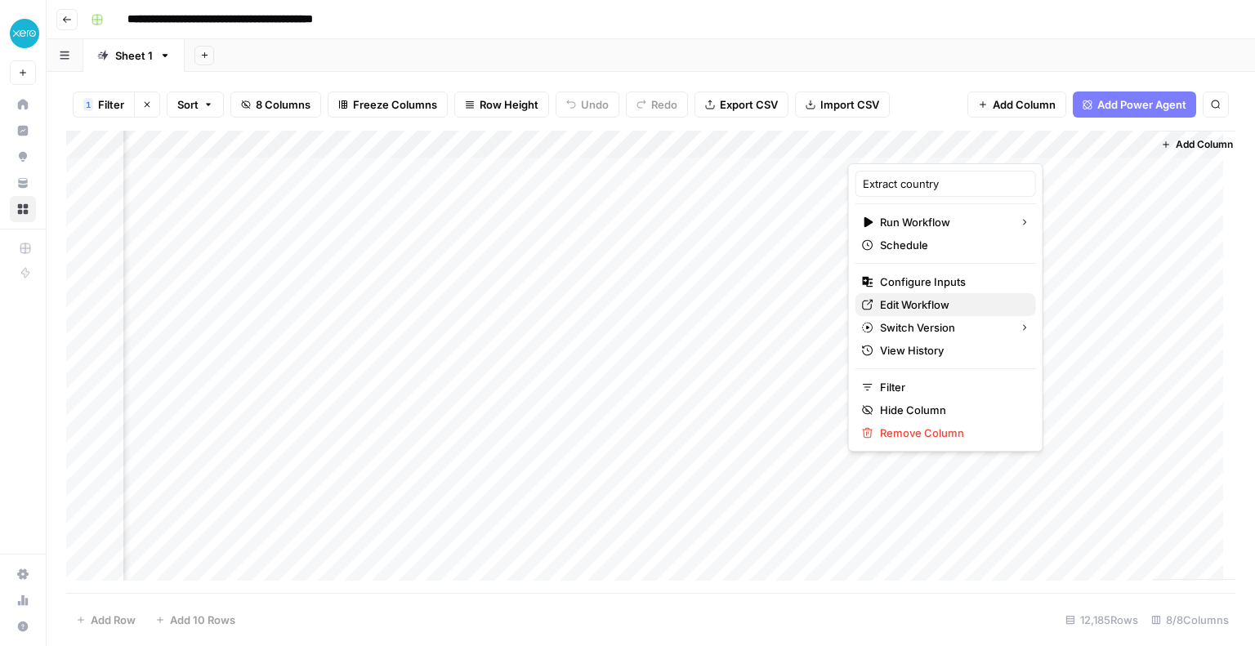
click at [902, 307] on span "Edit Workflow" at bounding box center [951, 305] width 143 height 16
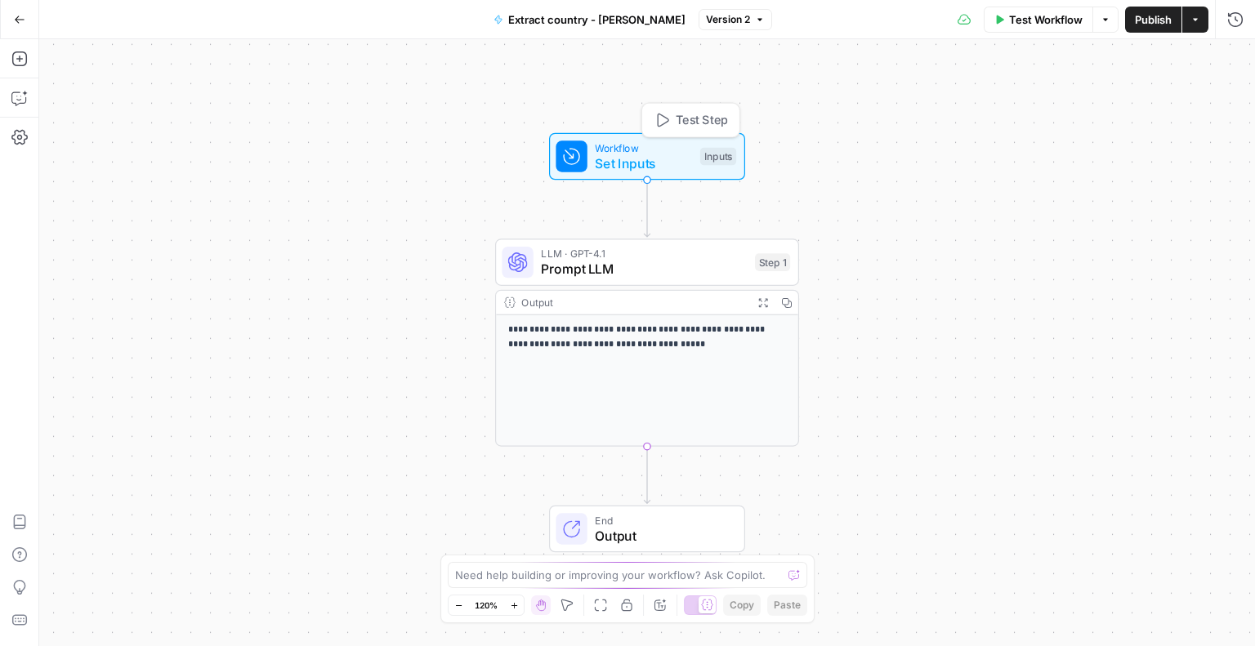
click at [653, 148] on span "Workflow" at bounding box center [643, 148] width 97 height 16
click at [990, 135] on input "Value (Optional)" at bounding box center [1101, 131] width 261 height 16
click at [1169, 102] on span "edit field" at bounding box center [1181, 101] width 36 height 13
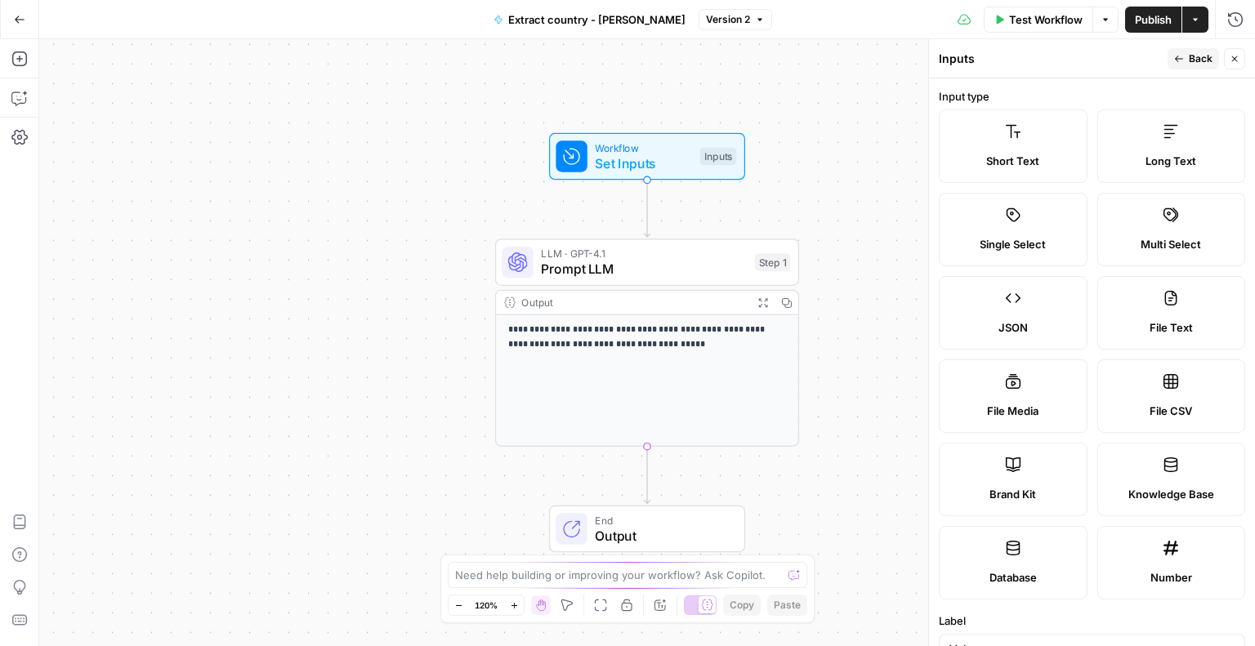
click at [954, 90] on label "Input type" at bounding box center [1092, 96] width 306 height 16
click at [1193, 60] on span "Back" at bounding box center [1201, 58] width 24 height 15
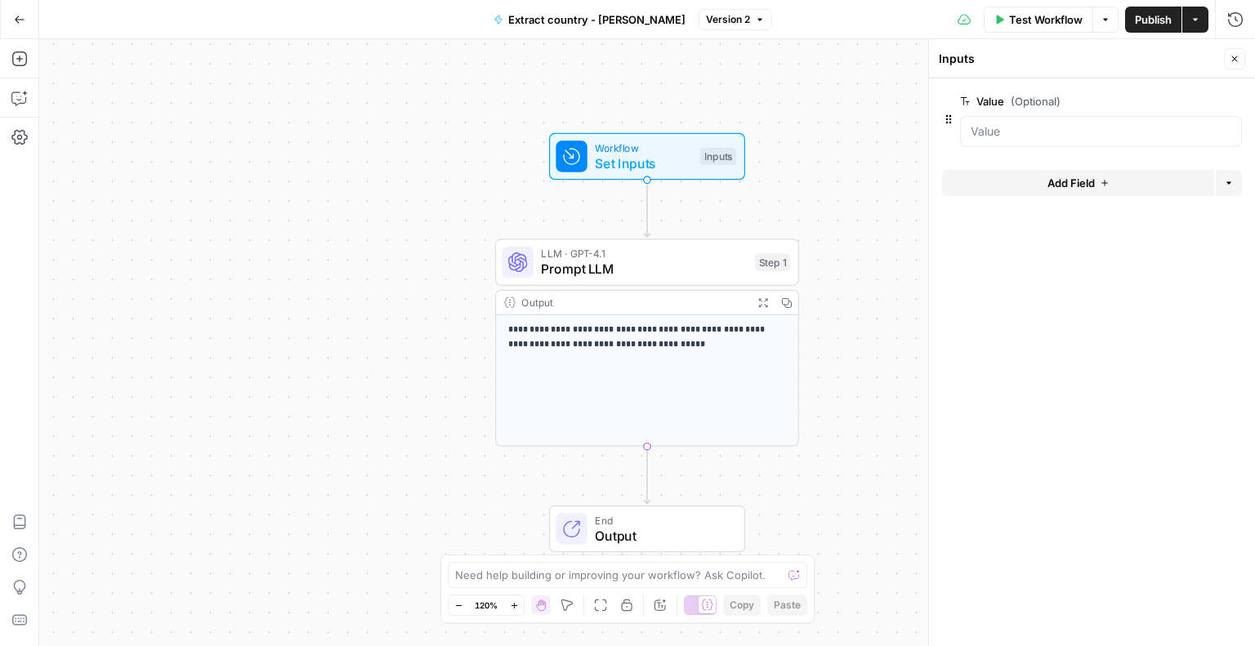
click at [1098, 187] on button "Add Field" at bounding box center [1078, 183] width 272 height 26
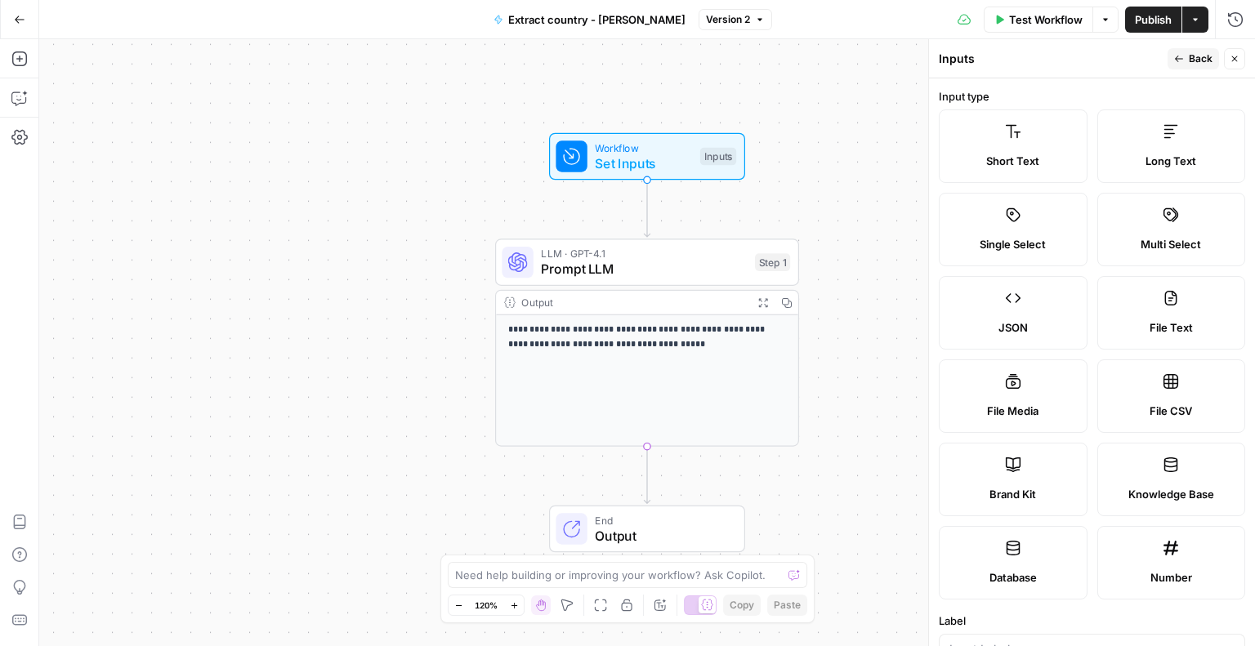
click at [985, 74] on header "Inputs Back Close" at bounding box center [1092, 58] width 326 height 39
click at [621, 324] on p "**********" at bounding box center [647, 338] width 279 height 29
click at [621, 351] on div "**********" at bounding box center [647, 380] width 302 height 131
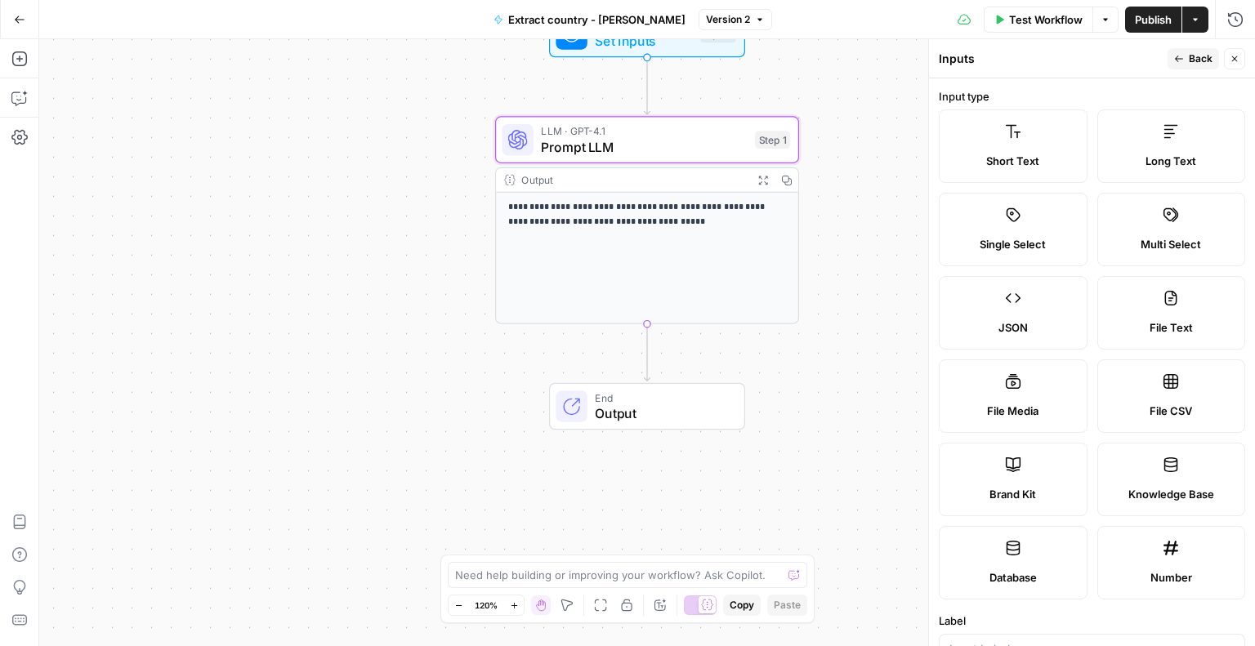
click at [610, 401] on span "End" at bounding box center [661, 398] width 133 height 16
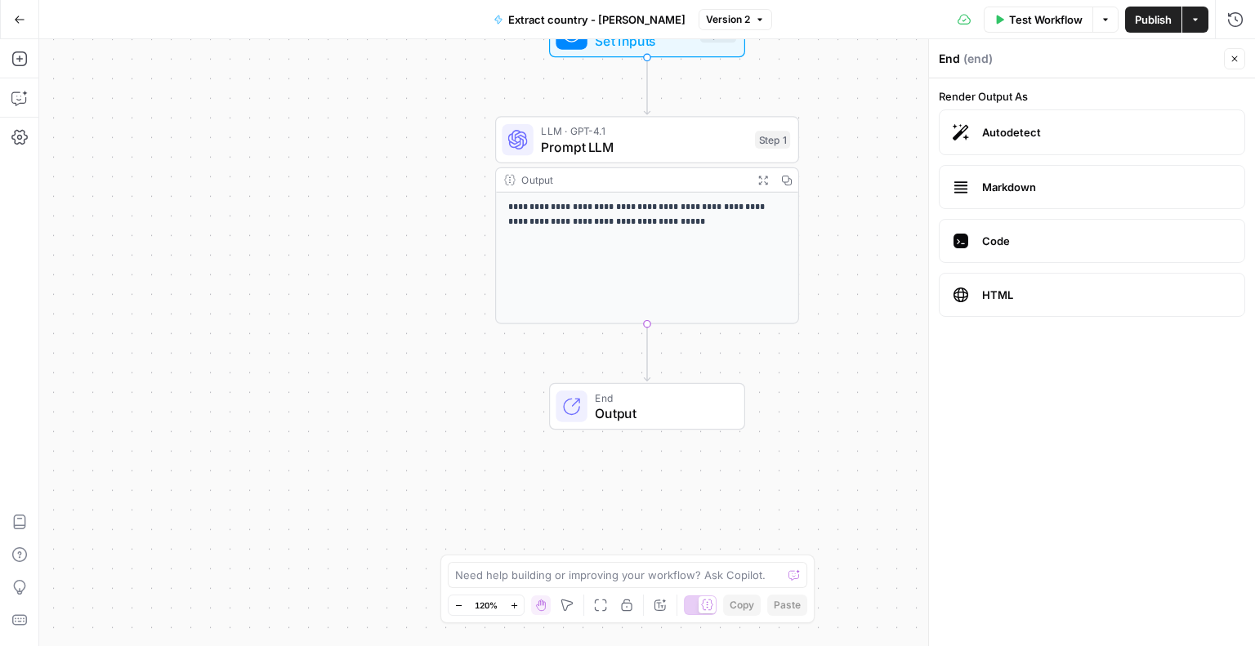
click at [1012, 185] on span "Markdown" at bounding box center [1106, 187] width 249 height 16
click at [999, 254] on label "Code" at bounding box center [1092, 241] width 306 height 44
click at [713, 270] on div "**********" at bounding box center [647, 258] width 302 height 131
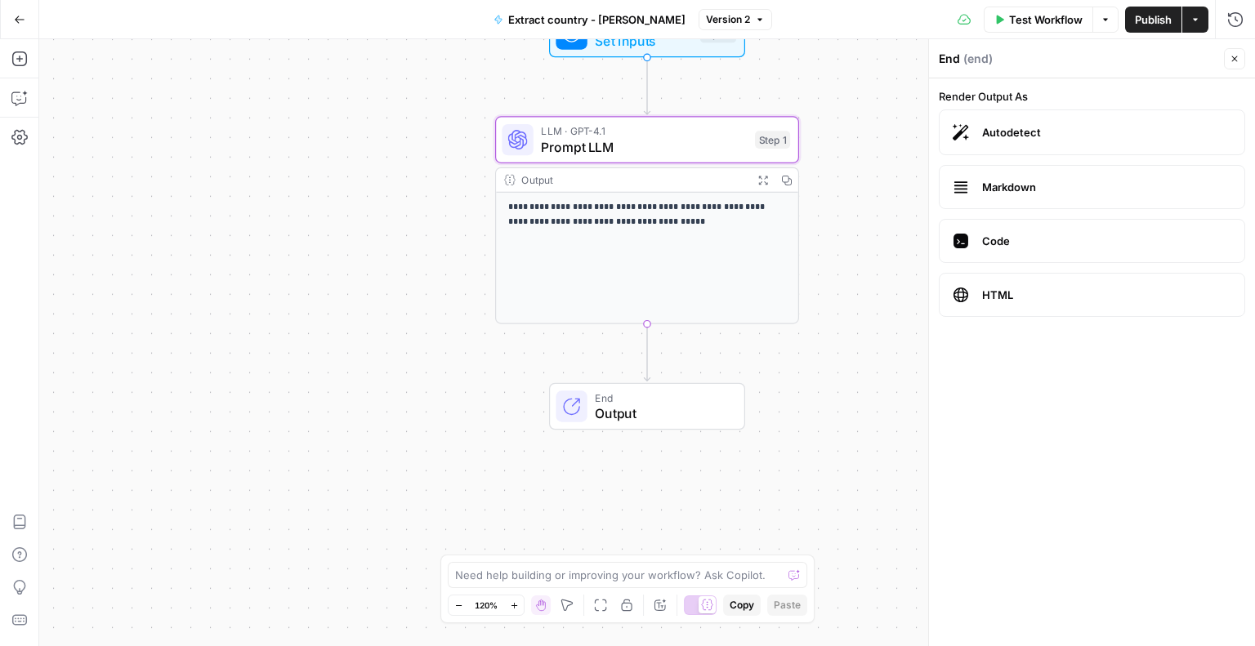
click at [974, 245] on label "Code" at bounding box center [1092, 241] width 306 height 44
click at [1005, 110] on label "Autodetect" at bounding box center [1092, 133] width 306 height 46
click at [988, 60] on span "( end )" at bounding box center [977, 59] width 29 height 16
click at [622, 214] on p "**********" at bounding box center [647, 215] width 279 height 29
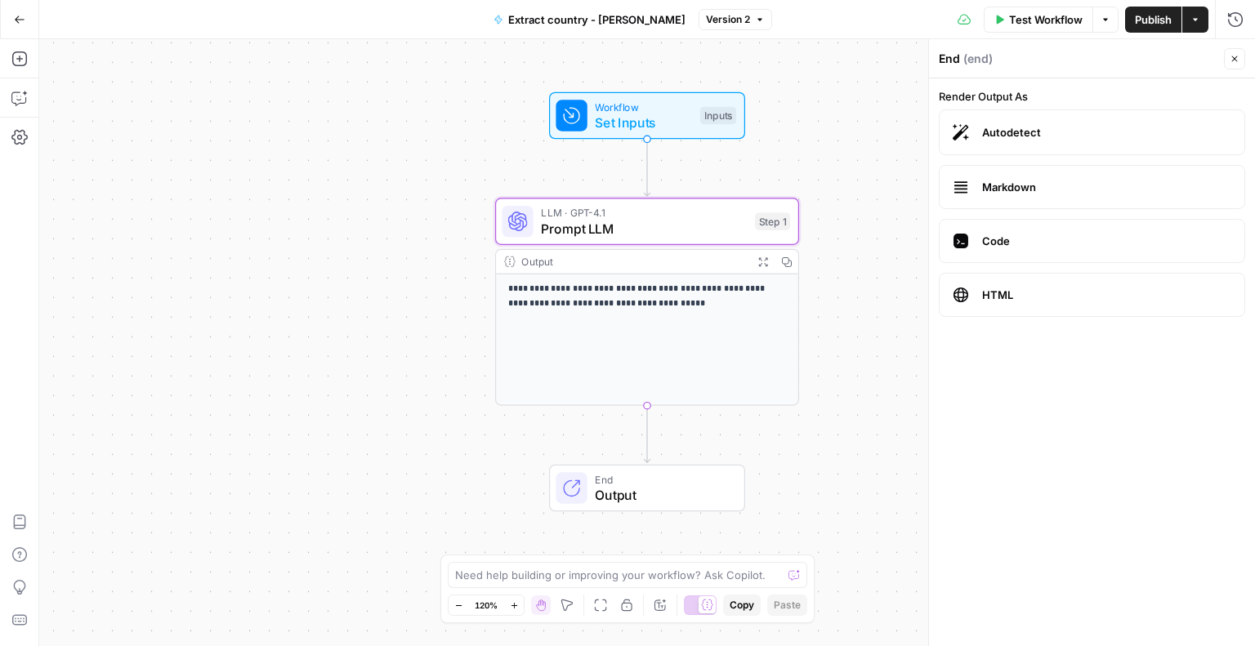
click at [606, 290] on p "**********" at bounding box center [647, 297] width 279 height 29
click at [615, 106] on span "Workflow" at bounding box center [643, 107] width 97 height 16
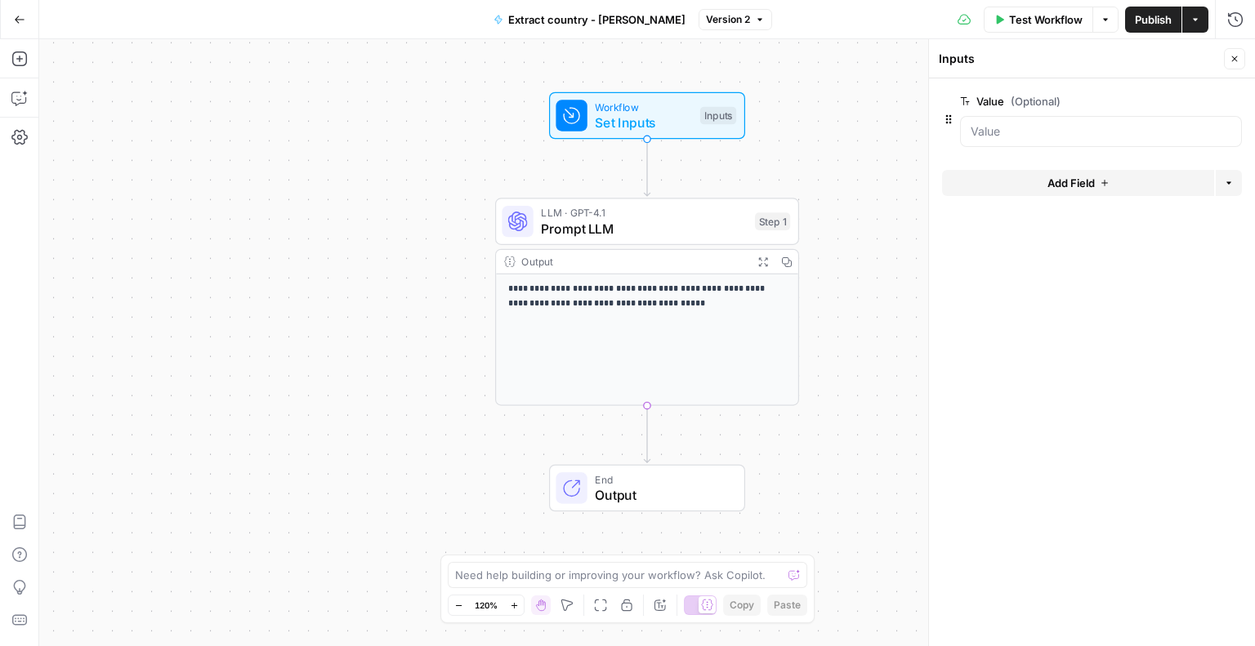
click at [242, 210] on div "**********" at bounding box center [647, 342] width 1216 height 607
click at [17, 20] on icon "button" at bounding box center [19, 19] width 11 height 11
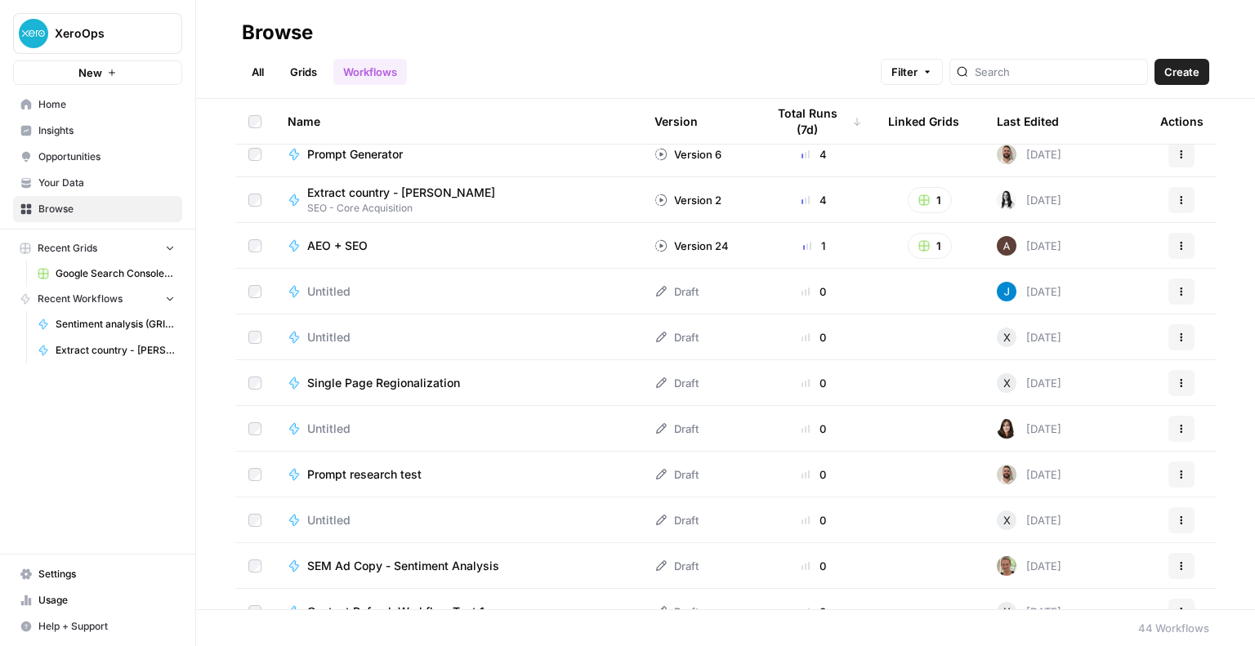
scroll to position [245, 0]
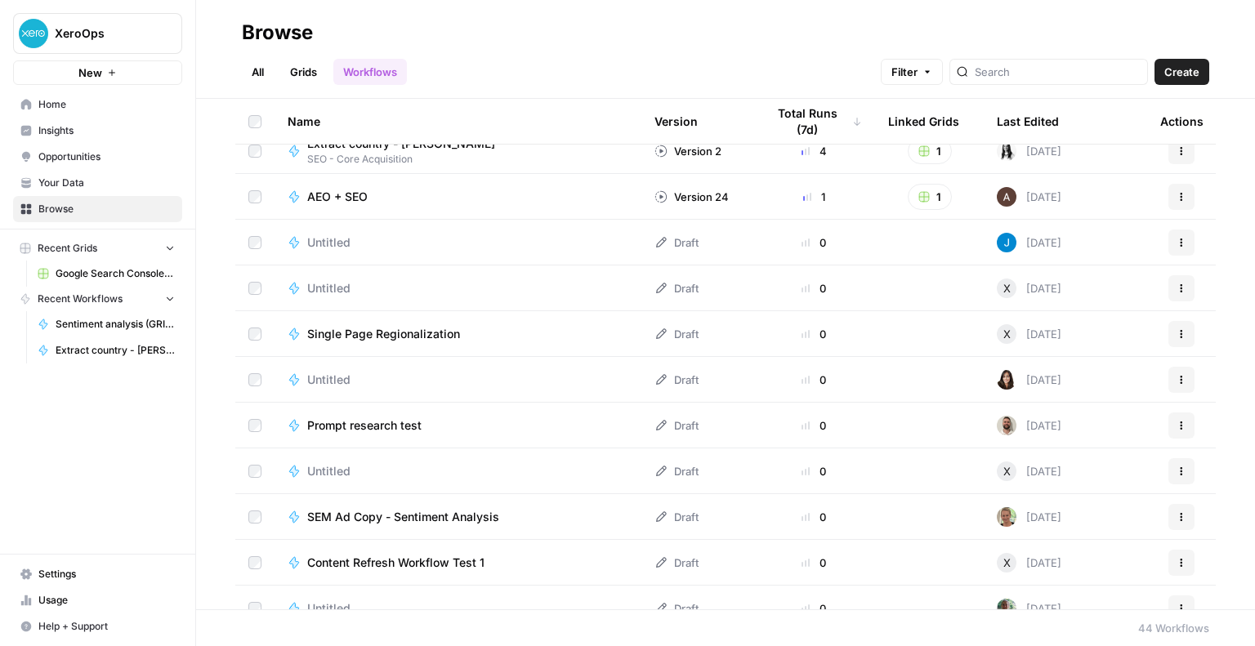
click at [412, 337] on span "Single Page Regionalization" at bounding box center [383, 334] width 153 height 16
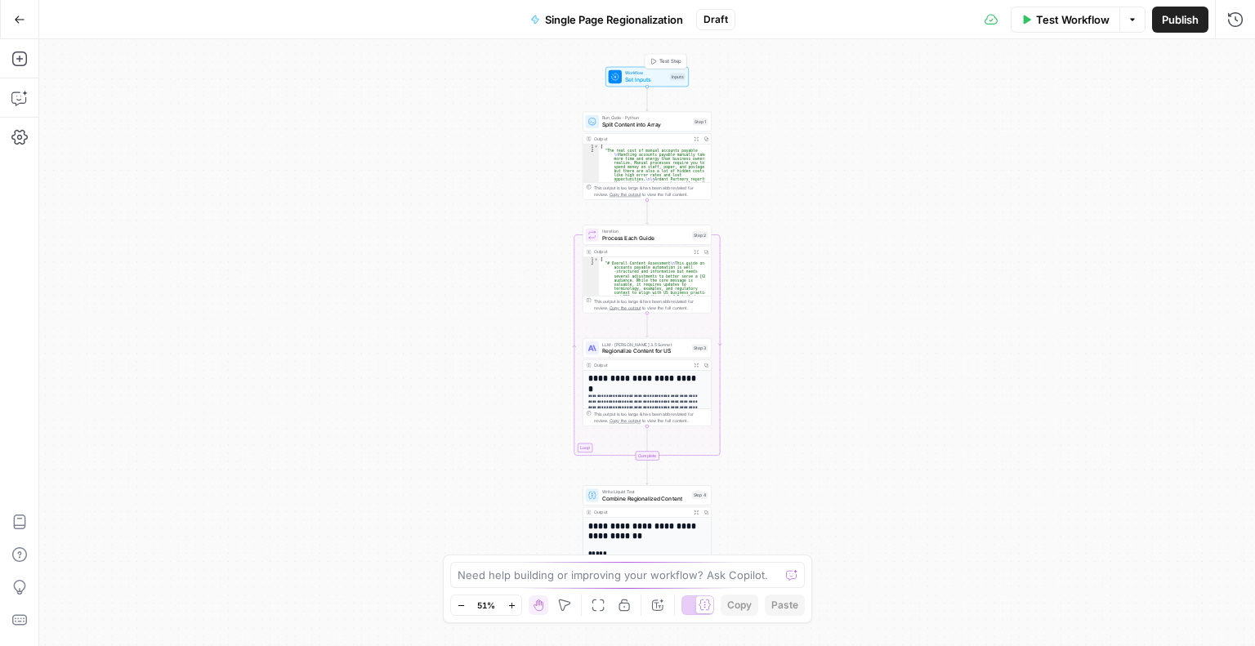
click at [641, 84] on div "Workflow Set Inputs Inputs Test Step" at bounding box center [647, 77] width 83 height 20
click at [14, 15] on icon "button" at bounding box center [19, 19] width 11 height 11
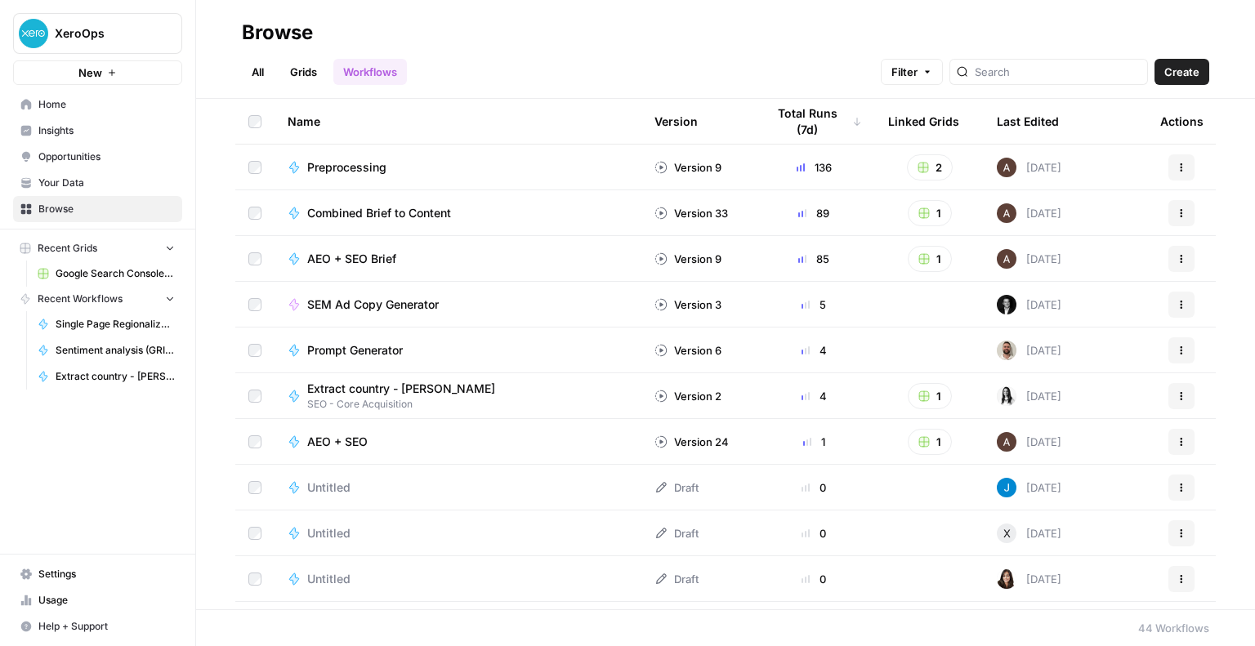
click at [322, 446] on span "AEO + SEO" at bounding box center [337, 442] width 60 height 16
click at [342, 349] on span "Prompt Generator" at bounding box center [355, 350] width 96 height 16
click at [320, 293] on td "SEM Ad Copy Generator" at bounding box center [458, 304] width 367 height 45
click at [320, 300] on span "SEM Ad Copy Generator" at bounding box center [373, 305] width 132 height 16
click at [339, 441] on span "AEO + SEO" at bounding box center [337, 442] width 60 height 16
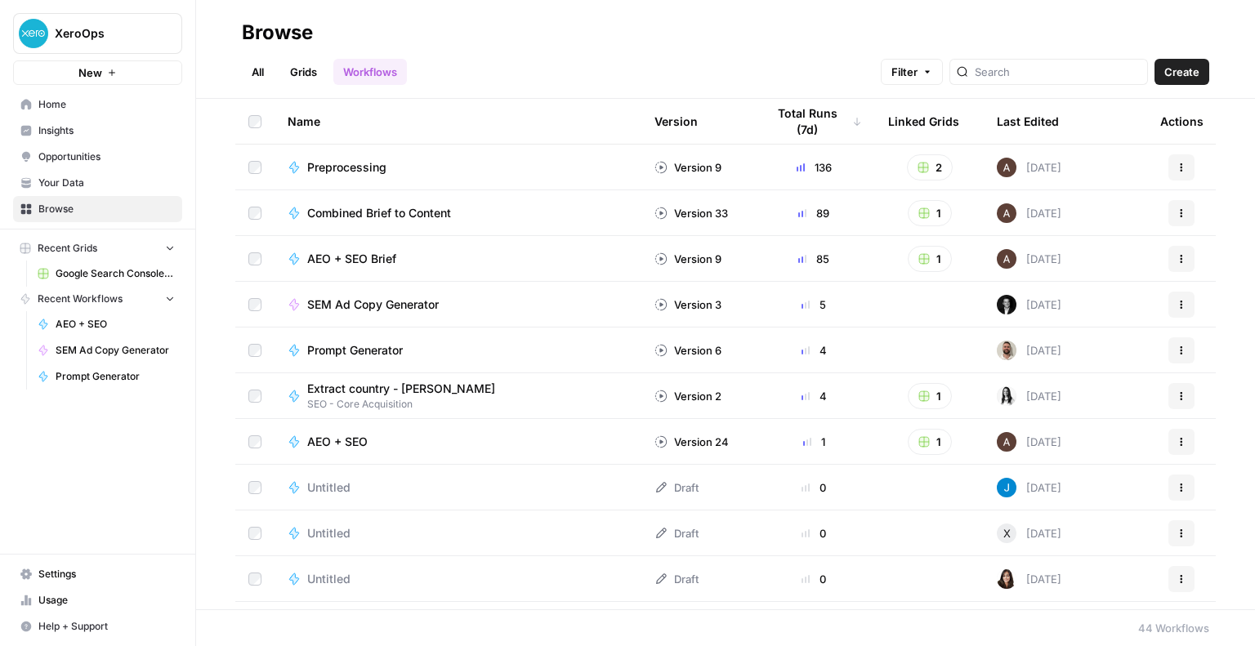
click at [356, 400] on span "SEO - Core Acquisition" at bounding box center [407, 404] width 201 height 15
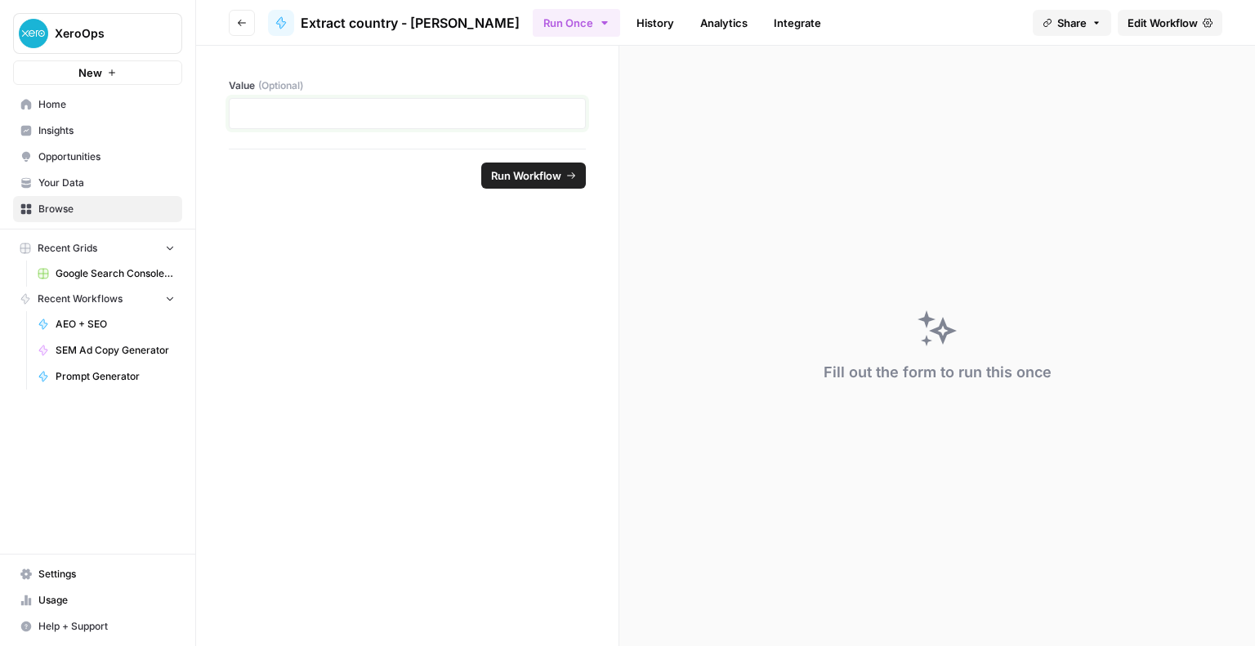
click at [324, 120] on p at bounding box center [407, 113] width 336 height 16
click at [627, 20] on link "History" at bounding box center [655, 23] width 57 height 26
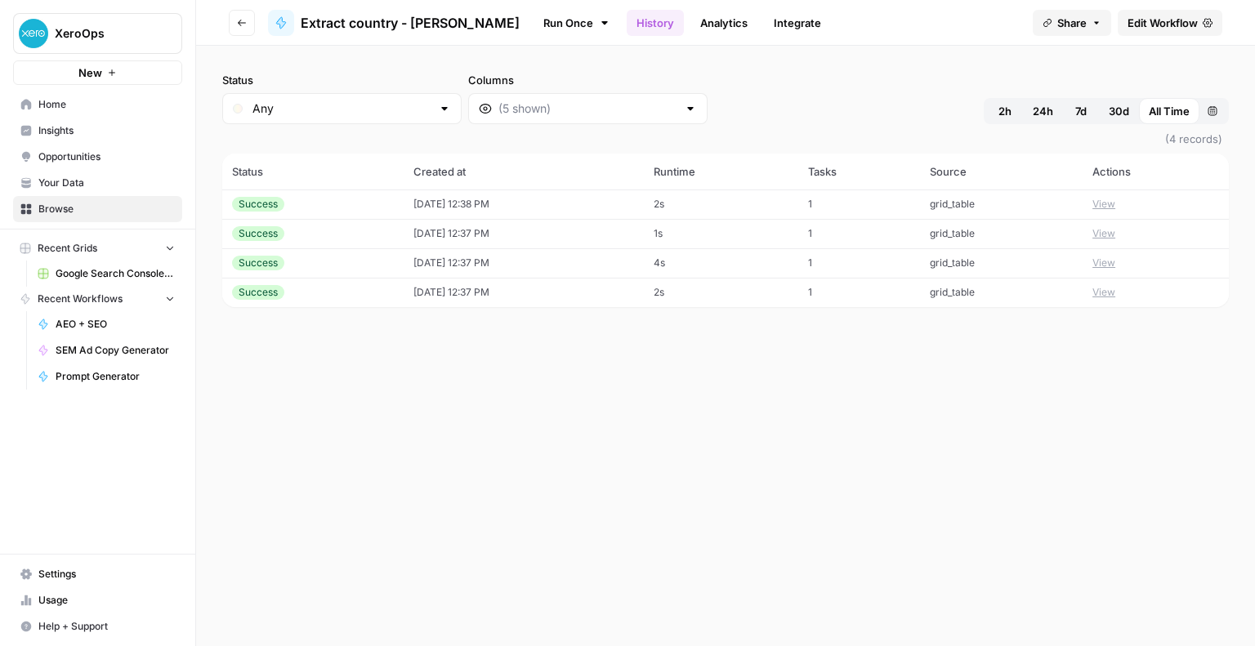
click at [691, 16] on link "Analytics" at bounding box center [724, 23] width 67 height 26
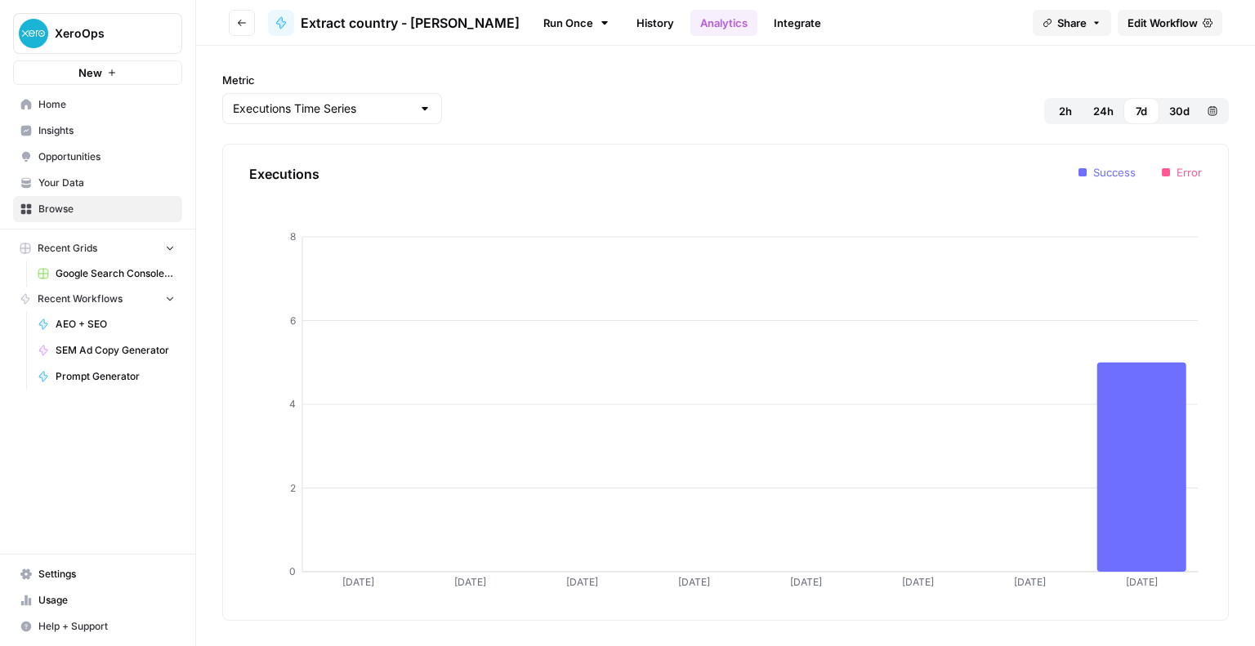
click at [764, 19] on link "Integrate" at bounding box center [797, 23] width 67 height 26
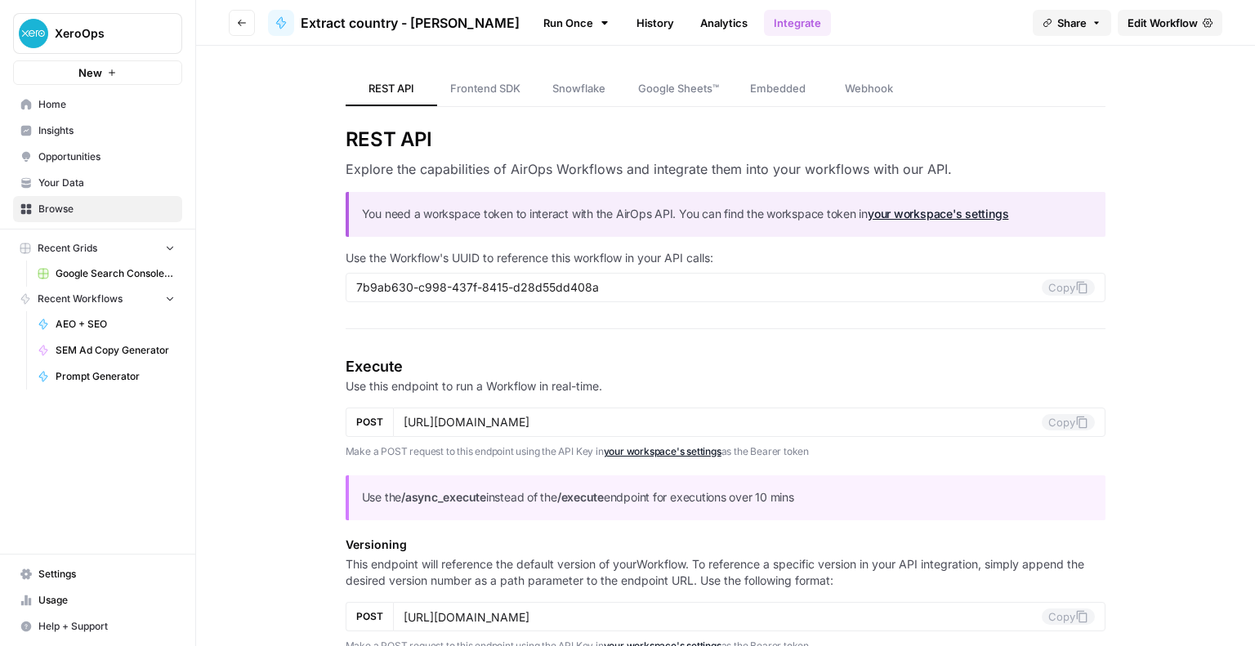
click at [533, 25] on link "Run Once" at bounding box center [576, 23] width 87 height 28
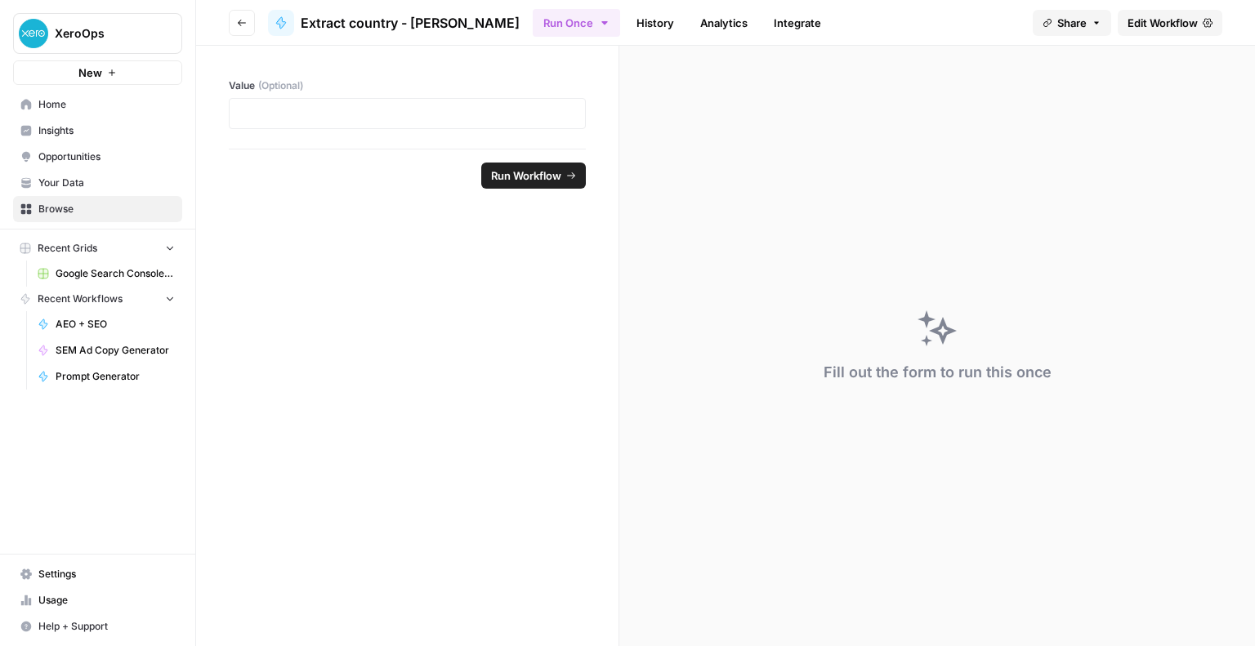
click at [349, 136] on div "Value (Optional)" at bounding box center [407, 97] width 422 height 103
click at [342, 104] on div at bounding box center [407, 113] width 357 height 31
drag, startPoint x: 458, startPoint y: 266, endPoint x: 214, endPoint y: 2, distance: 358.5
click at [456, 258] on form "Value (Optional) Run Workflow" at bounding box center [407, 346] width 423 height 601
click at [239, 29] on button "Go back" at bounding box center [242, 23] width 26 height 26
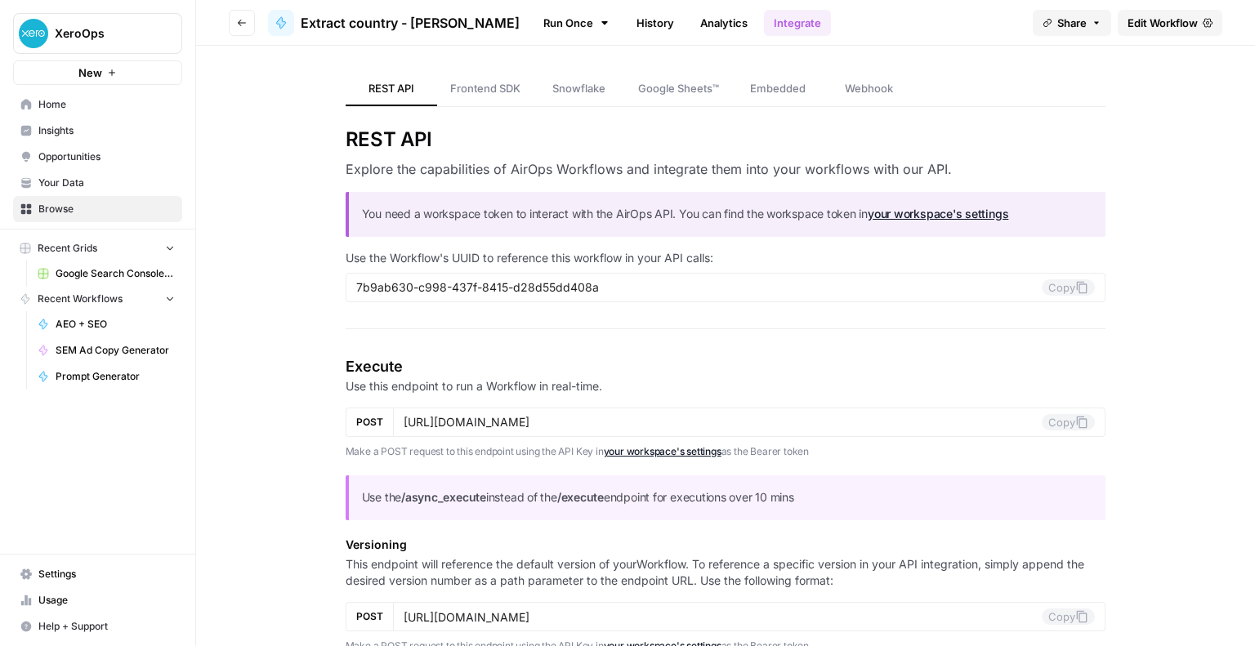
click at [239, 29] on button "Go back" at bounding box center [242, 23] width 26 height 26
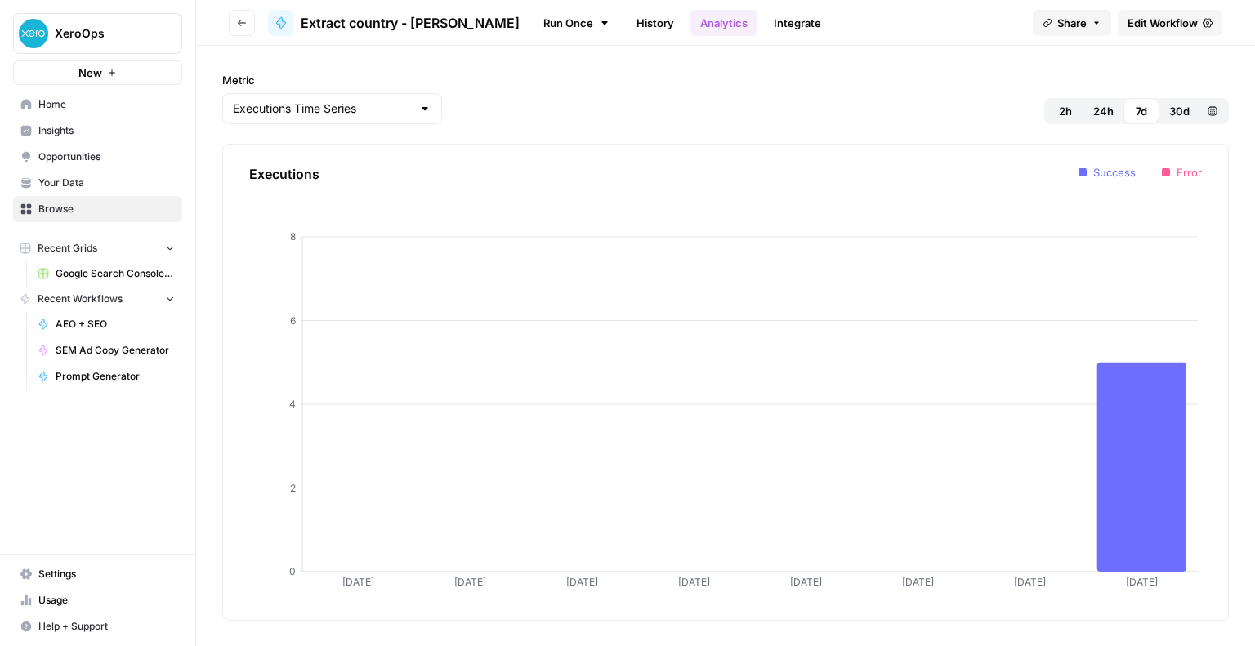
click at [239, 29] on button "Go back" at bounding box center [242, 23] width 26 height 26
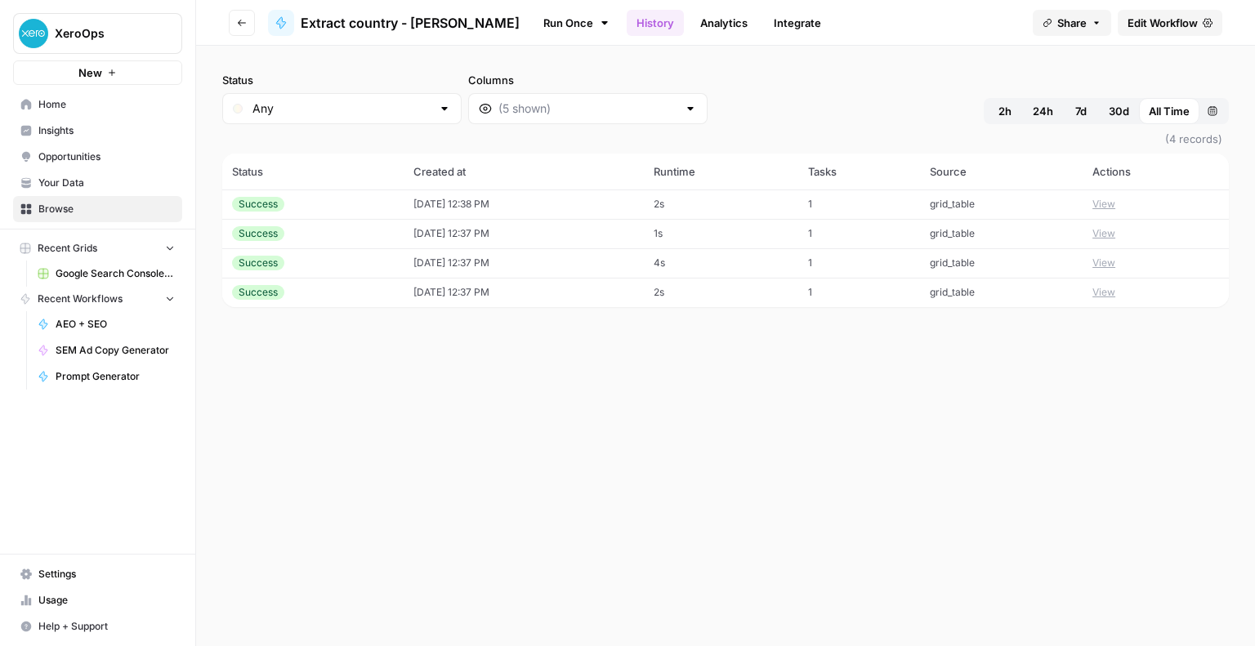
click at [239, 29] on button "Go back" at bounding box center [242, 23] width 26 height 26
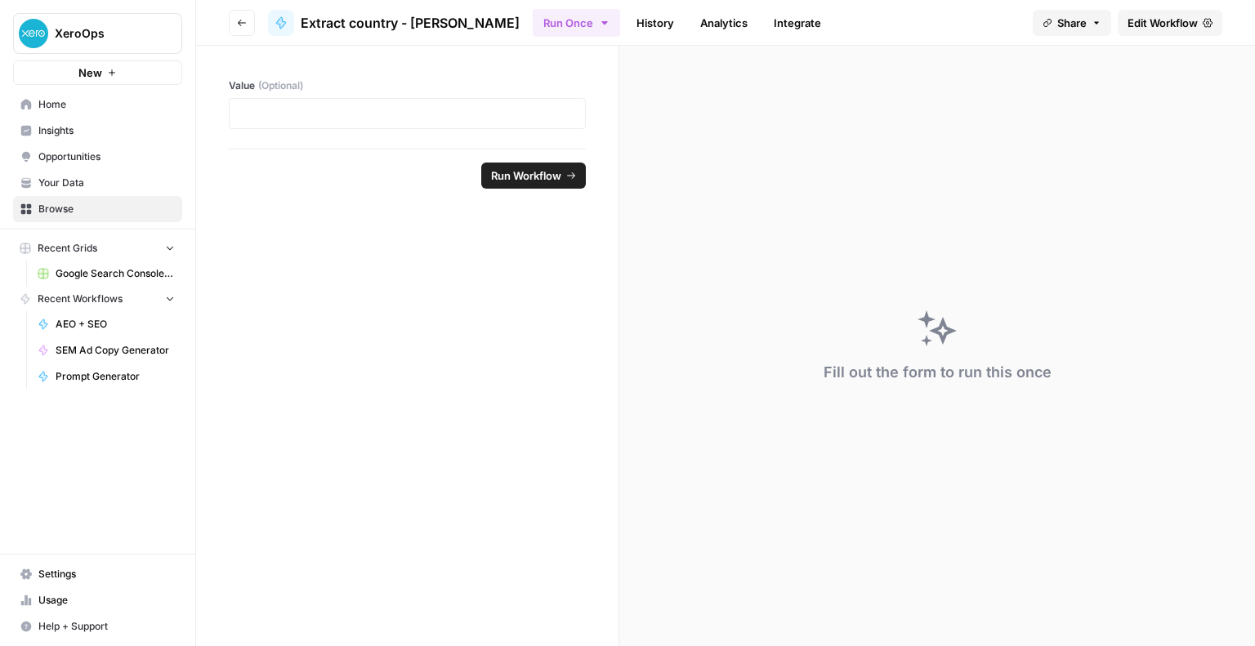
click at [239, 29] on button "Go back" at bounding box center [242, 23] width 26 height 26
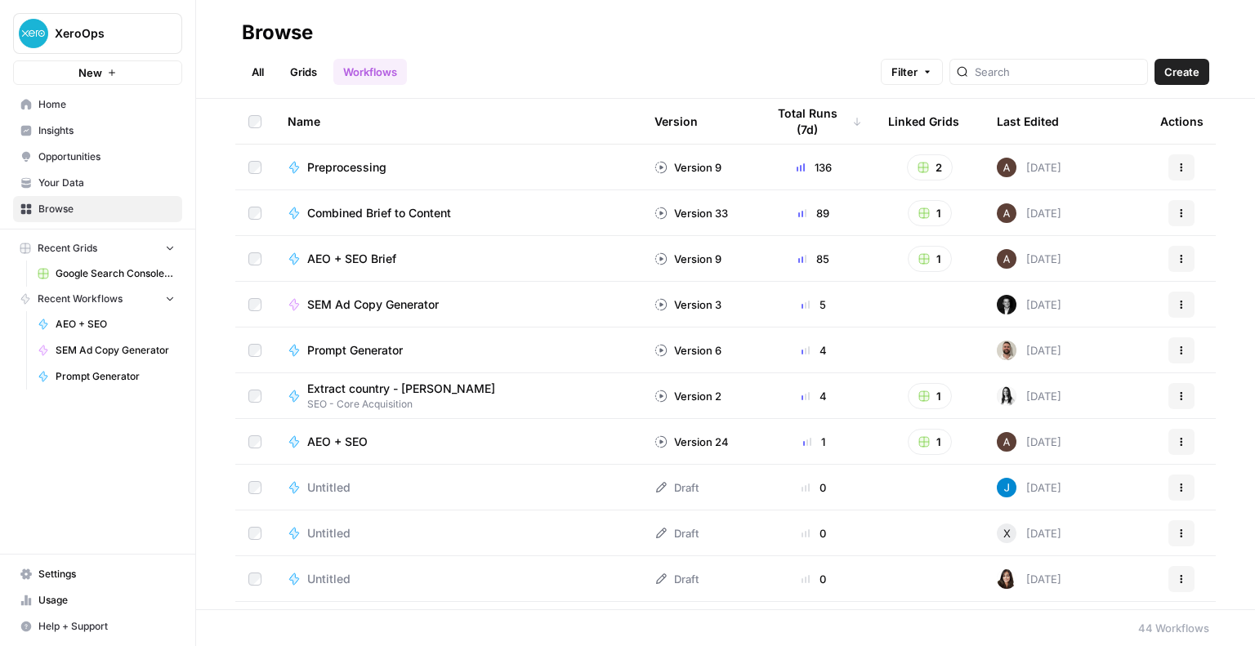
click at [81, 588] on link "Settings" at bounding box center [97, 574] width 169 height 26
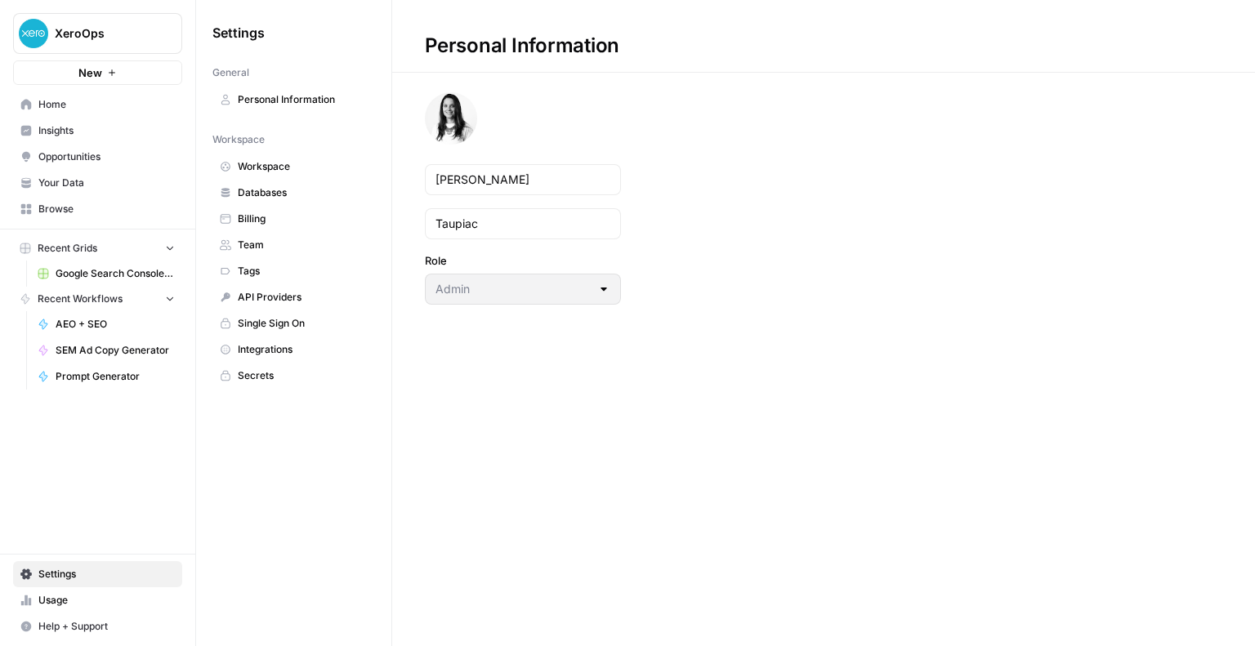
click at [284, 212] on span "Billing" at bounding box center [303, 219] width 130 height 15
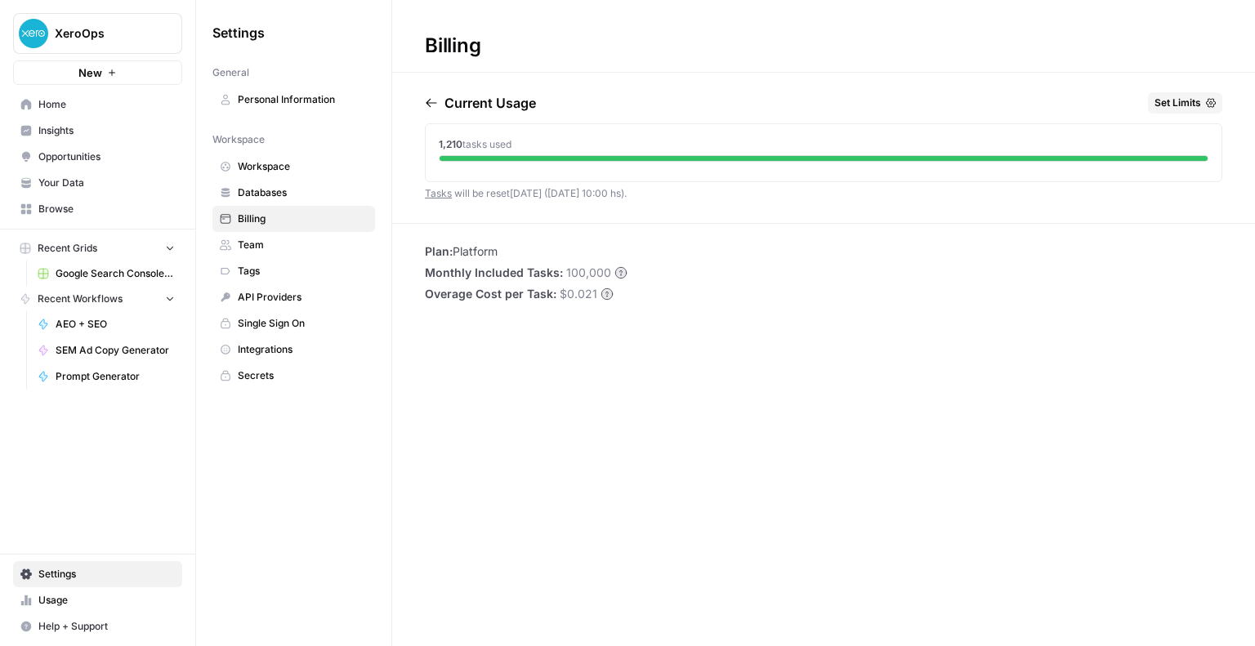
click at [324, 247] on span "Team" at bounding box center [303, 245] width 130 height 15
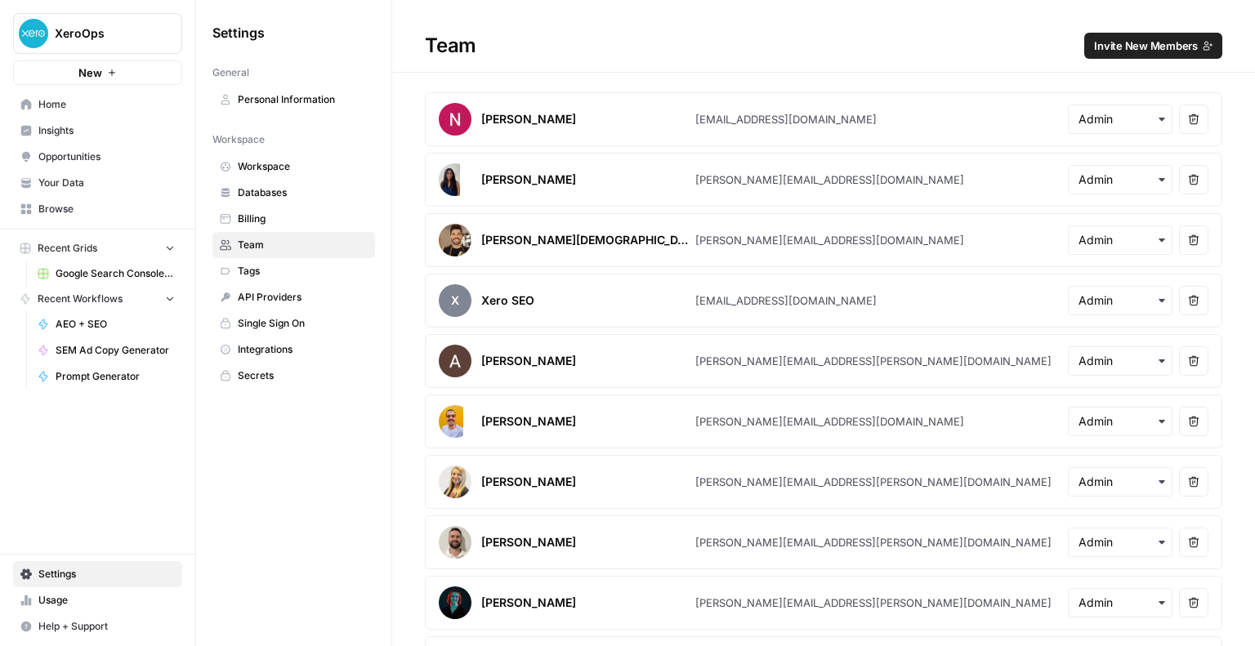
click at [65, 205] on span "Browse" at bounding box center [106, 209] width 136 height 15
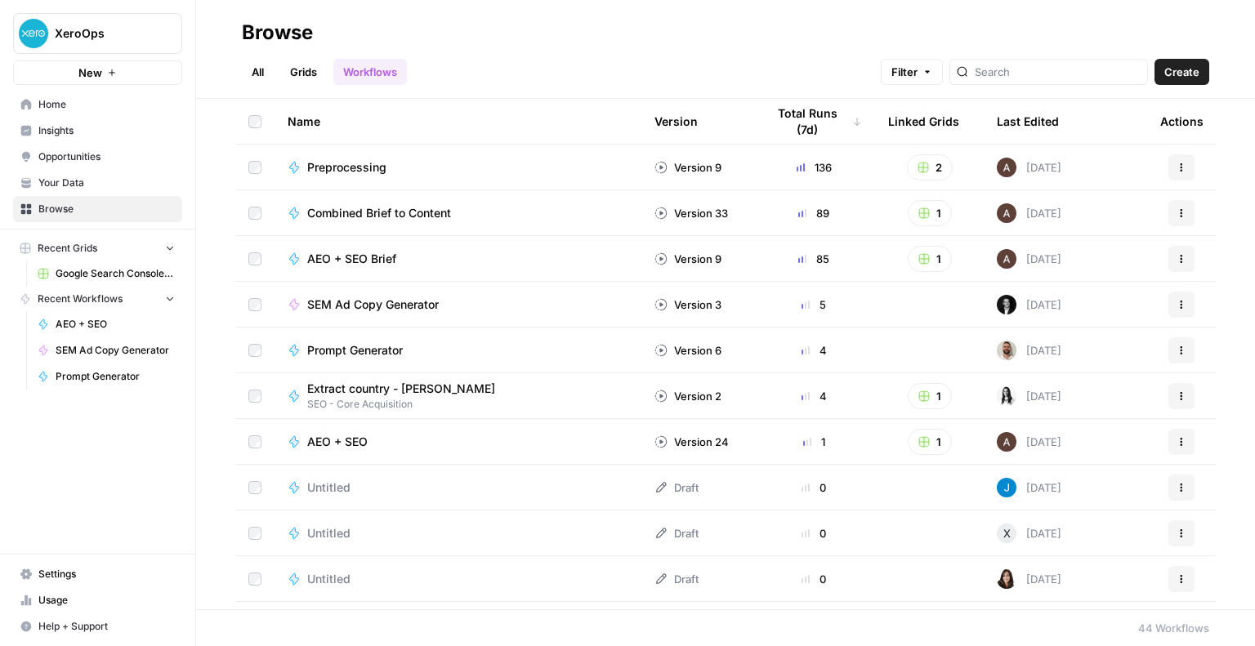
click at [270, 70] on link "All" at bounding box center [258, 72] width 32 height 26
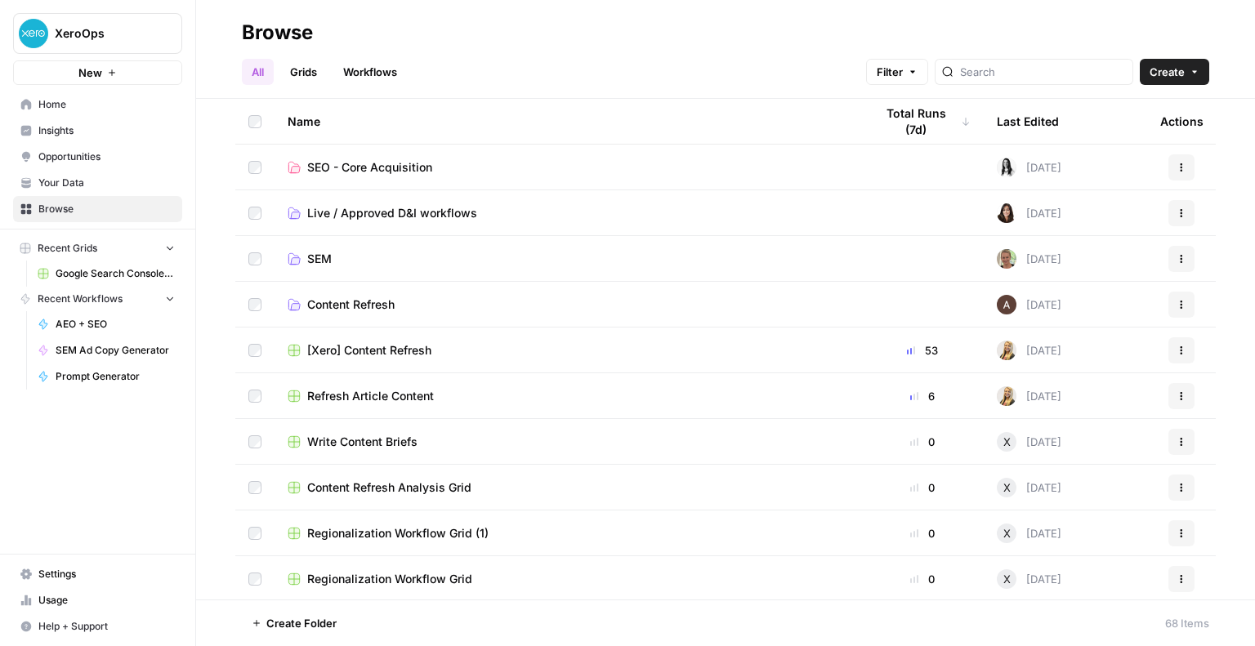
click at [367, 172] on span "SEO - Core Acquisition" at bounding box center [369, 167] width 125 height 16
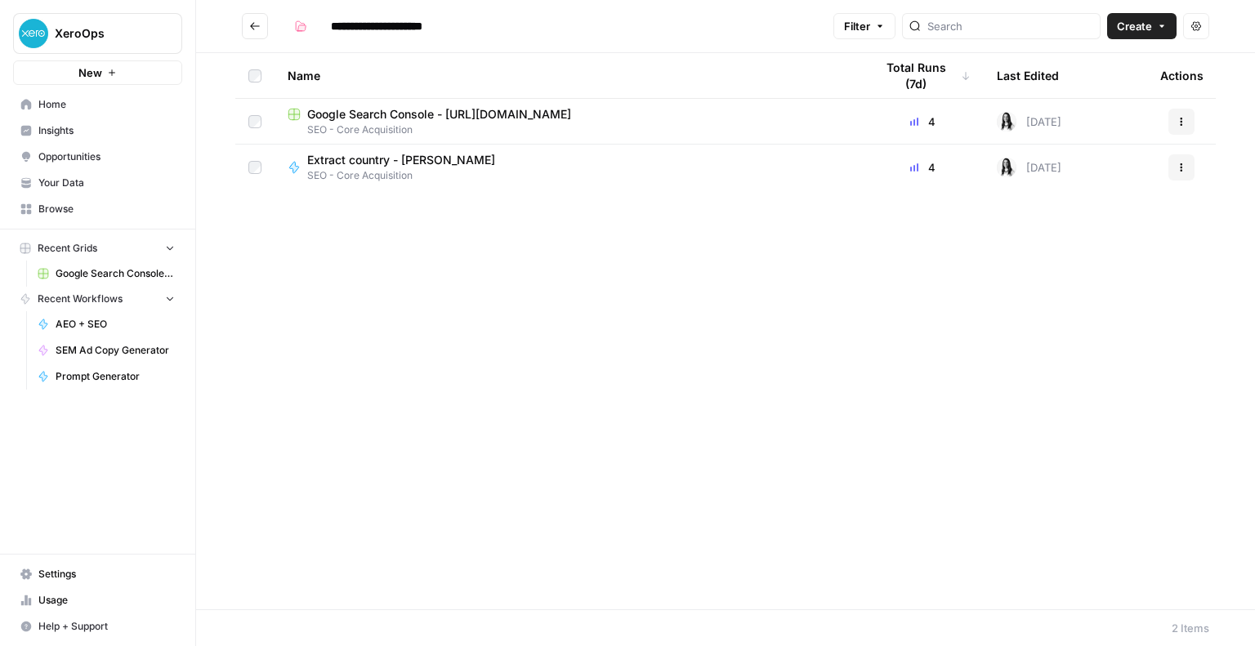
click at [377, 163] on span "Extract country - [PERSON_NAME]" at bounding box center [401, 160] width 188 height 16
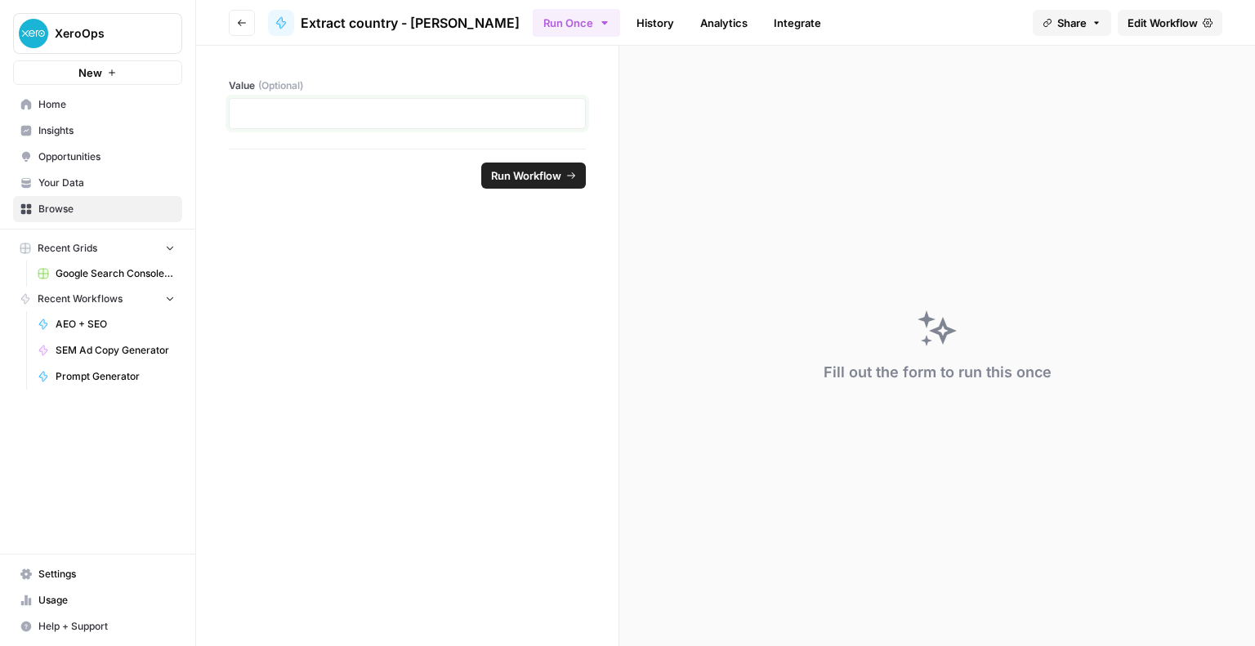
click at [394, 118] on p at bounding box center [407, 113] width 336 height 16
click at [520, 177] on span "Run Workflow" at bounding box center [526, 176] width 70 height 16
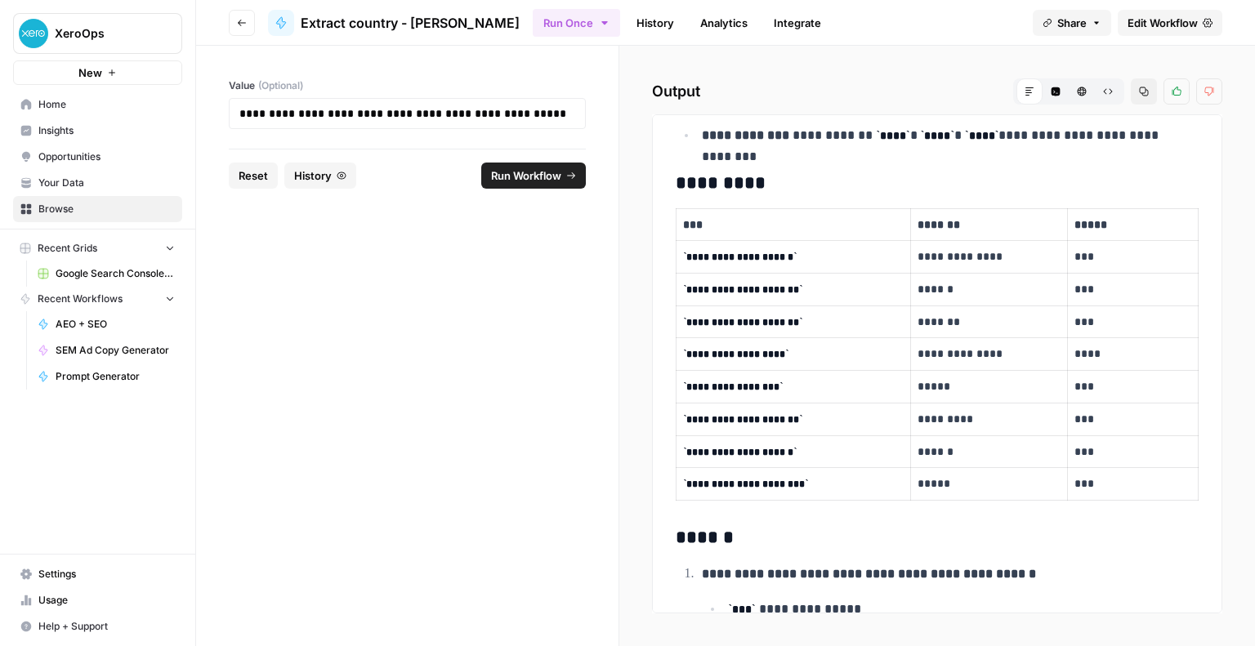
scroll to position [208, 0]
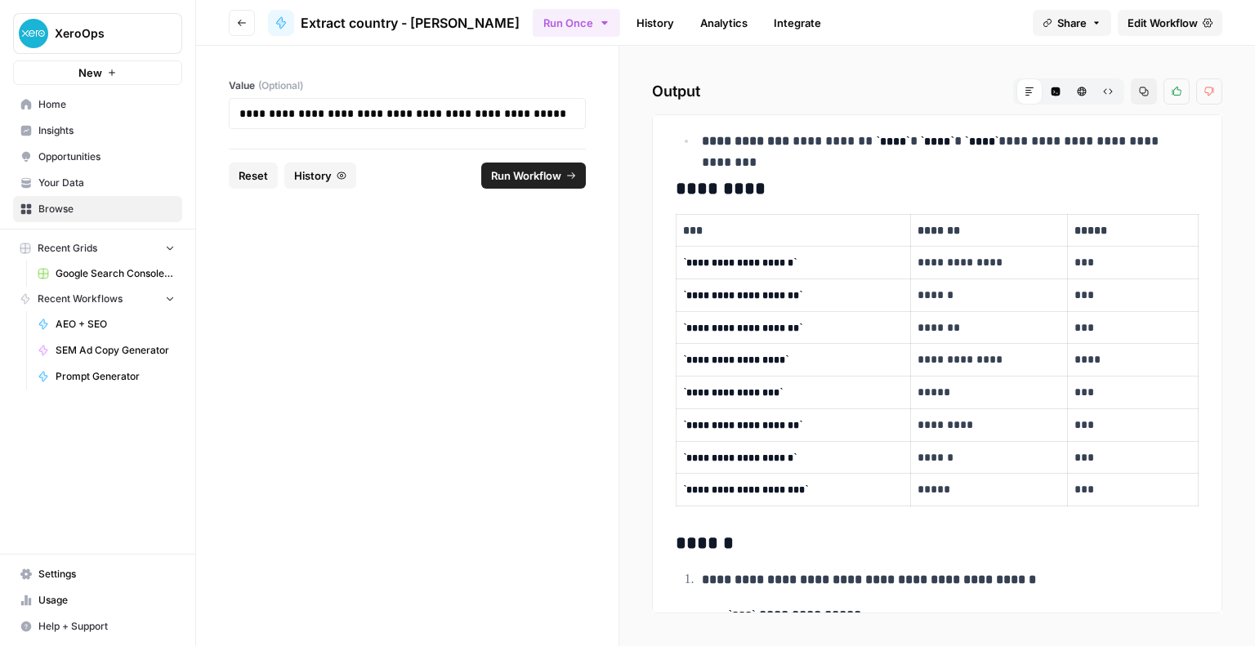
click at [504, 182] on span "Run Workflow" at bounding box center [526, 176] width 70 height 16
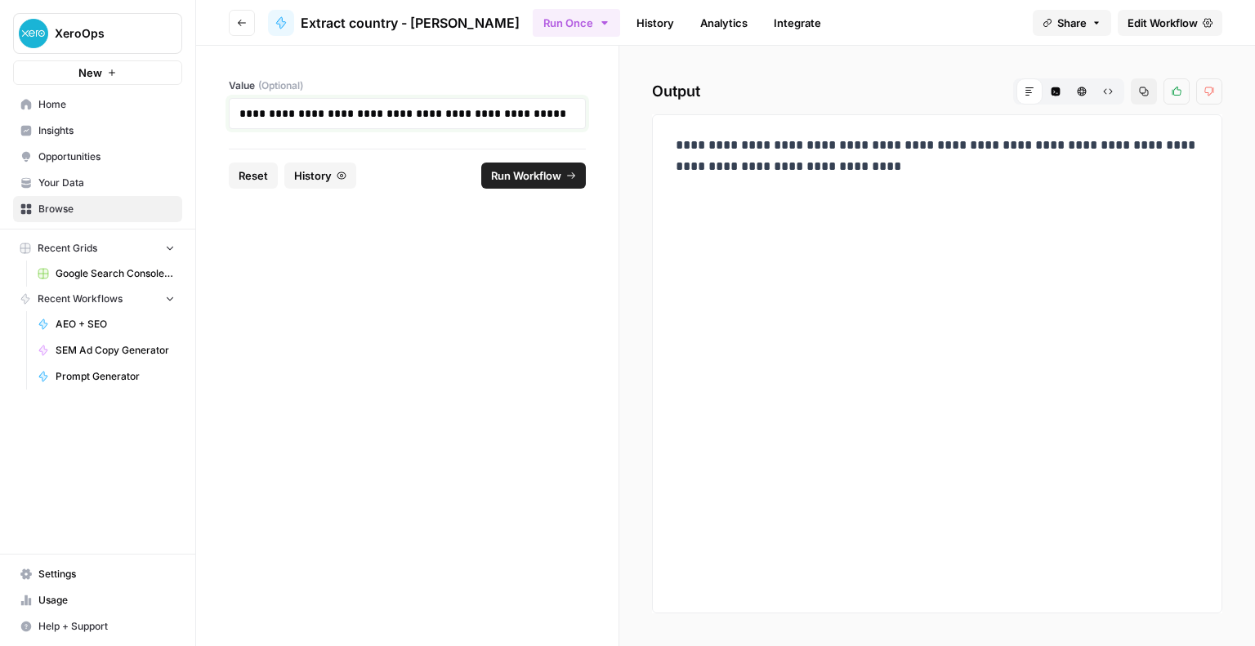
click at [438, 111] on p "**********" at bounding box center [407, 113] width 337 height 16
click at [1183, 29] on span "Edit Workflow" at bounding box center [1163, 23] width 70 height 16
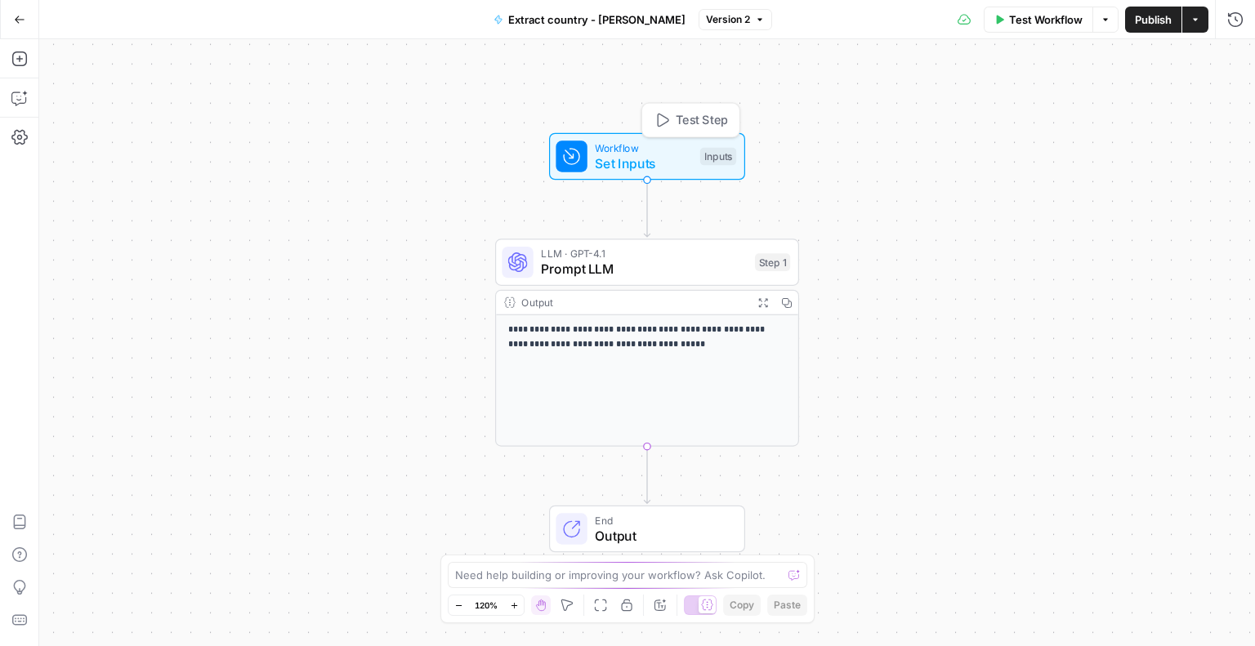
click at [592, 163] on div "Workflow Set Inputs Inputs Test Step" at bounding box center [646, 157] width 181 height 34
click at [1059, 127] on input "Value (Optional)" at bounding box center [1101, 131] width 261 height 16
click at [1058, 132] on input "Value (Optional)" at bounding box center [1101, 131] width 261 height 16
click at [558, 357] on div "**********" at bounding box center [647, 380] width 302 height 131
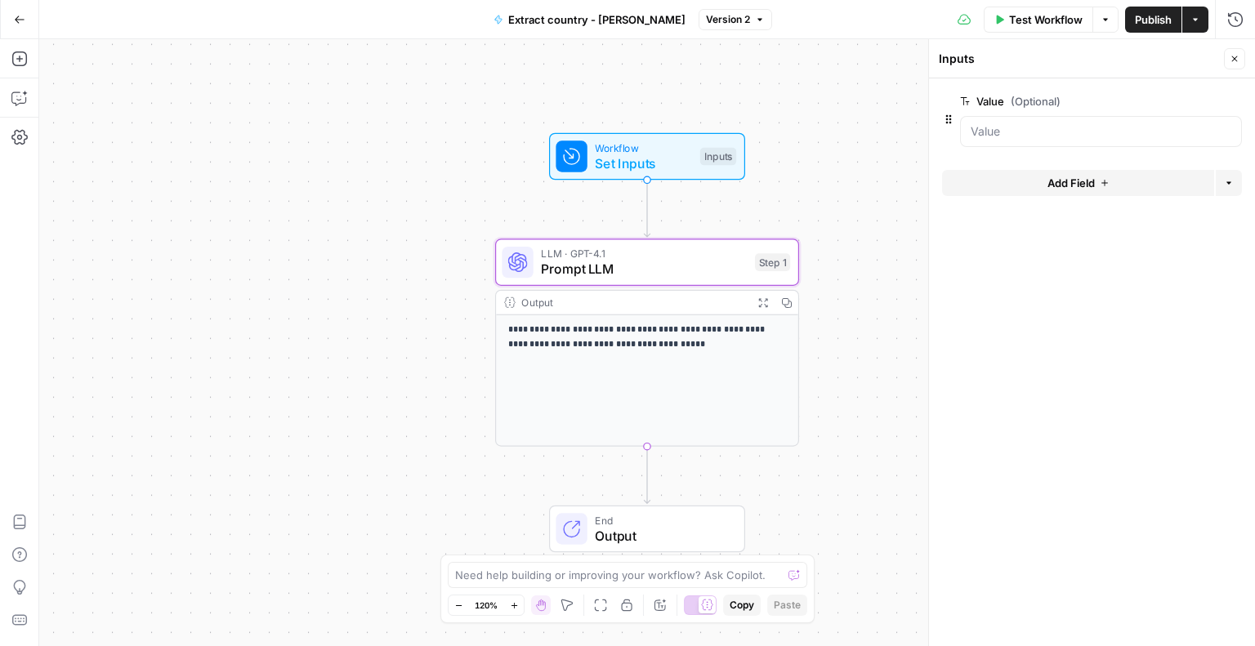
click at [567, 297] on div "Output" at bounding box center [633, 303] width 224 height 16
click at [568, 330] on p "**********" at bounding box center [647, 338] width 279 height 29
click at [753, 226] on button "Test" at bounding box center [759, 225] width 60 height 25
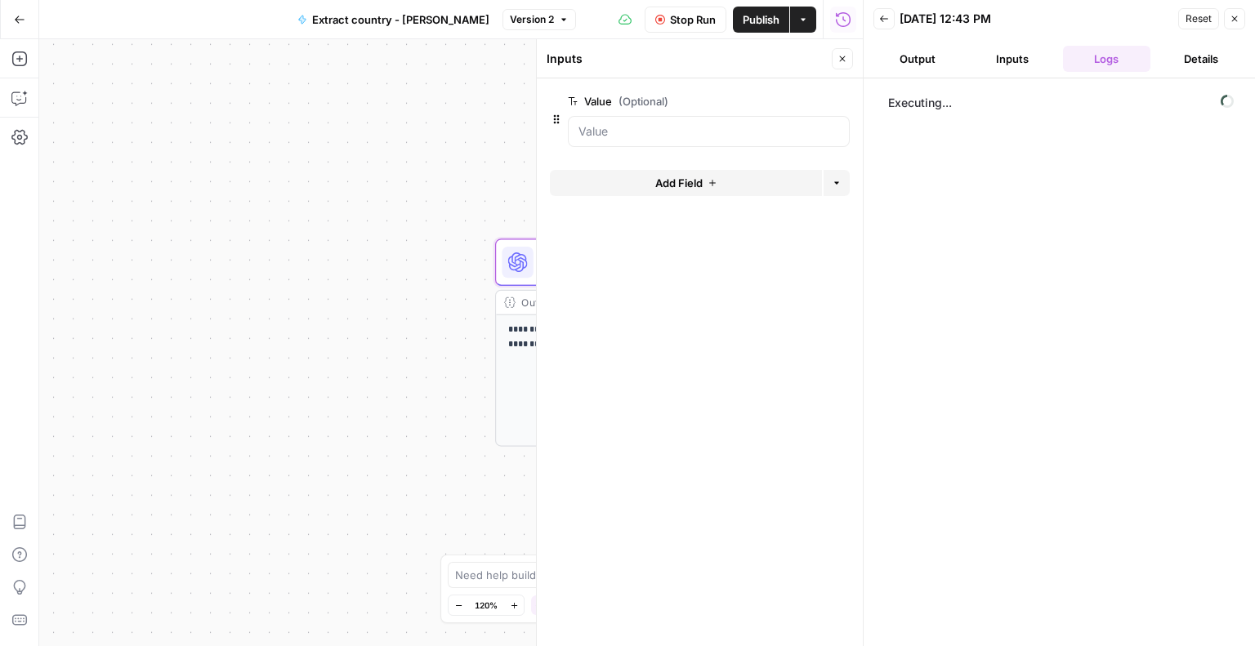
click at [713, 144] on div at bounding box center [709, 131] width 282 height 31
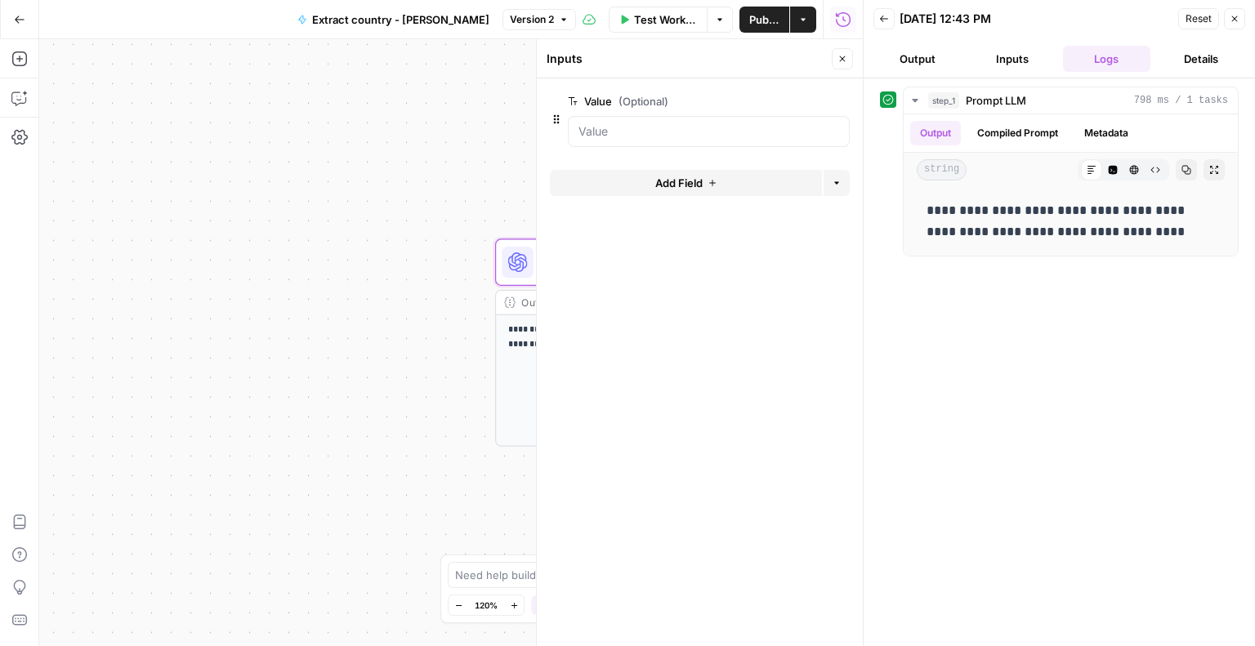
click at [713, 144] on div at bounding box center [709, 131] width 282 height 31
click at [709, 133] on input "Value (Optional)" at bounding box center [709, 131] width 261 height 16
click at [803, 287] on form "Value (Optional) edit field Delete group Add Field Options" at bounding box center [700, 362] width 326 height 568
click at [991, 191] on div "**********" at bounding box center [1071, 221] width 334 height 69
click at [1011, 58] on button "Inputs" at bounding box center [1012, 59] width 88 height 26
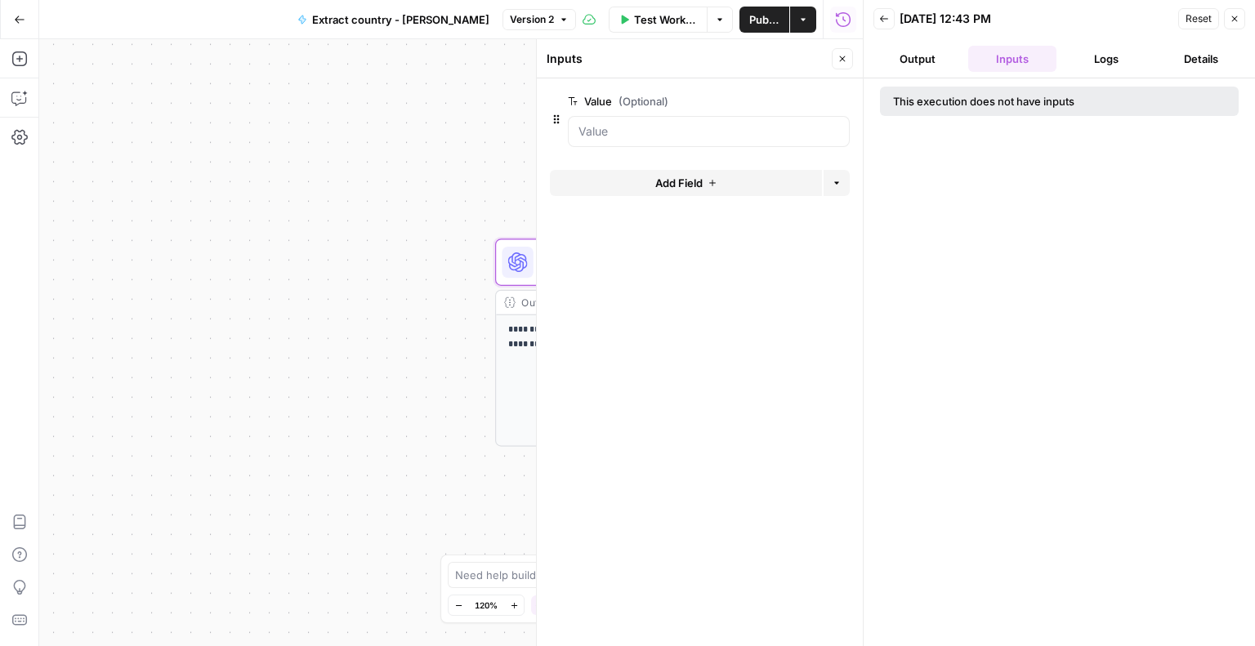
click at [1088, 68] on button "Logs" at bounding box center [1107, 59] width 88 height 26
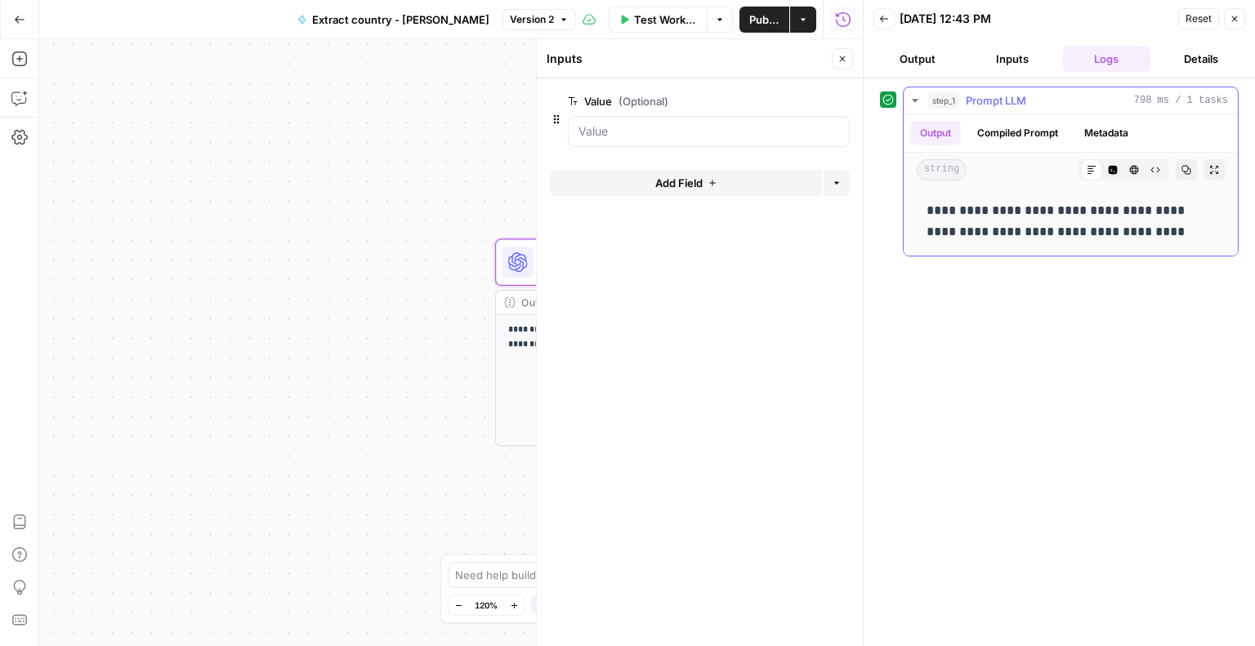
click at [1019, 215] on p "**********" at bounding box center [1071, 221] width 289 height 42
click at [618, 151] on div at bounding box center [700, 152] width 300 height 10
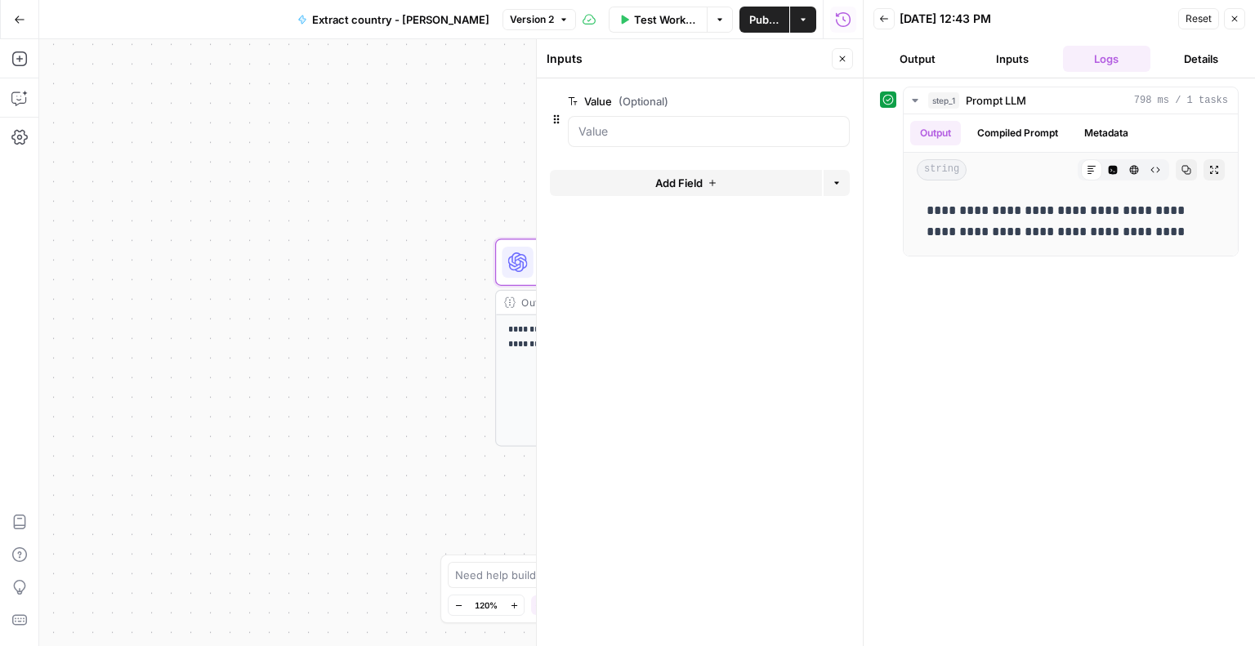
click at [637, 191] on button "Add Field" at bounding box center [686, 183] width 272 height 26
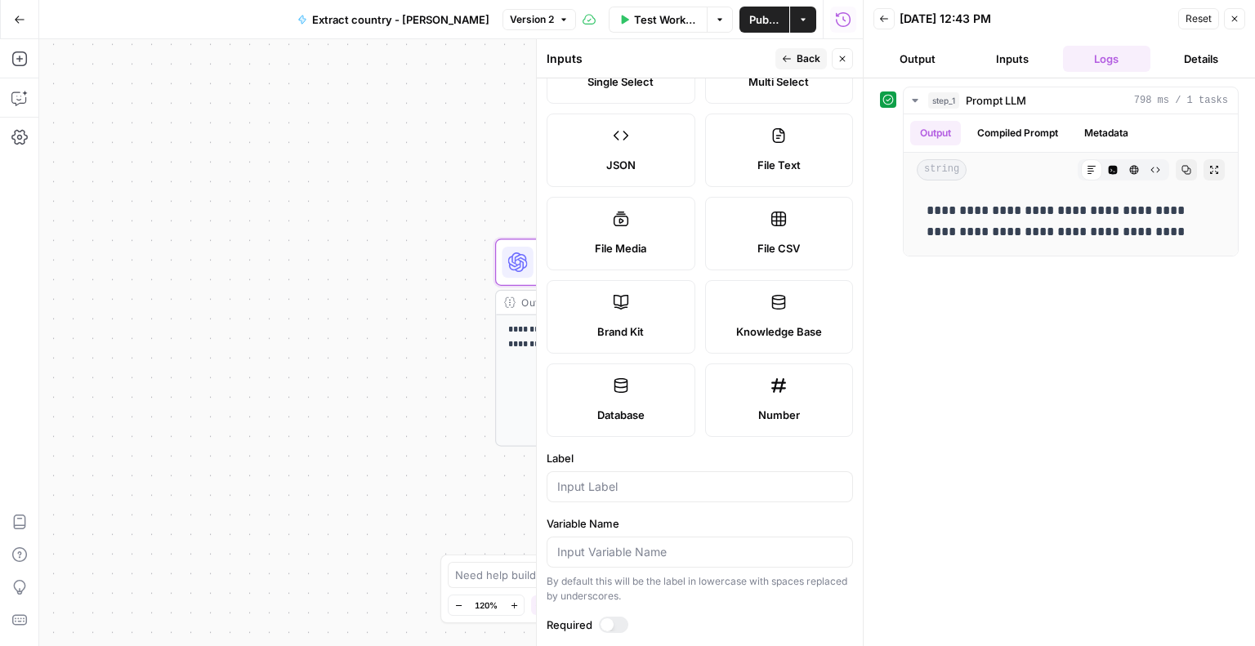
scroll to position [163, 0]
click at [647, 383] on label "Database" at bounding box center [621, 400] width 149 height 74
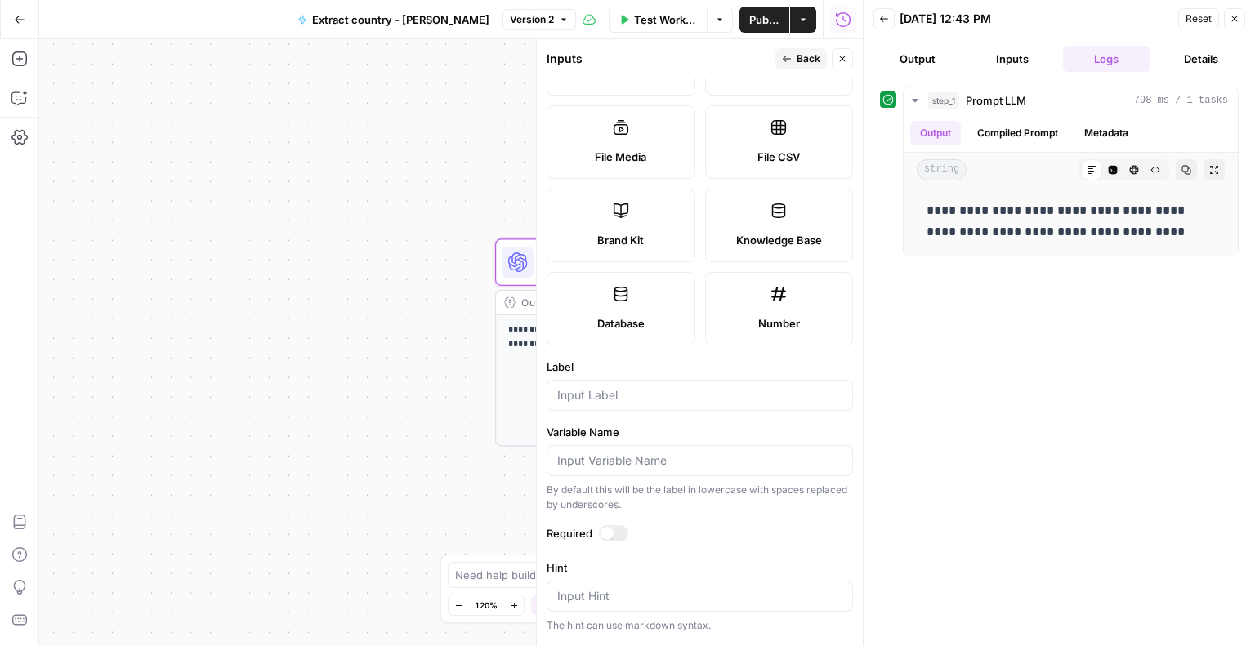
scroll to position [334, 0]
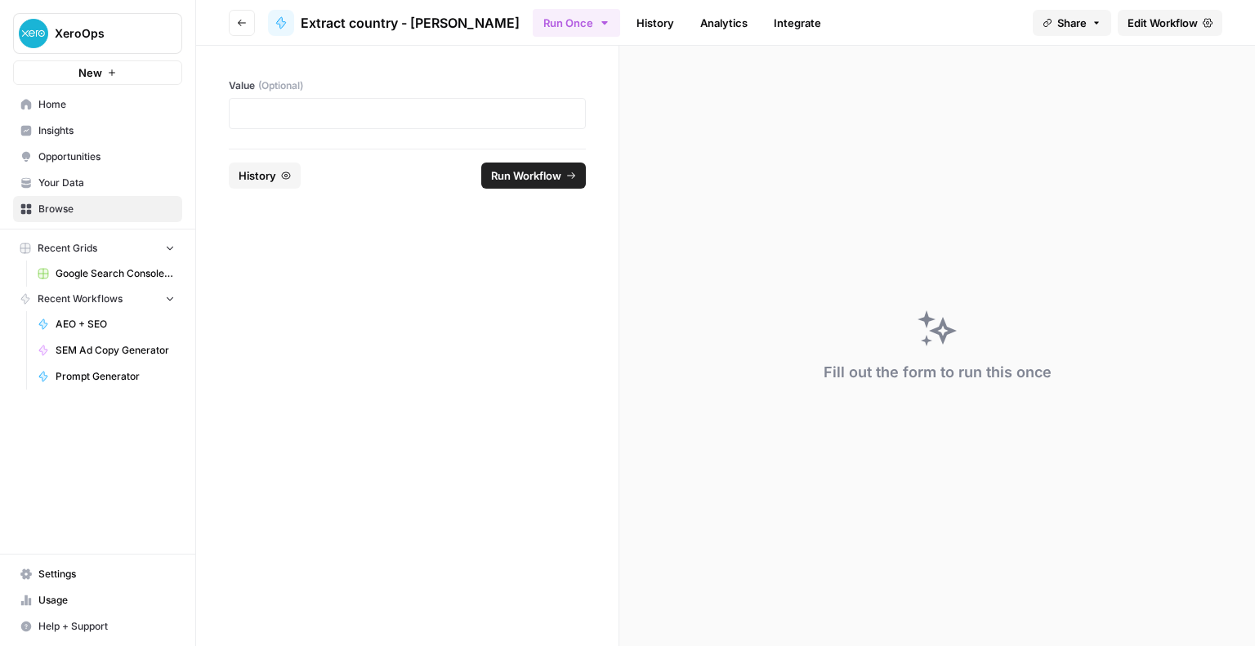
click at [520, 168] on span "Run Workflow" at bounding box center [526, 176] width 70 height 16
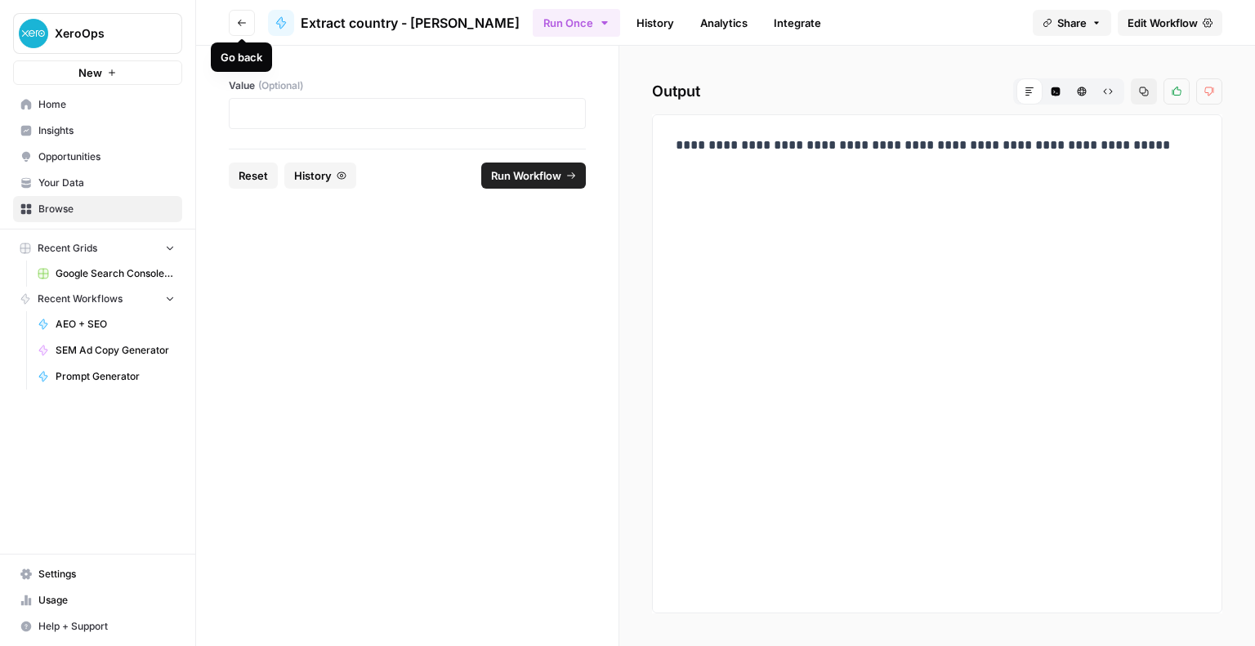
click at [533, 25] on button "Run Once" at bounding box center [576, 23] width 87 height 28
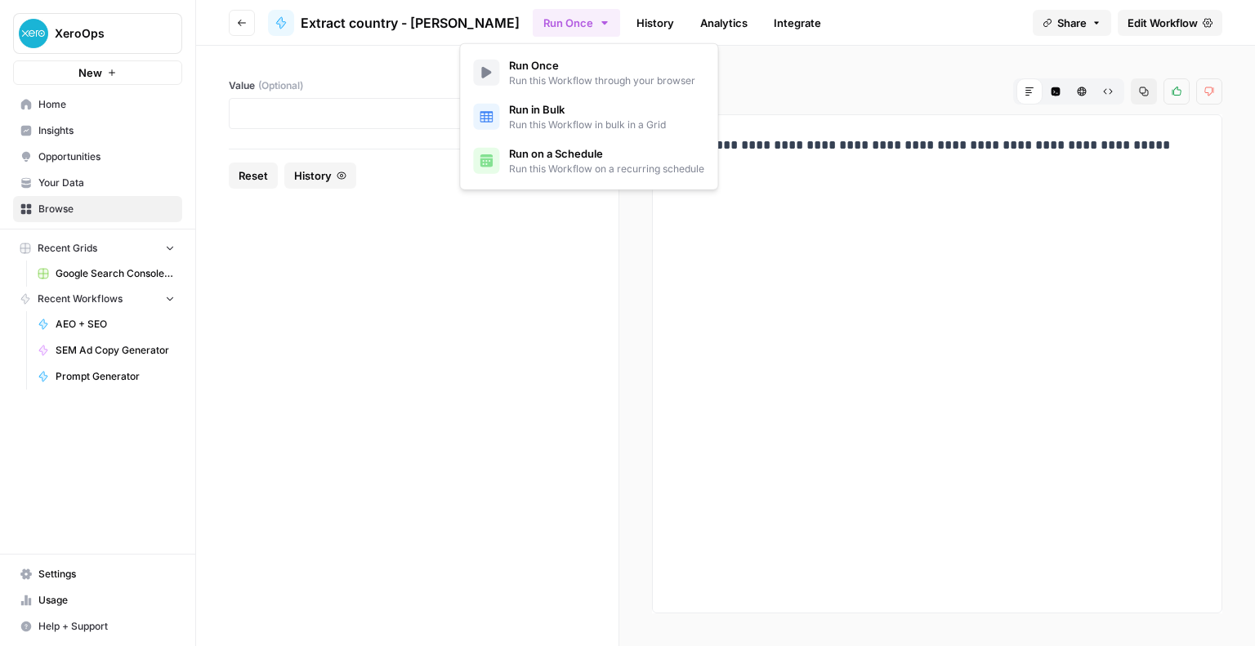
click at [240, 25] on icon "button" at bounding box center [242, 23] width 8 height 7
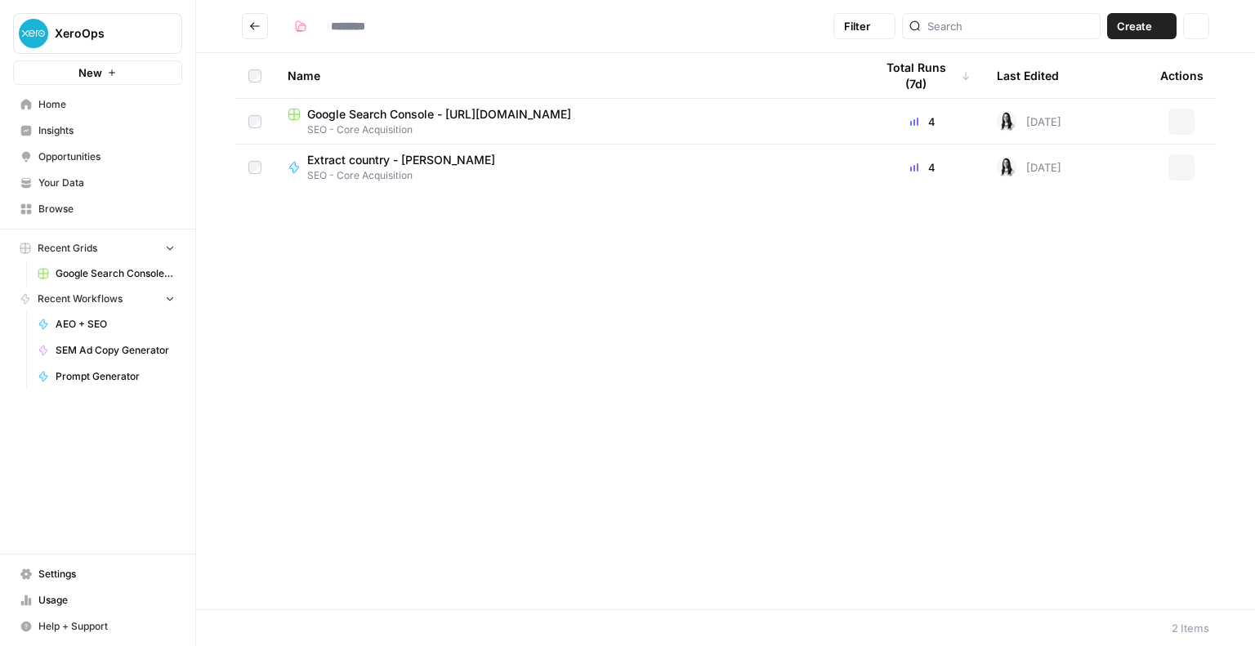
type input "**********"
click at [393, 111] on span "Extract country - [PERSON_NAME]" at bounding box center [401, 114] width 188 height 16
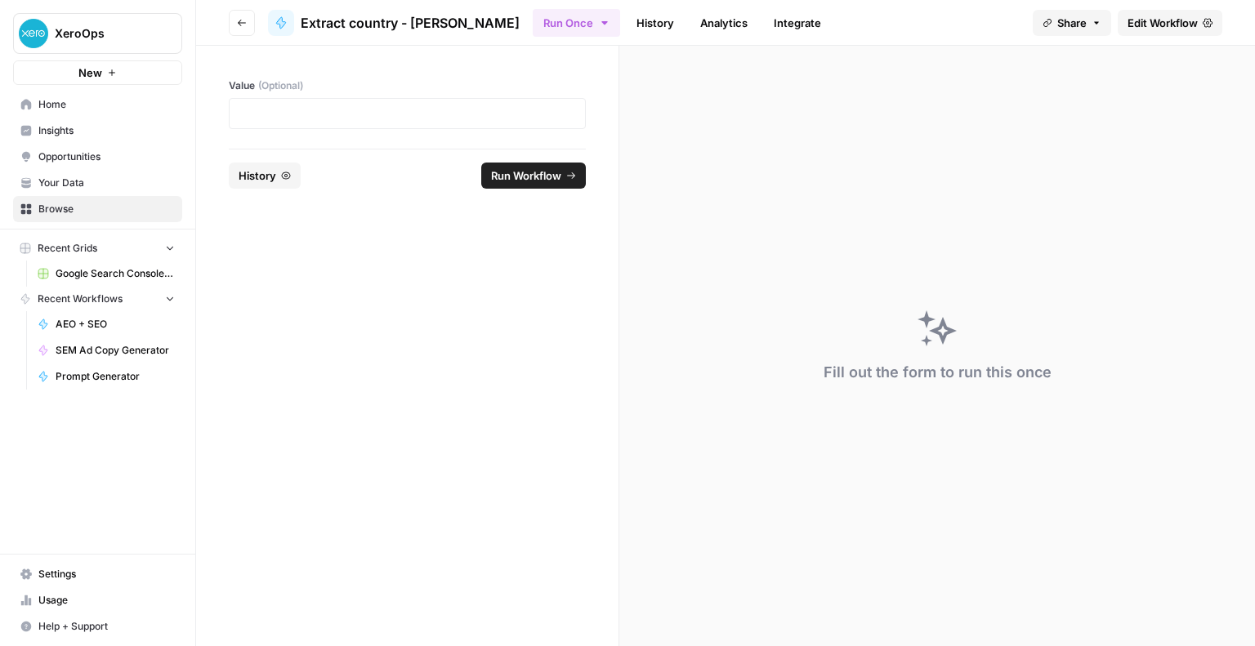
click at [242, 27] on icon "button" at bounding box center [242, 23] width 10 height 10
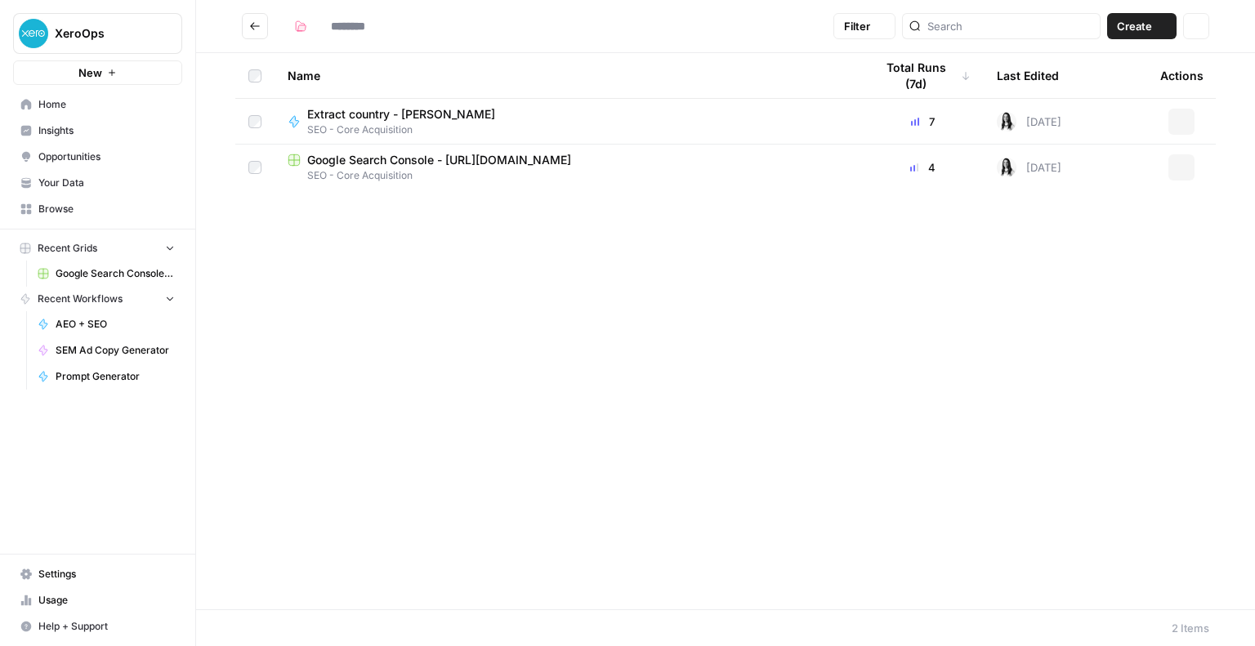
type input "**********"
click at [353, 161] on span "Google Search Console - [URL][DOMAIN_NAME]" at bounding box center [439, 160] width 264 height 16
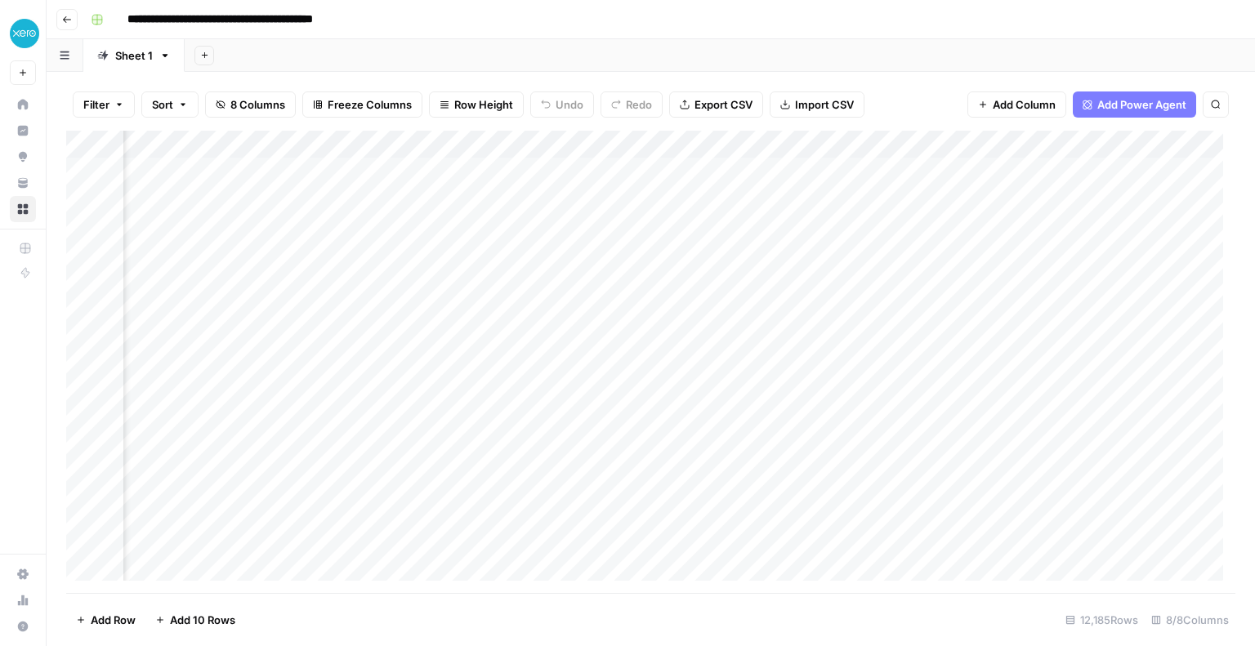
scroll to position [0, 434]
click at [946, 146] on div "Add Column" at bounding box center [650, 362] width 1169 height 463
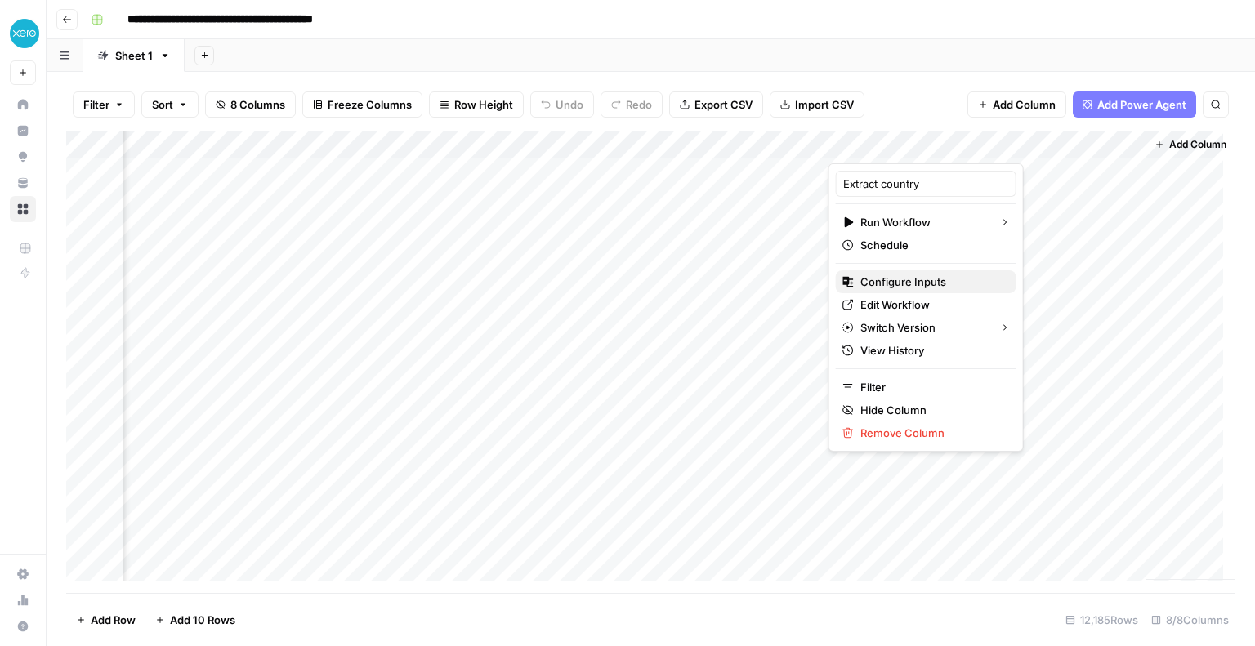
click at [899, 287] on span "Configure Inputs" at bounding box center [932, 282] width 143 height 16
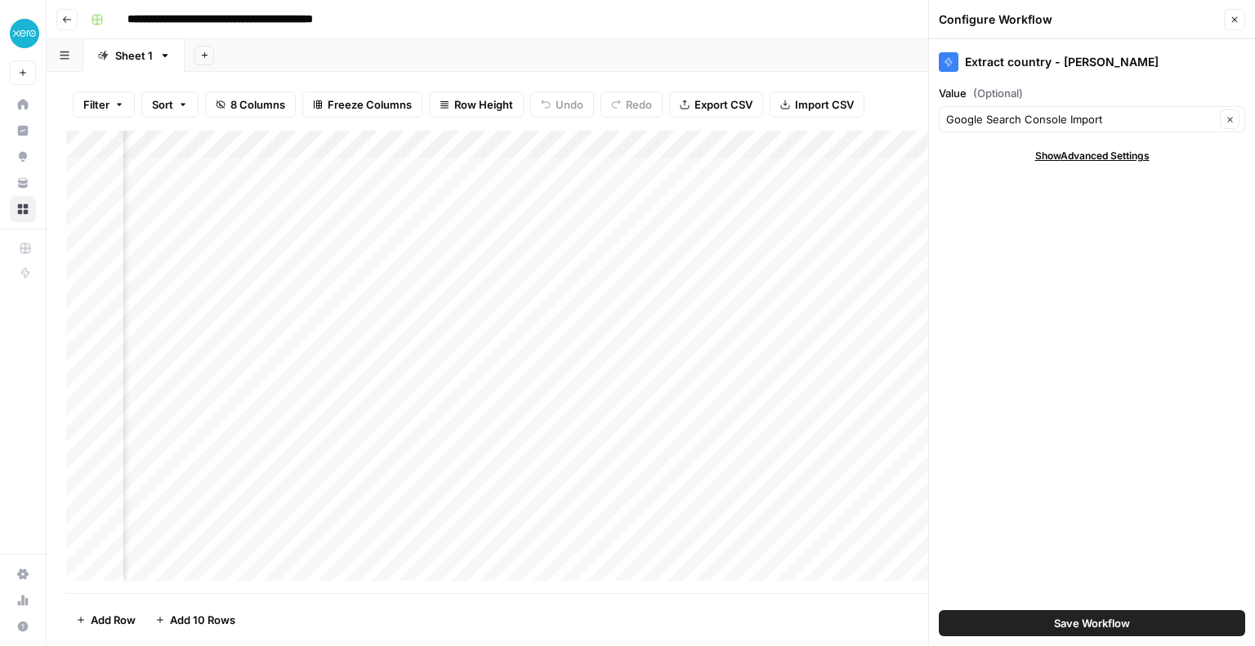
click at [1056, 156] on span "Show Advanced Settings" at bounding box center [1092, 156] width 114 height 15
click at [1018, 202] on input "Version" at bounding box center [1083, 204] width 274 height 16
type input "Default"
click at [1011, 144] on div "Extract country - Marie Value (Optional) Google Search Console Import Clear Hid…" at bounding box center [1092, 342] width 326 height 607
click at [1062, 117] on input "Value (Optional)" at bounding box center [1080, 119] width 269 height 16
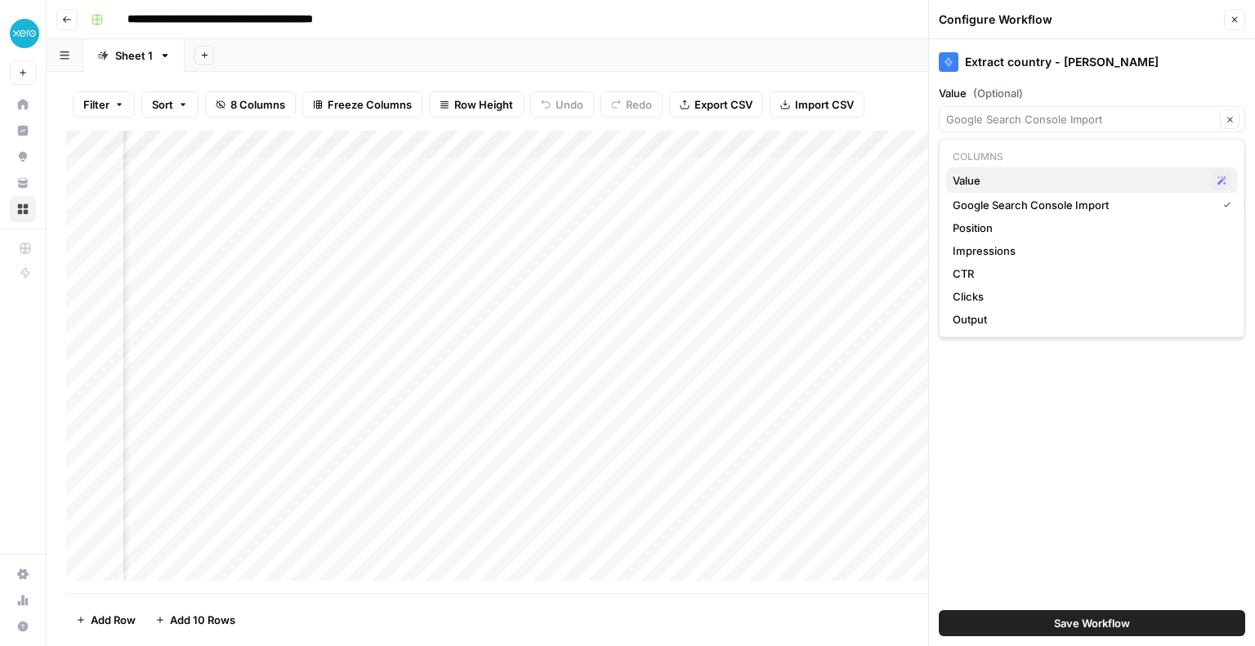
click at [987, 177] on span "Value" at bounding box center [1079, 180] width 253 height 16
type input "Value"
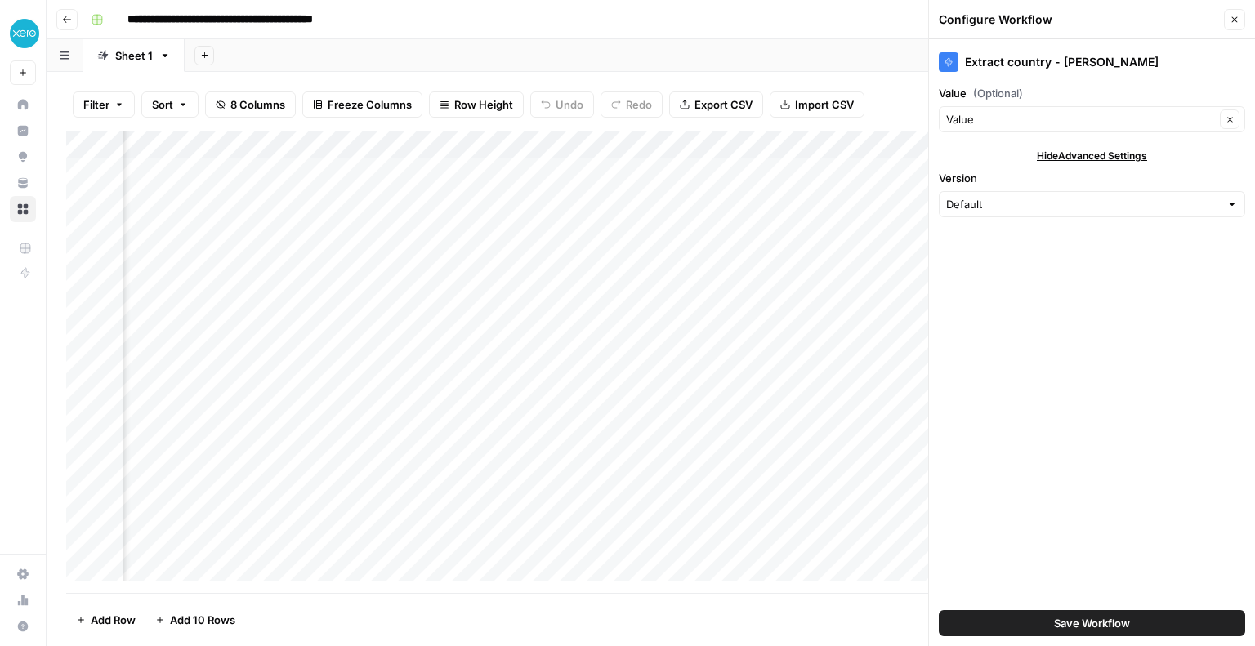
click at [1085, 622] on span "Save Workflow" at bounding box center [1092, 623] width 76 height 16
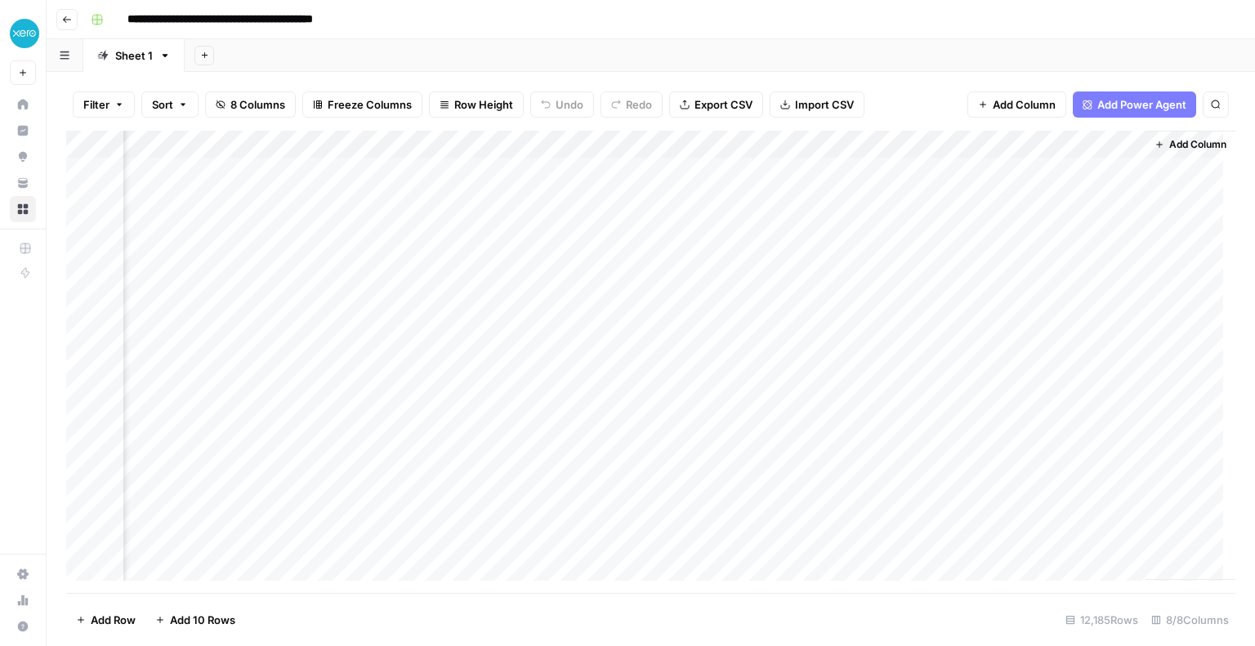
click at [863, 225] on div "Add Column" at bounding box center [650, 362] width 1169 height 463
click at [950, 142] on div "Add Column" at bounding box center [650, 362] width 1169 height 463
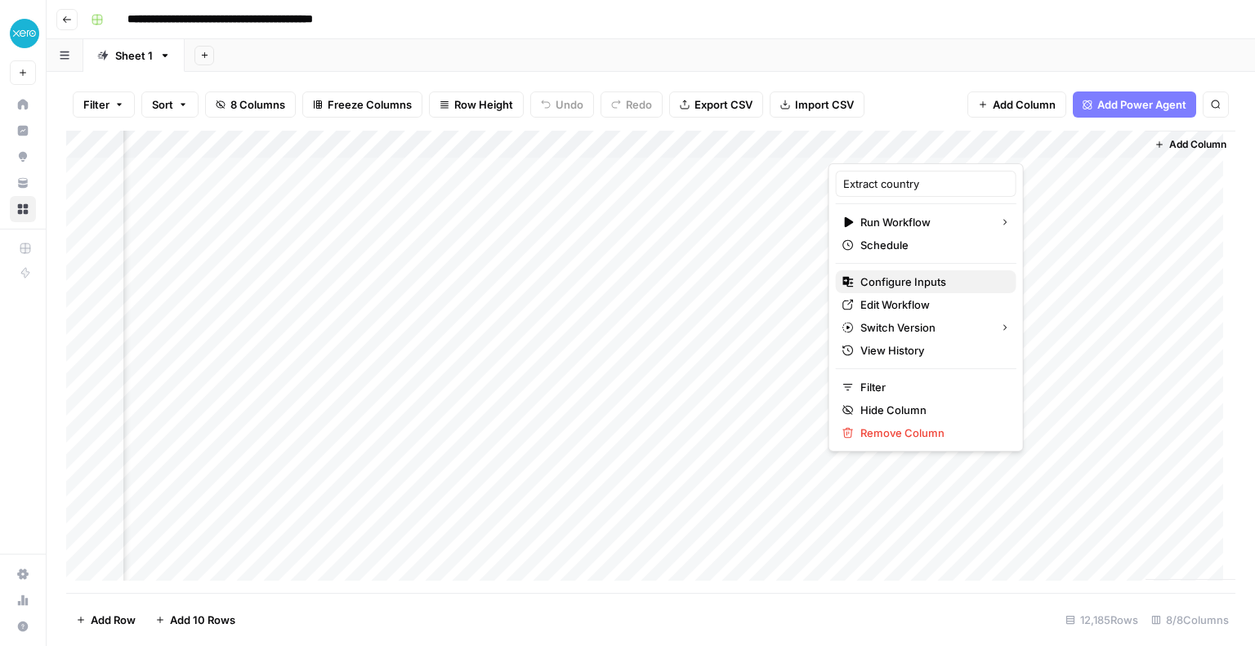
click at [896, 279] on span "Configure Inputs" at bounding box center [932, 282] width 143 height 16
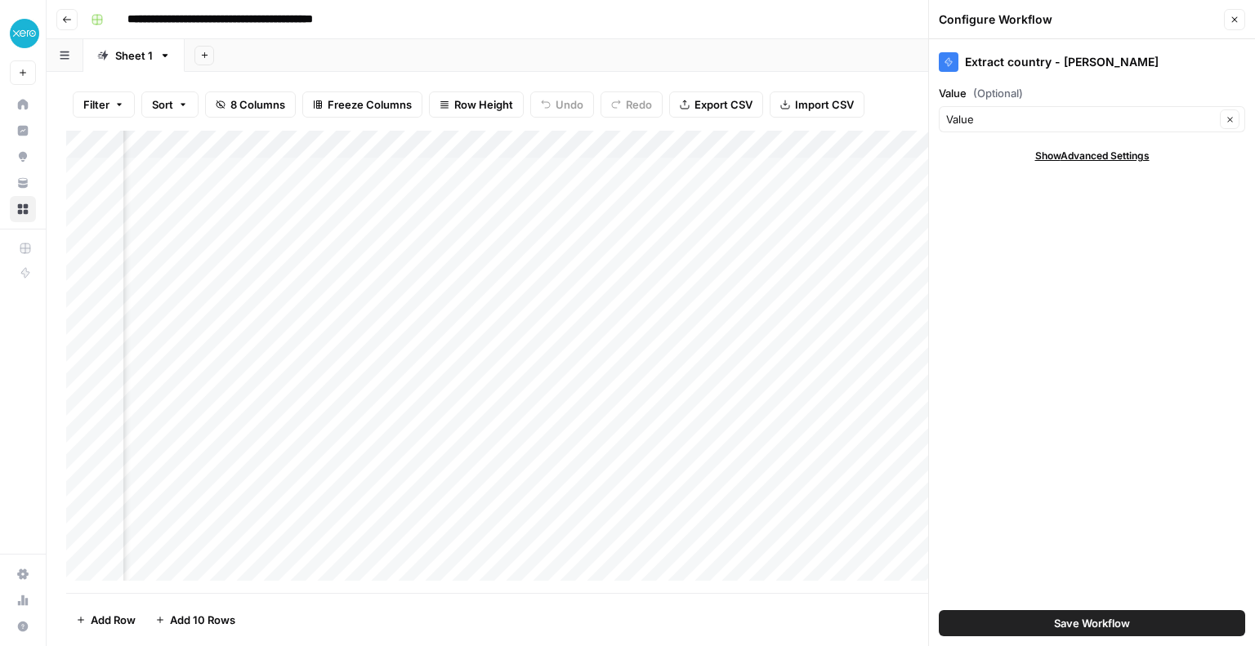
click at [1046, 149] on span "Show Advanced Settings" at bounding box center [1092, 156] width 114 height 15
click at [1026, 200] on input "Version" at bounding box center [1083, 204] width 274 height 16
click at [1017, 253] on button "Default" at bounding box center [1092, 242] width 292 height 23
type input "Default"
click at [1066, 118] on input "Value (Optional)" at bounding box center [1080, 119] width 269 height 16
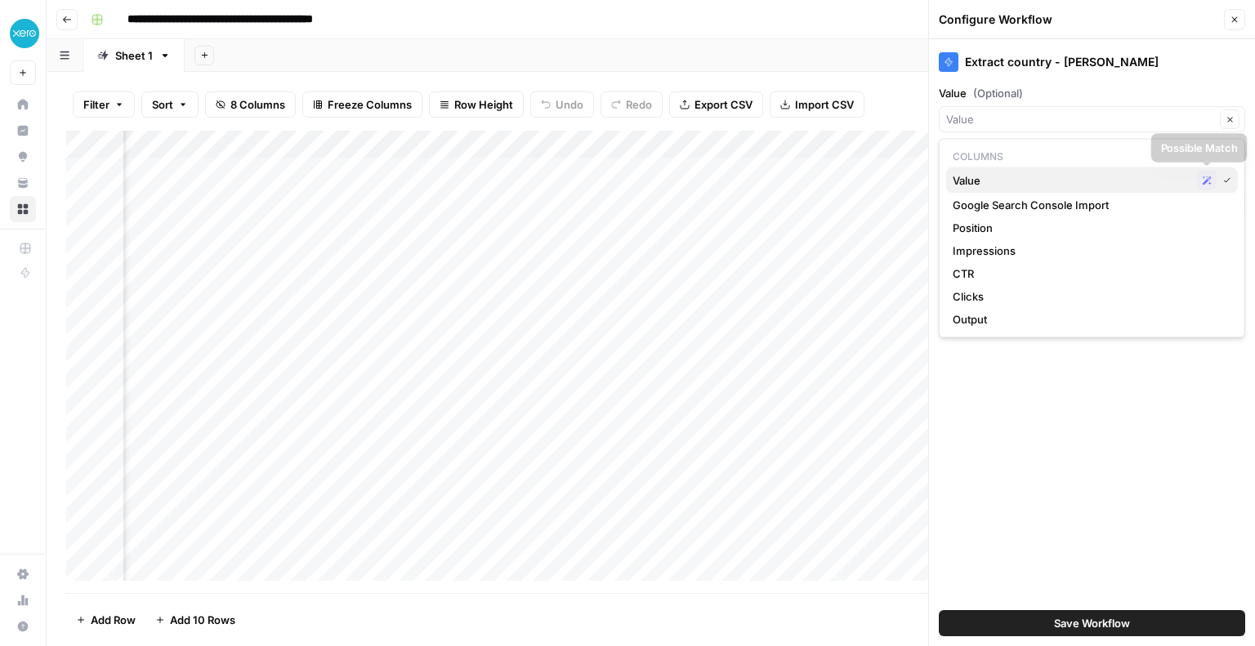
click at [1206, 181] on icon "button" at bounding box center [1206, 180] width 9 height 9
type input "Value"
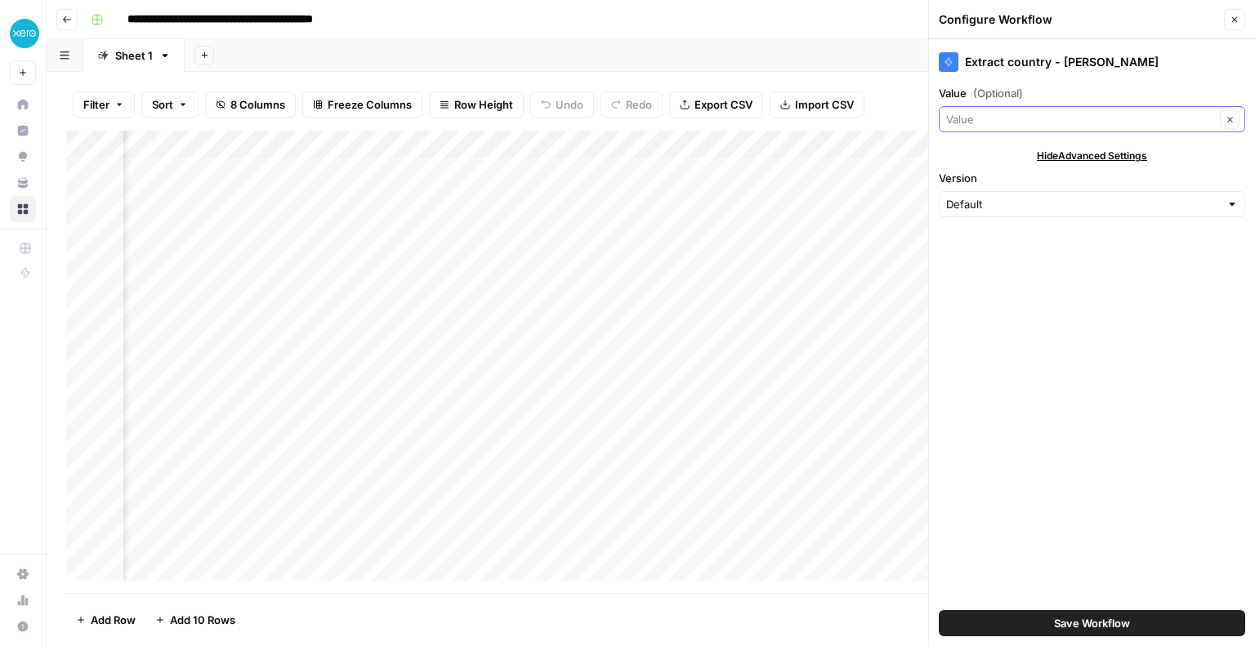
click at [1169, 121] on input "Value (Optional)" at bounding box center [1080, 119] width 269 height 16
type input "Value"
click at [1078, 405] on div "Extract country - Marie Value (Optional) Value Clear Hide Advanced Settings Ver…" at bounding box center [1092, 342] width 326 height 607
click at [659, 140] on div "Add Column" at bounding box center [650, 362] width 1169 height 463
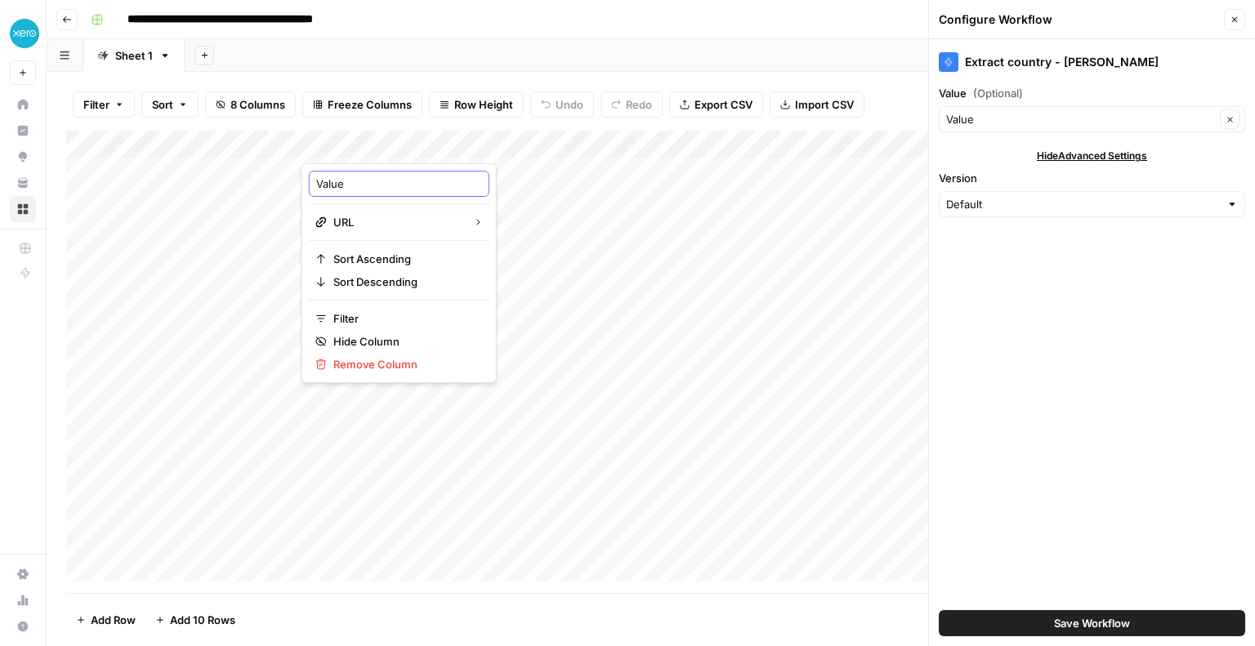
click at [382, 177] on input "Value" at bounding box center [399, 184] width 166 height 16
type input "Landing Page"
click at [453, 62] on div "Add Sheet" at bounding box center [720, 55] width 1071 height 33
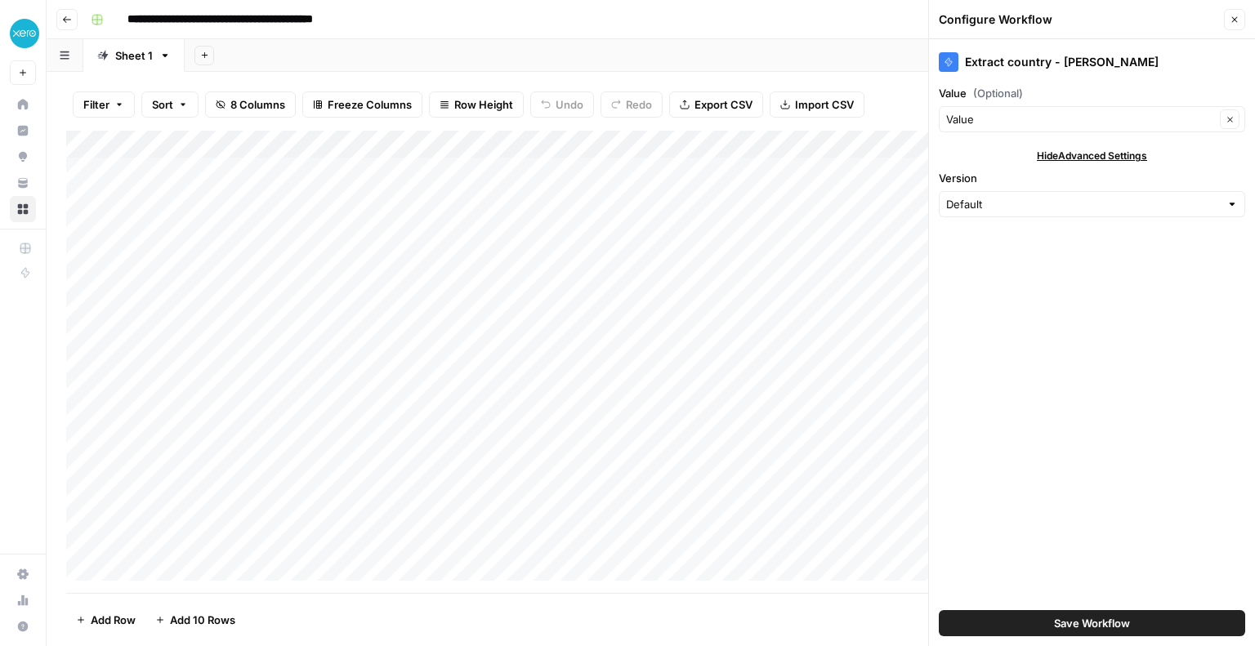
click at [664, 140] on div "Add Column" at bounding box center [650, 362] width 1169 height 463
click at [399, 191] on input "Value" at bounding box center [399, 184] width 166 height 16
type input "Landing Page"
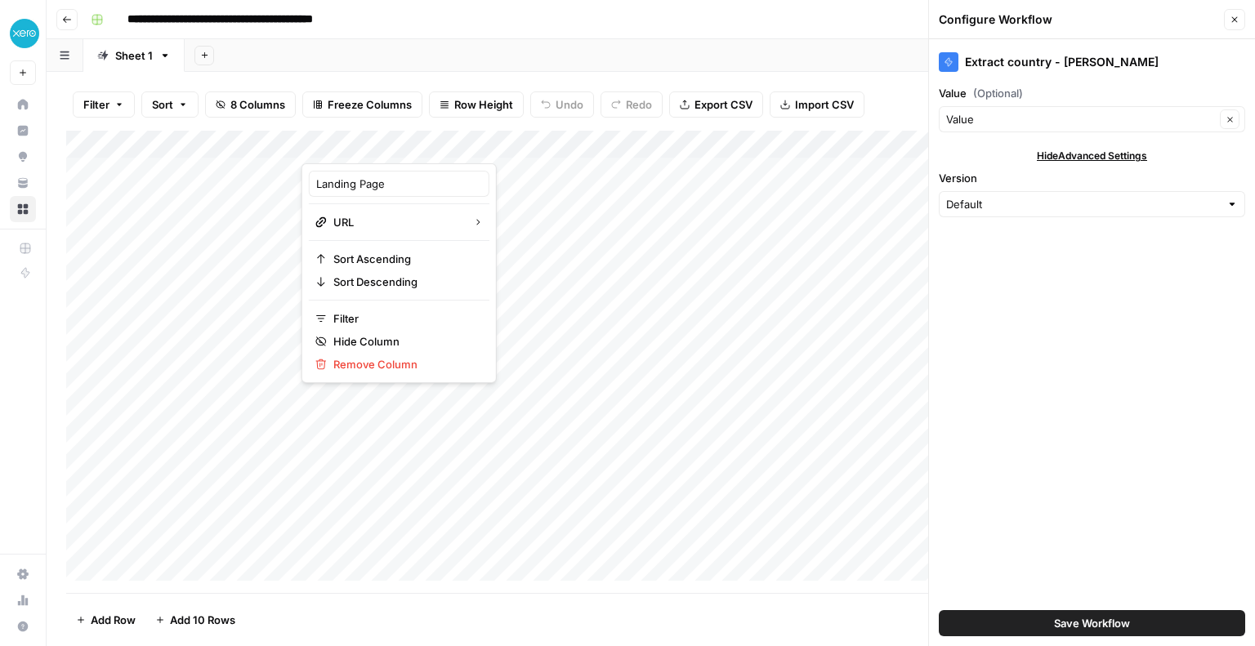
type input "Landing Page"
click at [1007, 120] on input "Value (Optional)" at bounding box center [1080, 119] width 269 height 16
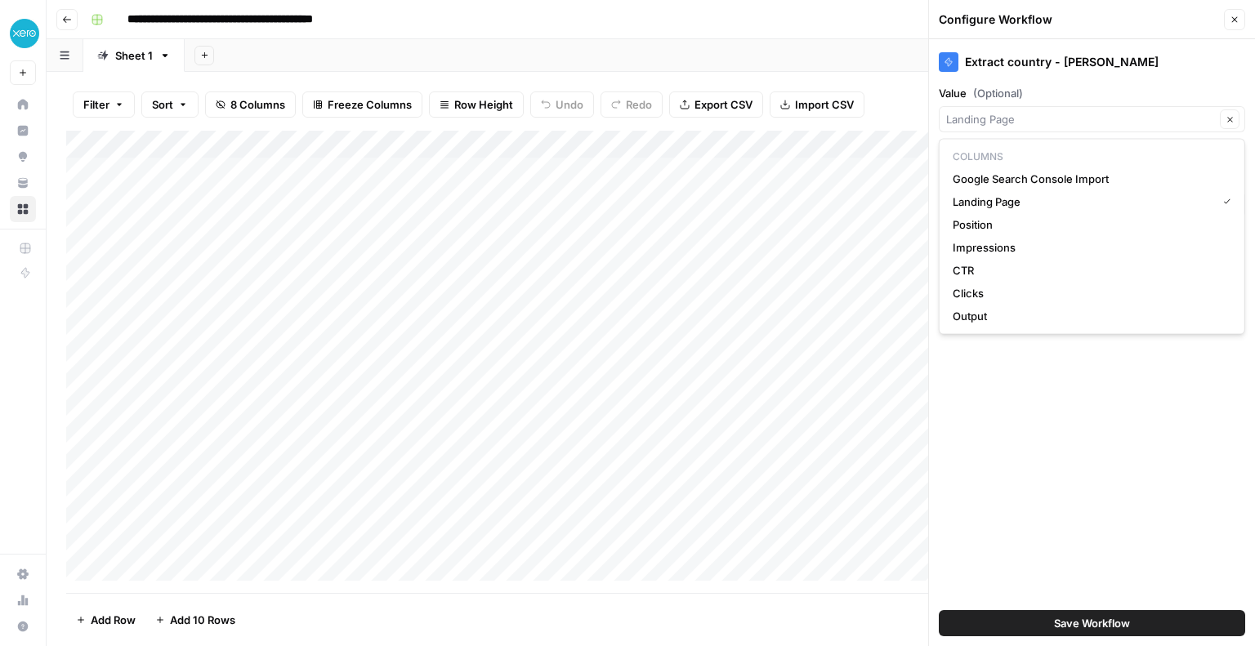
type input "Landing Page"
click at [1054, 423] on div "Extract country - Marie Value (Optional) Landing Page Clear Hide Advanced Setti…" at bounding box center [1092, 342] width 326 height 607
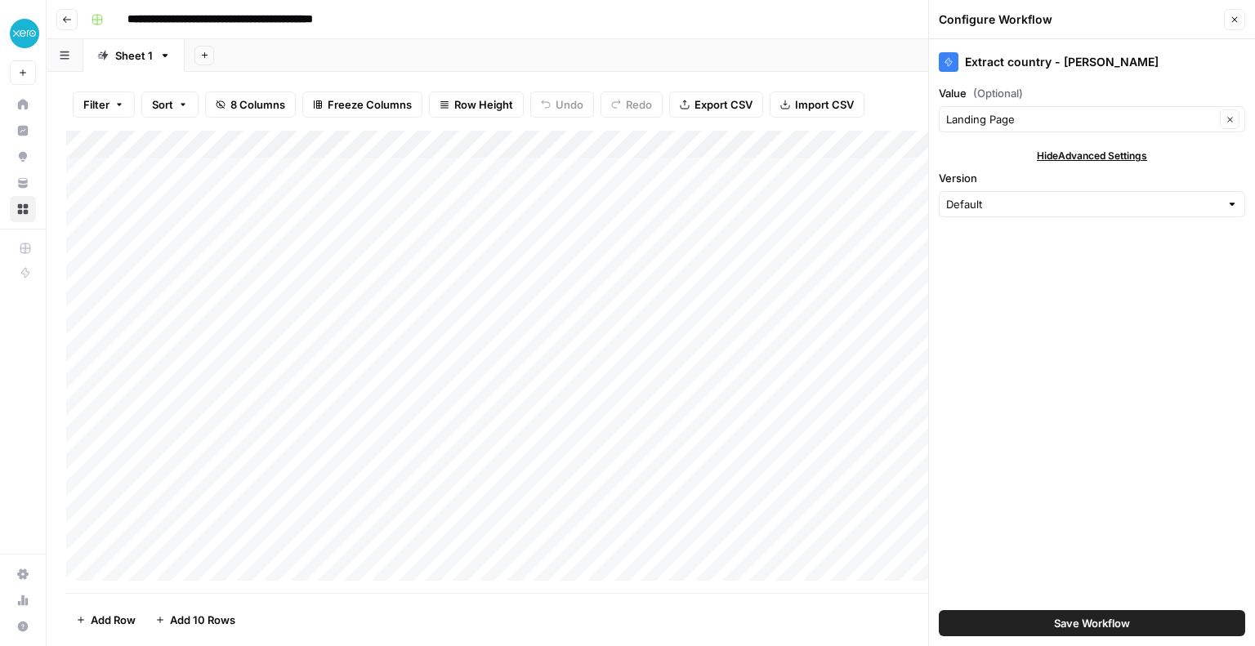
click at [1084, 620] on span "Save Workflow" at bounding box center [1092, 623] width 76 height 16
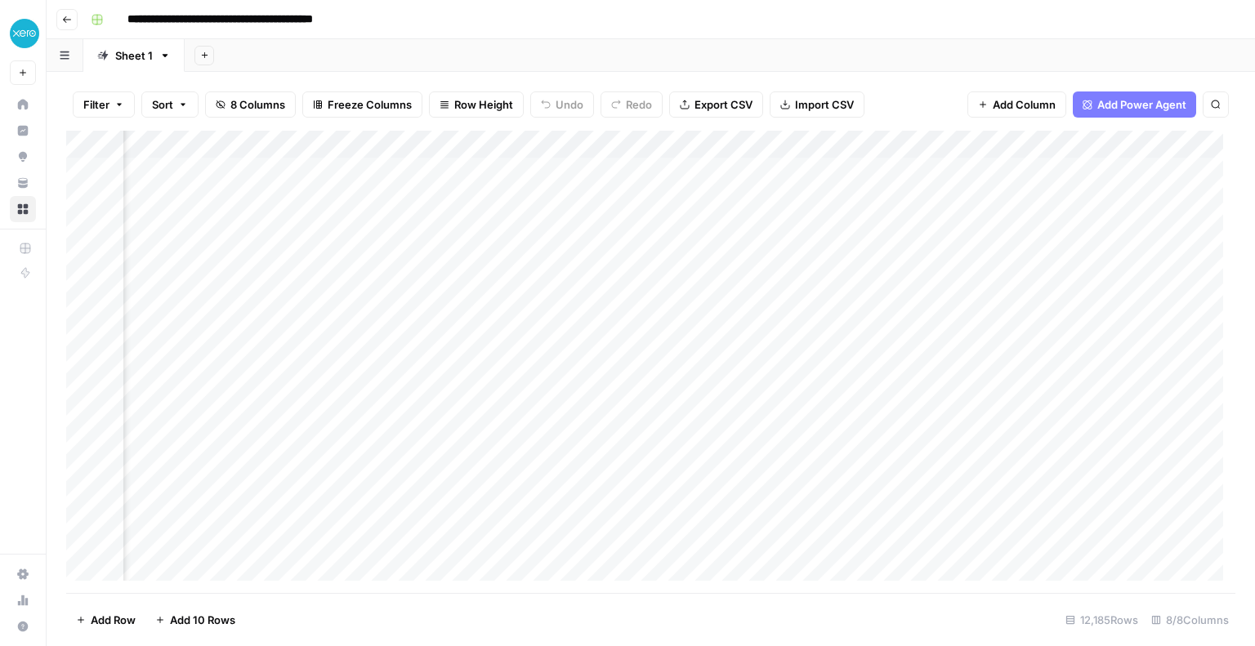
scroll to position [0, 434]
click at [951, 142] on div "Add Column" at bounding box center [650, 362] width 1169 height 463
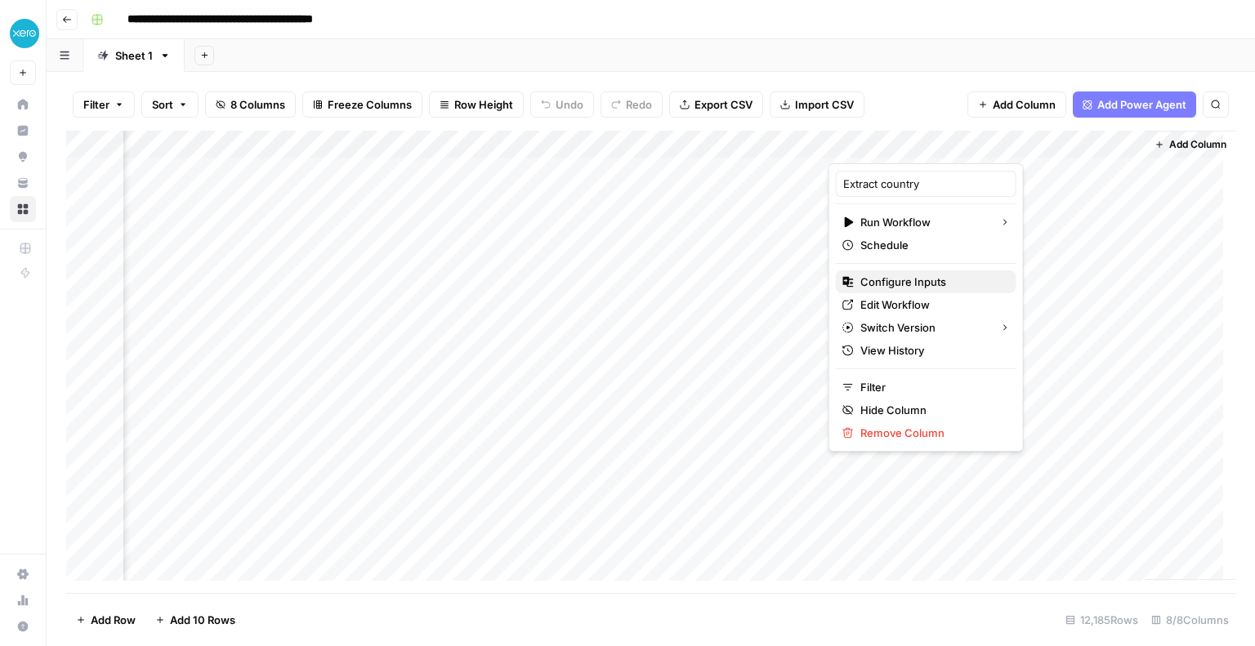
click at [882, 280] on span "Configure Inputs" at bounding box center [932, 282] width 143 height 16
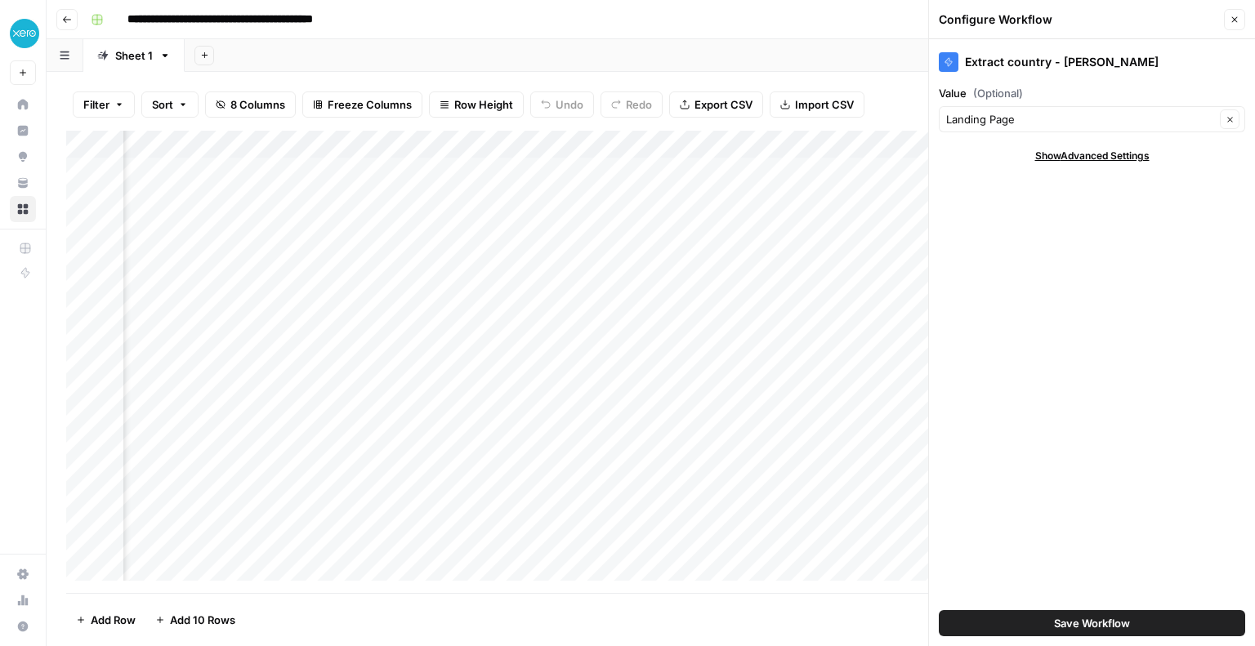
click at [1043, 623] on button "Save Workflow" at bounding box center [1092, 623] width 306 height 26
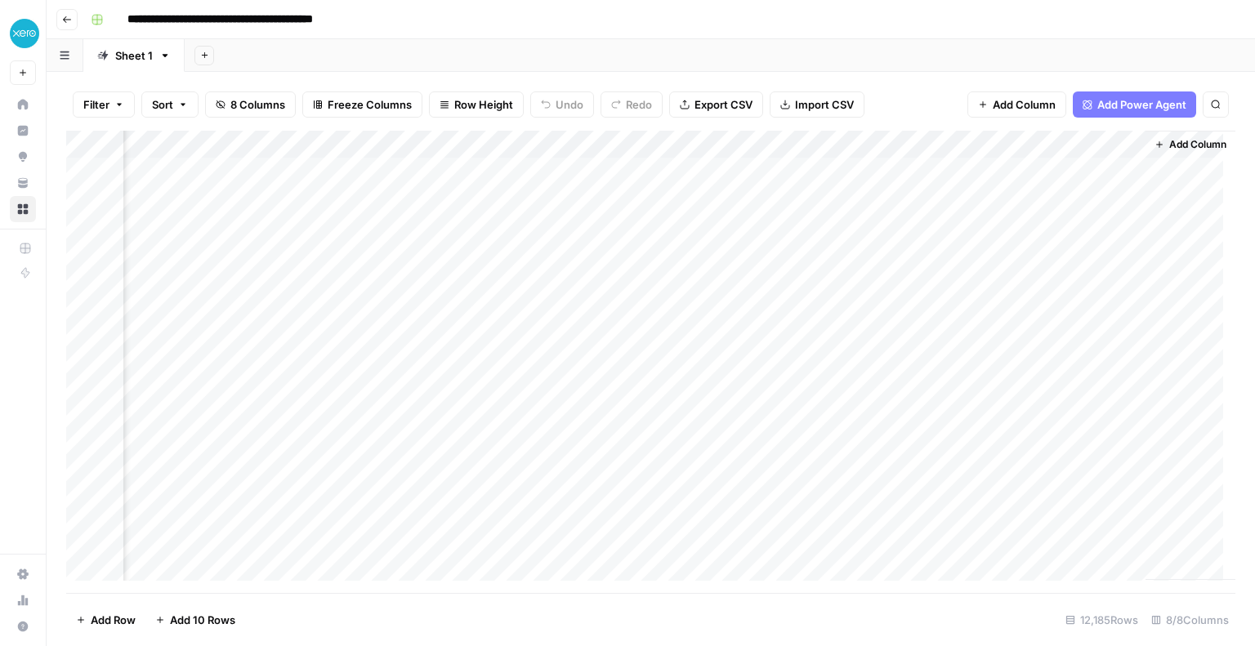
click at [951, 140] on div "Add Column" at bounding box center [650, 362] width 1169 height 463
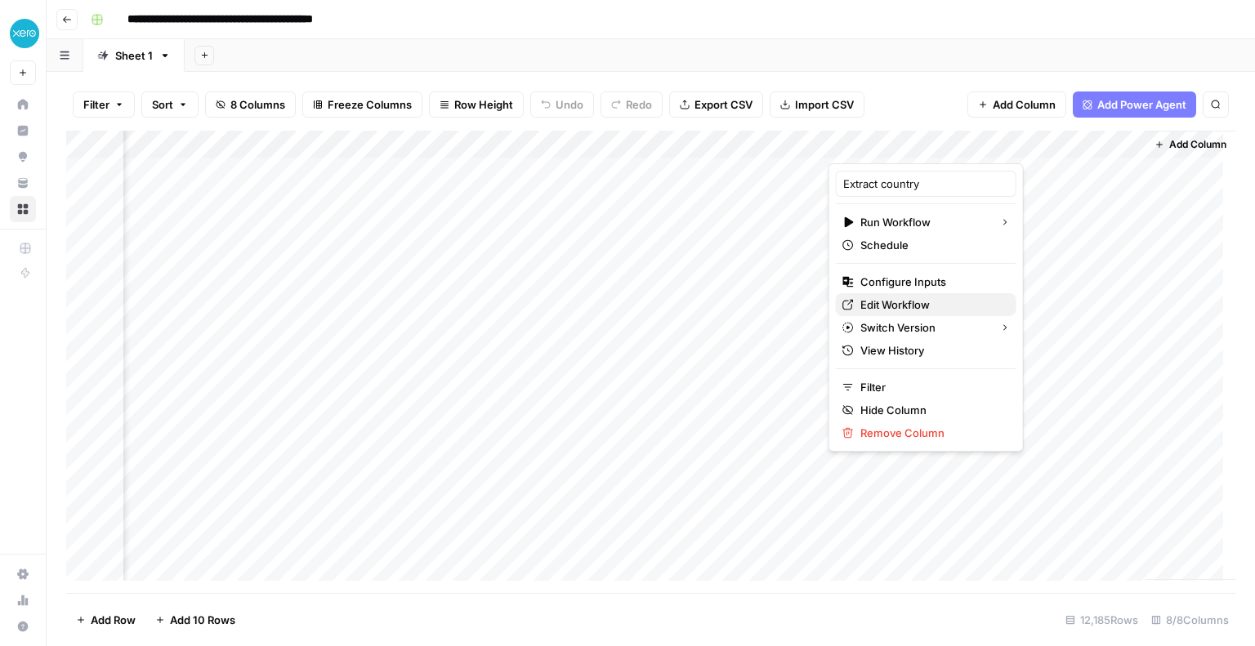
click at [882, 297] on span "Edit Workflow" at bounding box center [932, 305] width 143 height 16
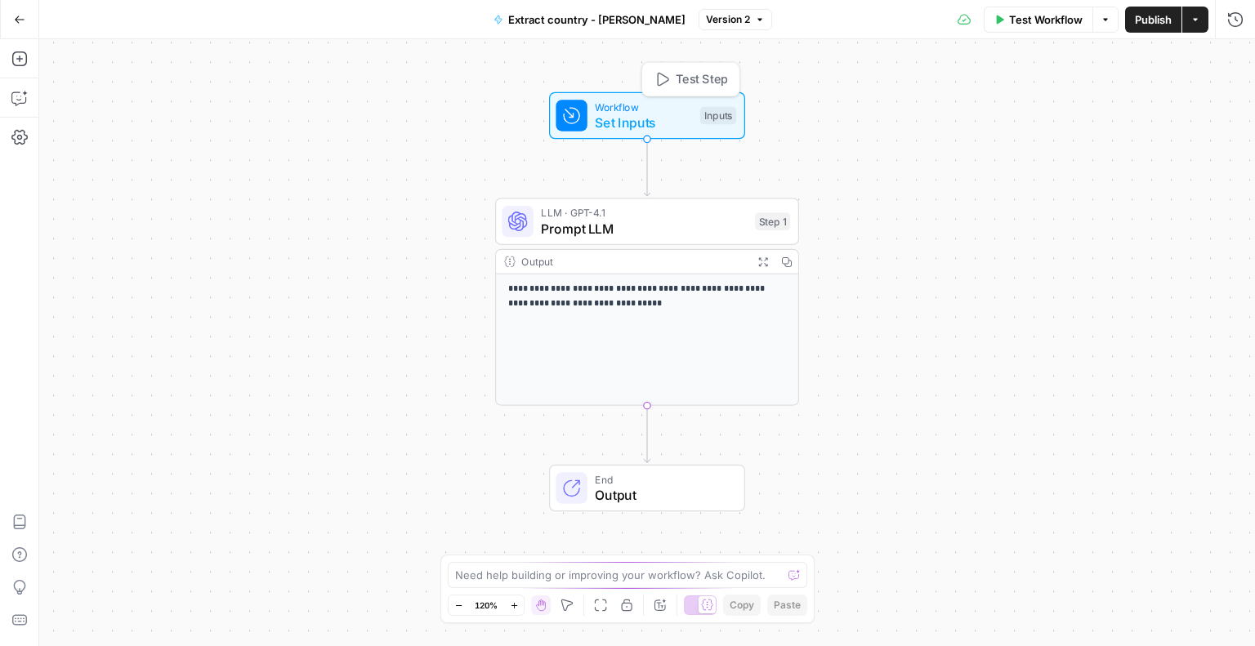
click at [721, 116] on div "Inputs" at bounding box center [718, 116] width 36 height 18
click at [1050, 135] on input "Value (Optional)" at bounding box center [1101, 131] width 261 height 16
click at [990, 140] on div at bounding box center [1101, 131] width 282 height 31
click at [990, 132] on input "Value (Optional)" at bounding box center [1101, 131] width 261 height 16
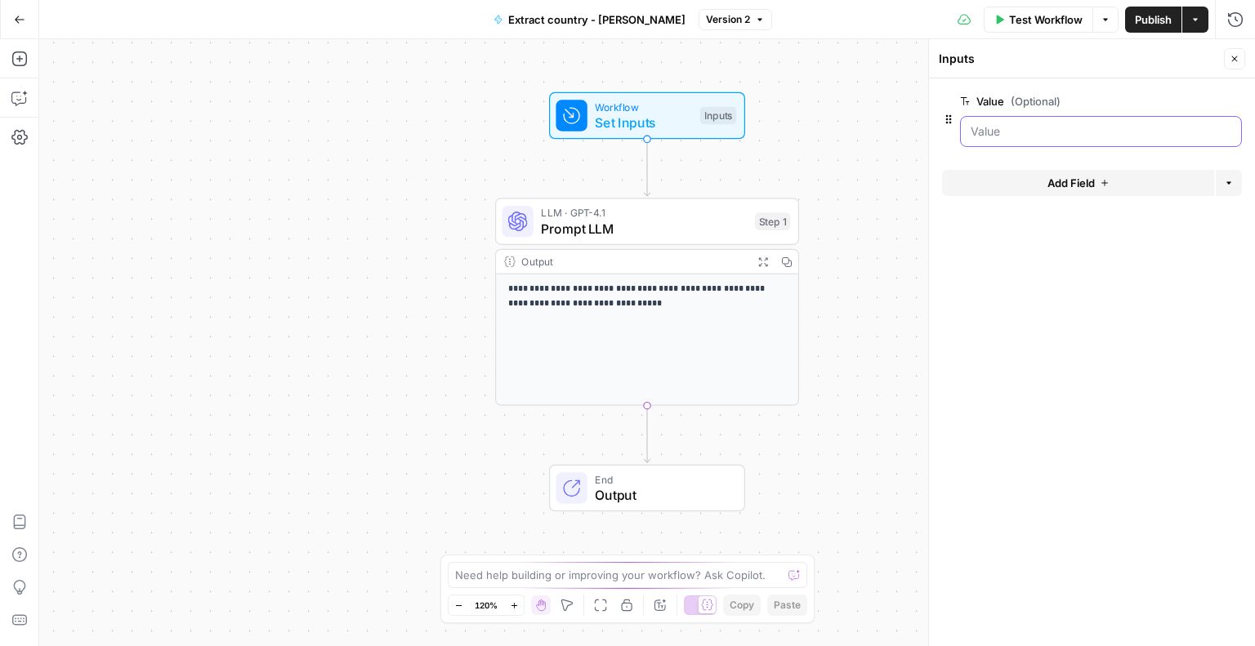
click at [990, 132] on input "Value (Optional)" at bounding box center [1101, 131] width 261 height 16
click at [1068, 177] on span "Add Field" at bounding box center [1071, 183] width 47 height 16
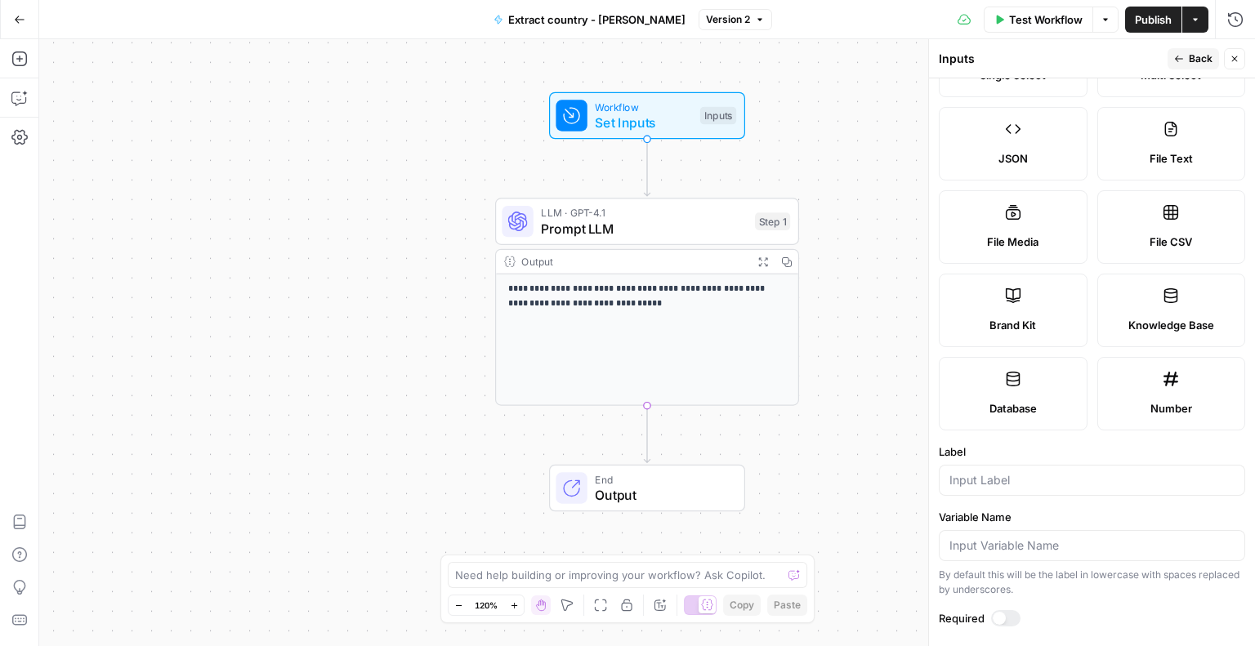
scroll to position [163, 0]
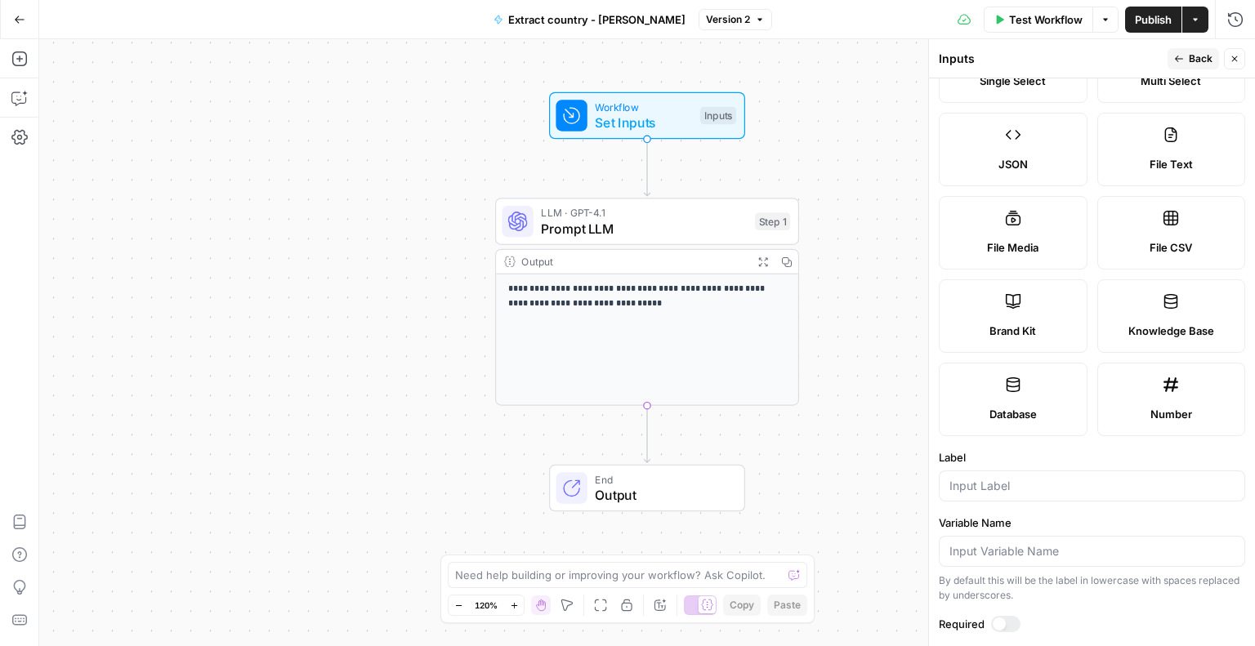
click at [1149, 323] on span "Knowledge Base" at bounding box center [1172, 331] width 86 height 16
click at [1009, 378] on icon at bounding box center [1013, 385] width 16 height 16
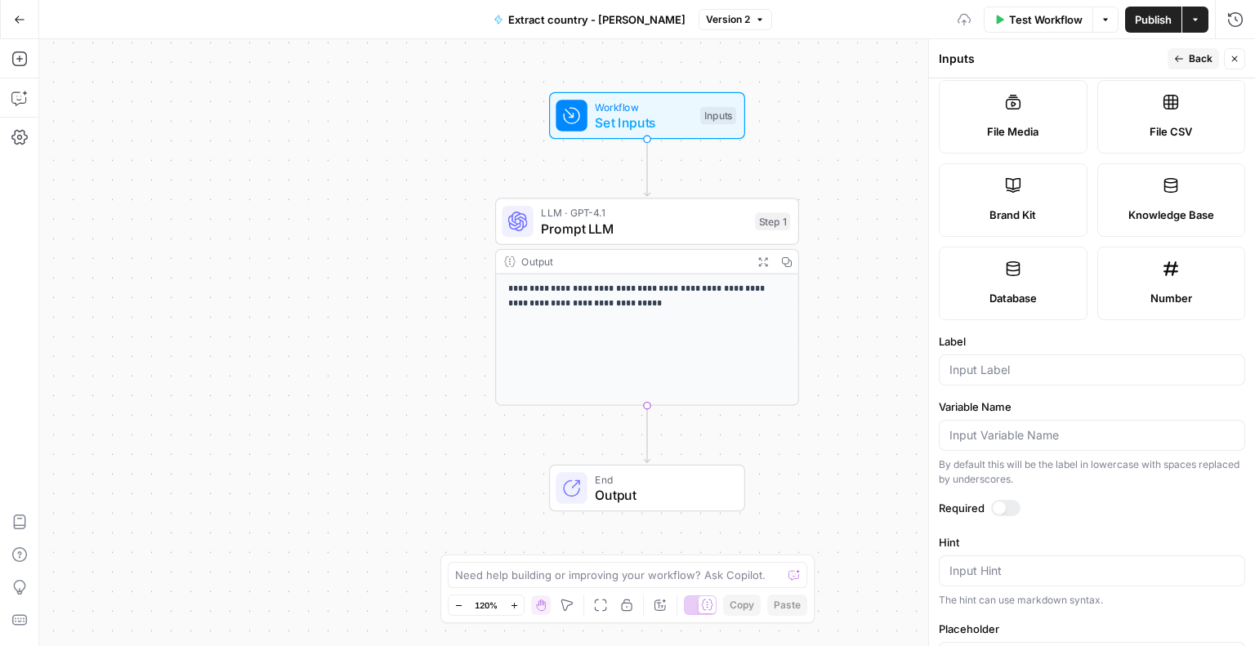
scroll to position [334, 0]
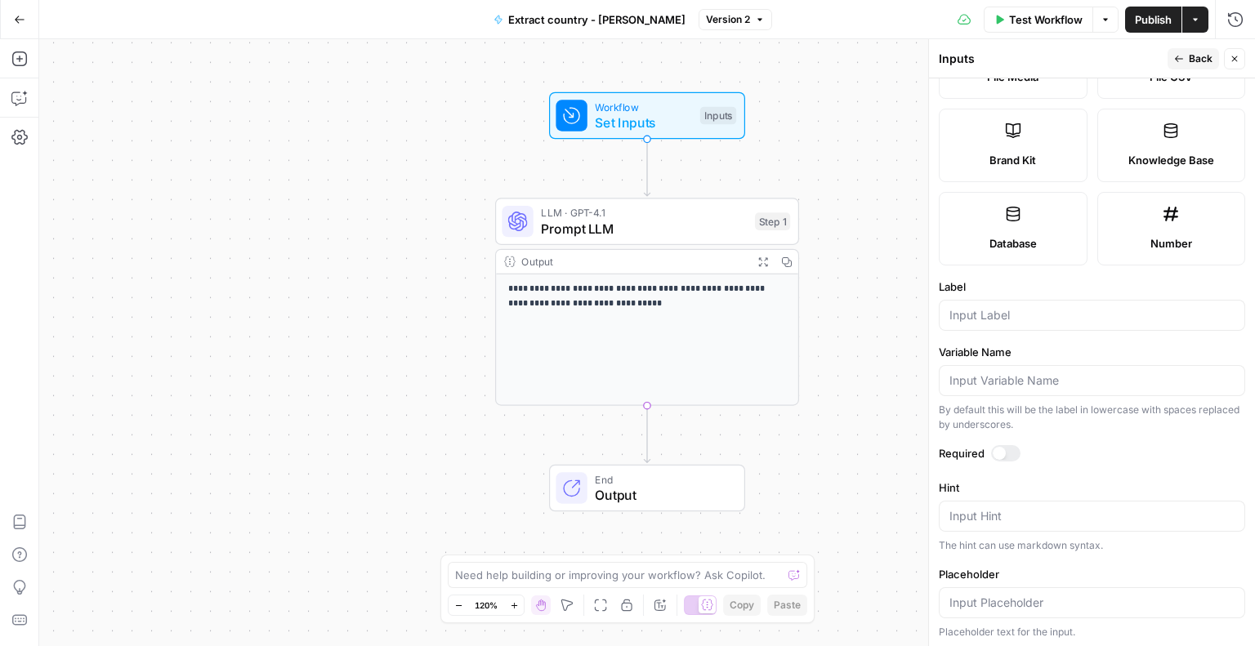
click at [985, 323] on div at bounding box center [1092, 315] width 306 height 31
click at [990, 399] on div "Variable Name By default this will be the label in lowercase with spaces replac…" at bounding box center [1092, 388] width 306 height 88
click at [989, 378] on input "Variable Name" at bounding box center [1092, 381] width 285 height 16
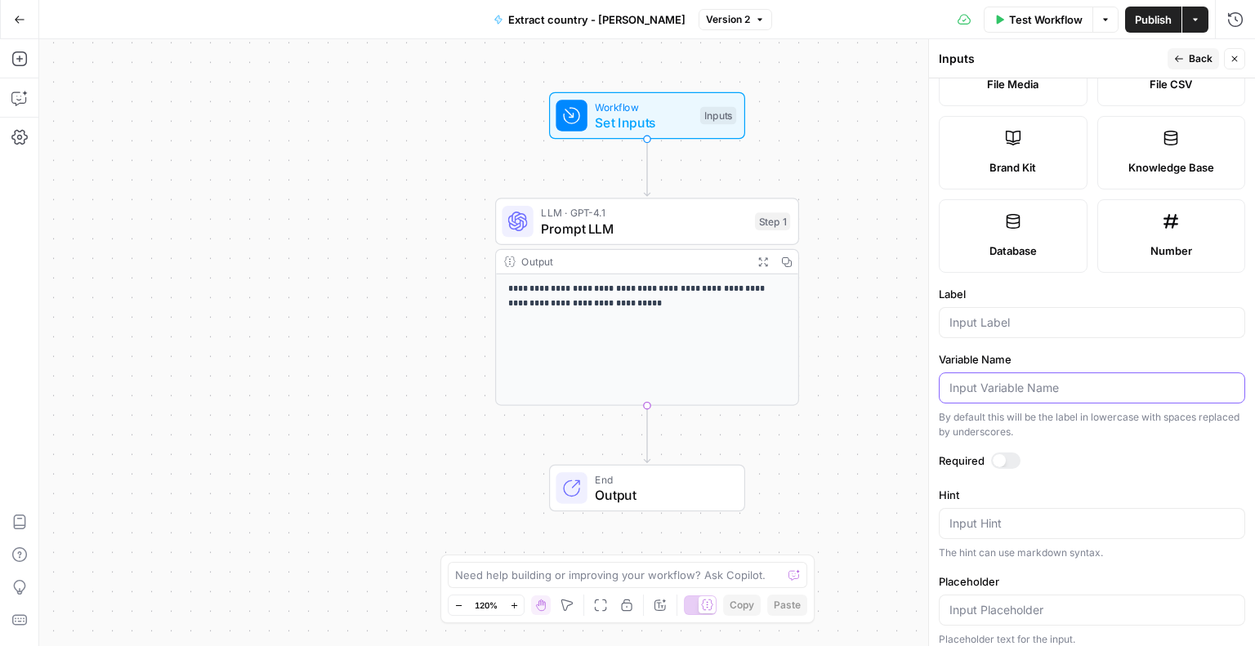
scroll to position [0, 0]
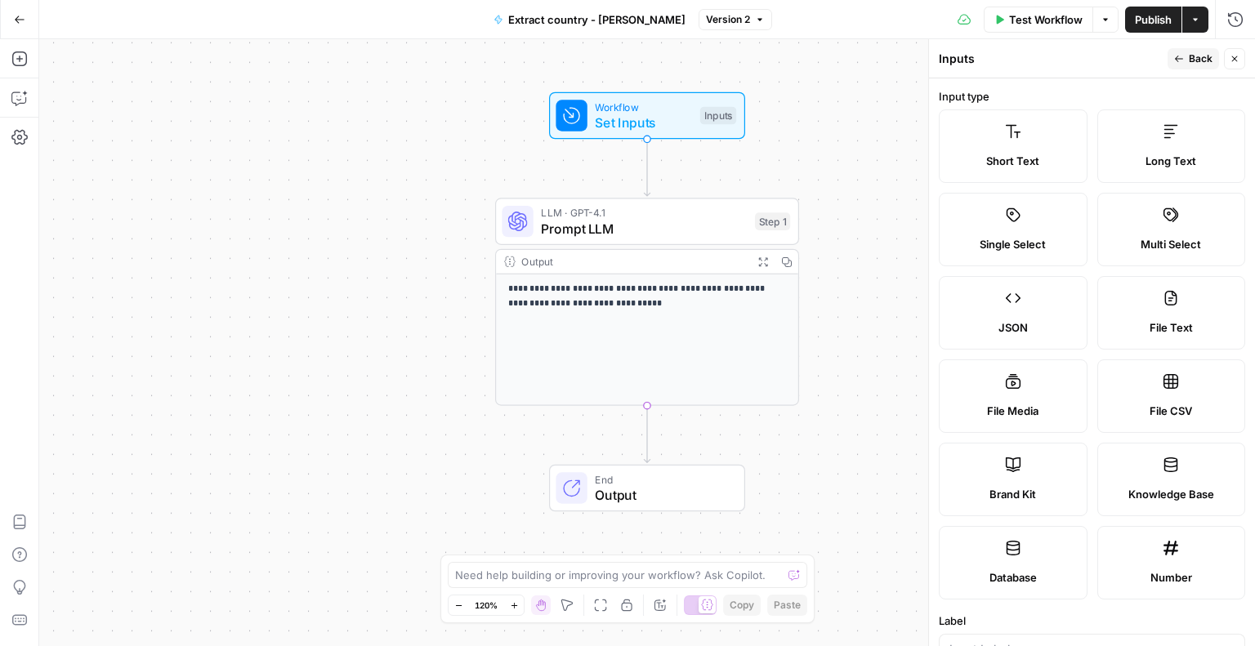
click at [1196, 54] on span "Back" at bounding box center [1201, 58] width 24 height 15
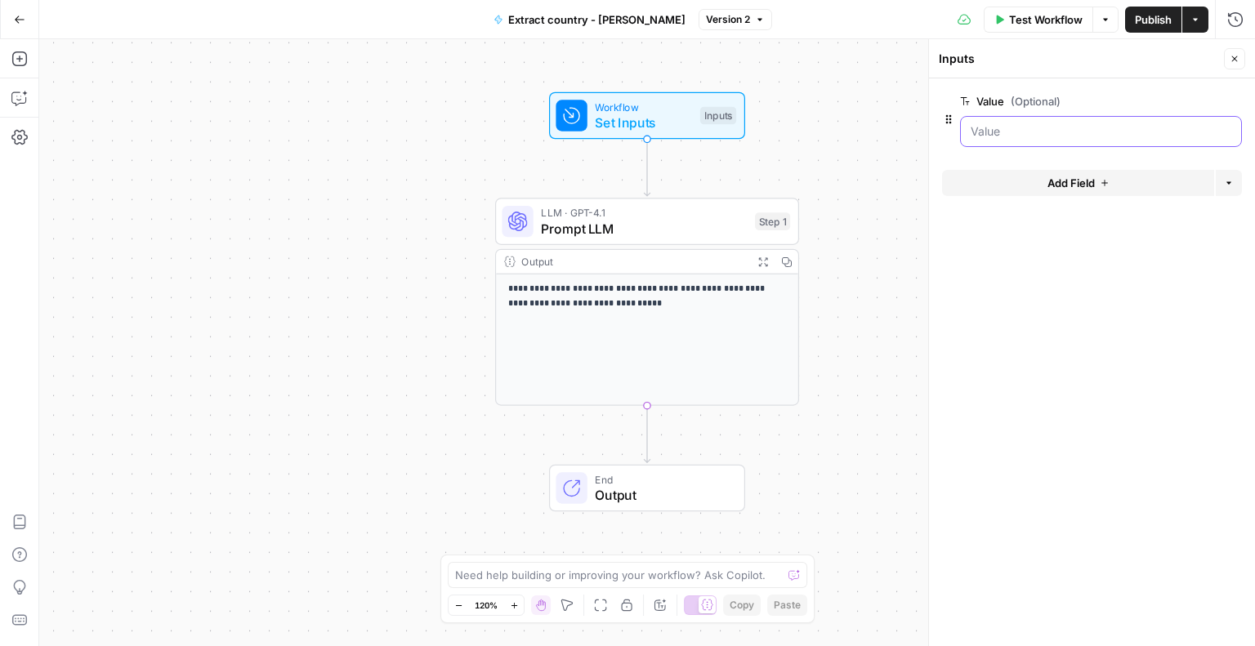
click at [1059, 131] on input "Value (Optional)" at bounding box center [1101, 131] width 261 height 16
click at [1009, 291] on form "Value (Optional) edit field Delete group Add Field Options" at bounding box center [1092, 362] width 326 height 568
click at [571, 279] on div "**********" at bounding box center [647, 340] width 302 height 131
click at [601, 235] on span "Prompt LLM" at bounding box center [644, 229] width 206 height 20
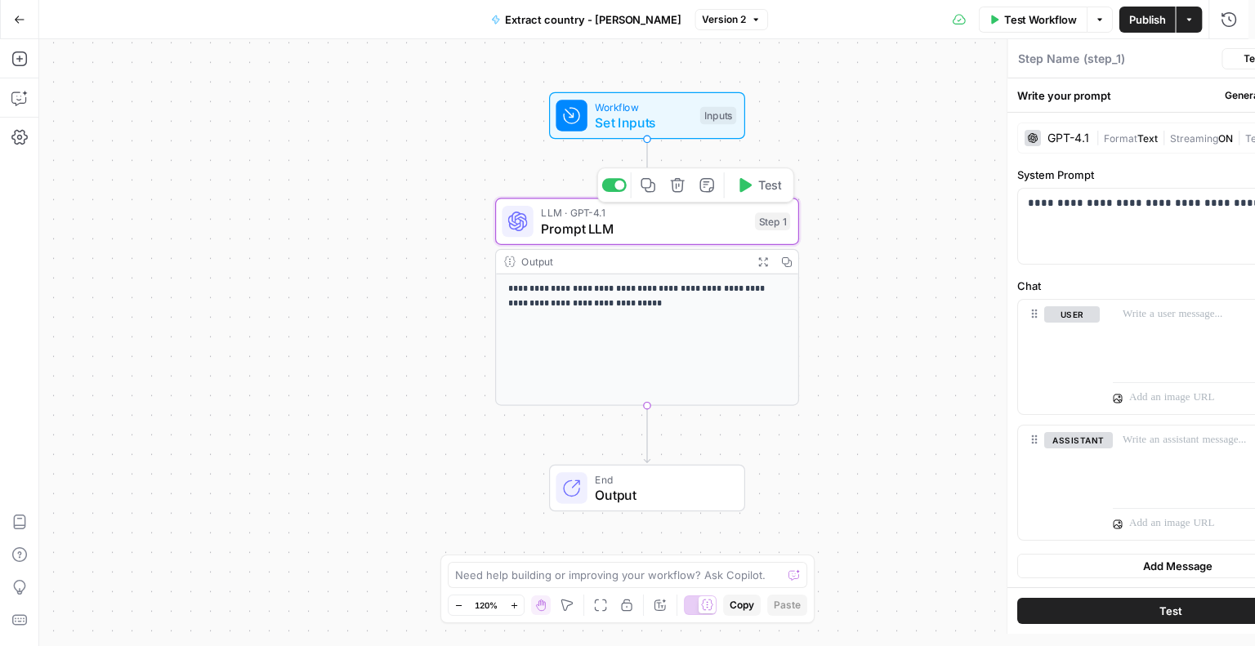
type textarea "Prompt LLM"
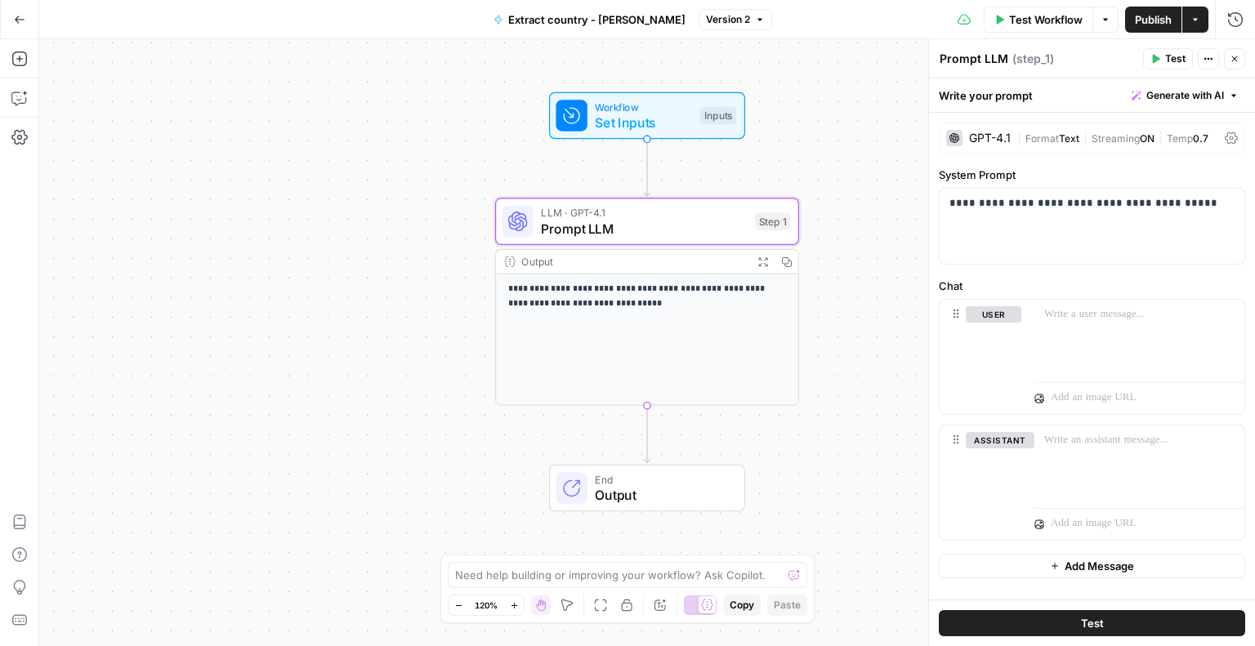
click at [1218, 58] on button "Actions" at bounding box center [1208, 58] width 21 height 21
click at [1155, 143] on div "Add Note Delete Step" at bounding box center [1154, 113] width 131 height 74
click at [1150, 132] on span "Delete Step" at bounding box center [1160, 131] width 78 height 16
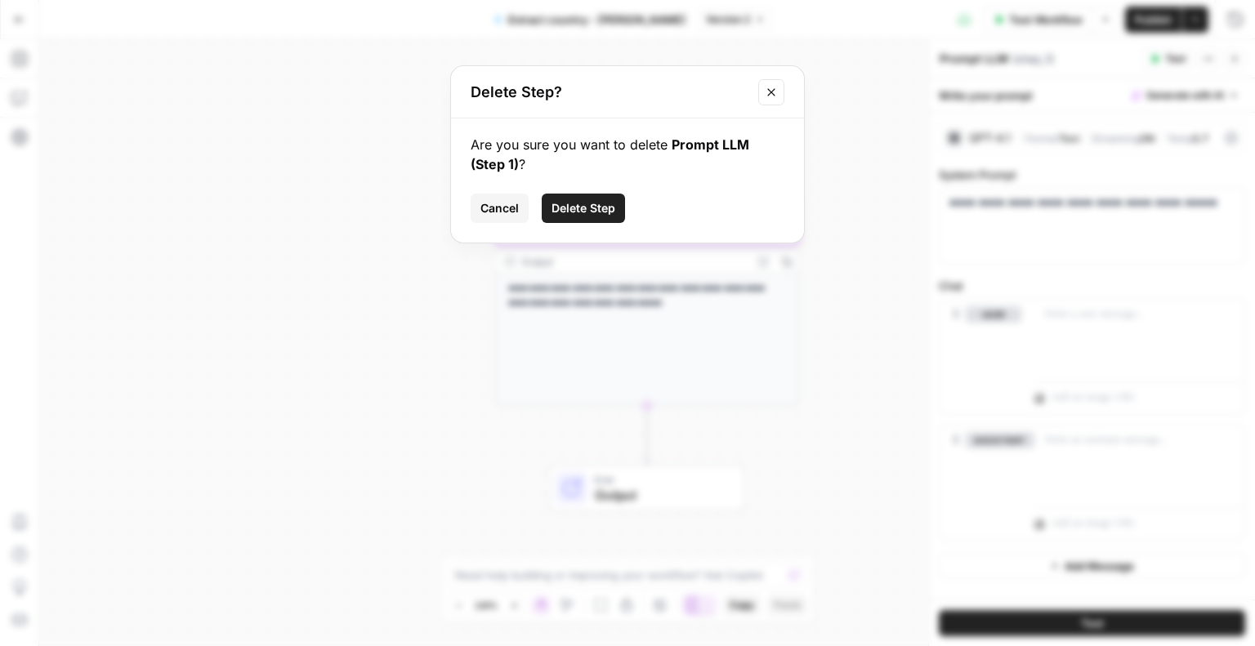
click at [604, 208] on span "Delete Step" at bounding box center [584, 208] width 64 height 16
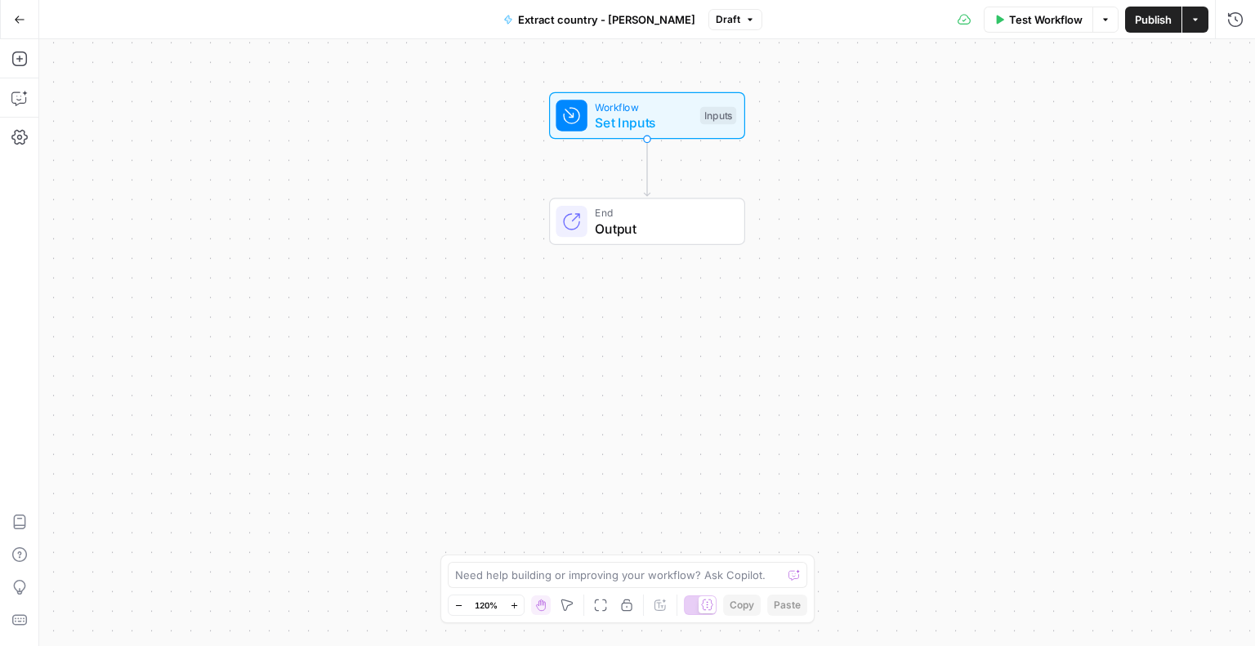
click at [1193, 13] on button "Actions" at bounding box center [1195, 20] width 26 height 26
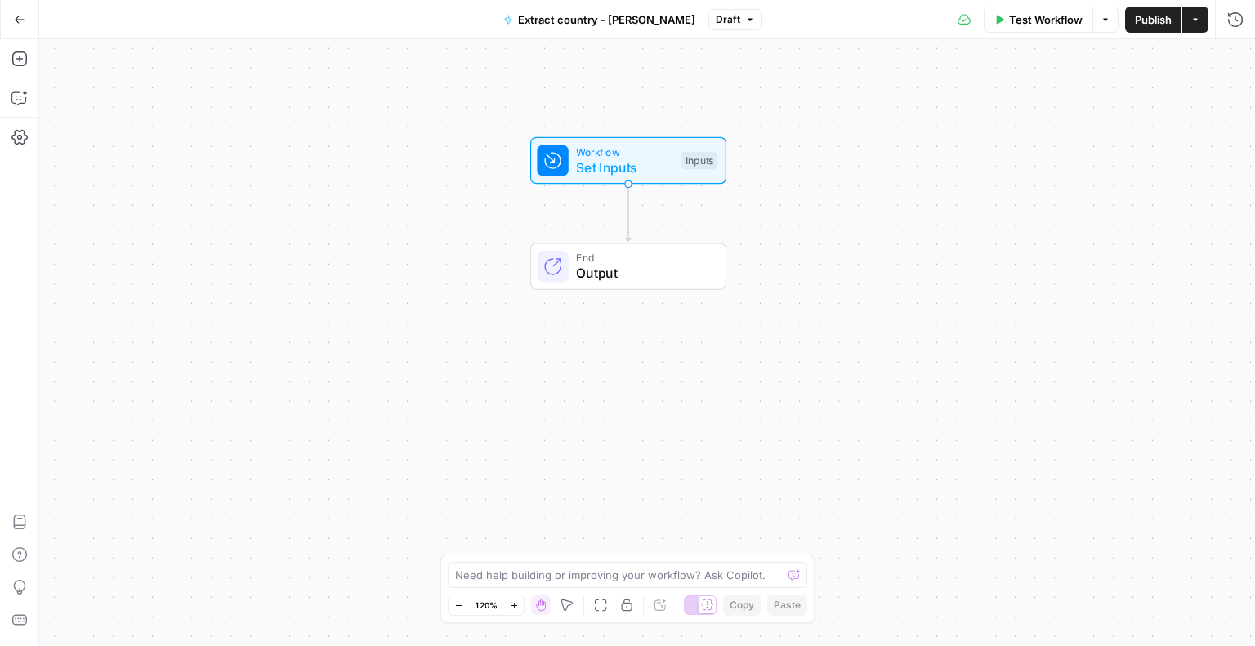
drag, startPoint x: 673, startPoint y: 219, endPoint x: 654, endPoint y: 266, distance: 50.2
click at [654, 266] on span "Output" at bounding box center [642, 274] width 133 height 20
click at [1098, 19] on button "Options" at bounding box center [1106, 20] width 26 height 26
click at [1187, 20] on button "Actions" at bounding box center [1195, 20] width 26 height 26
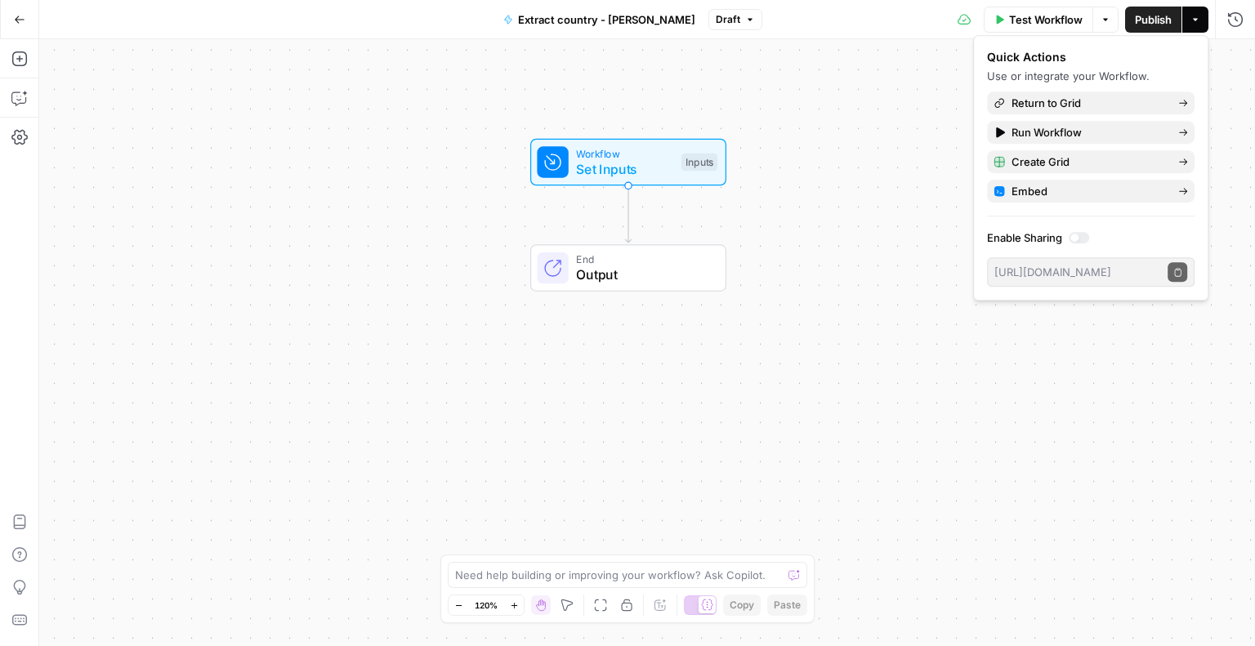
click at [803, 313] on div "Workflow Set Inputs Inputs End Output" at bounding box center [647, 342] width 1216 height 607
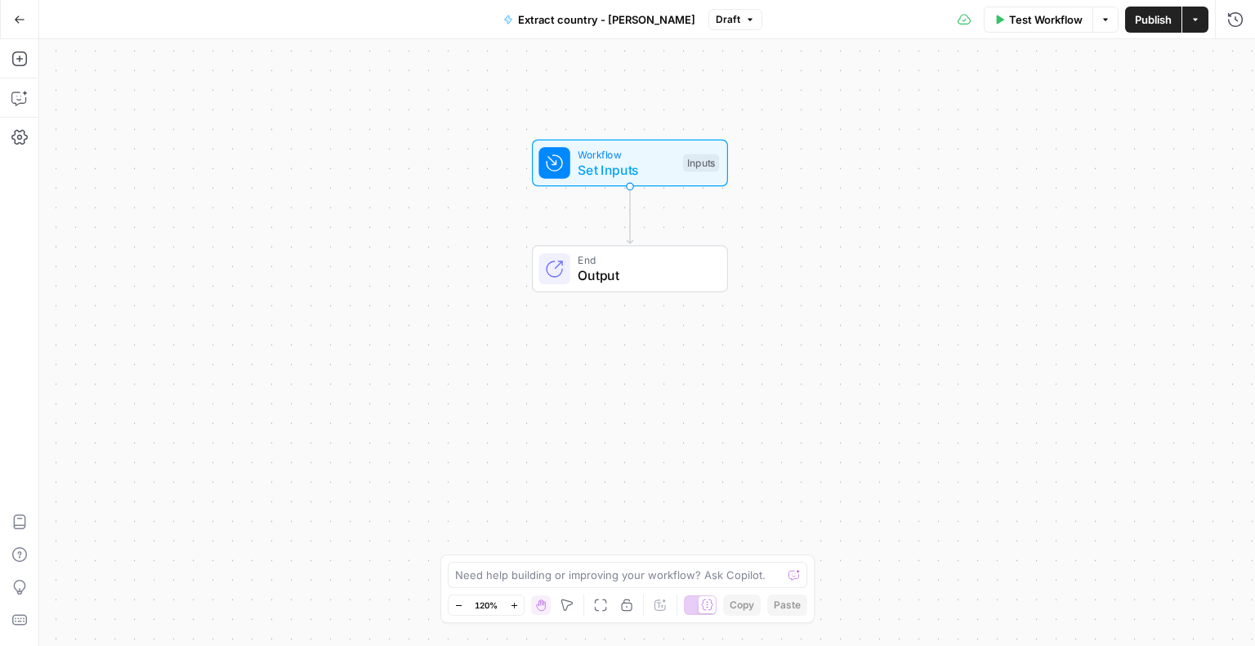
drag, startPoint x: 835, startPoint y: 182, endPoint x: 817, endPoint y: 196, distance: 22.7
click at [817, 196] on div "Workflow Set Inputs Inputs End Output" at bounding box center [647, 342] width 1216 height 607
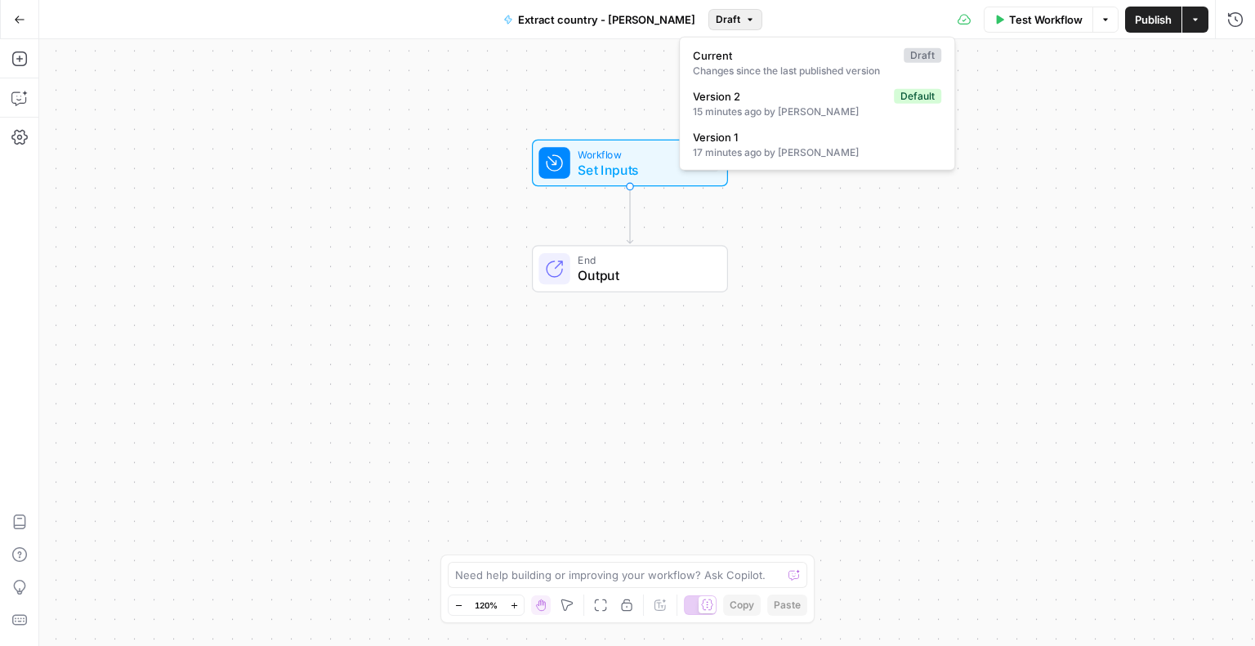
click at [745, 22] on icon "button" at bounding box center [750, 20] width 10 height 10
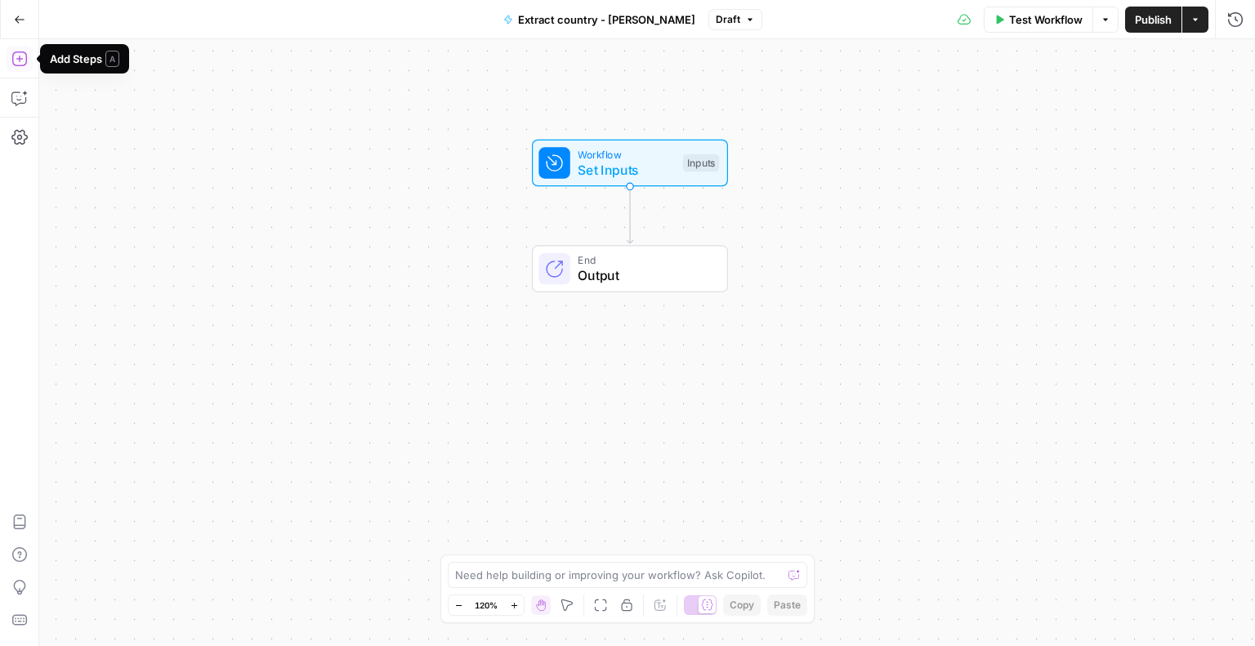
click at [19, 67] on icon "button" at bounding box center [19, 59] width 16 height 16
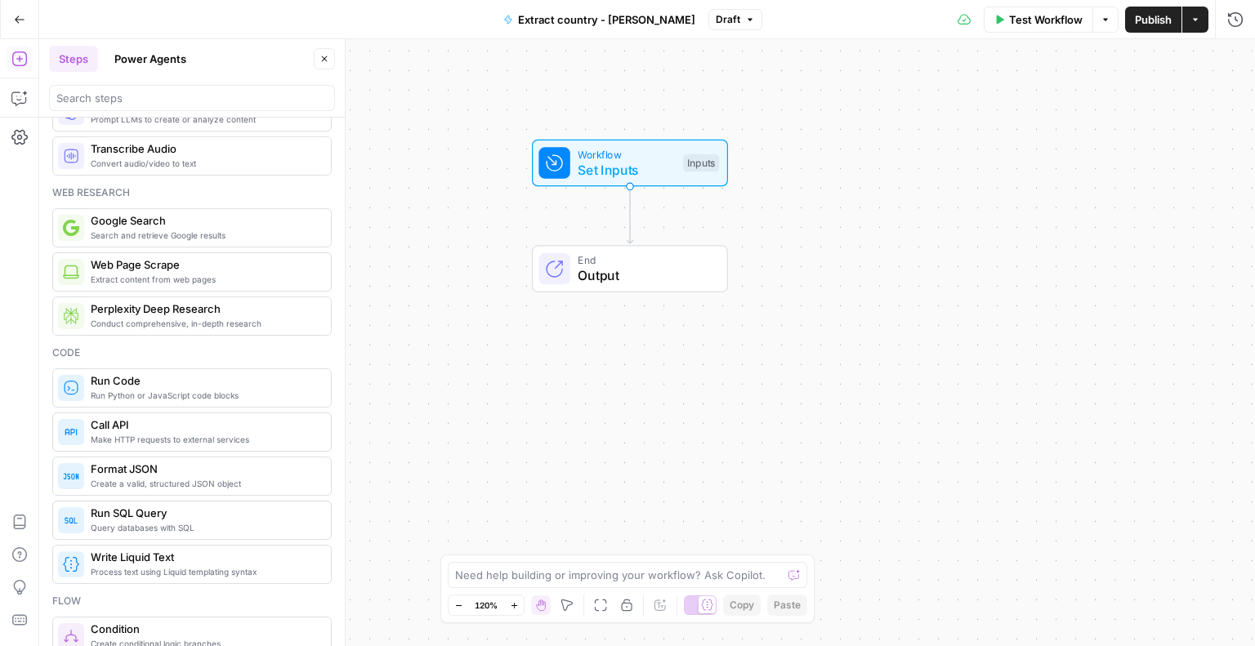
scroll to position [82, 0]
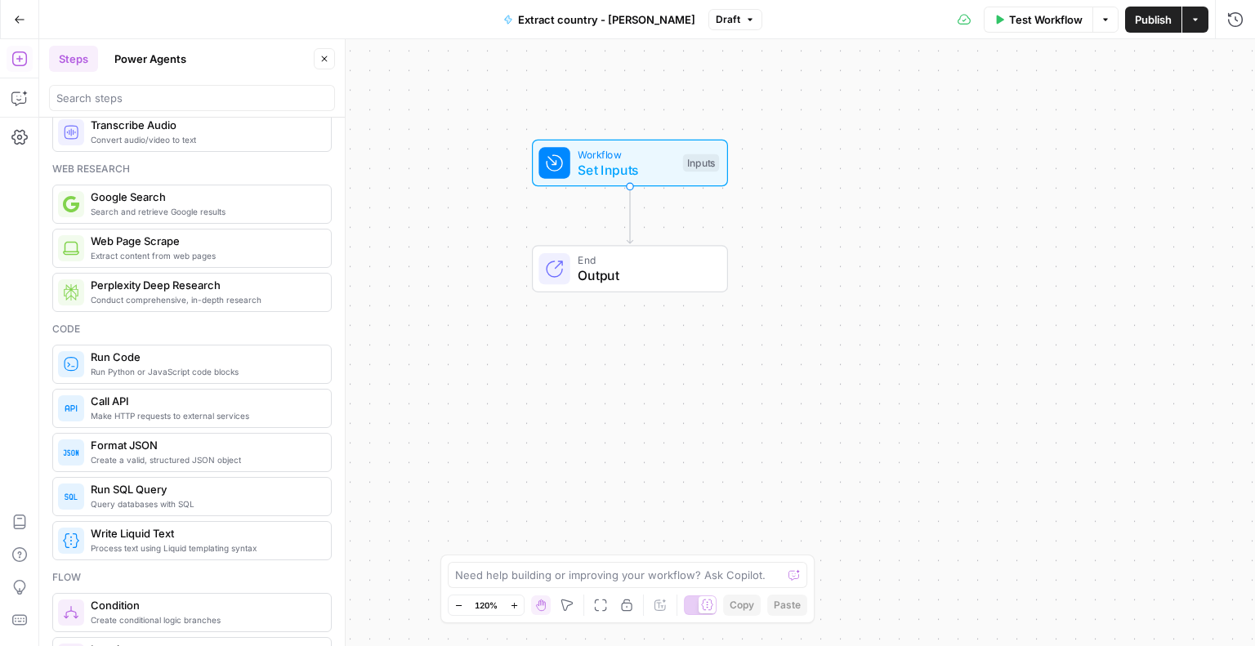
click at [159, 458] on span "Create a valid, structured JSON object" at bounding box center [204, 460] width 227 height 13
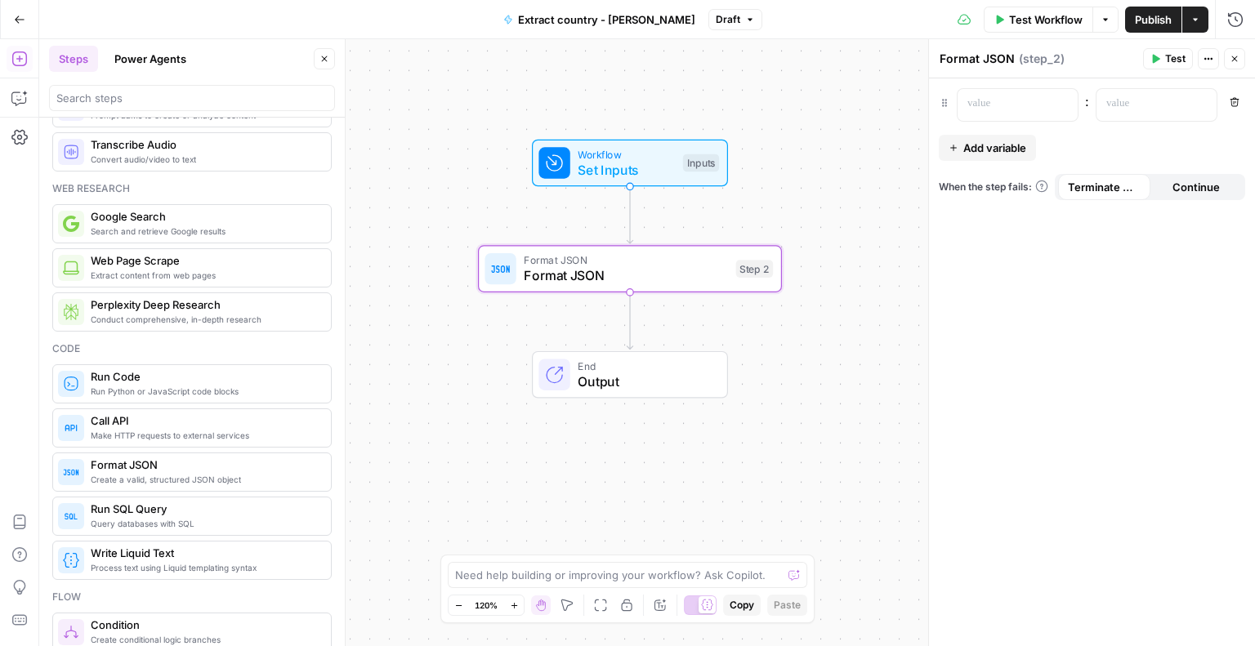
scroll to position [0, 0]
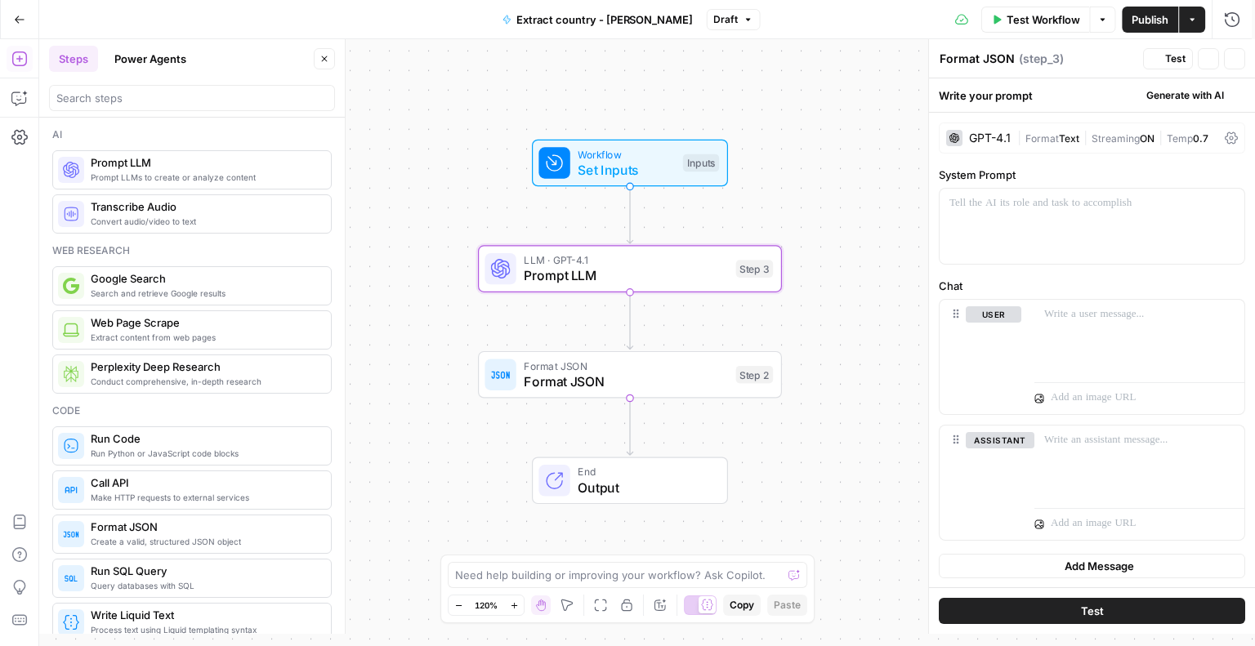
type textarea "Prompt LLM"
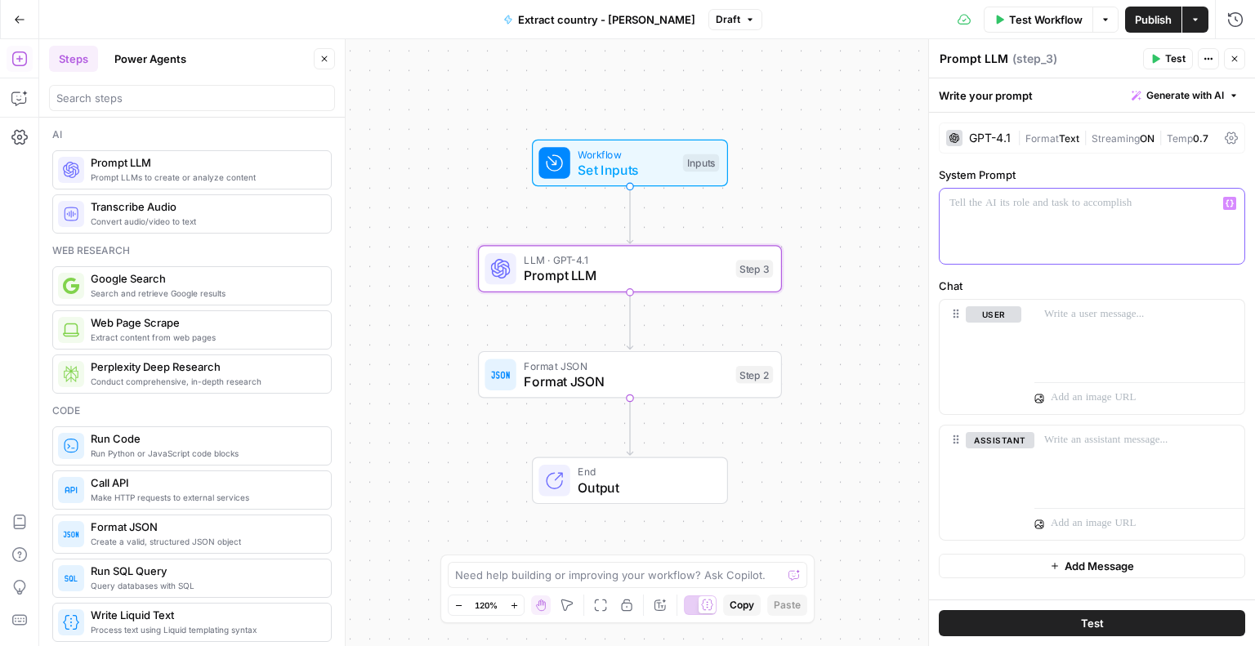
click at [1013, 231] on div at bounding box center [1092, 226] width 305 height 75
click at [428, 503] on div "Workflow Set Inputs Inputs LLM · GPT-4.1 Prompt LLM Step 3 Format JSON Format J…" at bounding box center [647, 342] width 1216 height 607
click at [559, 277] on span "Prompt LLM" at bounding box center [626, 276] width 204 height 20
click at [1061, 219] on div at bounding box center [1092, 226] width 305 height 75
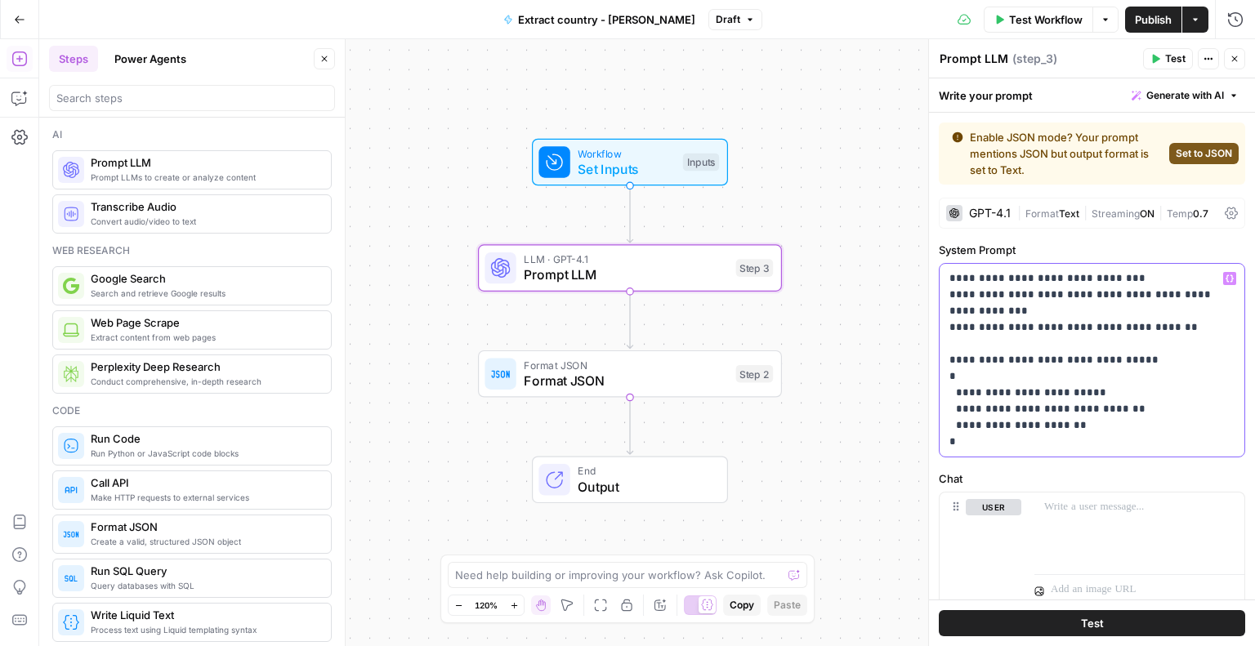
drag, startPoint x: 1005, startPoint y: 277, endPoint x: 1036, endPoint y: 275, distance: 31.1
click at [1036, 275] on p "**********" at bounding box center [1086, 360] width 273 height 180
drag, startPoint x: 1033, startPoint y: 292, endPoint x: 1053, endPoint y: 290, distance: 19.7
click at [1053, 290] on p "**********" at bounding box center [1086, 360] width 273 height 180
drag, startPoint x: 1053, startPoint y: 290, endPoint x: 1069, endPoint y: 291, distance: 16.4
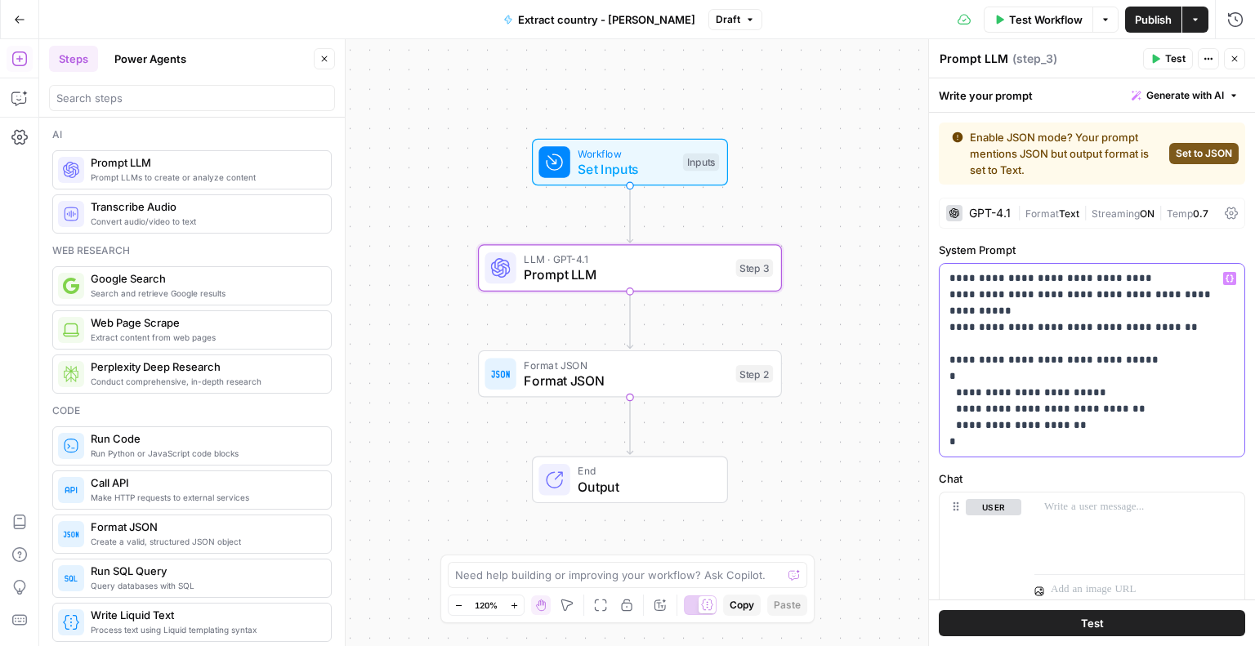
click at [1069, 291] on p "**********" at bounding box center [1086, 360] width 273 height 180
drag, startPoint x: 1075, startPoint y: 293, endPoint x: 1092, endPoint y: 293, distance: 17.2
click at [1092, 293] on p "**********" at bounding box center [1086, 351] width 273 height 163
drag, startPoint x: 1096, startPoint y: 293, endPoint x: 1113, endPoint y: 292, distance: 17.2
click at [1113, 292] on p "**********" at bounding box center [1086, 351] width 273 height 163
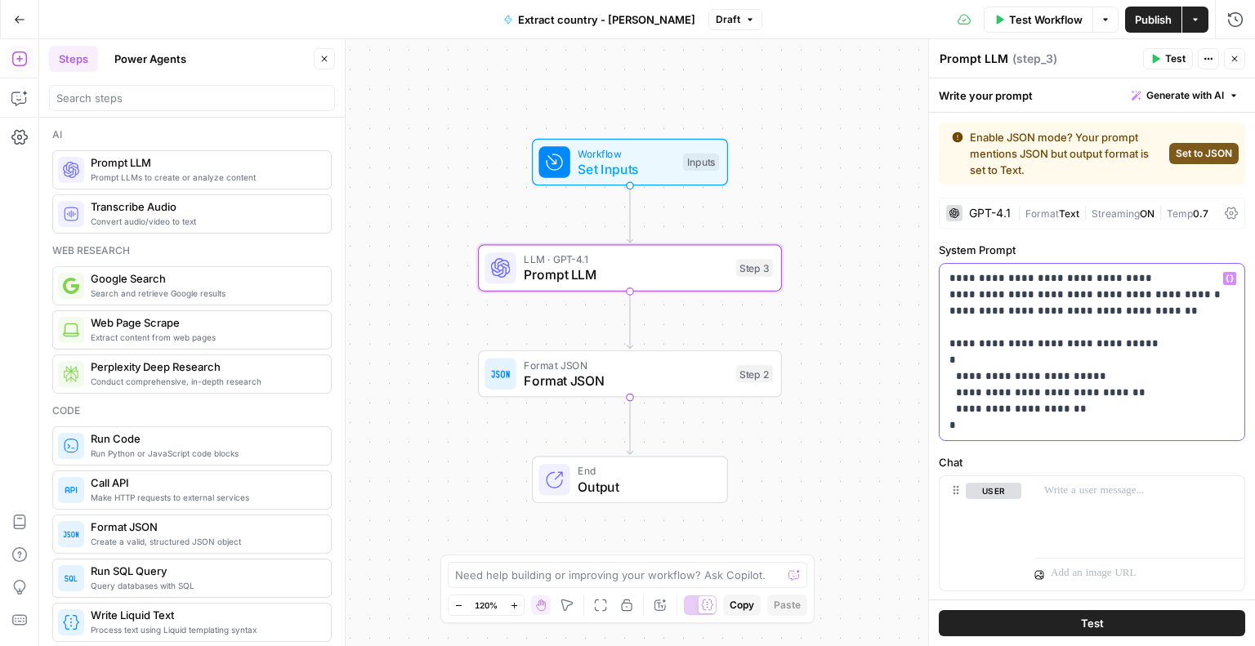
drag, startPoint x: 1110, startPoint y: 293, endPoint x: 1127, endPoint y: 293, distance: 17.2
click at [1127, 293] on p "**********" at bounding box center [1086, 351] width 273 height 163
drag, startPoint x: 1133, startPoint y: 292, endPoint x: 1143, endPoint y: 291, distance: 9.8
click at [1143, 291] on p "**********" at bounding box center [1086, 351] width 273 height 163
click at [1023, 293] on p "**********" at bounding box center [1086, 351] width 273 height 163
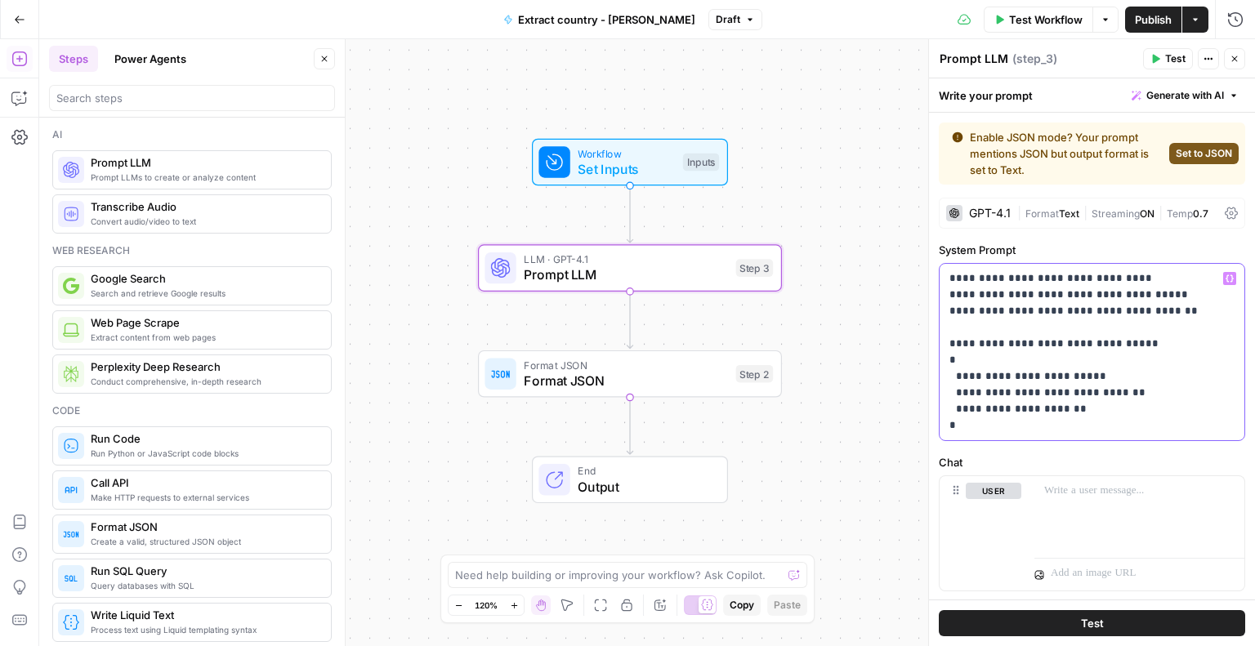
click at [1026, 293] on p "**********" at bounding box center [1086, 351] width 273 height 163
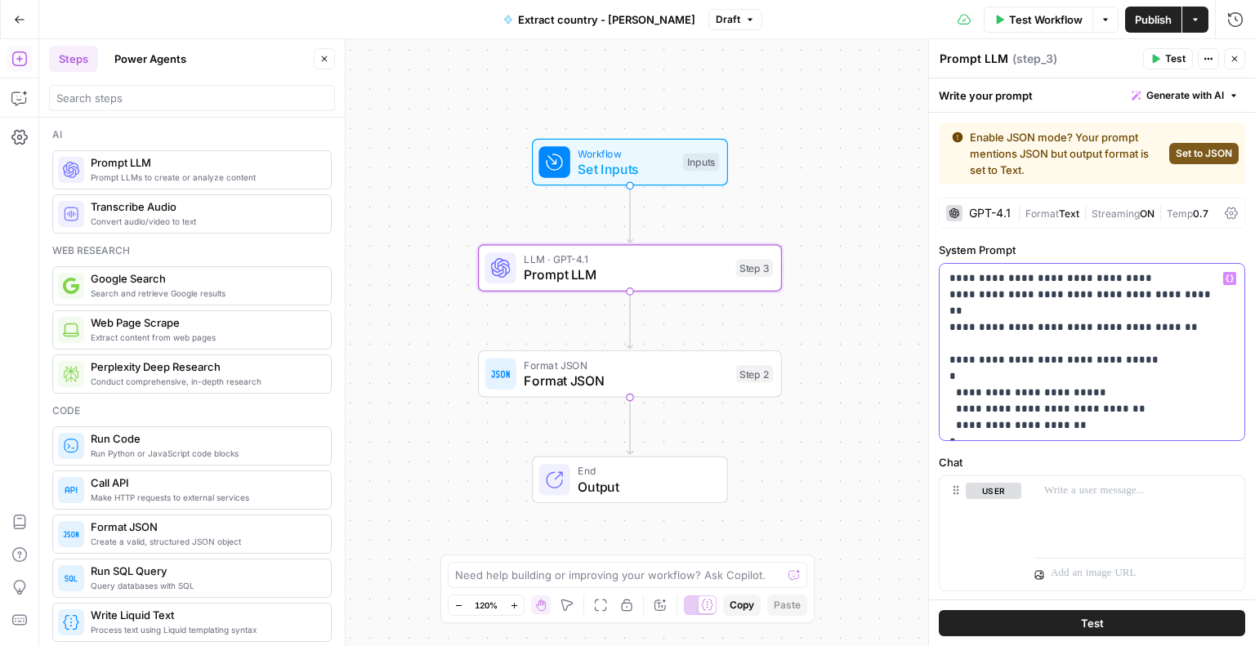
drag, startPoint x: 955, startPoint y: 310, endPoint x: 1142, endPoint y: 307, distance: 187.2
click at [1142, 307] on p "**********" at bounding box center [1086, 351] width 273 height 163
drag, startPoint x: 962, startPoint y: 393, endPoint x: 990, endPoint y: 388, distance: 29.0
click at [990, 388] on p "**********" at bounding box center [1086, 351] width 273 height 163
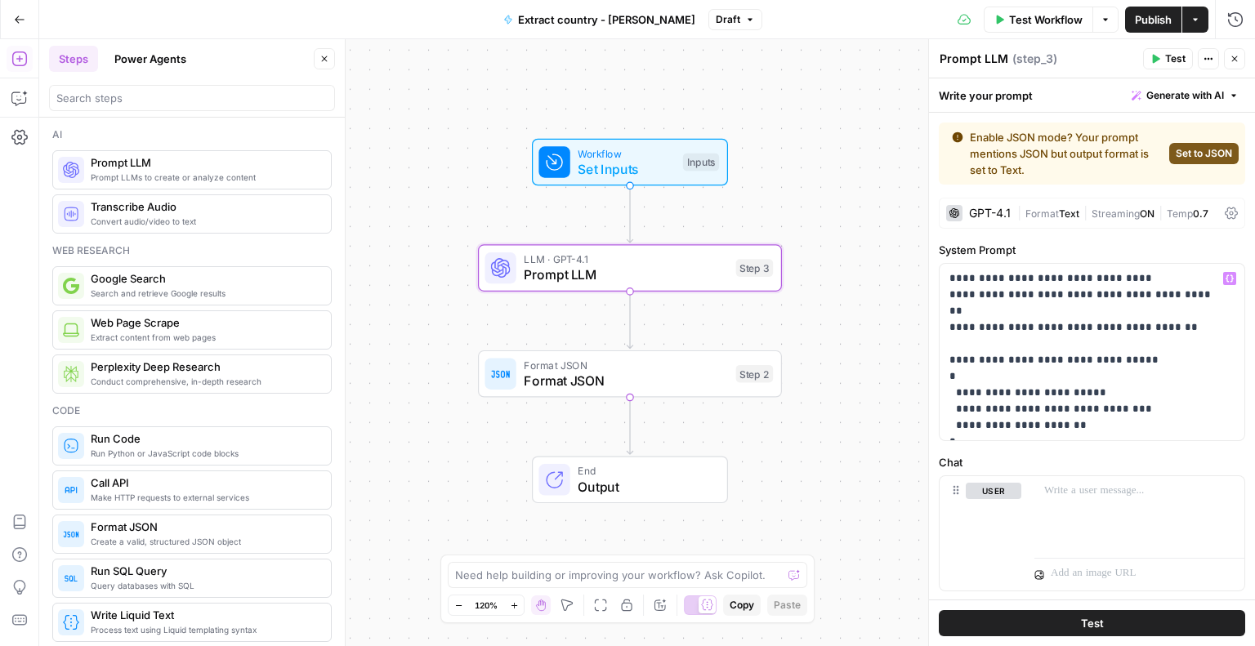
click at [1035, 627] on button "Test" at bounding box center [1092, 623] width 306 height 26
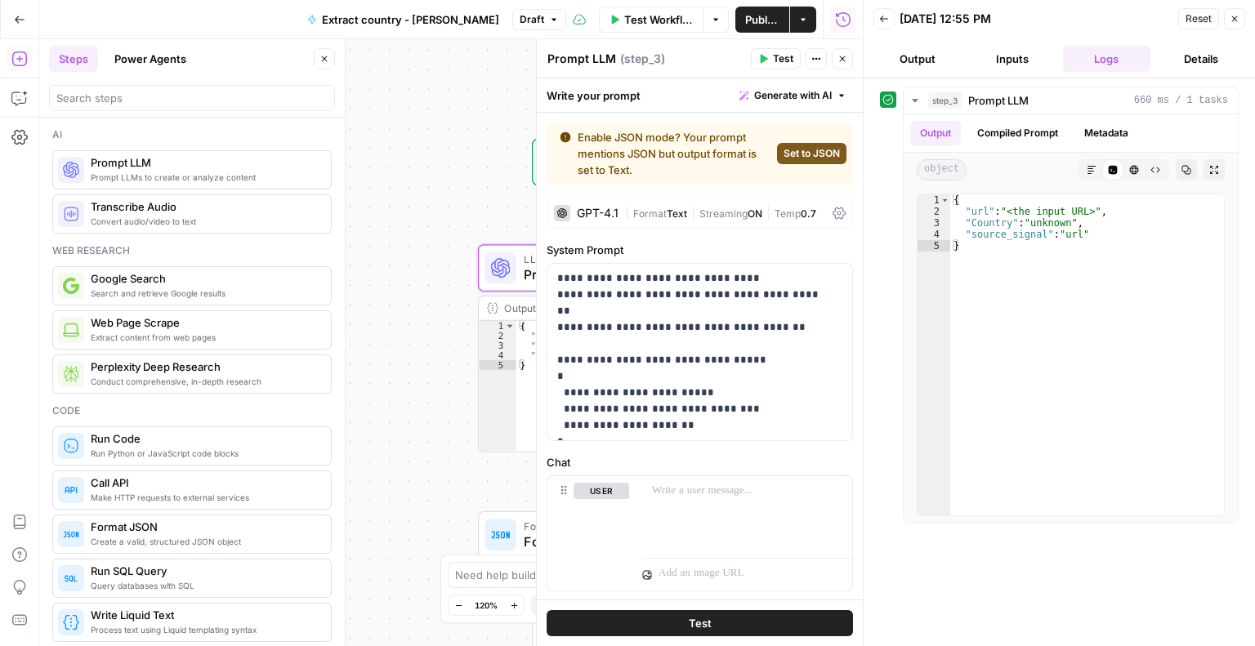
click at [400, 348] on div "Workflow Set Inputs Inputs LLM · GPT-4.1 Prompt LLM Step 3 Output Expand Output…" at bounding box center [451, 342] width 824 height 607
click at [511, 540] on div at bounding box center [500, 534] width 31 height 31
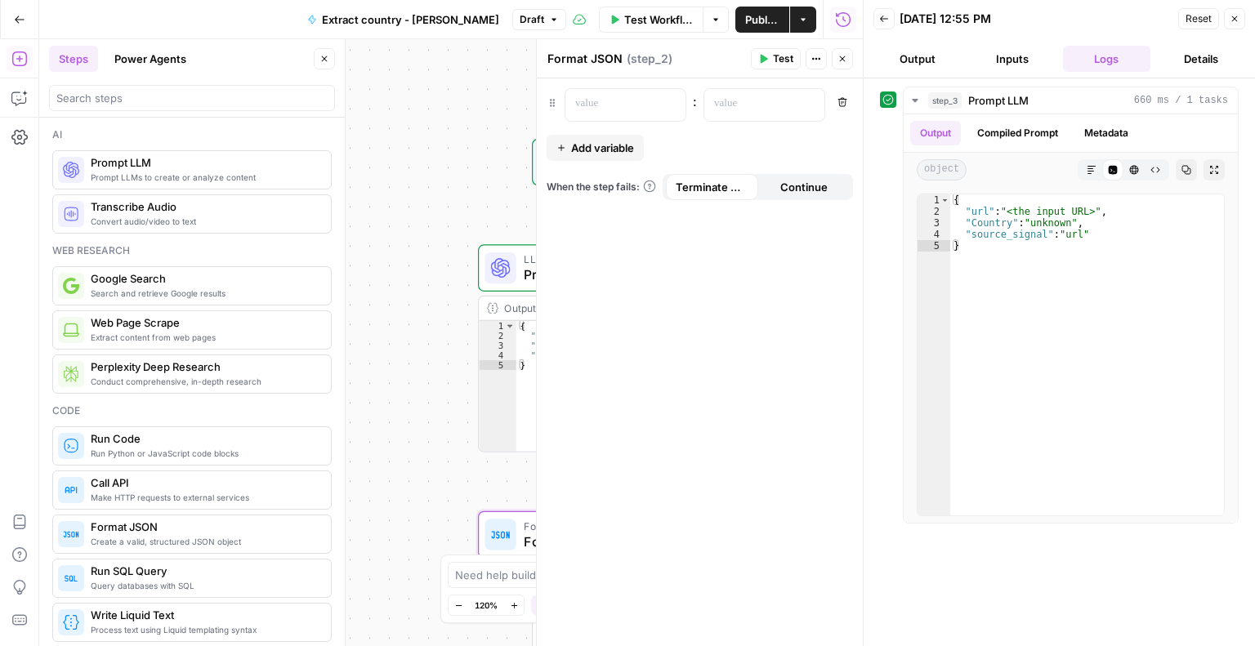
click at [511, 540] on div at bounding box center [500, 534] width 31 height 31
click at [397, 142] on div "Workflow Set Inputs Inputs LLM · GPT-4.1 Prompt LLM Step 3 Output Expand Output…" at bounding box center [451, 342] width 824 height 607
click at [1232, 19] on icon "button" at bounding box center [1235, 19] width 10 height 10
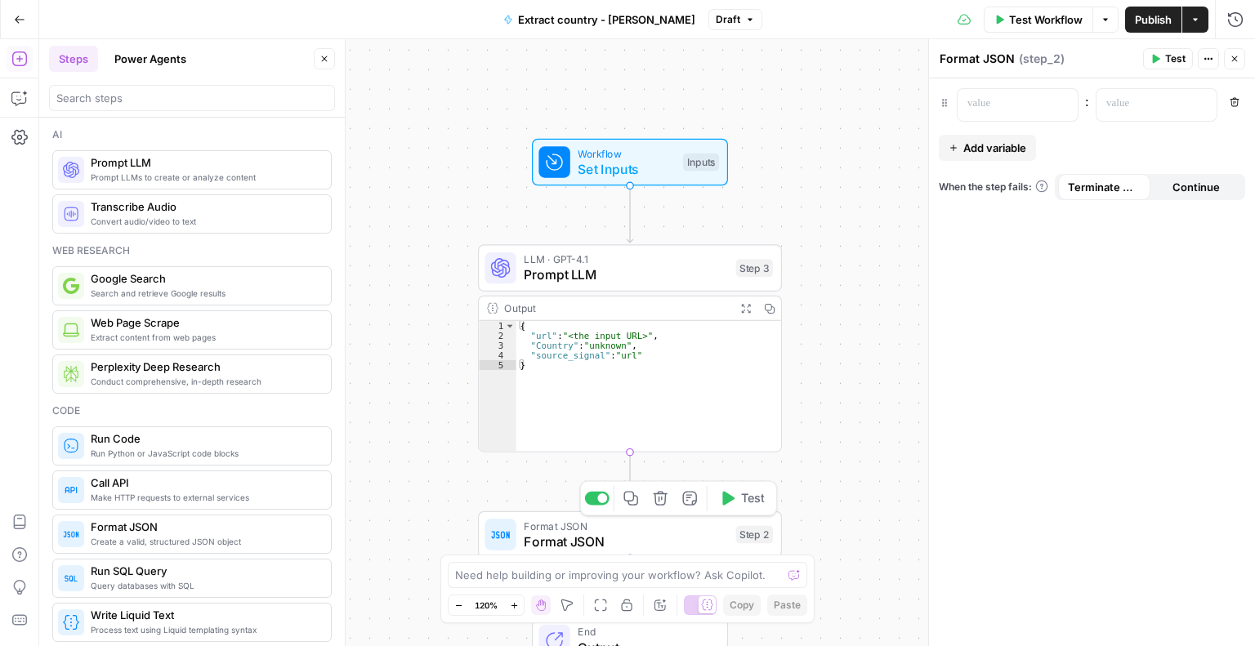
click at [661, 505] on icon "button" at bounding box center [660, 498] width 14 height 14
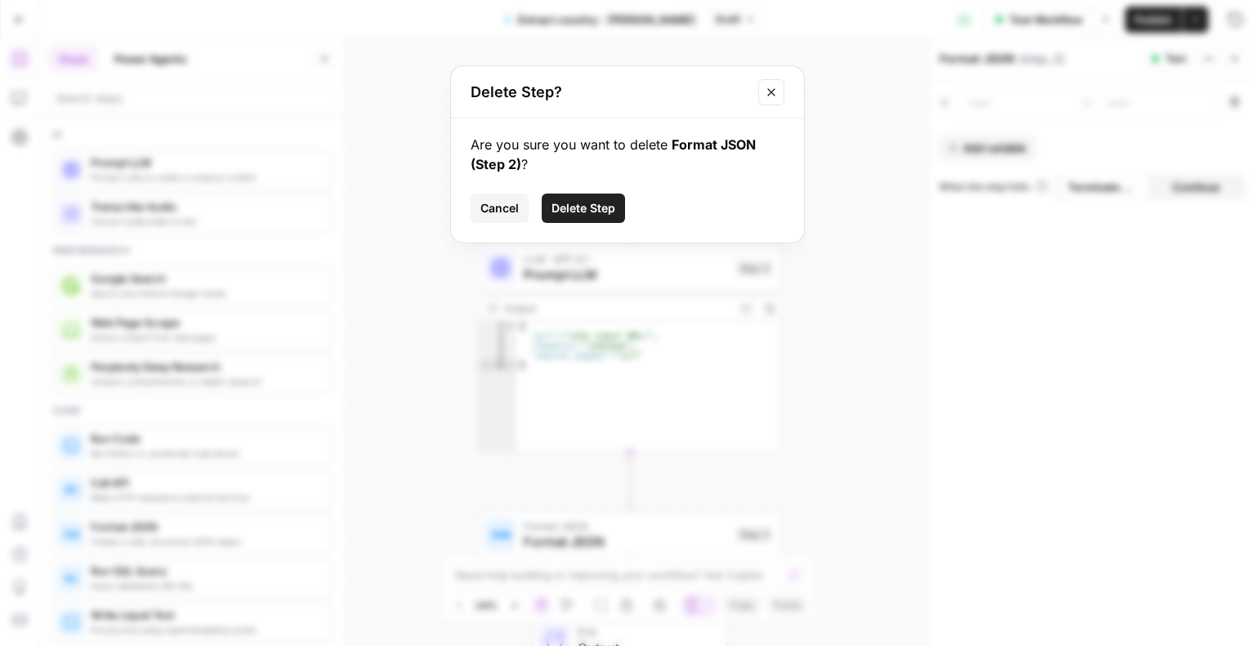
click at [570, 205] on span "Delete Step" at bounding box center [584, 208] width 64 height 16
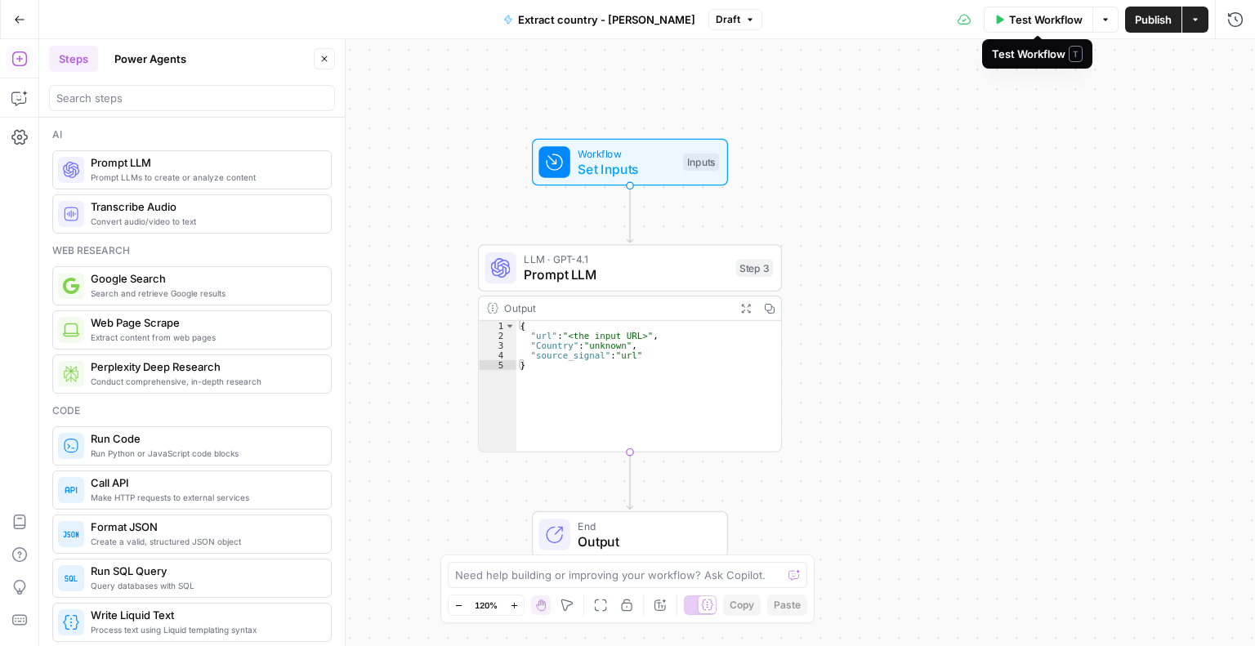
click at [1136, 22] on span "Publish" at bounding box center [1153, 19] width 37 height 16
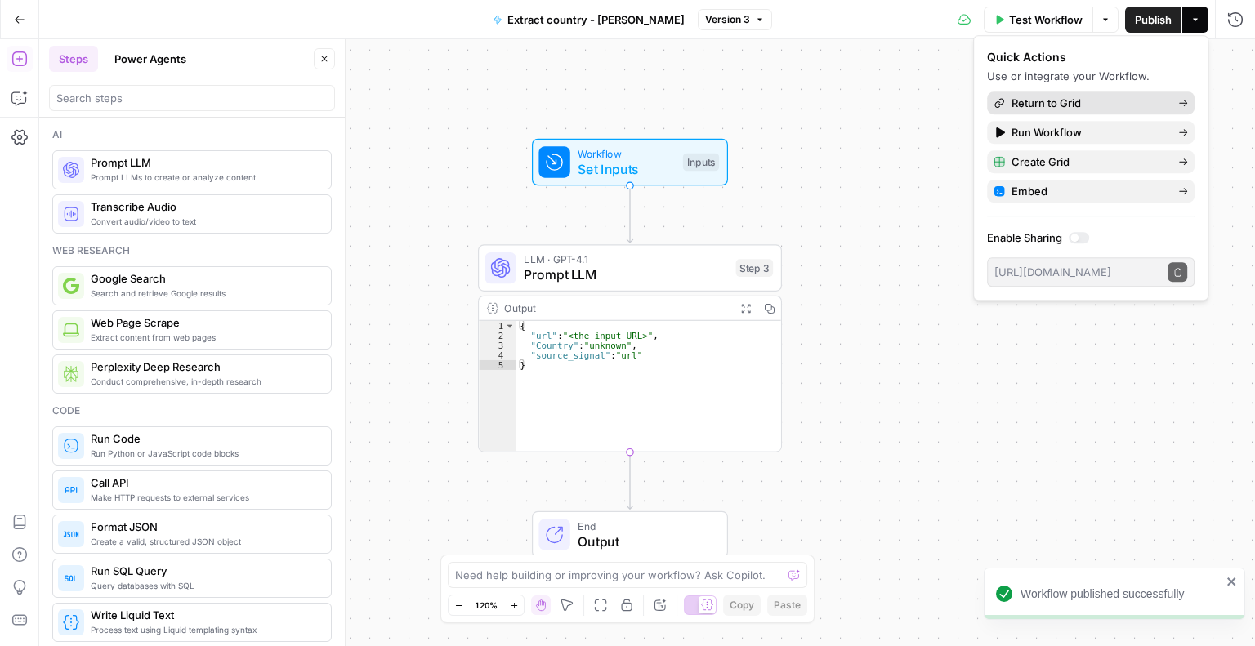
click at [1026, 106] on span "Return to Grid" at bounding box center [1089, 103] width 154 height 16
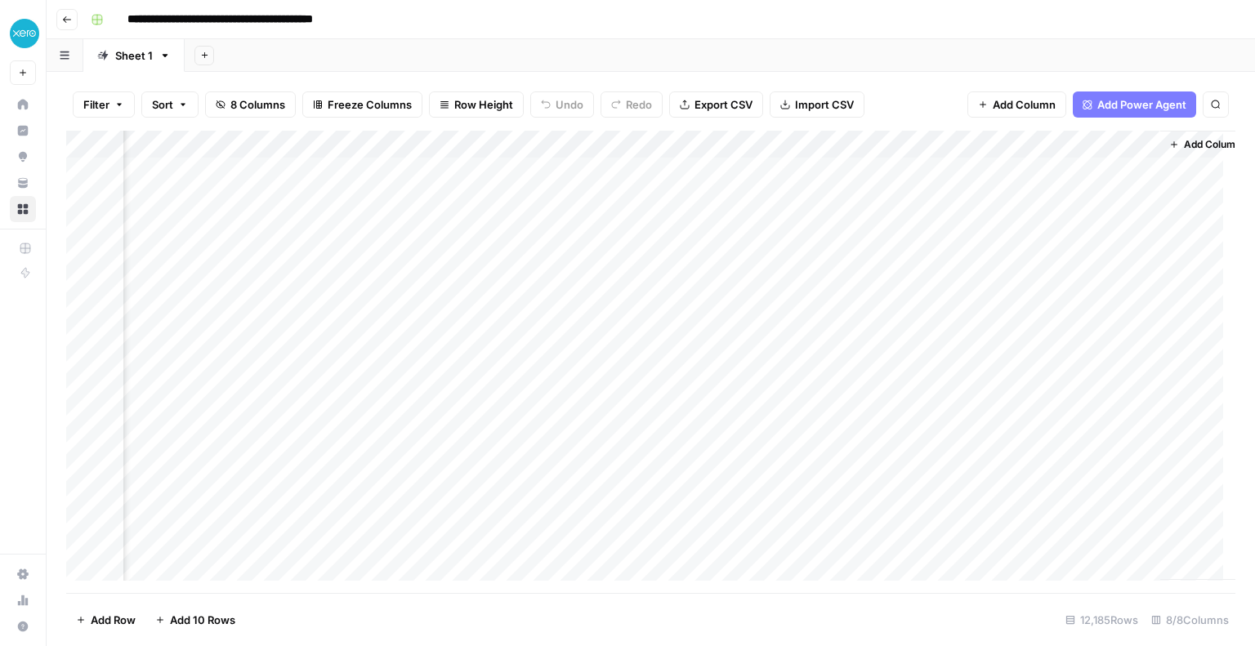
scroll to position [0, 434]
click at [871, 257] on div "Add Column" at bounding box center [650, 362] width 1169 height 463
click at [641, 143] on div "Add Column" at bounding box center [650, 362] width 1169 height 463
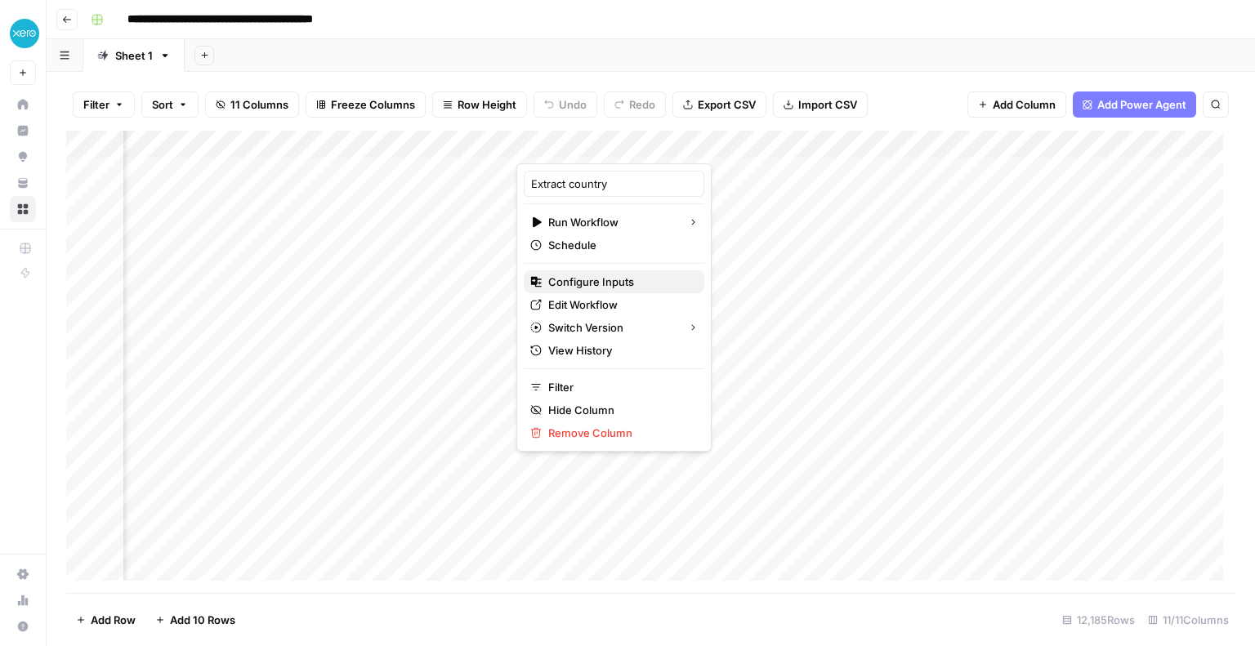
click at [609, 280] on span "Configure Inputs" at bounding box center [619, 282] width 143 height 16
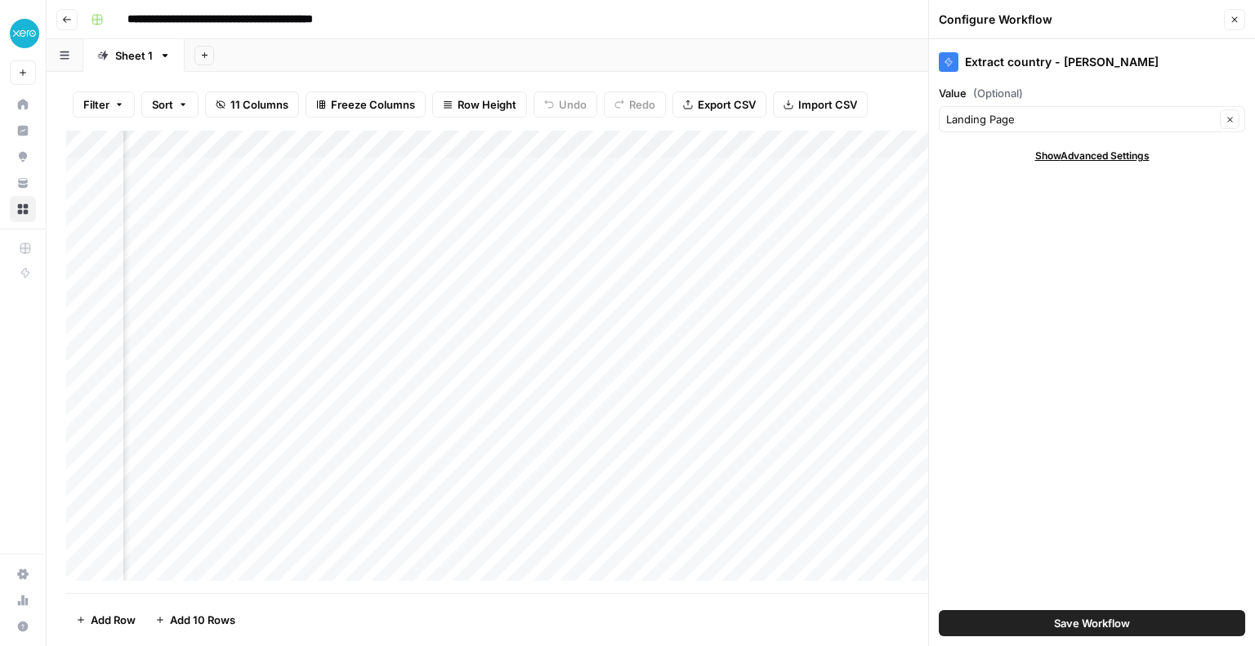
click at [749, 429] on div "Add Column" at bounding box center [650, 362] width 1169 height 463
